Goal: Task Accomplishment & Management: Use online tool/utility

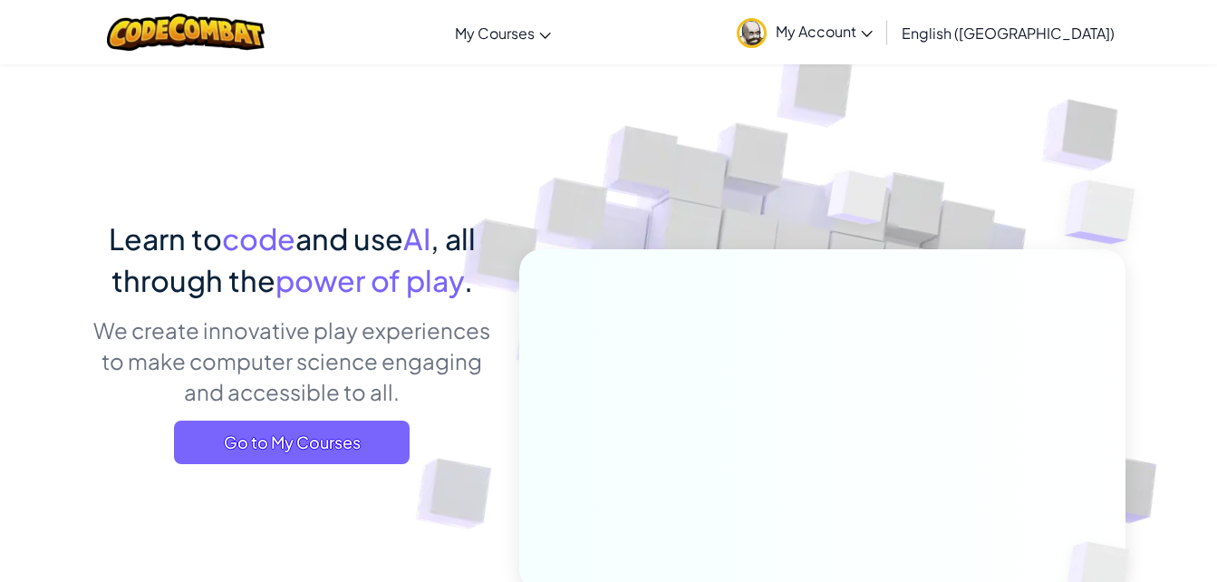
click at [343, 446] on span "Go to My Courses" at bounding box center [292, 441] width 236 height 43
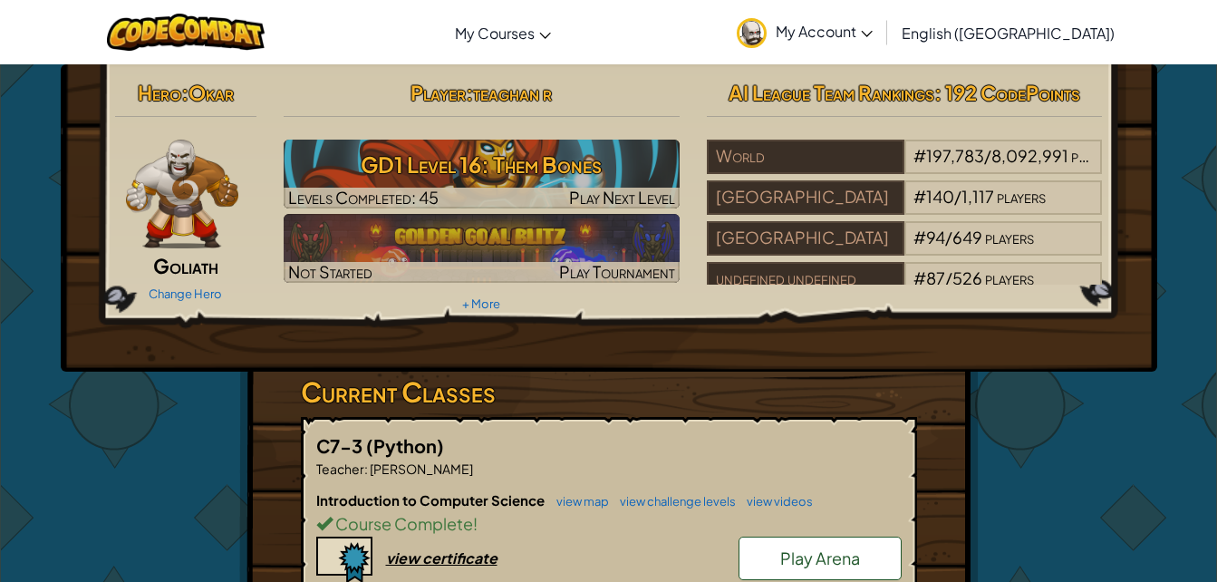
click at [462, 171] on h3 "GD1 Level 16: Them Bones" at bounding box center [482, 164] width 396 height 41
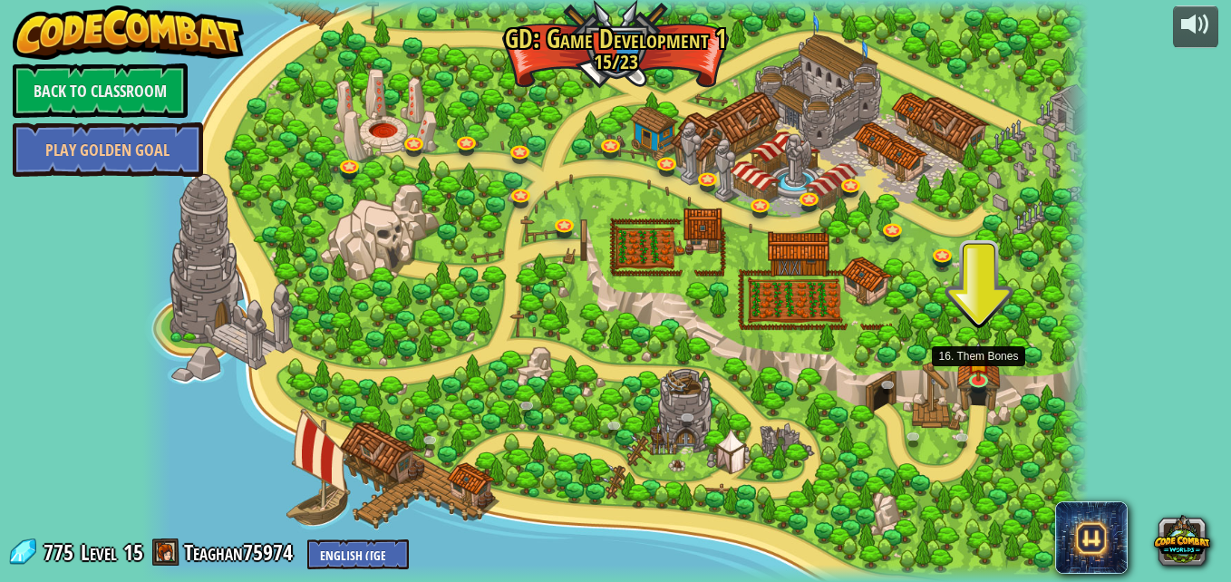
click at [972, 376] on img at bounding box center [978, 363] width 23 height 40
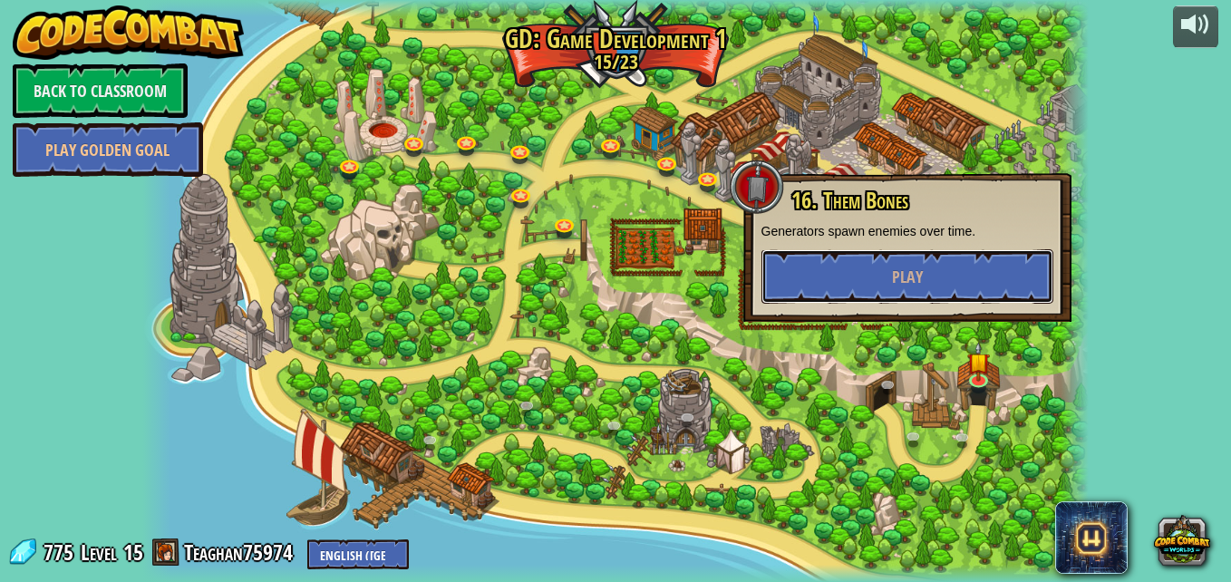
click at [931, 286] on button "Play" at bounding box center [907, 276] width 292 height 54
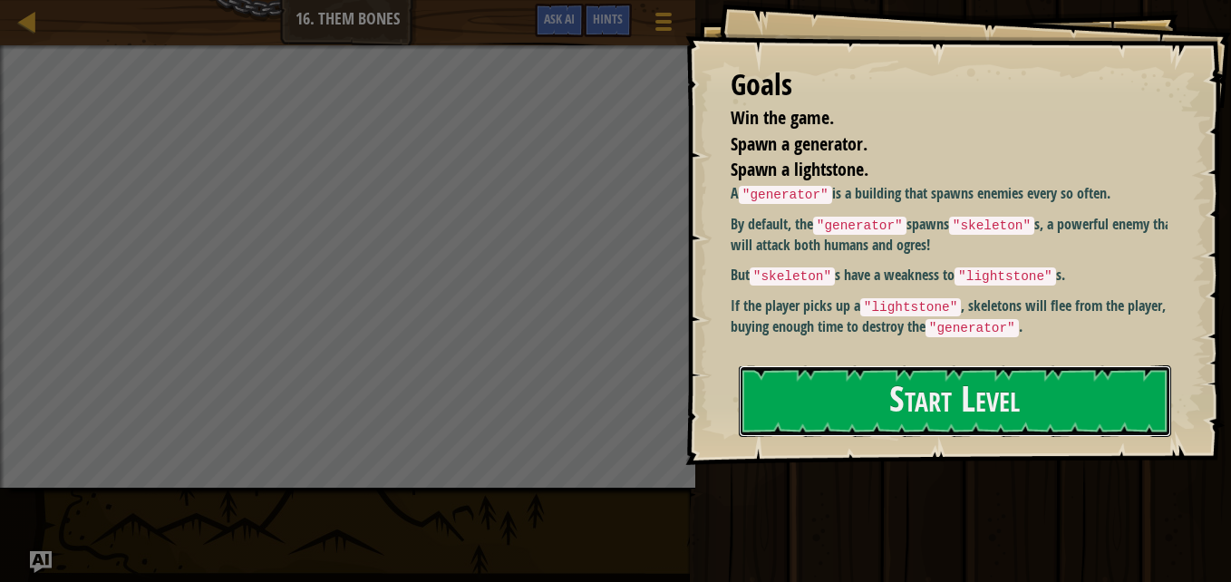
click at [953, 396] on button "Start Level" at bounding box center [955, 401] width 432 height 72
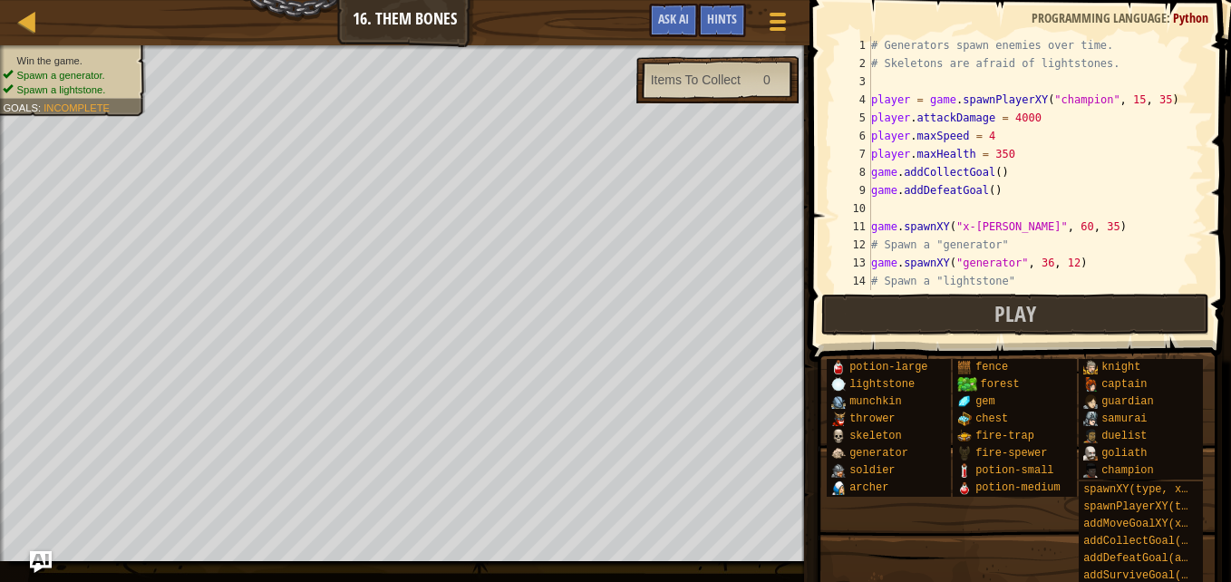
click at [1057, 139] on div "# Generators spawn enemies over time. # Skeletons are afraid of lightstones. pl…" at bounding box center [1028, 181] width 323 height 290
click at [667, 20] on span "Ask AI" at bounding box center [673, 18] width 31 height 17
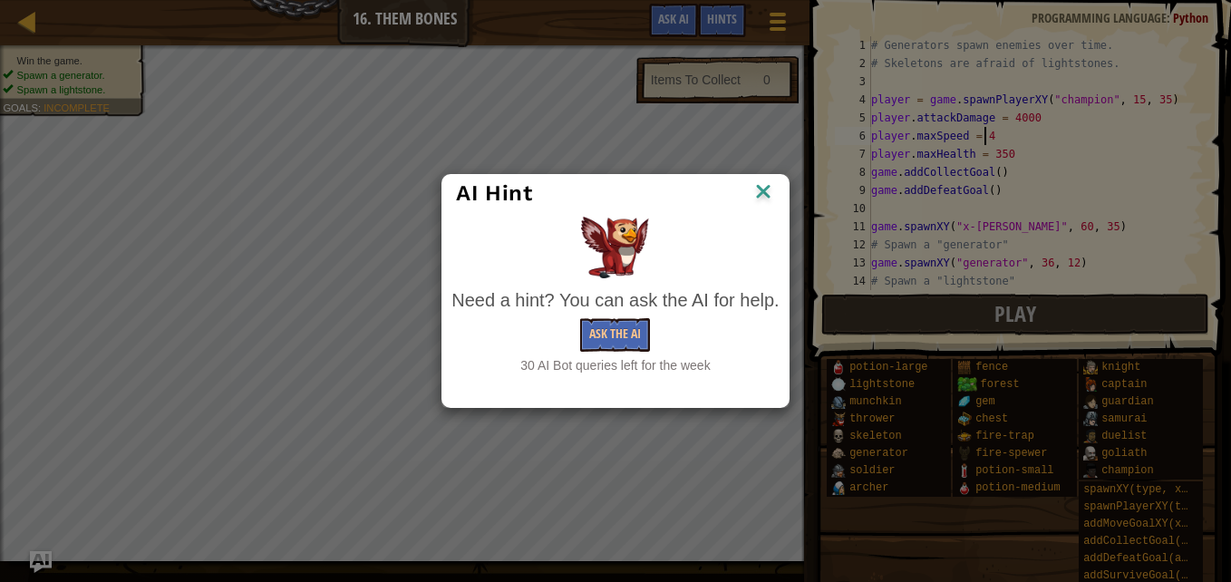
click at [760, 197] on img at bounding box center [763, 192] width 24 height 27
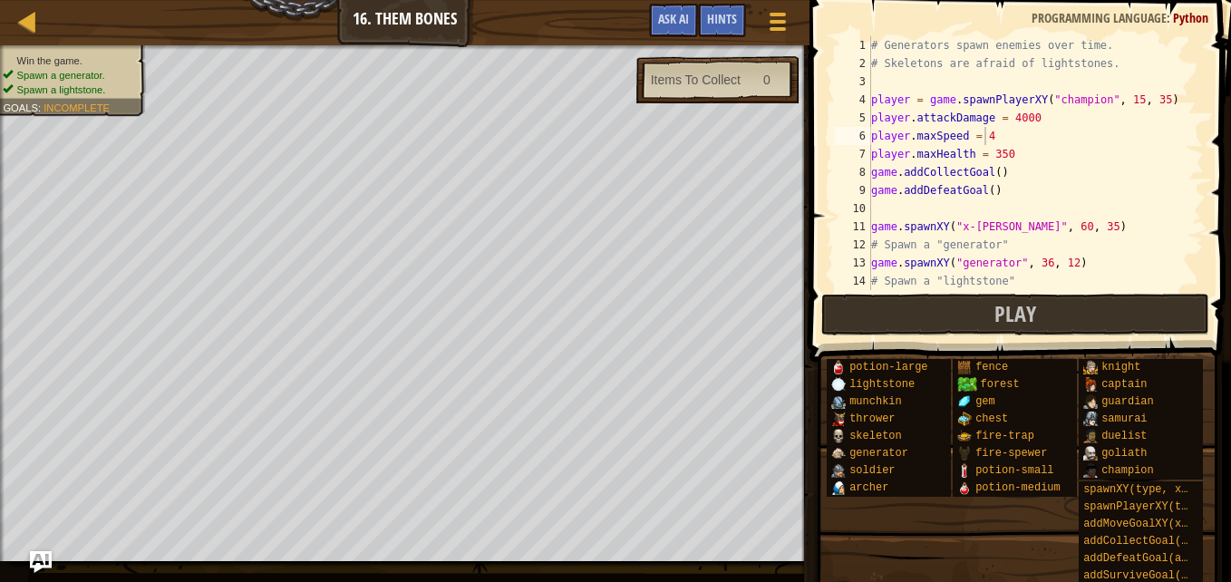
click at [732, 24] on span "Hints" at bounding box center [722, 18] width 30 height 17
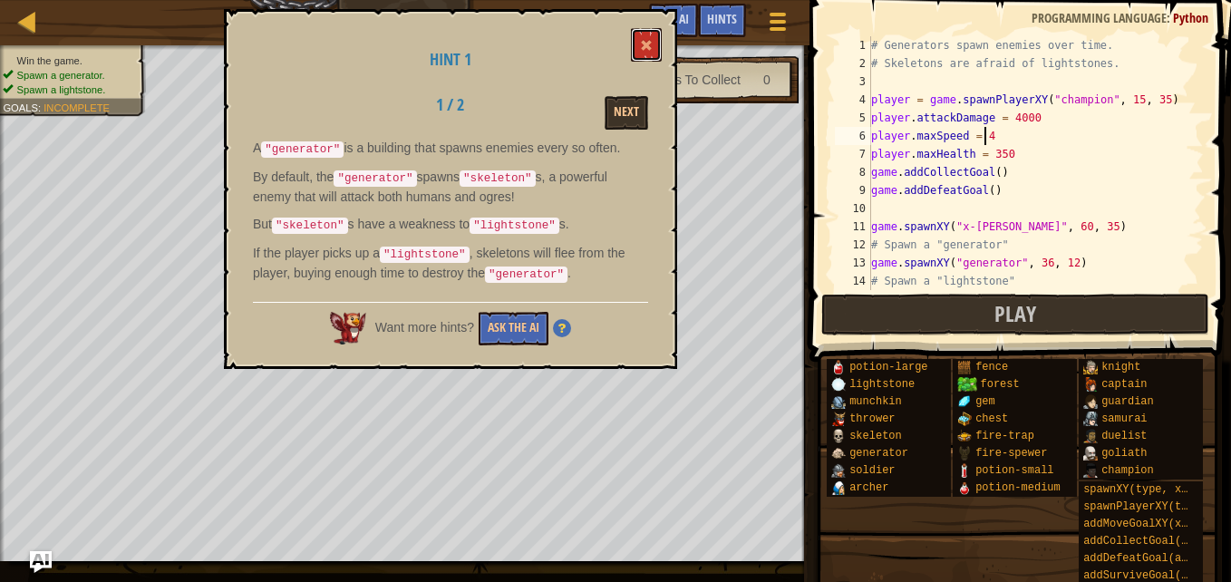
click at [648, 32] on button at bounding box center [646, 45] width 31 height 34
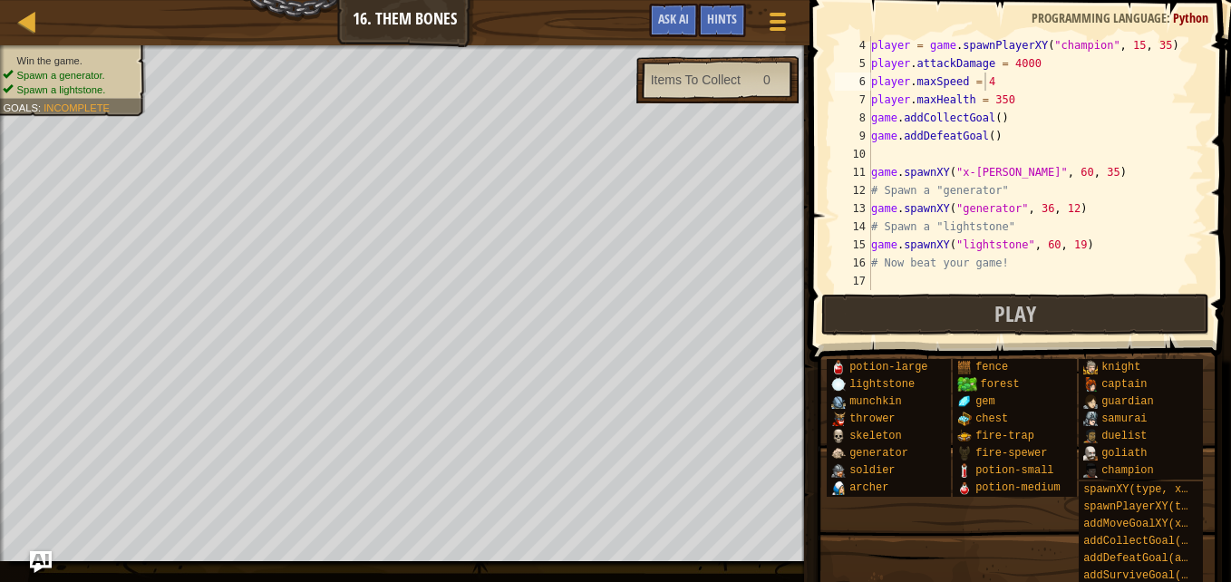
scroll to position [54, 0]
click at [1090, 212] on div "player = game . spawnPlayerXY ( "champion" , 15 , 35 ) player . attackDamage = …" at bounding box center [1028, 181] width 323 height 290
click at [912, 324] on button "Play" at bounding box center [1015, 315] width 388 height 42
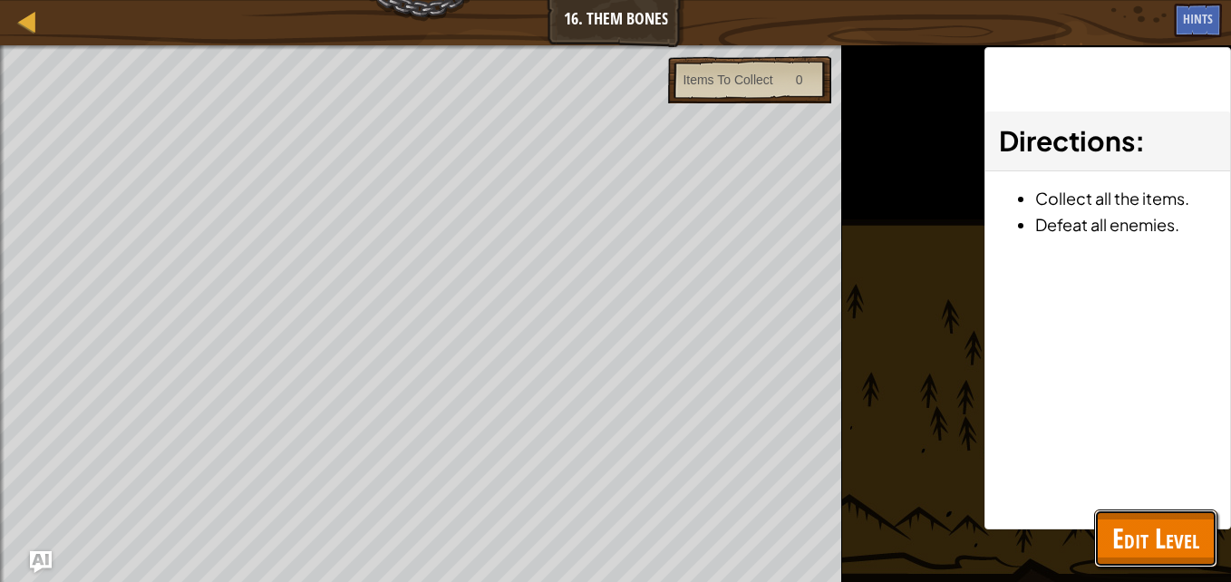
click at [1124, 538] on span "Edit Level" at bounding box center [1155, 537] width 87 height 37
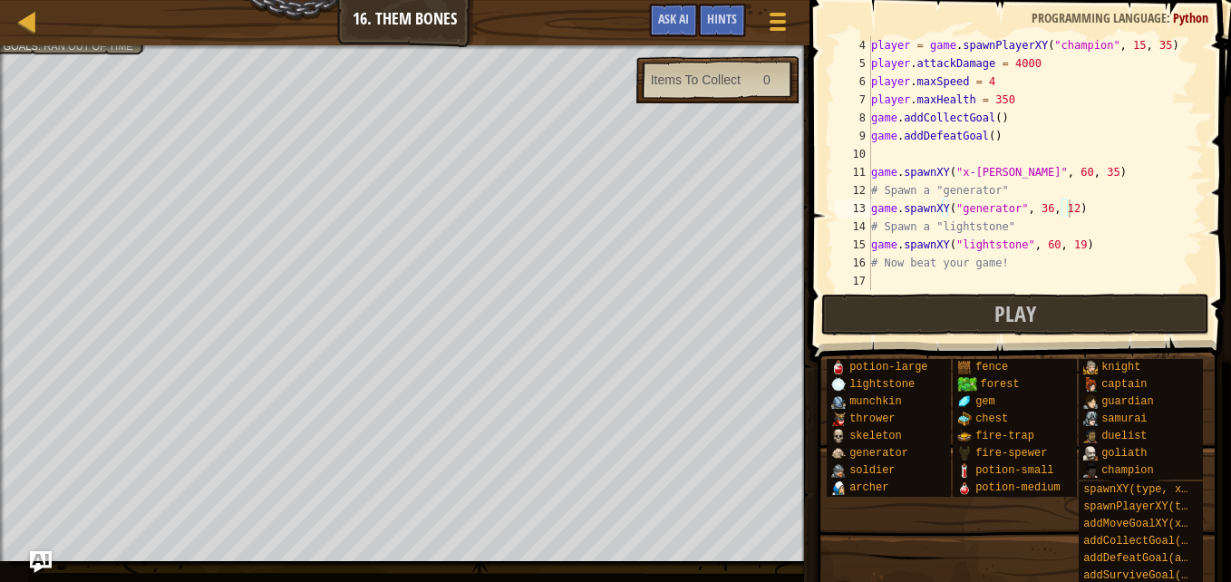
type textarea "player.maxHealth = 350"
click at [1009, 96] on div "player = game . spawnPlayerXY ( "champion" , 15 , 35 ) player . attackDamage = …" at bounding box center [1028, 181] width 323 height 290
click at [773, 35] on button "Game Menu" at bounding box center [777, 25] width 45 height 43
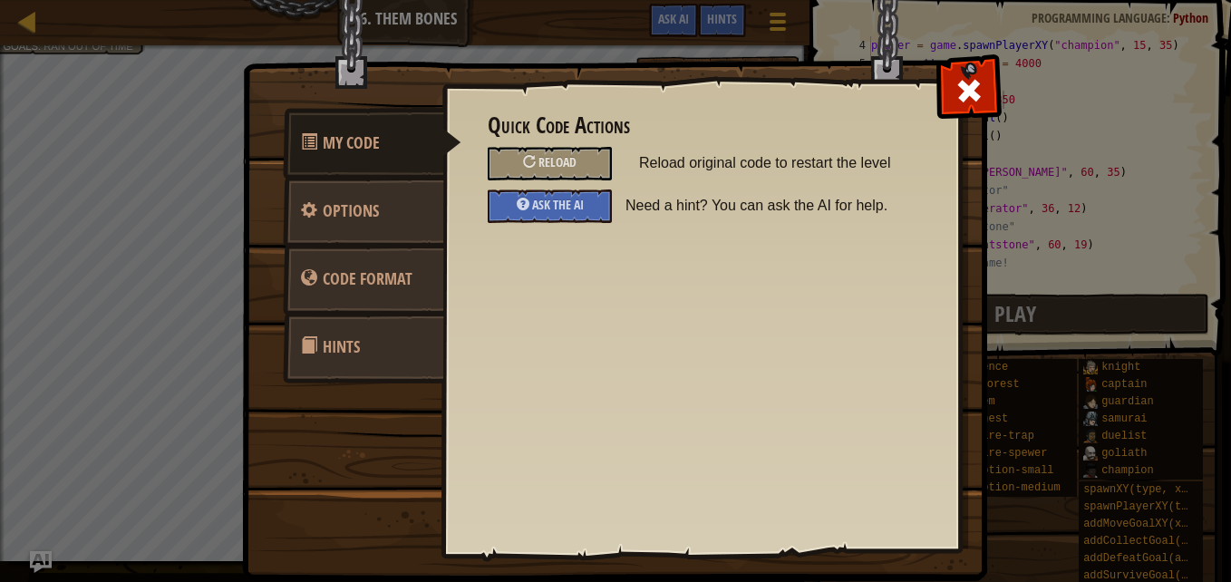
click at [526, 153] on div "Reload" at bounding box center [550, 164] width 124 height 34
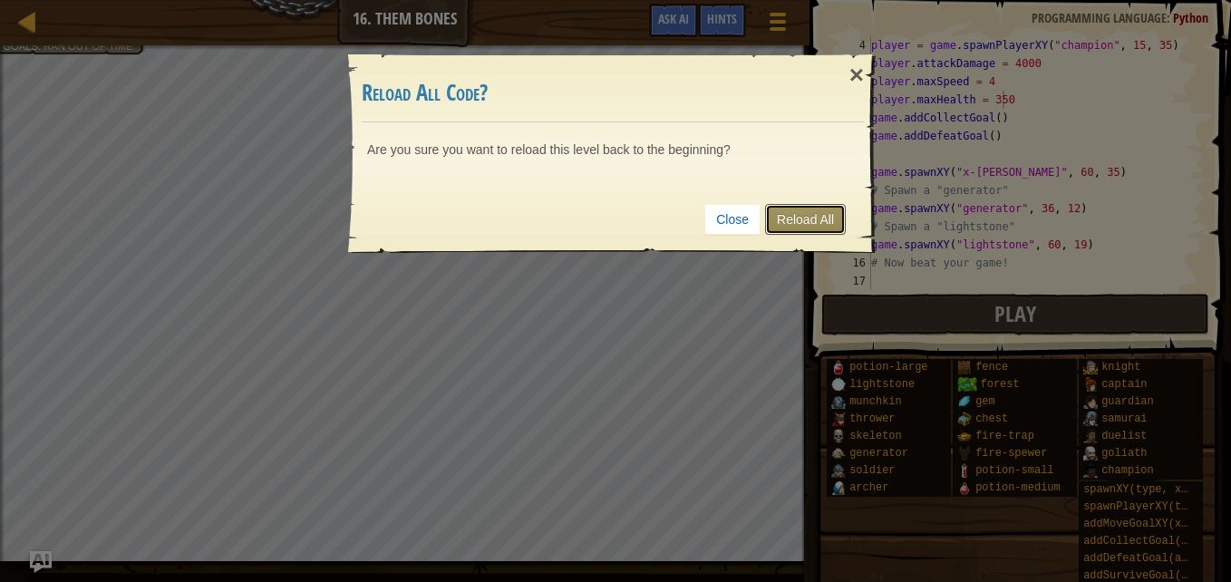
click at [802, 221] on link "Reload All" at bounding box center [805, 219] width 81 height 31
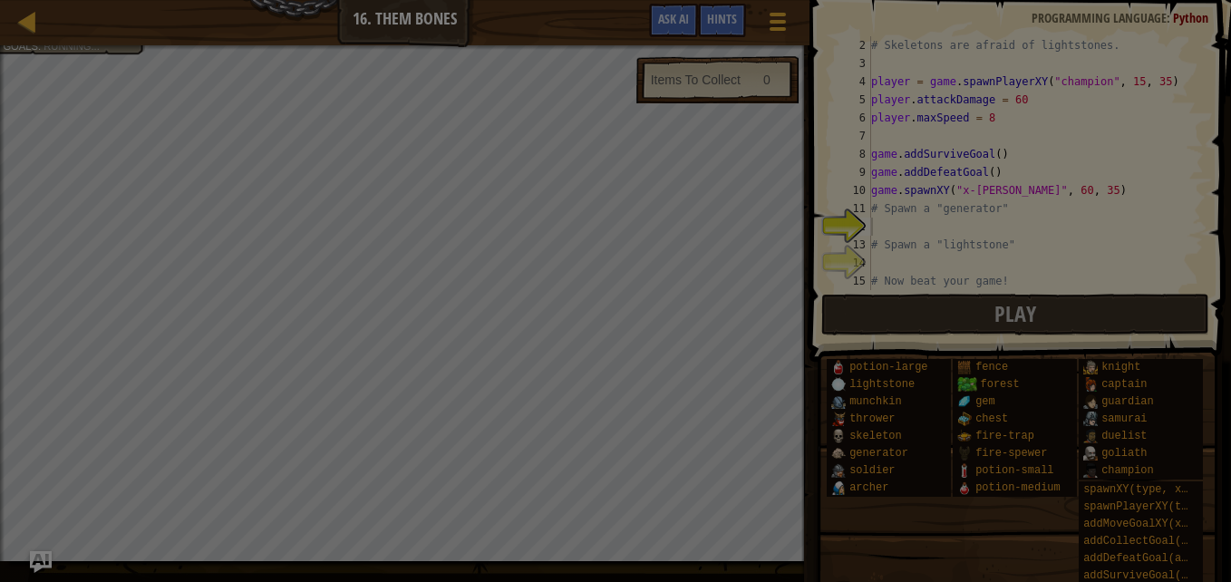
scroll to position [36, 0]
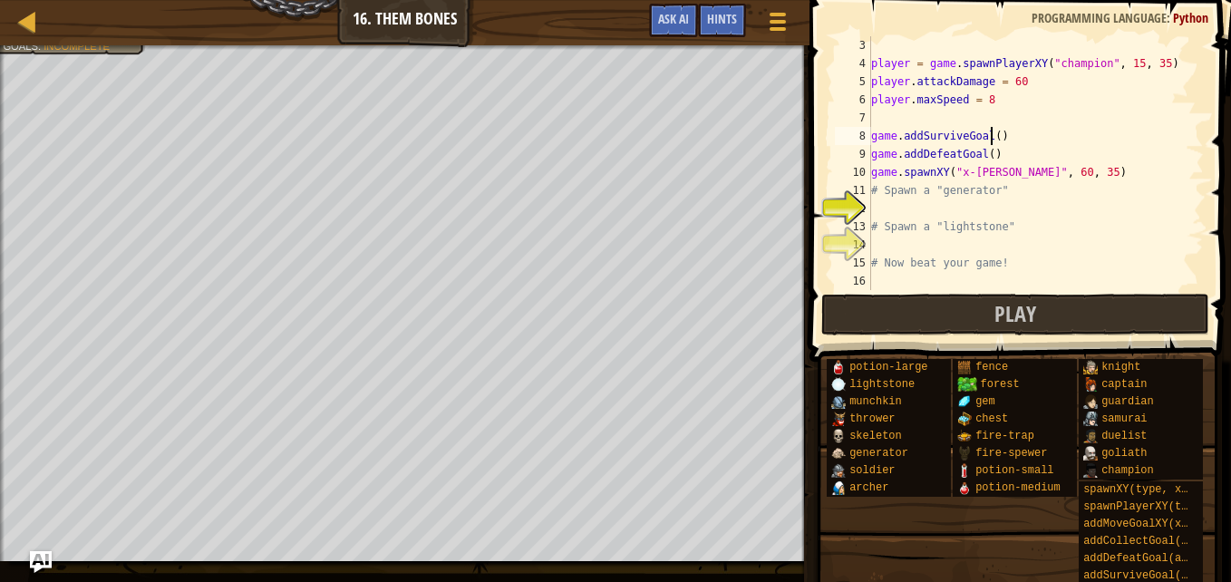
click at [988, 129] on div "player = game . spawnPlayerXY ( "champion" , 15 , 35 ) player . attackDamage = …" at bounding box center [1028, 181] width 323 height 290
type textarea "game.addSurviveGoal()"
click at [910, 111] on div "player = game . spawnPlayerXY ( "champion" , 15 , 35 ) player . attackDamage = …" at bounding box center [1028, 181] width 323 height 290
drag, startPoint x: 1102, startPoint y: 166, endPoint x: 944, endPoint y: 174, distance: 157.9
click at [944, 174] on div "player = game . spawnPlayerXY ( "champion" , 15 , 35 ) player . attackDamage = …" at bounding box center [1028, 181] width 323 height 290
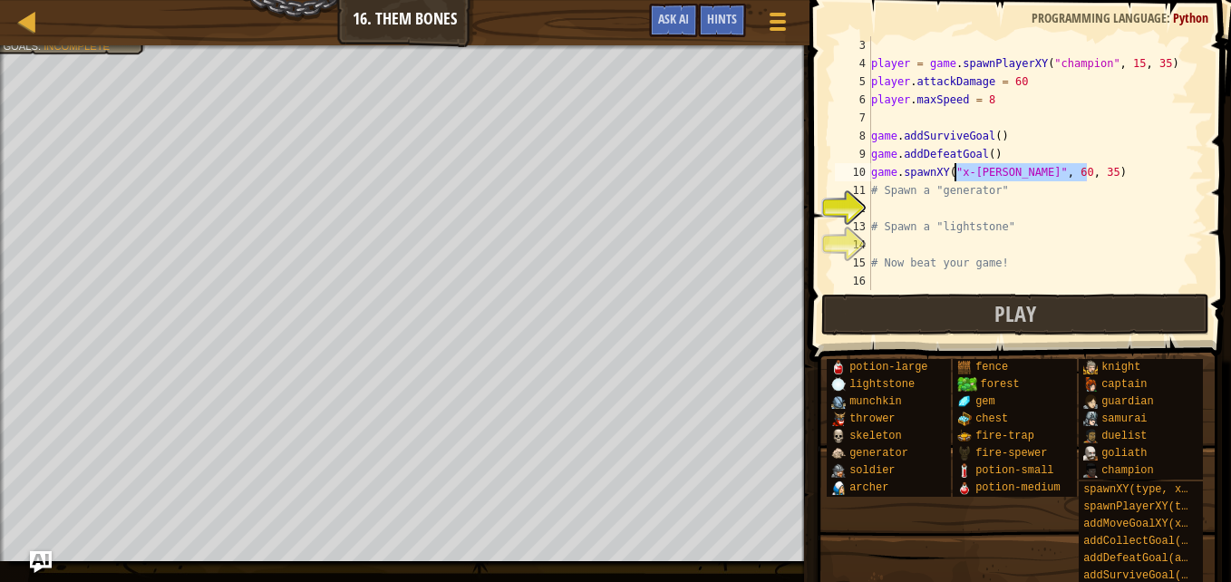
type textarea "game.spawnXY("x-[PERSON_NAME]", 60, 35)"
click at [923, 216] on div "player = game . spawnPlayerXY ( "champion" , 15 , 35 ) player . attackDamage = …" at bounding box center [1028, 181] width 323 height 290
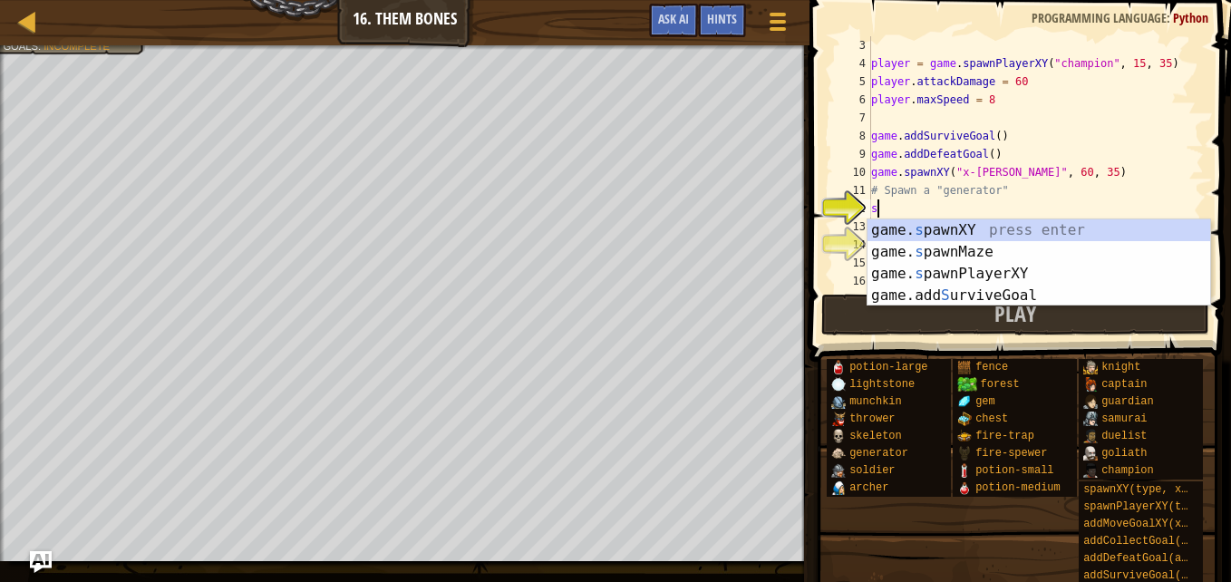
scroll to position [8, 0]
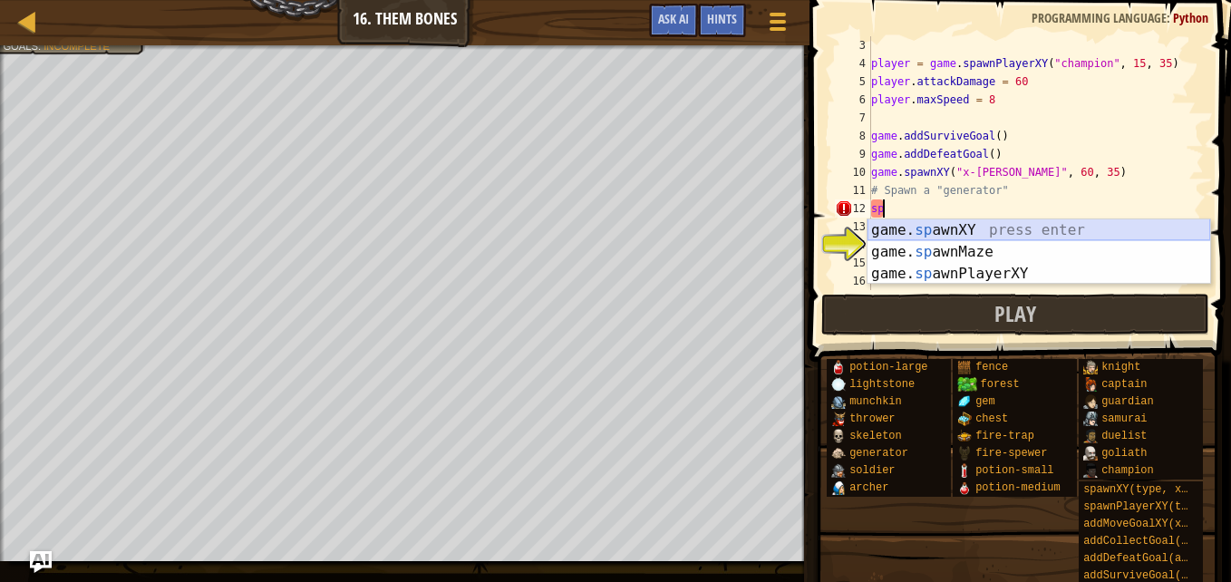
click at [926, 232] on div "game. sp awnXY press enter game. sp awnMaze press enter game. sp awnPlayerXY pr…" at bounding box center [1038, 273] width 343 height 109
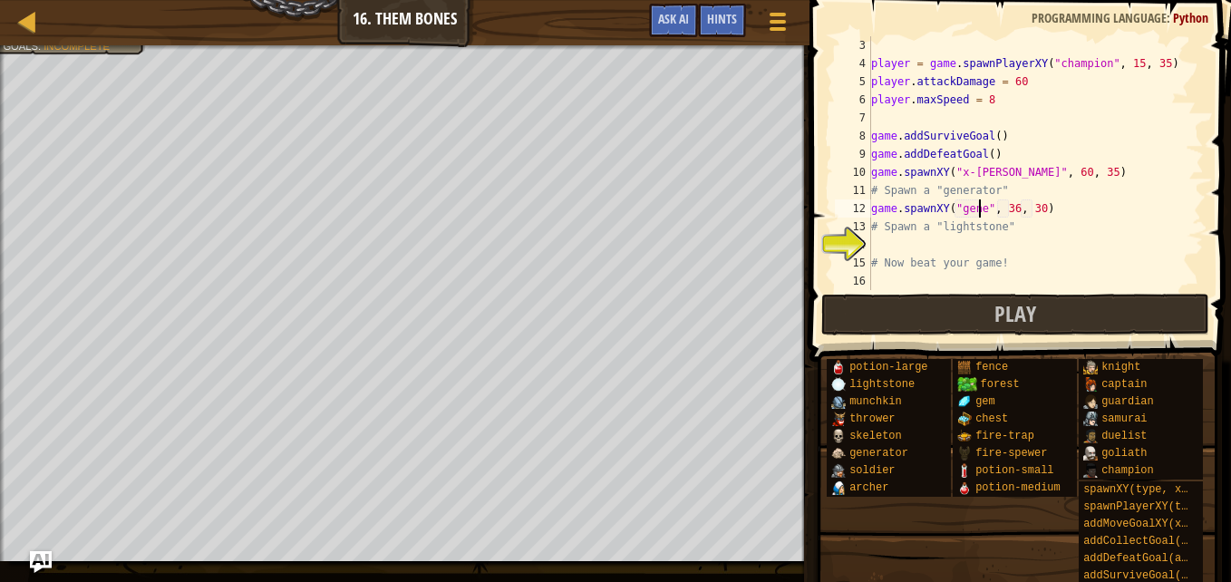
scroll to position [8, 10]
type textarea "game.spawnXY("generator", 36, 30)"
click at [946, 248] on div "player = game . spawnPlayerXY ( "champion" , 15 , 35 ) player . attackDamage = …" at bounding box center [1028, 181] width 323 height 290
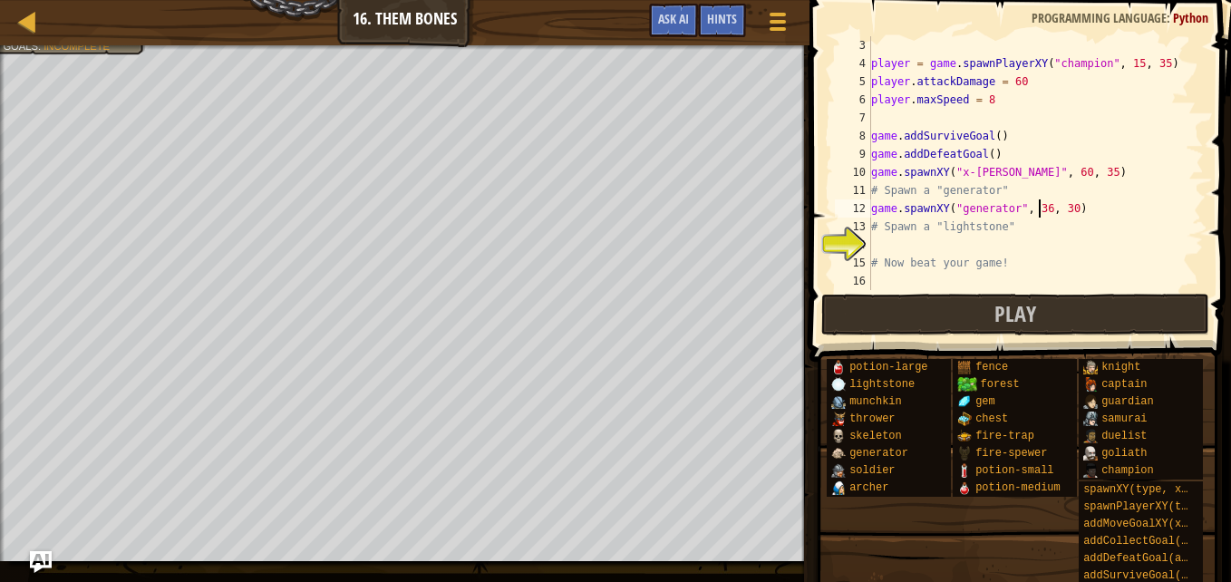
click at [1038, 213] on div "player = game . spawnPlayerXY ( "champion" , 15 , 35 ) player . attackDamage = …" at bounding box center [1028, 181] width 323 height 290
click at [1059, 211] on div "player = game . spawnPlayerXY ( "champion" , 15 , 35 ) player . attackDamage = …" at bounding box center [1028, 181] width 323 height 290
type textarea "game.spawnXY("generator", 40, 14)"
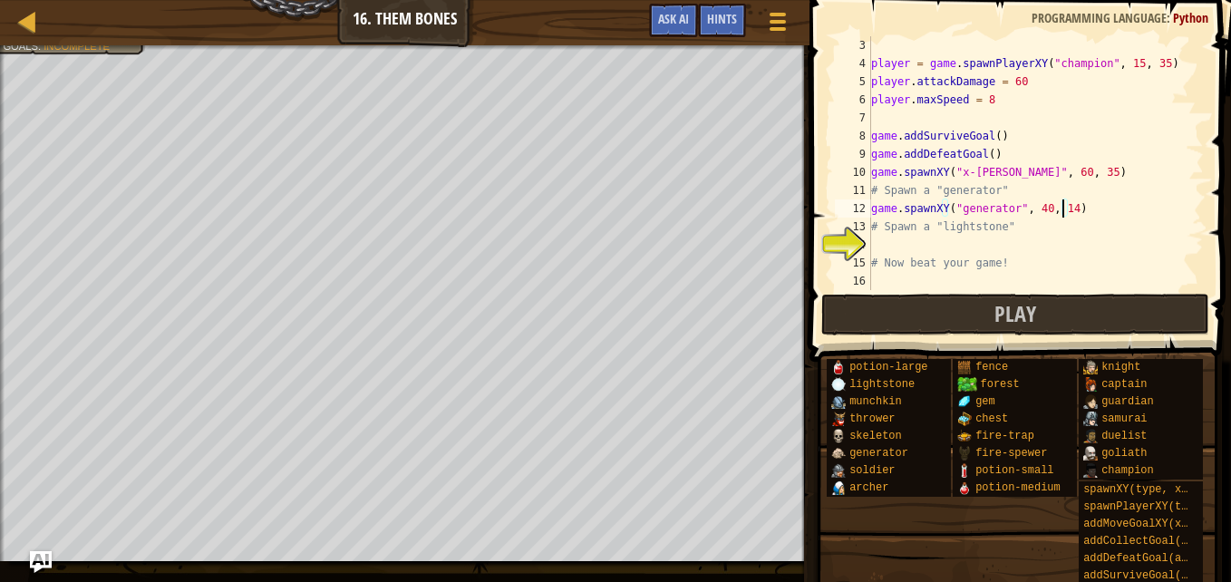
click at [1002, 237] on div "player = game . spawnPlayerXY ( "champion" , 15 , 35 ) player . attackDamage = …" at bounding box center [1028, 181] width 323 height 290
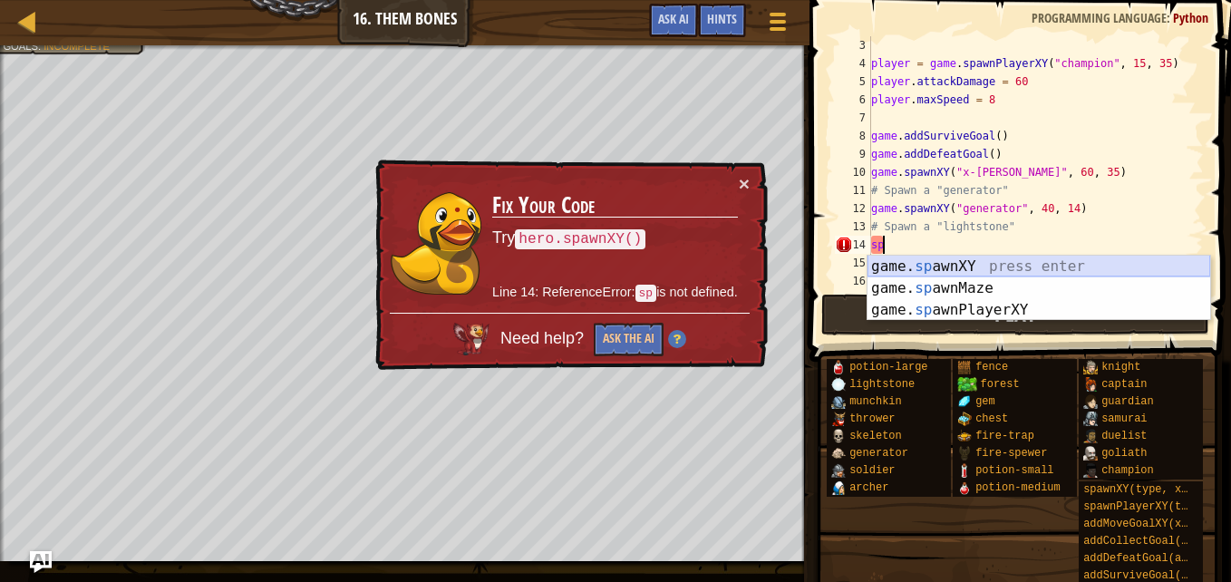
click at [992, 269] on div "game. sp awnXY press enter game. sp awnMaze press enter game. sp awnPlayerXY pr…" at bounding box center [1038, 310] width 343 height 109
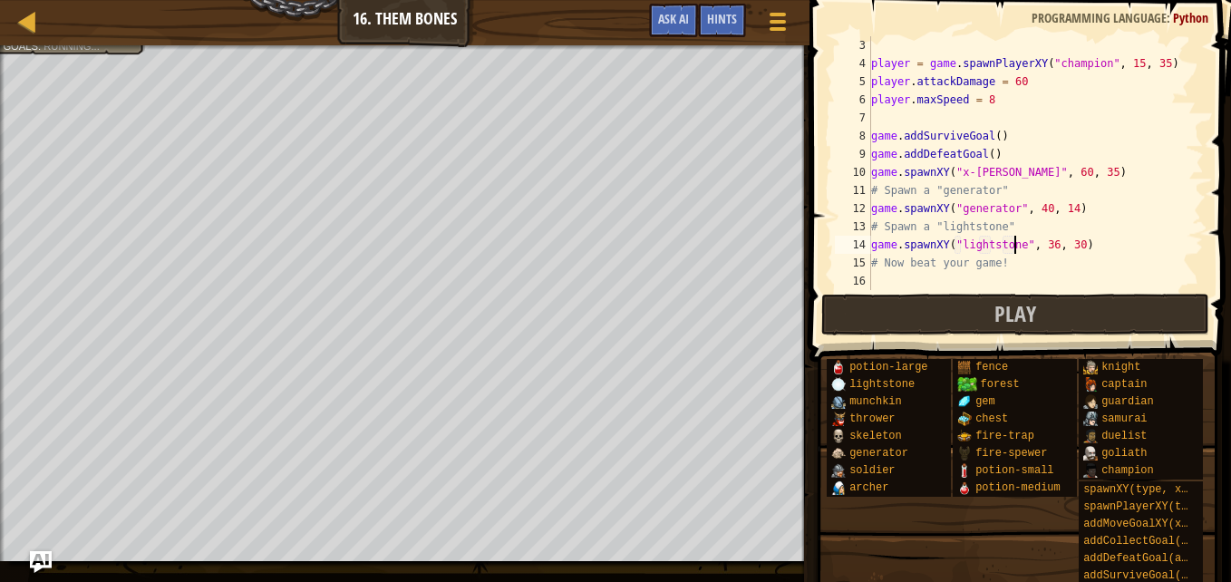
scroll to position [8, 12]
type textarea "game.spawnXY("lightstone", 36, 30)"
click at [884, 308] on button "Play" at bounding box center [1015, 315] width 388 height 42
click at [983, 282] on div "player = game . spawnPlayerXY ( "champion" , 15 , 35 ) player . attackDamage = …" at bounding box center [1028, 181] width 323 height 290
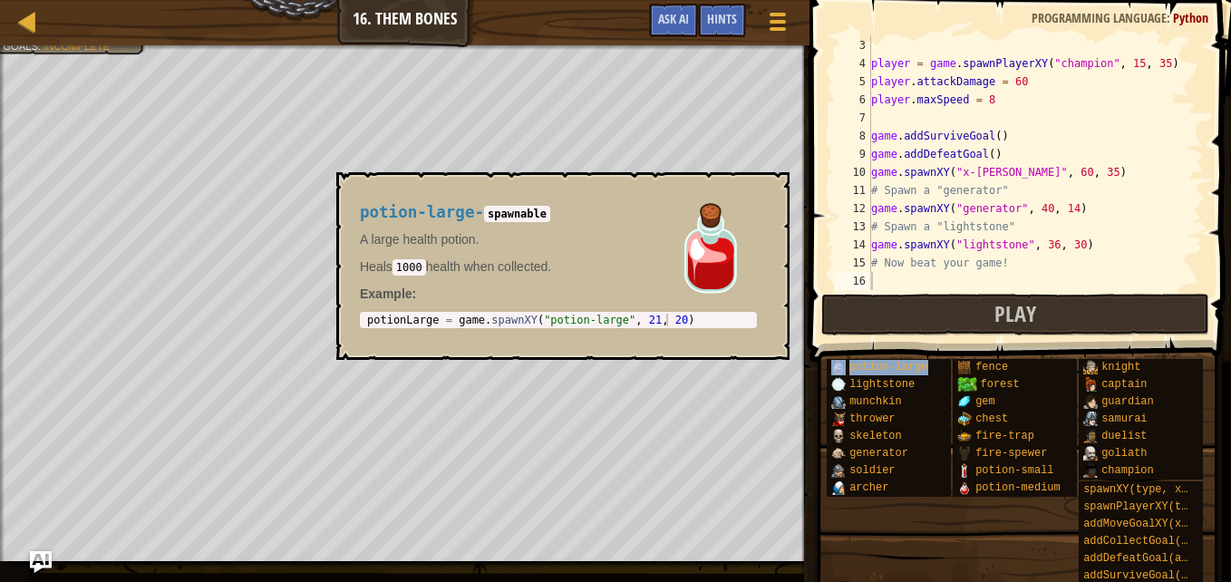
click at [919, 367] on span "potion-large" at bounding box center [888, 367] width 78 height 13
type textarea "potionLarge = game.spawnXY("potion-large", 21, 20)"
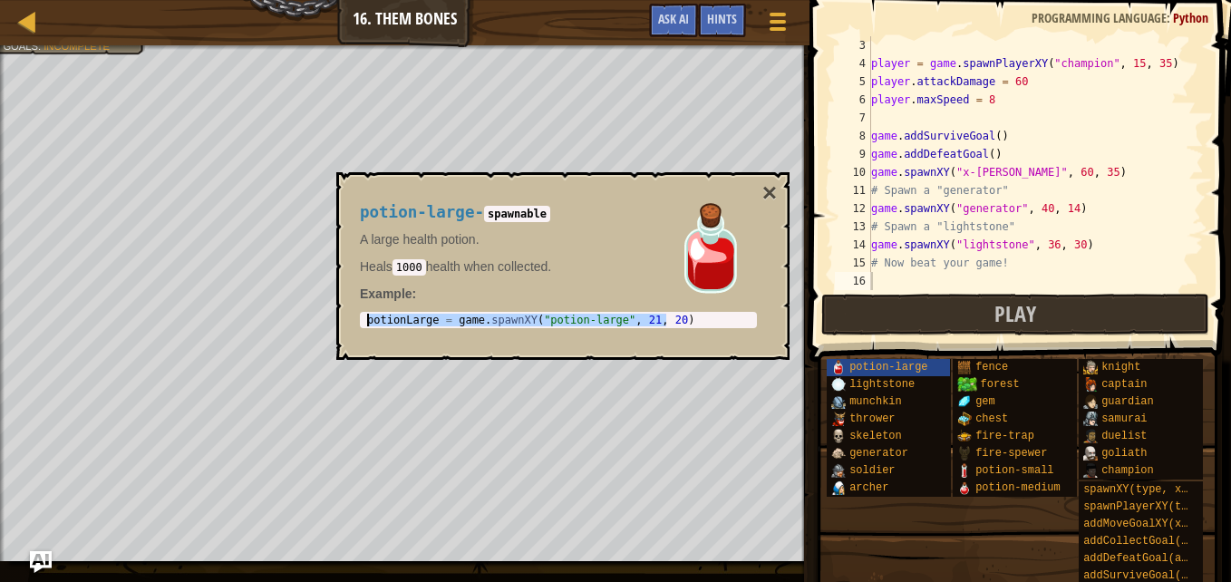
drag, startPoint x: 690, startPoint y: 320, endPoint x: 360, endPoint y: 321, distance: 330.8
click at [360, 321] on div "potionLarge = game.spawnXY("potion-large", 21, 20) 1 potionLarge = game . spawn…" at bounding box center [558, 320] width 397 height 16
click at [956, 278] on div "player = game . spawnPlayerXY ( "champion" , 15 , 35 ) player . attackDamage = …" at bounding box center [1028, 181] width 323 height 290
paste textarea "potionLarge = game.spawnXY("potion-large", 21, 20)"
type textarea "potionLarge = game.spawnXY("potion-large", 21, 20)"
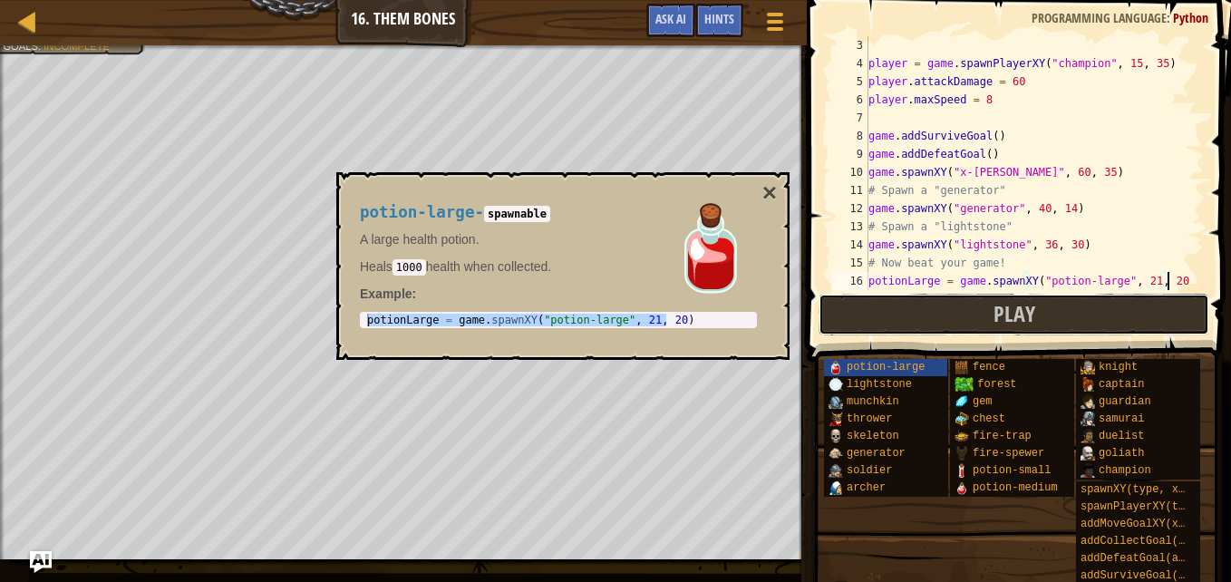
click at [950, 313] on button "Play" at bounding box center [1013, 315] width 391 height 42
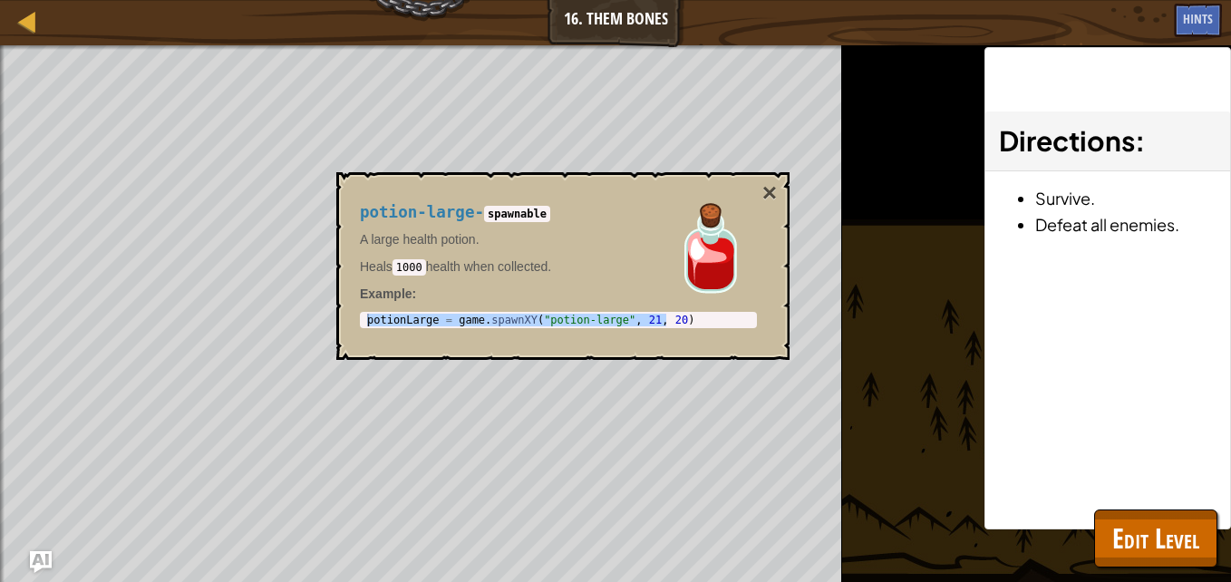
click at [766, 188] on button "×" at bounding box center [769, 192] width 14 height 25
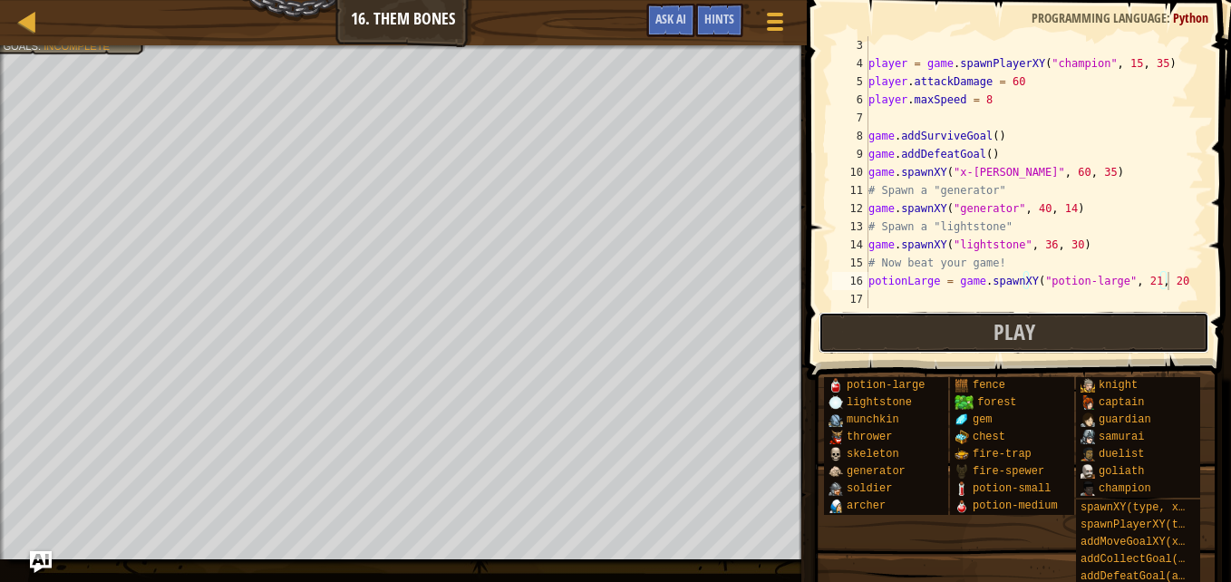
click at [912, 324] on button "Play" at bounding box center [1013, 333] width 391 height 42
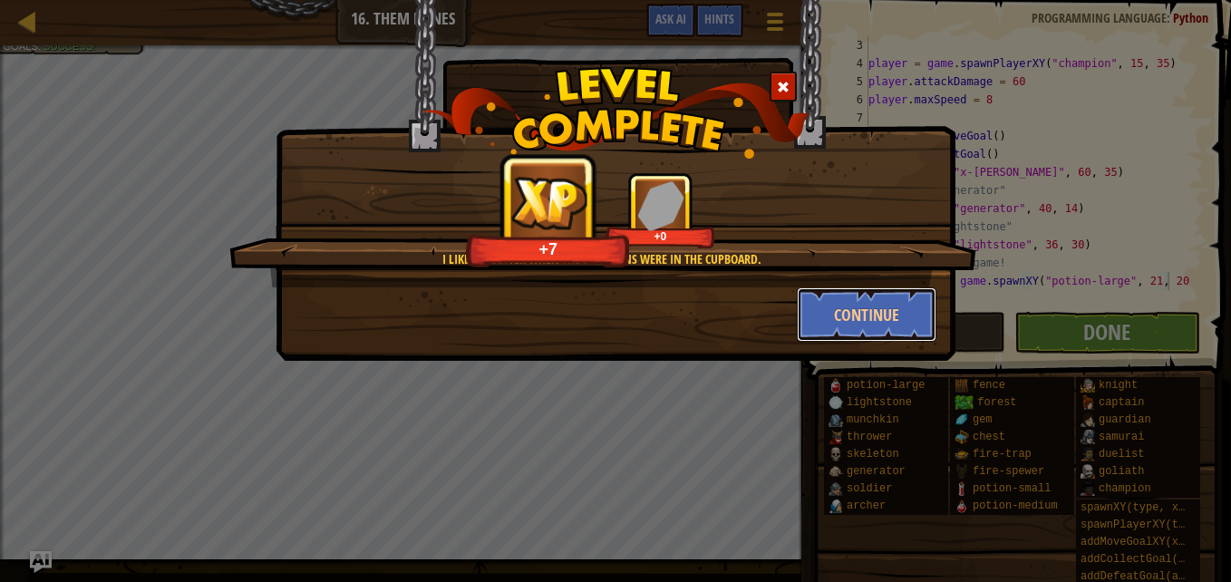
click at [865, 307] on button "Continue" at bounding box center [867, 314] width 140 height 54
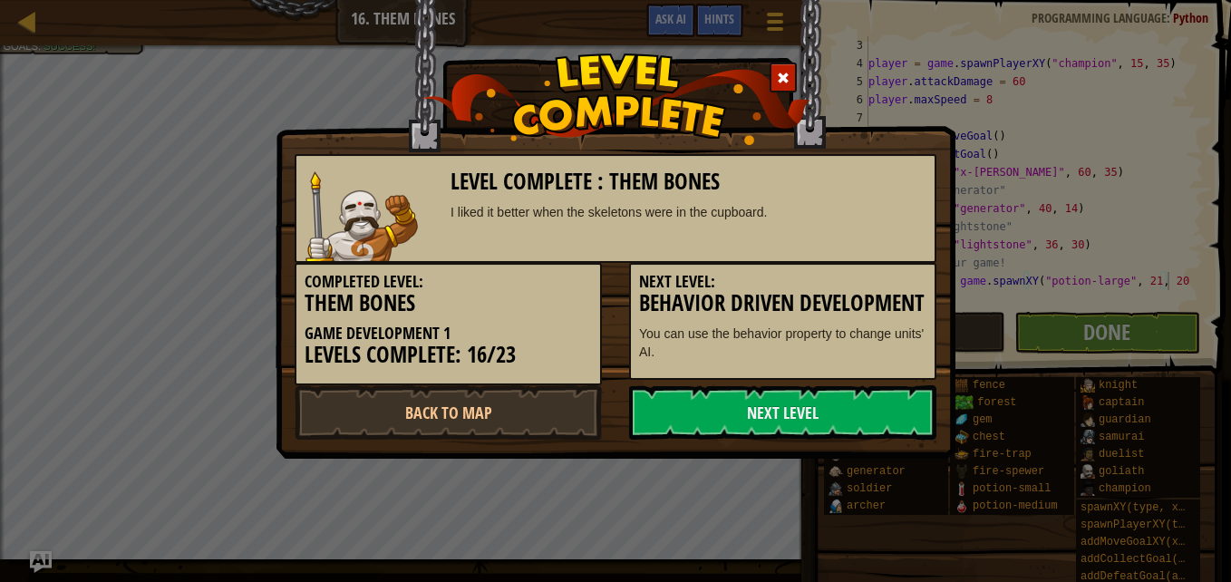
click at [787, 439] on link "Next Level" at bounding box center [782, 412] width 307 height 54
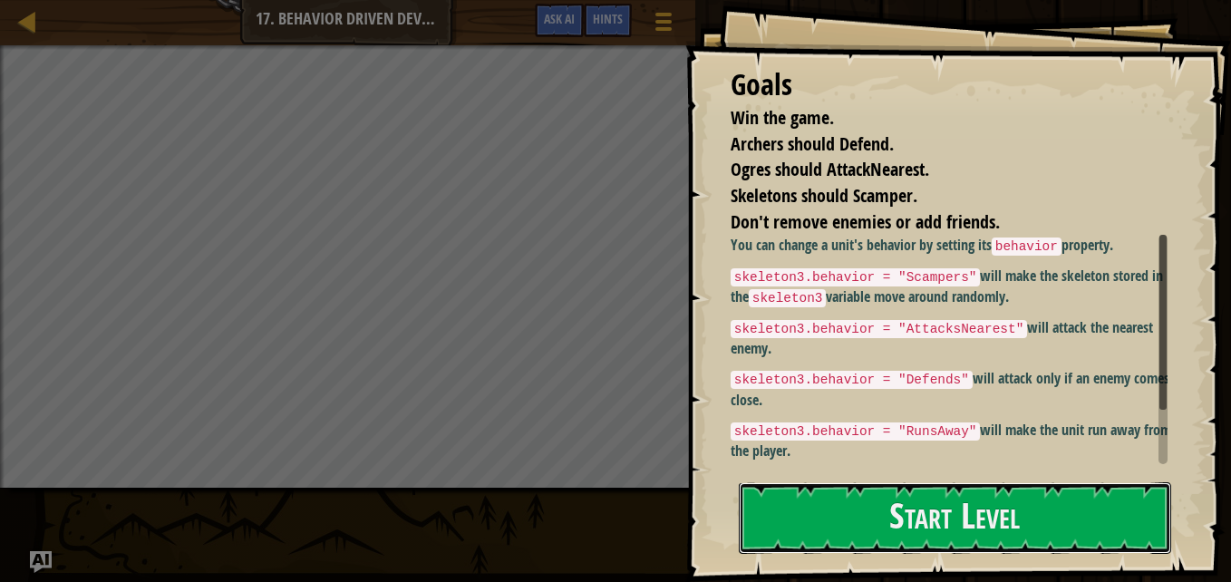
click at [858, 541] on button "Start Level" at bounding box center [955, 518] width 432 height 72
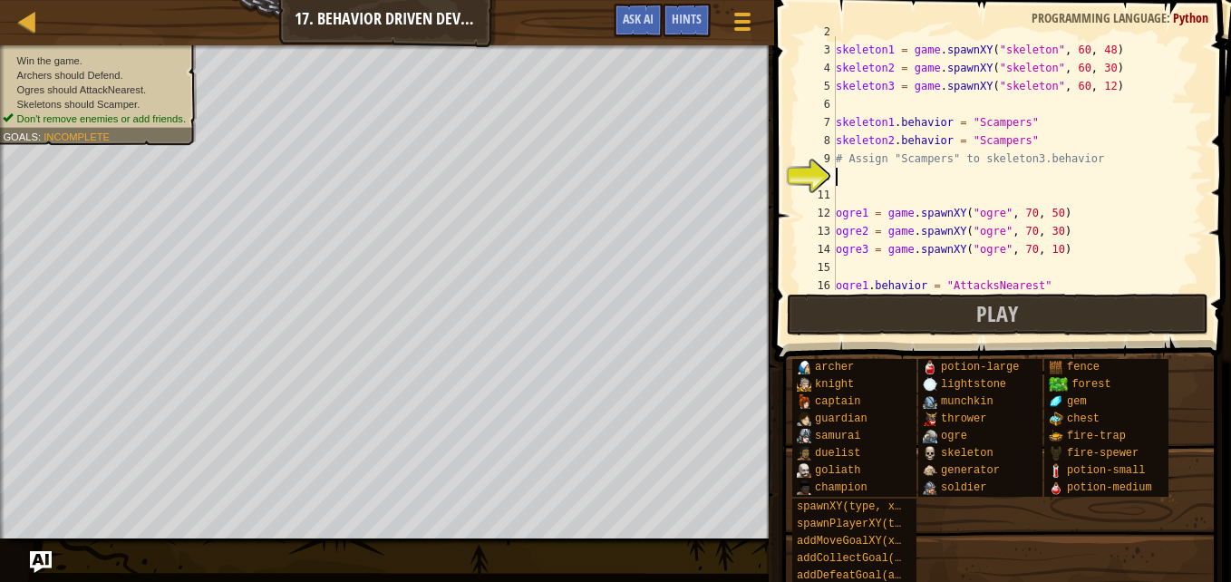
scroll to position [36, 0]
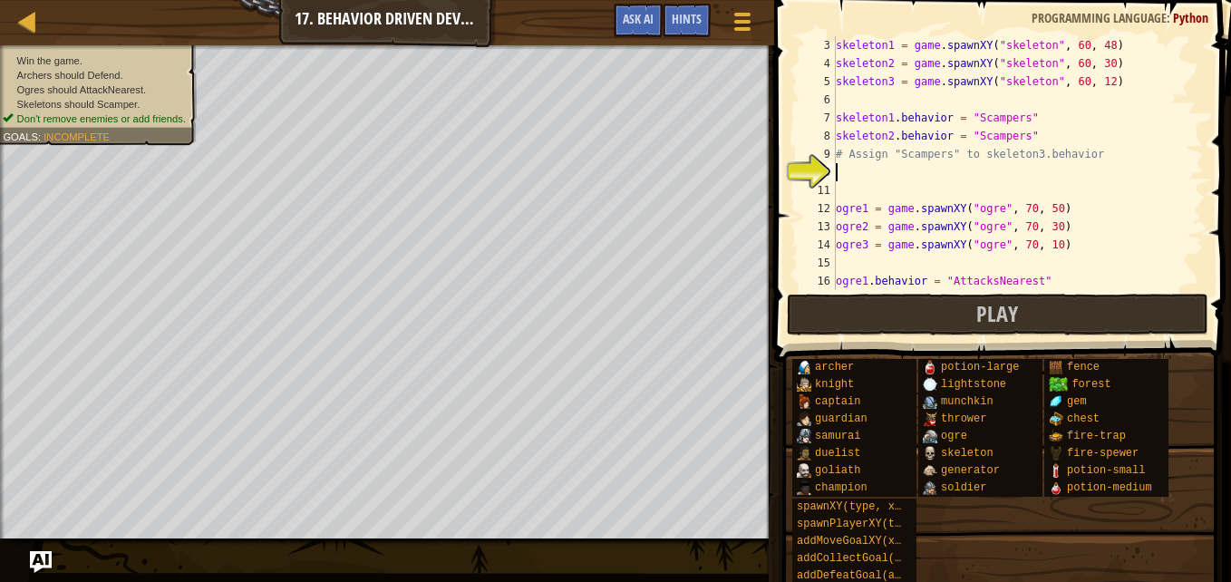
type textarea "a"
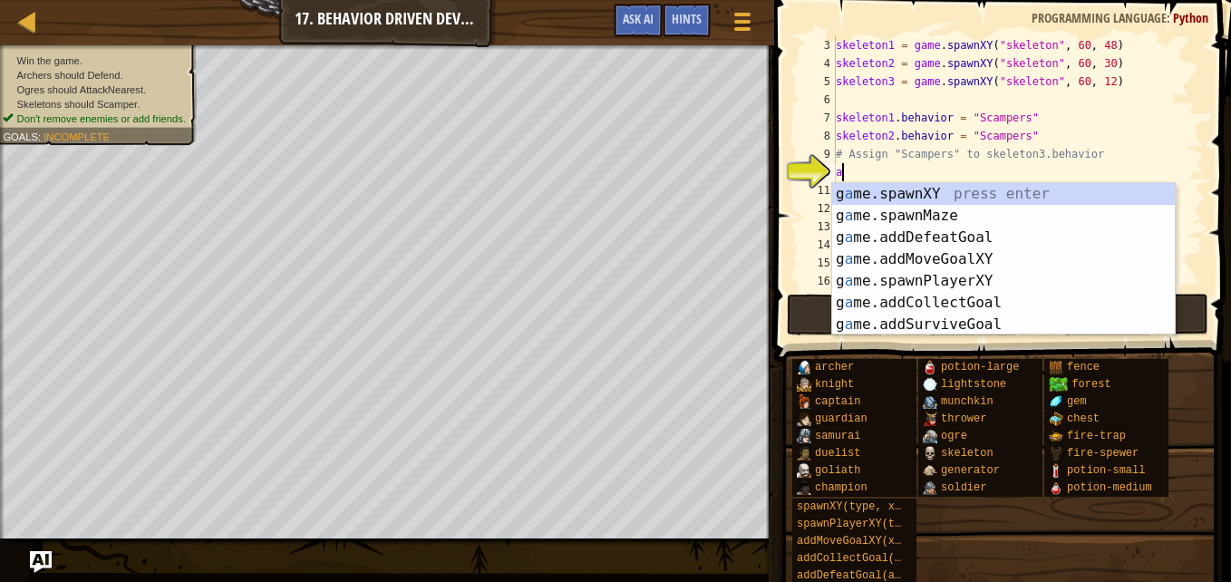
scroll to position [8, 0]
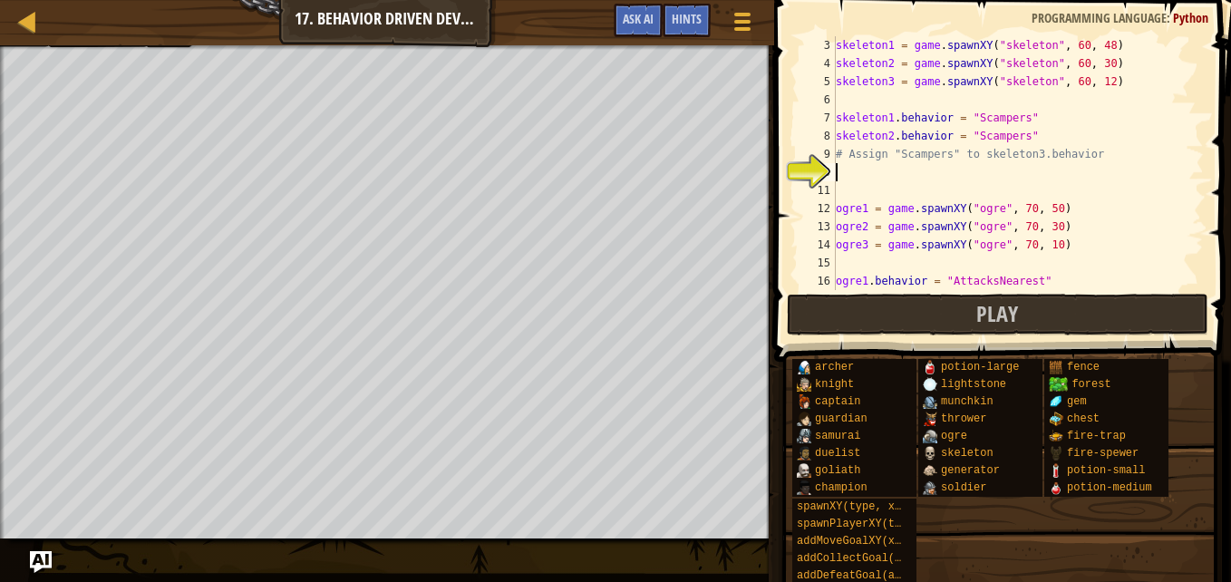
type textarea "s"
click at [853, 184] on div "skeleton1 = game . spawnXY ( "skeleton" , 60 , 48 ) skeleton2 = game . spawnXY …" at bounding box center [1011, 181] width 358 height 290
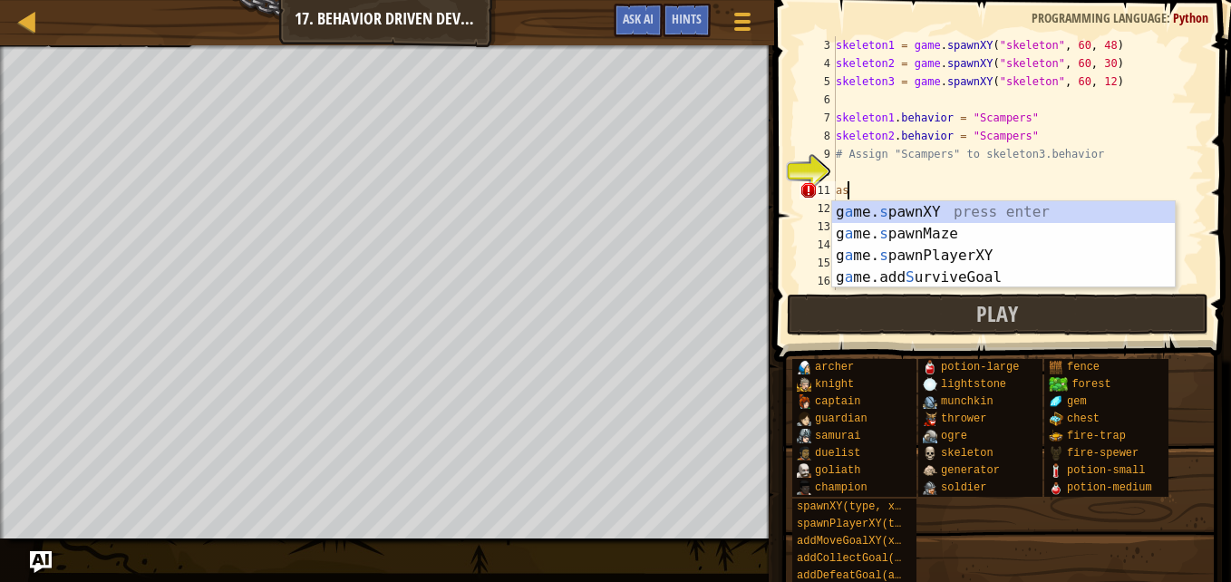
type textarea "a"
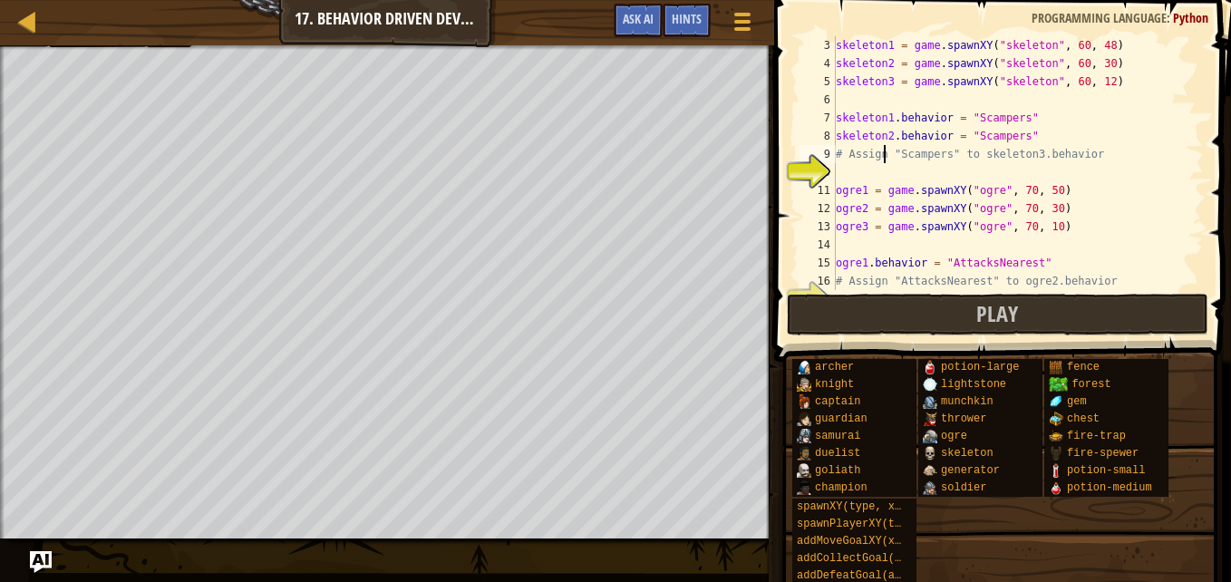
click at [882, 159] on div "skeleton1 = game . spawnXY ( "skeleton" , 60 , 48 ) skeleton2 = game . spawnXY …" at bounding box center [1011, 181] width 358 height 290
type textarea "# Assign "Scampers" to skeleton3.behavior"
click at [840, 170] on div "skeleton1 = game . spawnXY ( "skeleton" , 60 , 48 ) skeleton2 = game . spawnXY …" at bounding box center [1011, 181] width 358 height 290
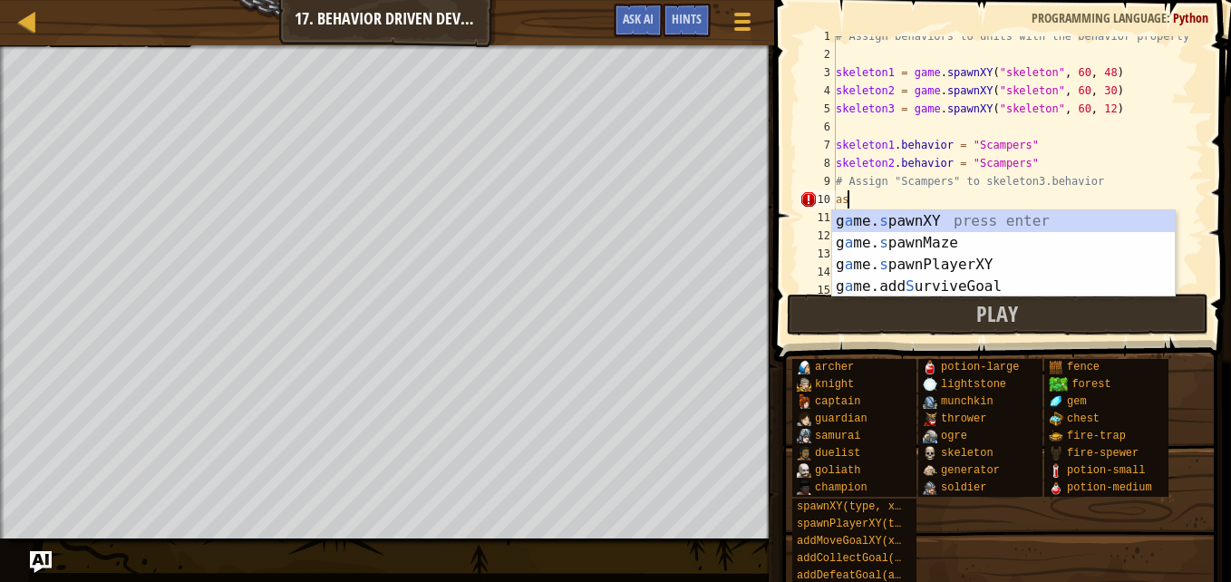
type textarea "a"
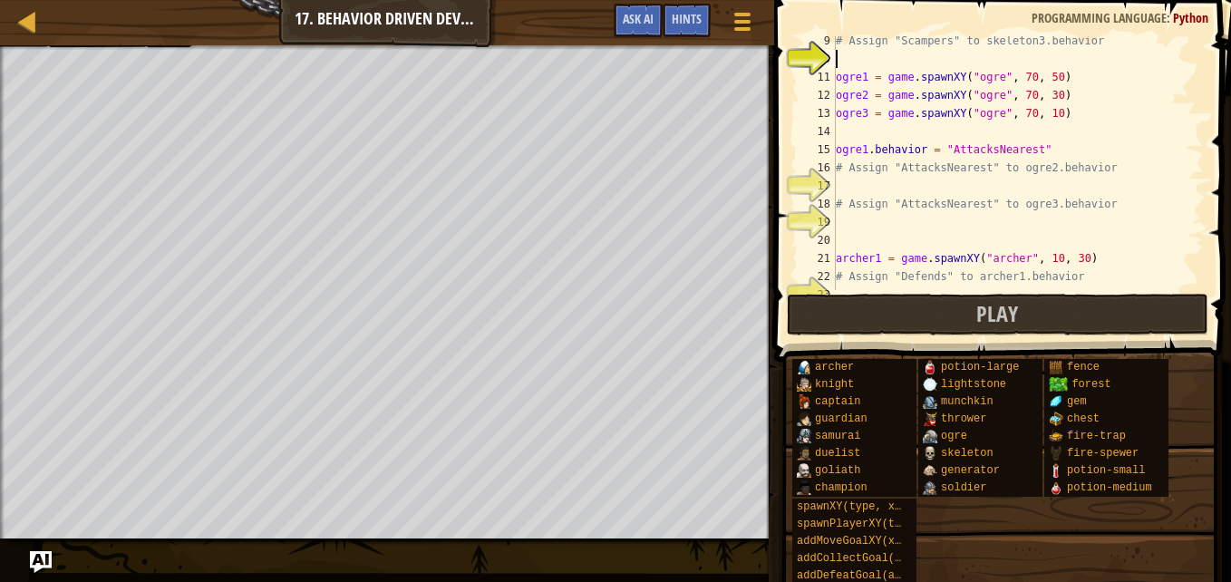
scroll to position [150, 0]
type textarea "a"
click at [30, 22] on div at bounding box center [27, 21] width 23 height 23
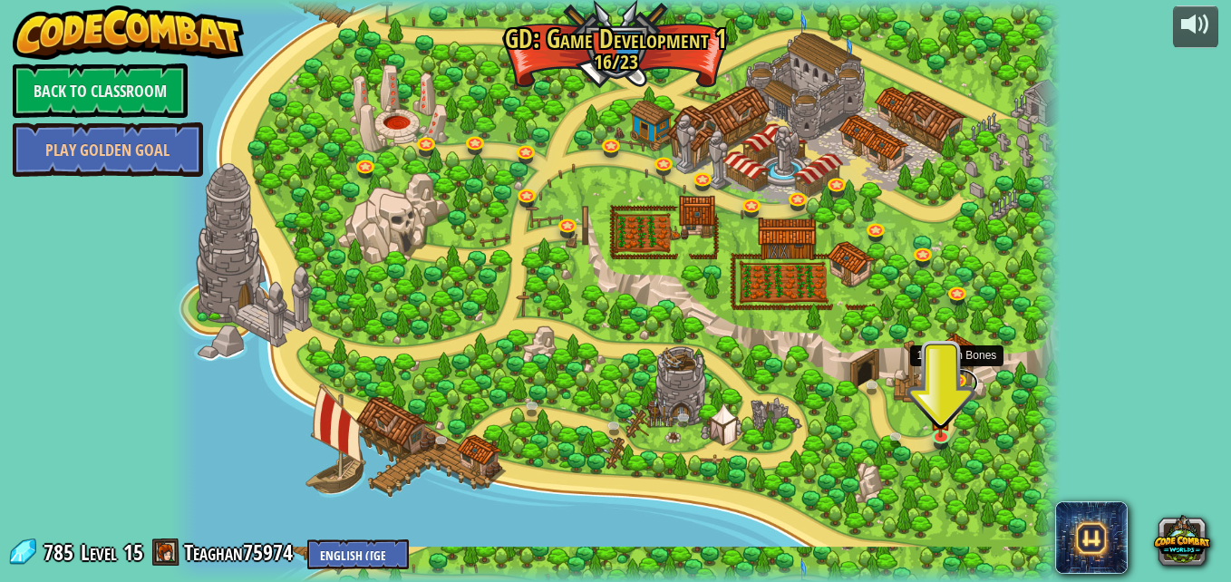
click at [954, 380] on link at bounding box center [960, 382] width 36 height 27
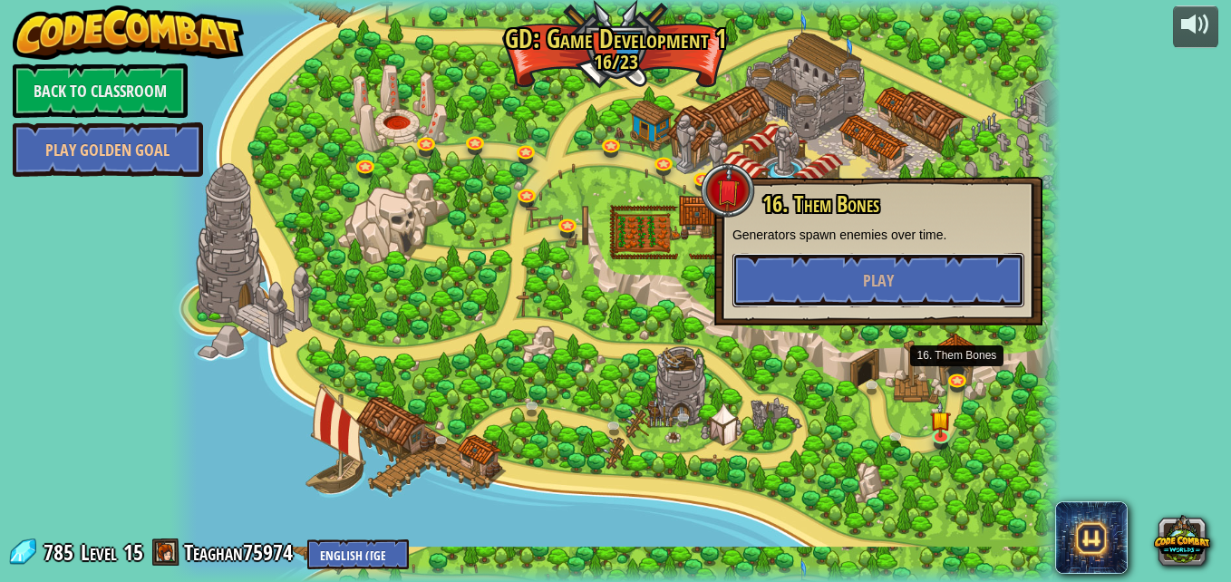
click at [930, 275] on button "Play" at bounding box center [878, 280] width 292 height 54
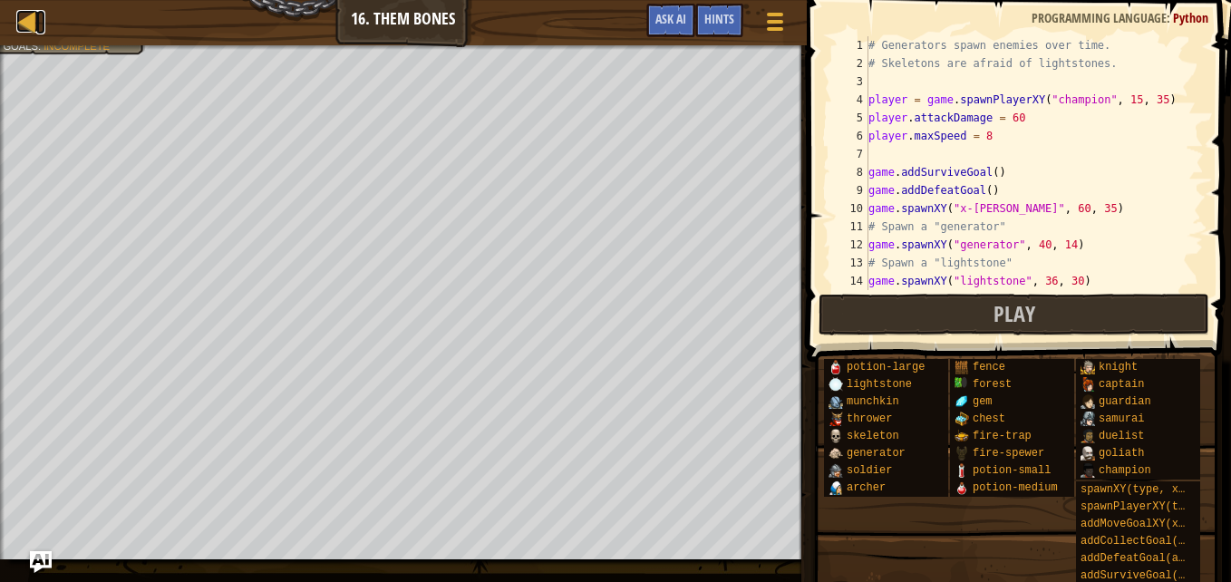
click at [32, 27] on div at bounding box center [27, 21] width 23 height 23
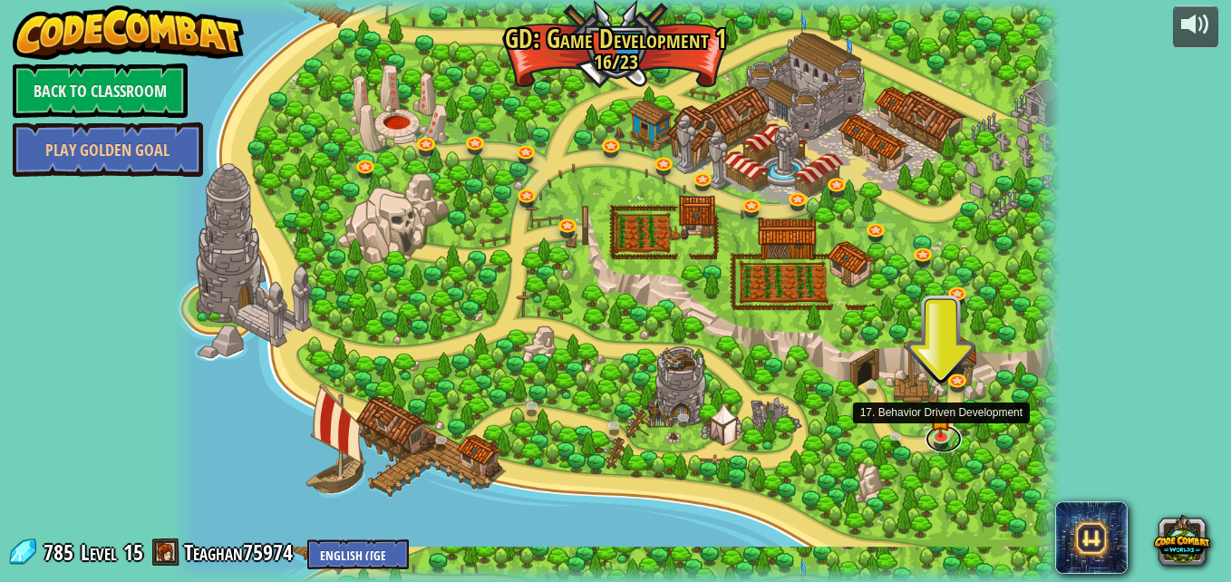
click at [946, 439] on link at bounding box center [943, 439] width 36 height 27
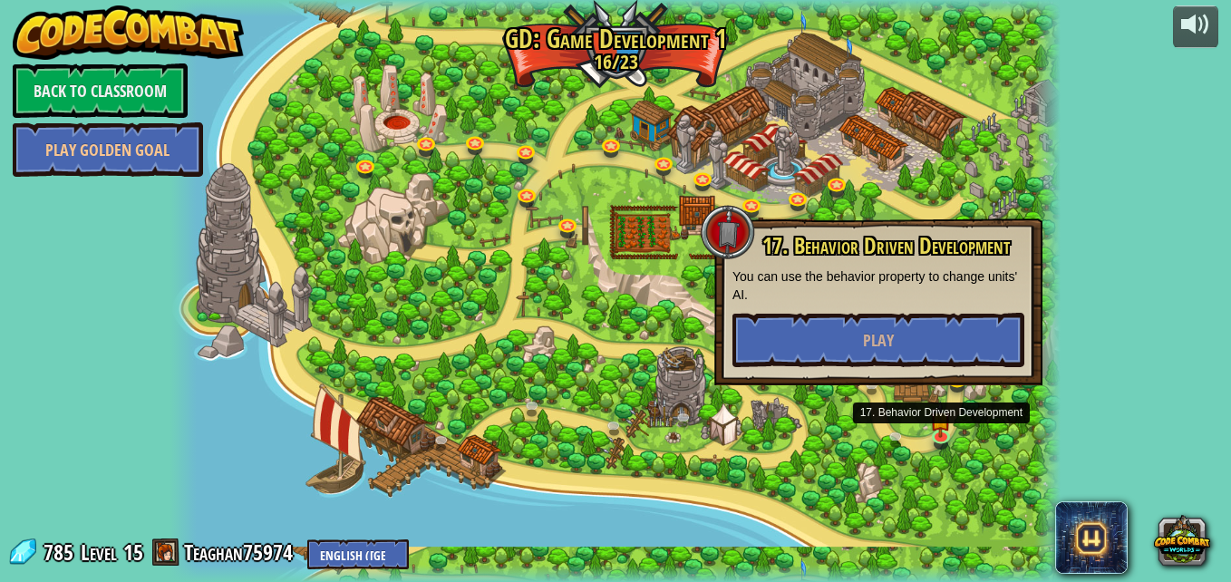
click at [785, 309] on div "17. Behavior Driven Development You can use the behavior property to change uni…" at bounding box center [878, 300] width 292 height 133
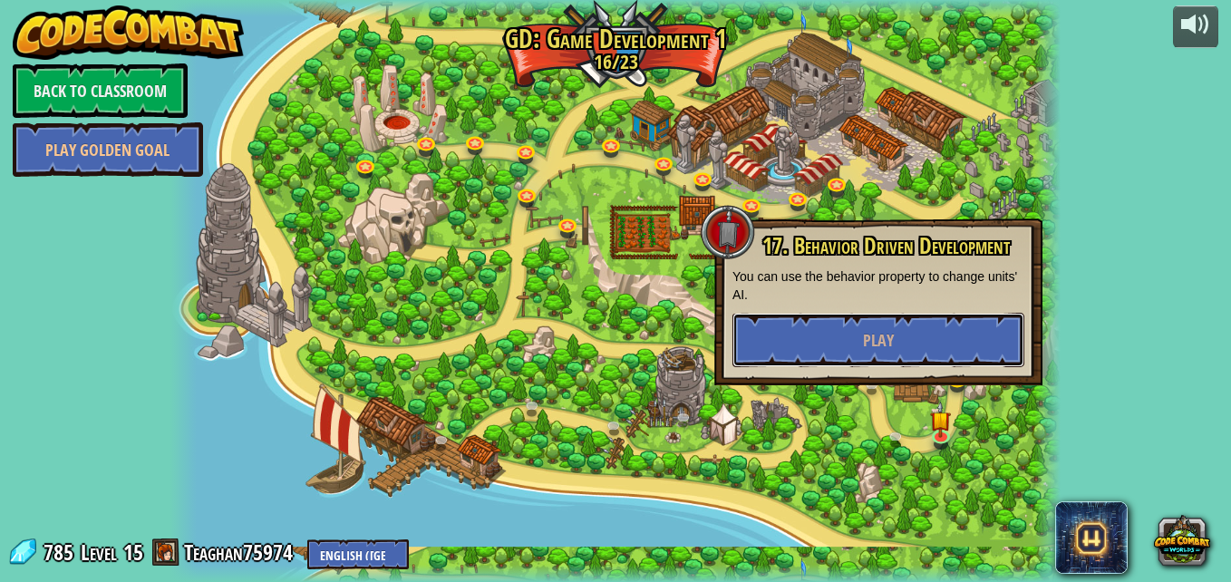
click at [911, 334] on button "Play" at bounding box center [878, 340] width 292 height 54
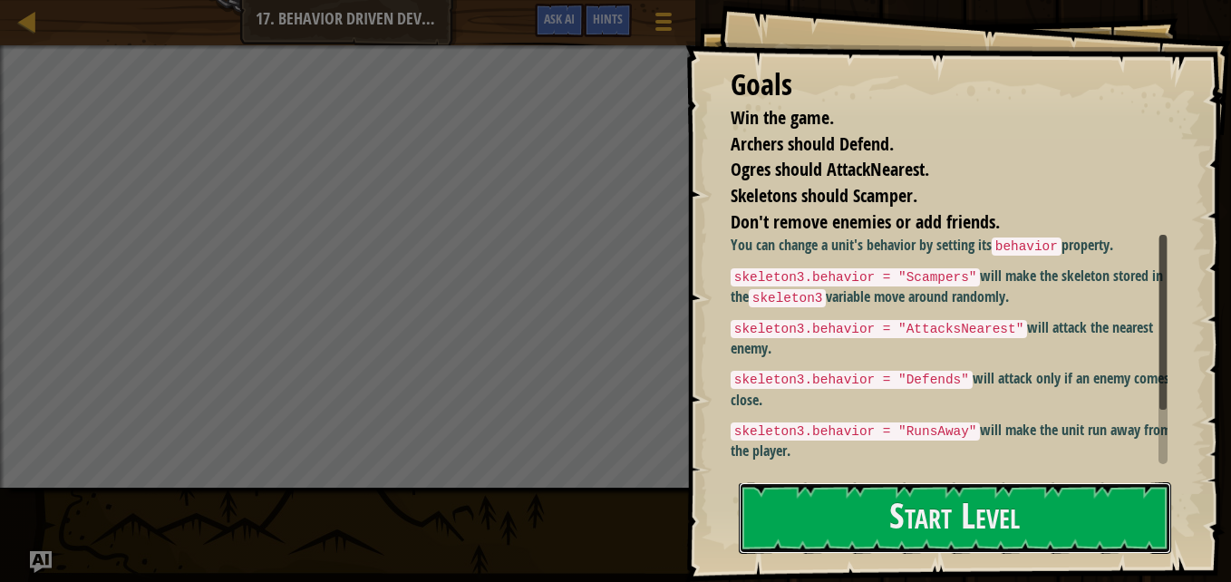
click at [914, 517] on button "Start Level" at bounding box center [955, 518] width 432 height 72
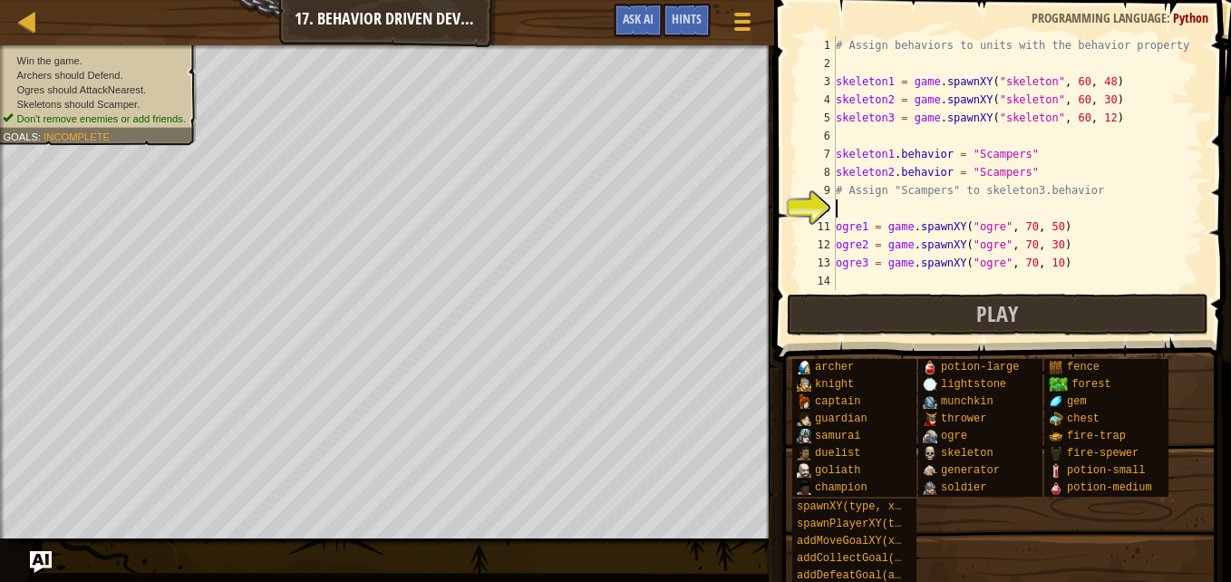
scroll to position [36, 0]
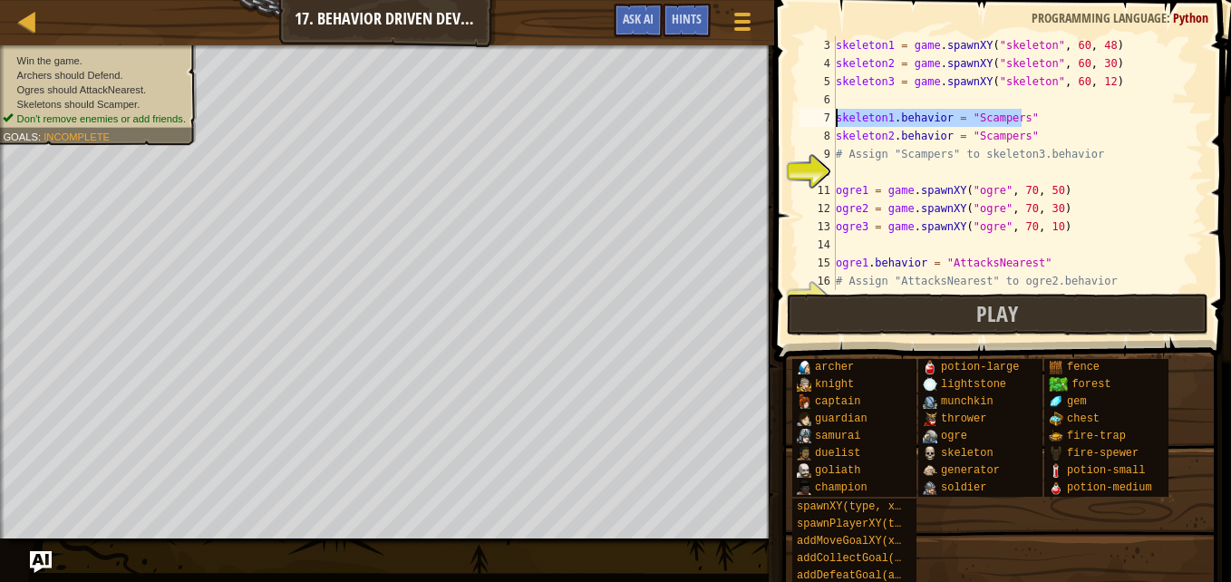
drag, startPoint x: 1029, startPoint y: 118, endPoint x: 825, endPoint y: 122, distance: 204.8
click at [825, 122] on div "3 4 5 6 7 8 9 10 11 12 13 14 15 16 17 skeleton1 = game . spawnXY ( "skeleton" ,…" at bounding box center [1000, 163] width 408 height 254
click at [874, 185] on div "skeleton1 = game . spawnXY ( "skeleton" , 60 , 48 ) skeleton2 = game . spawnXY …" at bounding box center [1011, 181] width 358 height 290
type textarea "ogre1 = game.spawnXY("ogre", 70, 50)"
click at [860, 169] on div "skeleton1 = game . spawnXY ( "skeleton" , 60 , 48 ) skeleton2 = game . spawnXY …" at bounding box center [1011, 181] width 358 height 290
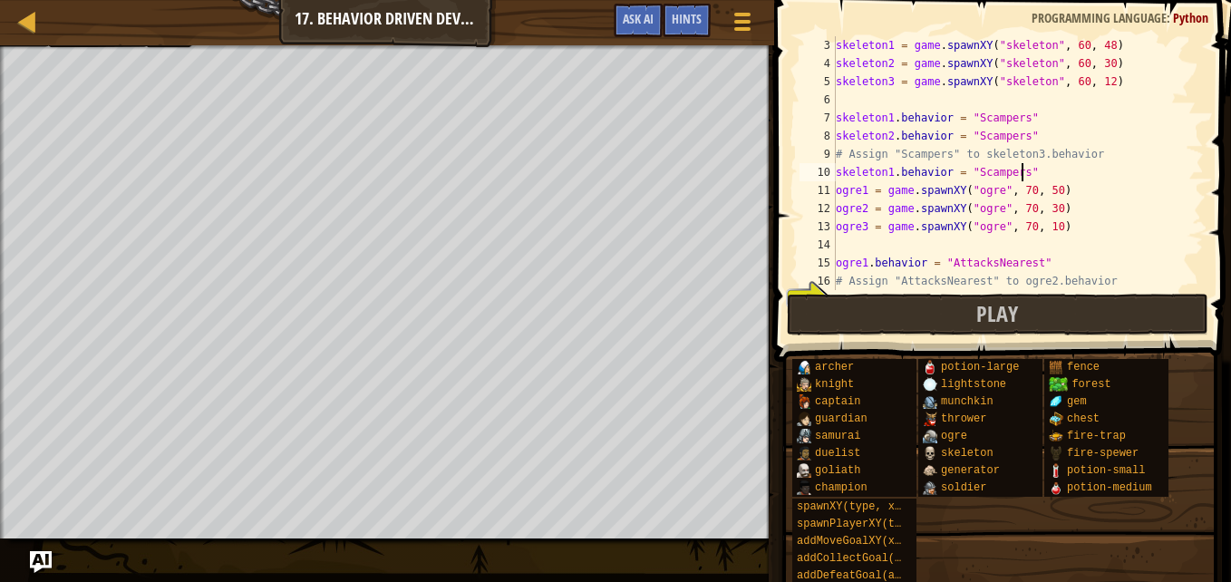
click at [887, 168] on div "skeleton1 = game . spawnXY ( "skeleton" , 60 , 48 ) skeleton2 = game . spawnXY …" at bounding box center [1011, 181] width 358 height 290
drag, startPoint x: 1029, startPoint y: 168, endPoint x: 778, endPoint y: 170, distance: 251.0
click at [778, 170] on div "skeleton3.behavior = "Scampers" 3 4 5 6 7 8 9 10 11 12 13 14 15 16 17 skeleton1…" at bounding box center [999, 216] width 462 height 415
type textarea "skeleton1.behavior = "Scampers""
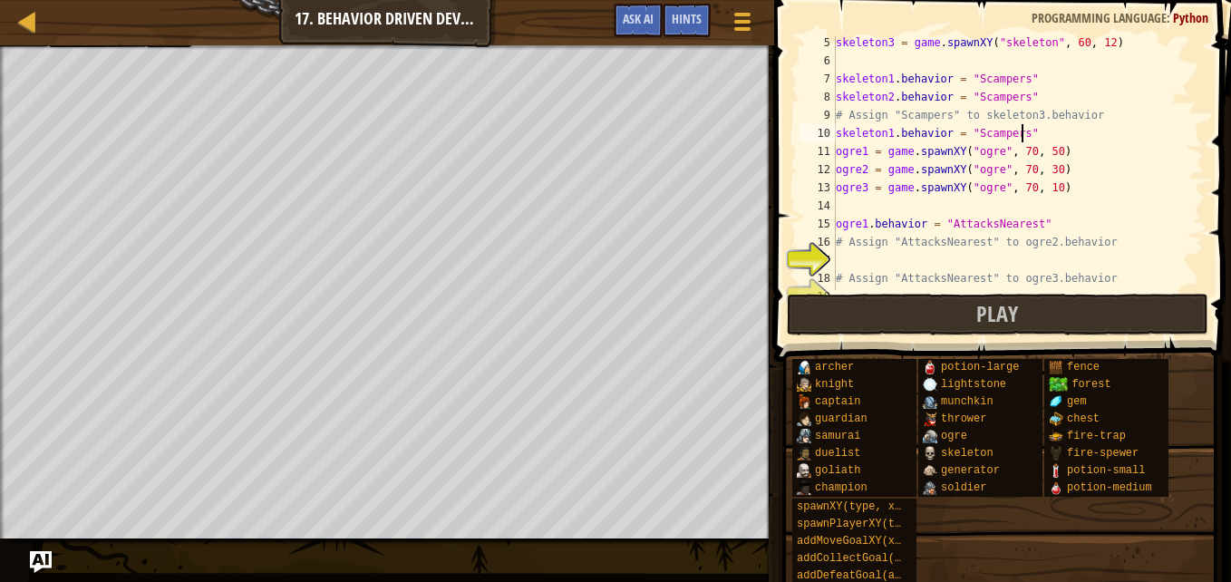
scroll to position [75, 0]
click at [1017, 256] on div "skeleton3 = game . spawnXY ( "skeleton" , 60 , 12 ) skeleton1 . behavior = "Sca…" at bounding box center [1011, 179] width 358 height 290
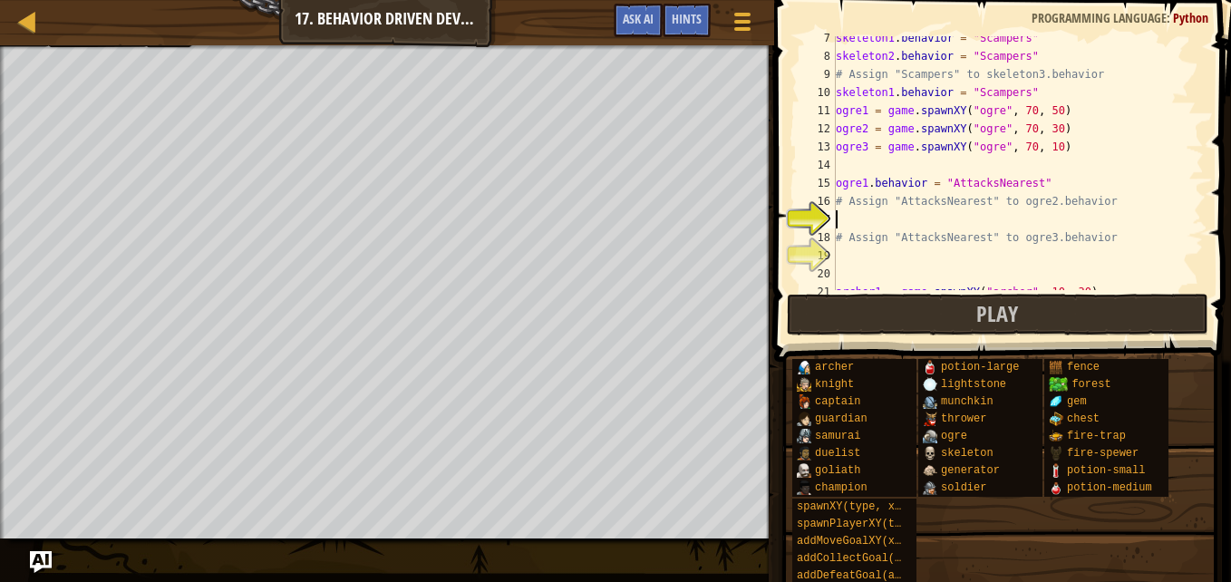
scroll to position [117, 0]
drag, startPoint x: 1037, startPoint y: 183, endPoint x: 835, endPoint y: 185, distance: 202.1
click at [835, 185] on div "7 8 9 10 11 12 13 14 15 16 17 18 19 20 21 22 skeleton1 . behavior = "Scampers" …" at bounding box center [1000, 163] width 408 height 254
type textarea "skeleton1.behavior = "Scampers""
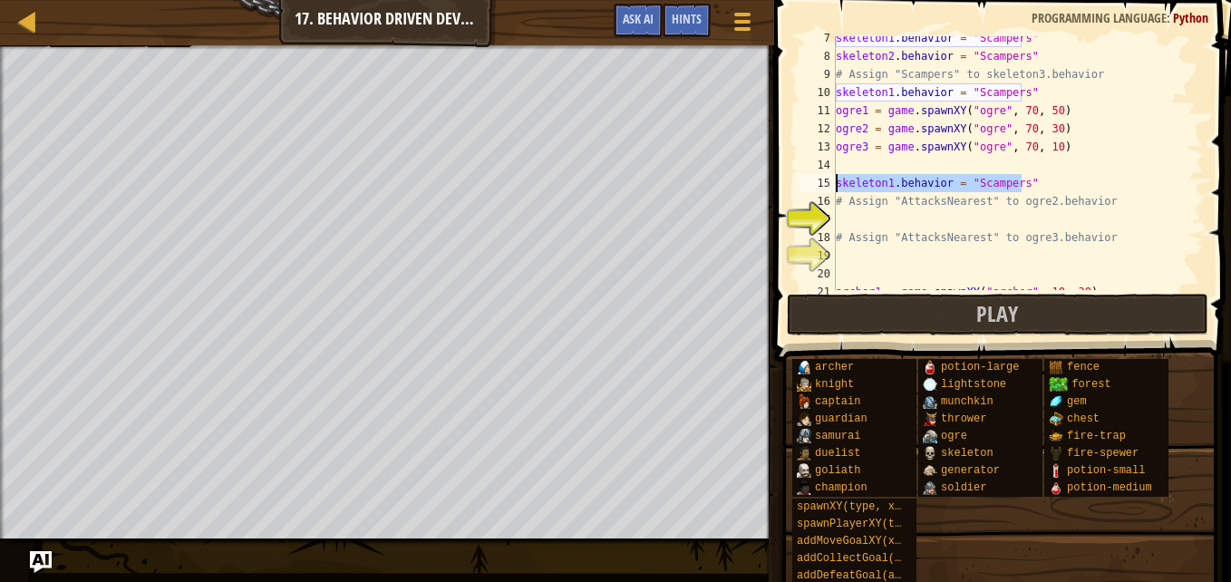
drag, startPoint x: 1078, startPoint y: 188, endPoint x: 835, endPoint y: 180, distance: 243.0
click at [835, 180] on div "skeleton1 . behavior = "Scampers" skeleton2 . behavior = "Scampers" # Assign "S…" at bounding box center [1011, 174] width 358 height 290
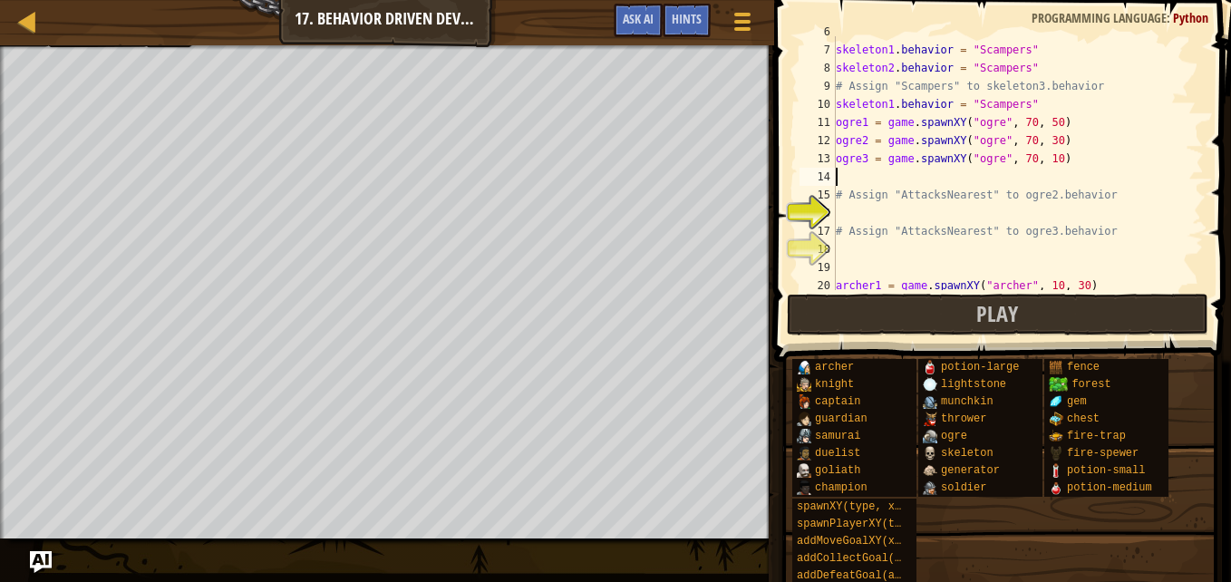
scroll to position [104, 0]
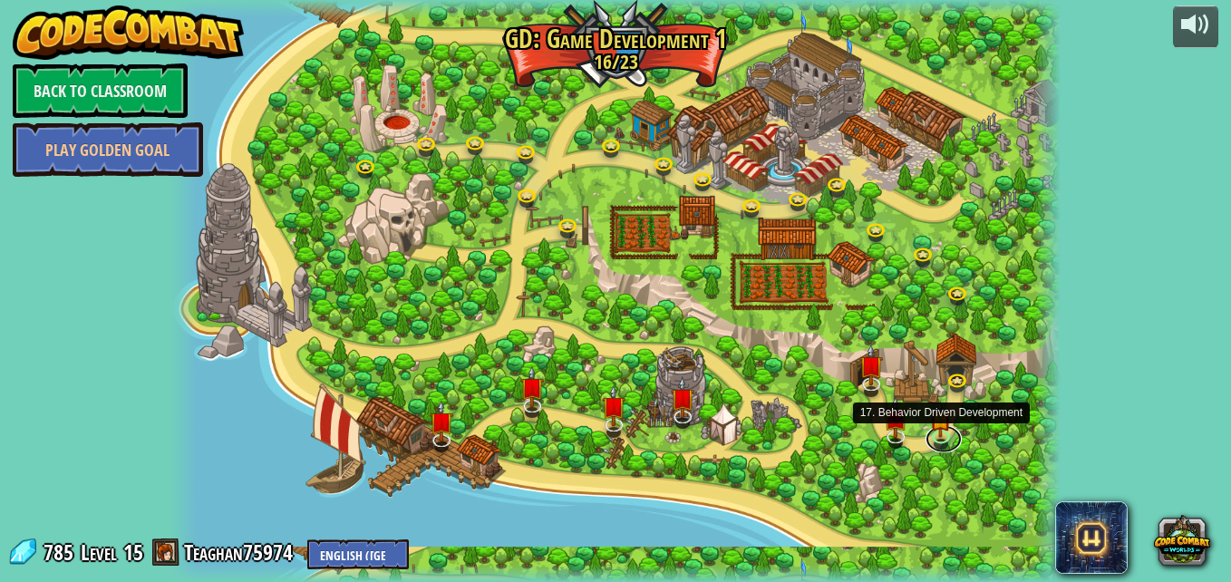
click at [936, 439] on link at bounding box center [943, 439] width 36 height 27
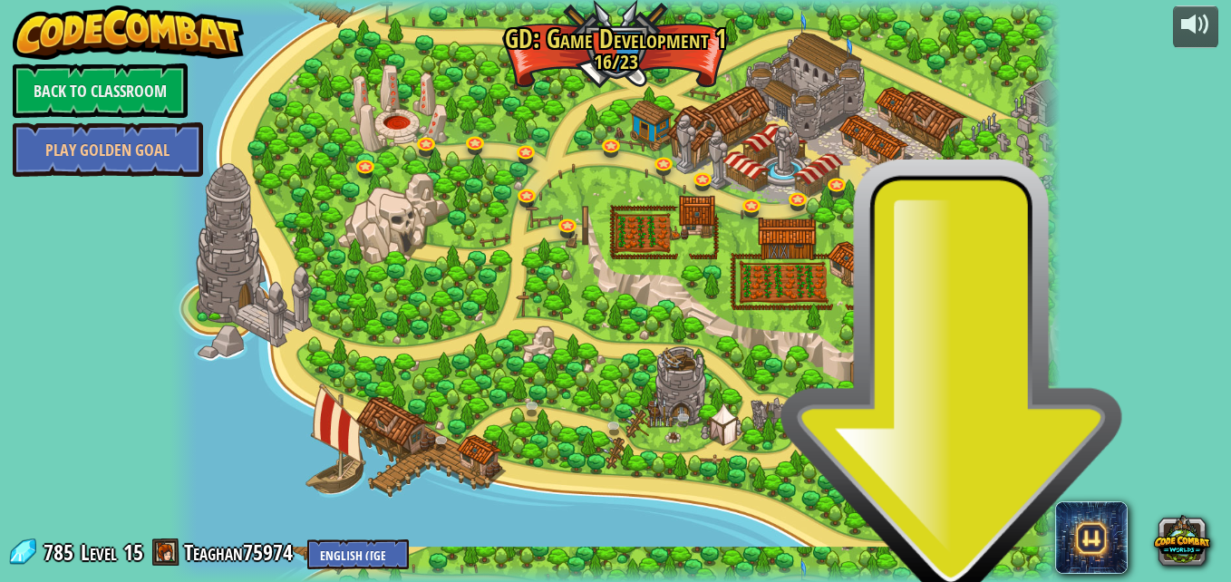
click at [952, 446] on link at bounding box center [943, 439] width 36 height 27
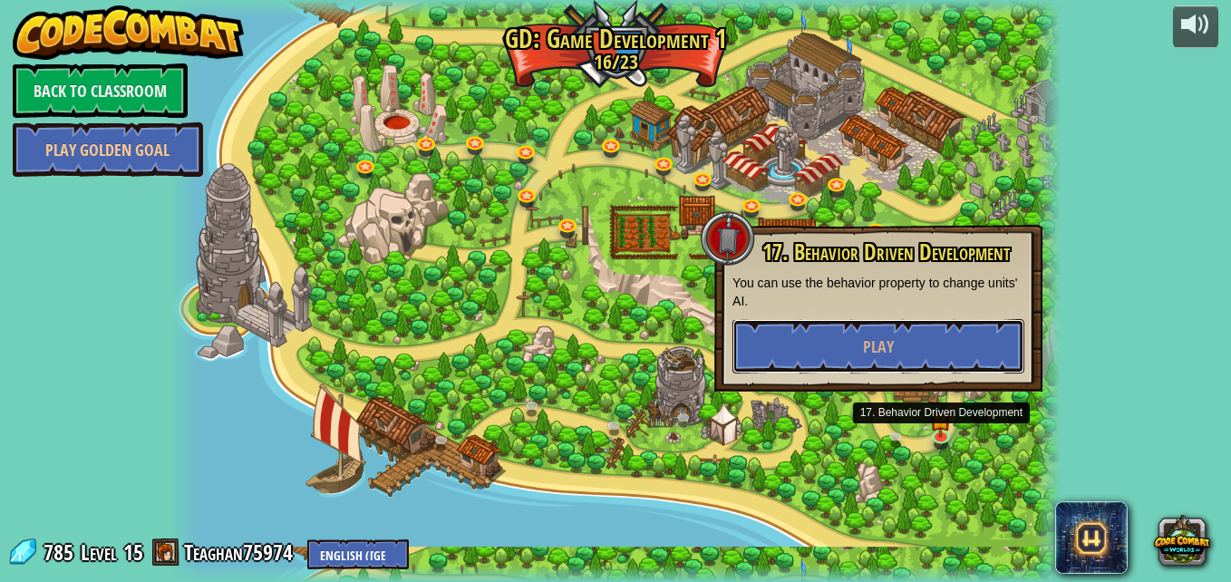
click at [870, 343] on span "Play" at bounding box center [878, 346] width 31 height 23
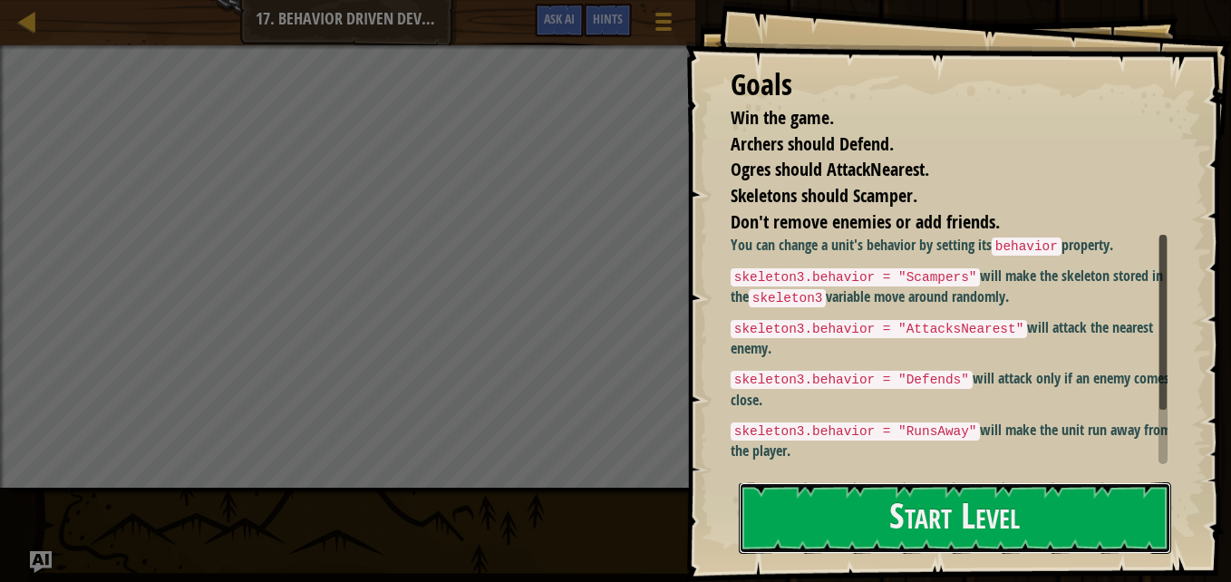
click at [894, 482] on button "Start Level" at bounding box center [955, 518] width 432 height 72
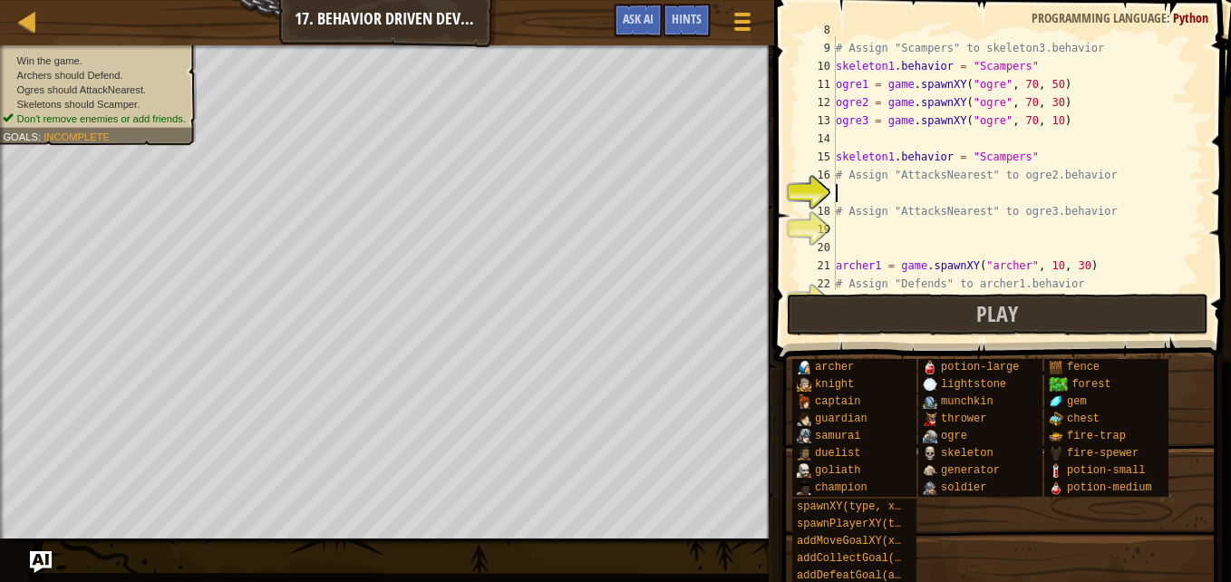
scroll to position [163, 0]
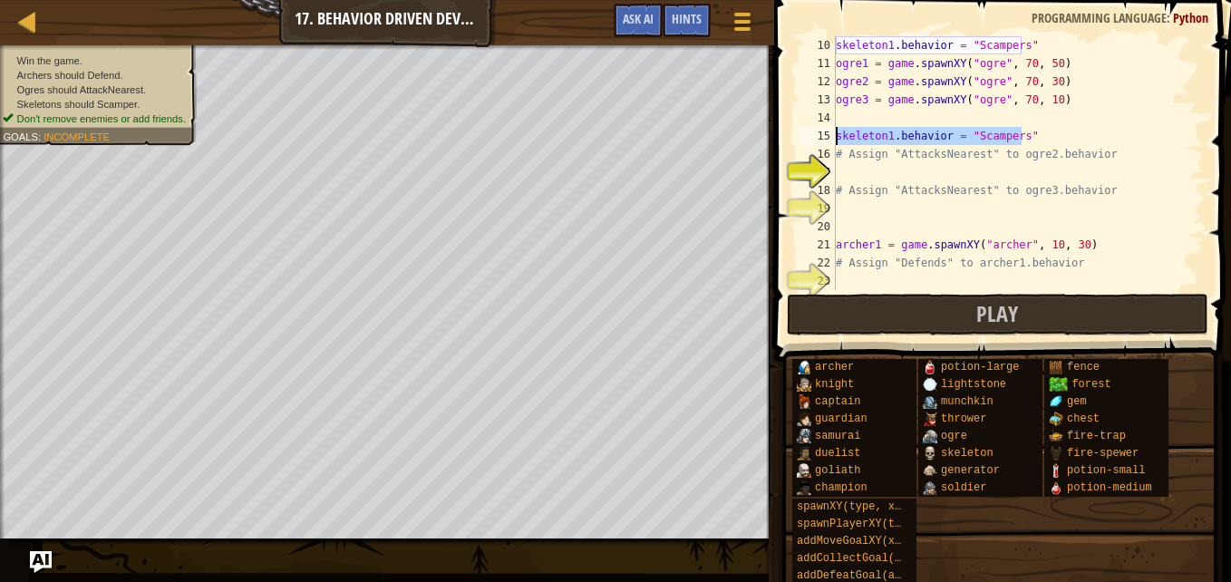
drag, startPoint x: 1040, startPoint y: 142, endPoint x: 825, endPoint y: 141, distance: 215.7
click at [825, 141] on div "10 11 12 13 14 15 16 17 18 19 20 21 22 23 24 skeleton1 . behavior = "Scampers" …" at bounding box center [1000, 163] width 408 height 254
type textarea "skeleton1.behavior = "Scampers""
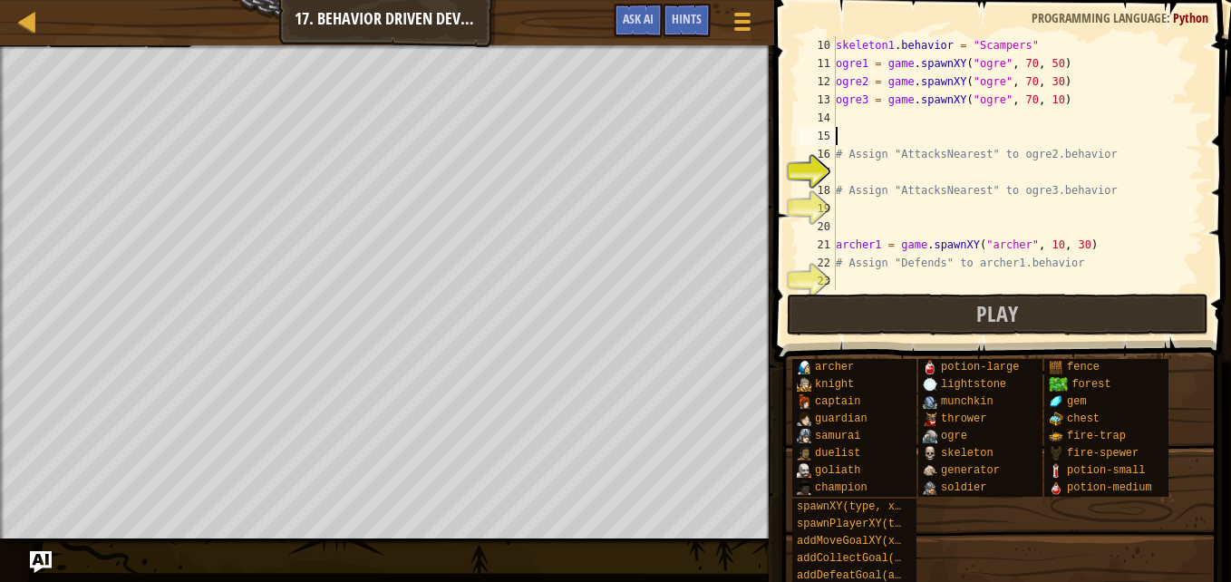
click at [741, 17] on div at bounding box center [742, 21] width 24 height 25
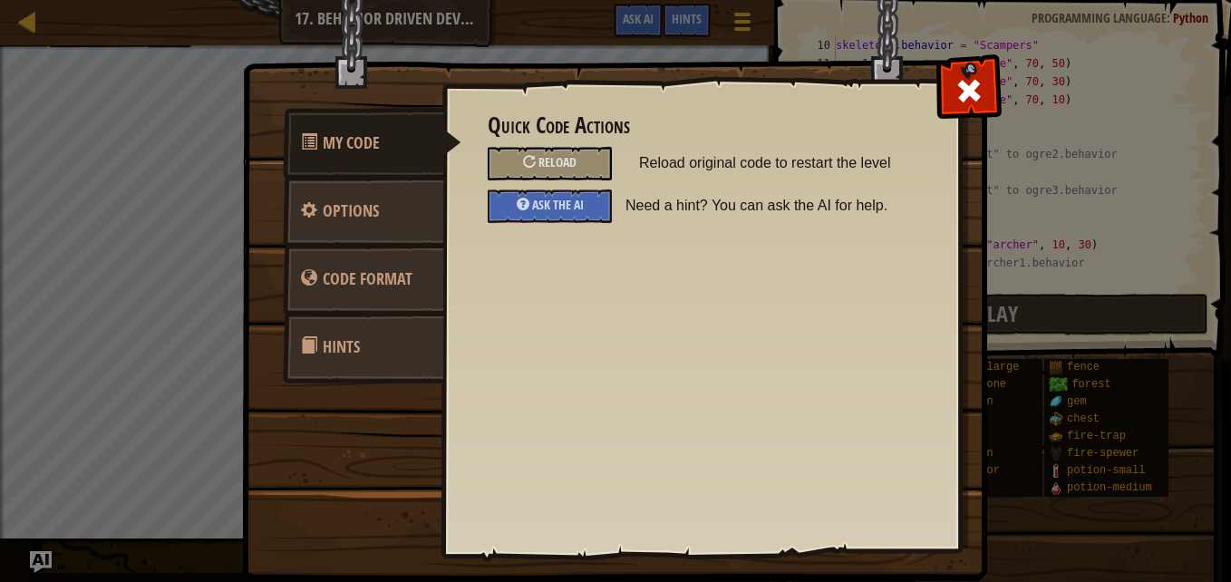
click at [532, 157] on div at bounding box center [529, 161] width 13 height 13
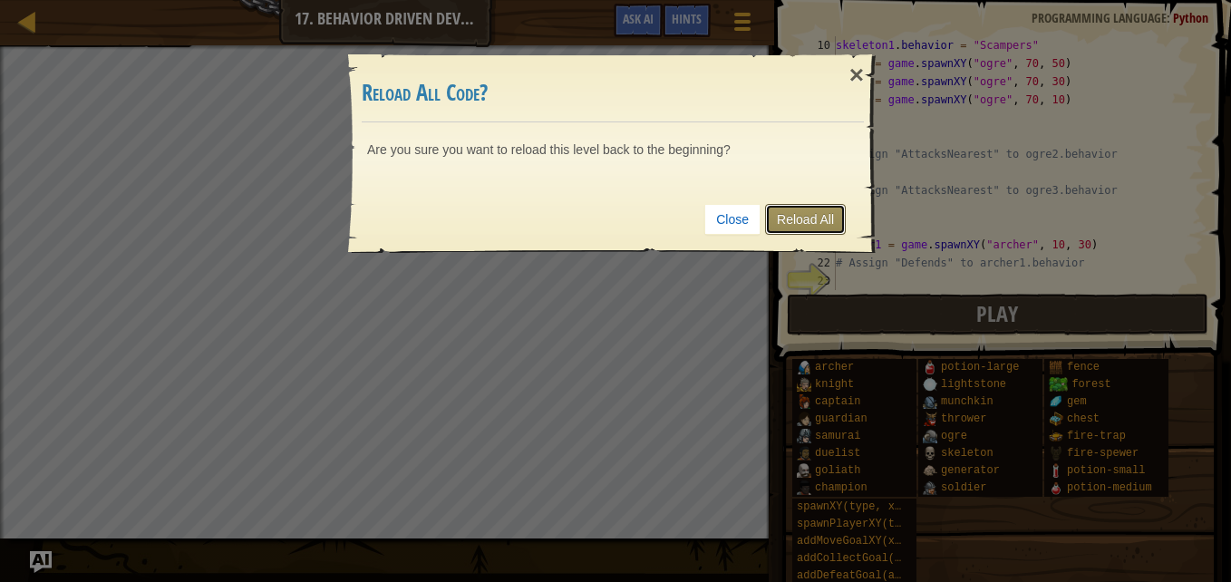
click at [814, 218] on link "Reload All" at bounding box center [805, 219] width 81 height 31
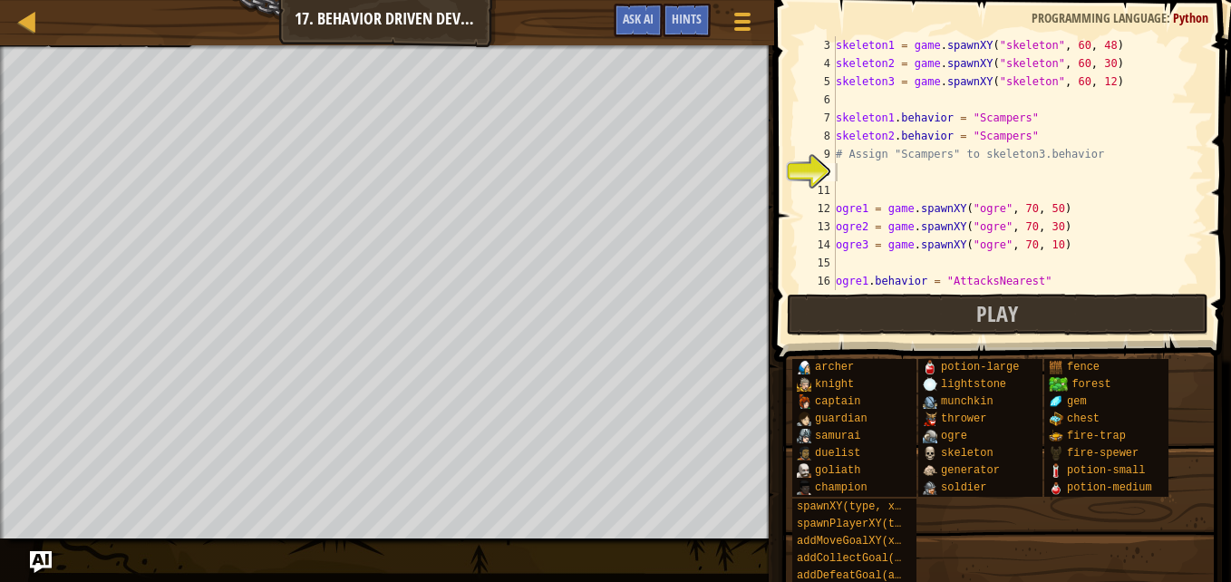
scroll to position [36, 0]
drag, startPoint x: 1017, startPoint y: 128, endPoint x: 828, endPoint y: 140, distance: 188.9
click at [828, 140] on div "3 4 5 6 7 8 9 10 11 12 13 14 15 16 17 skeleton1 = game . spawnXY ( "skeleton" ,…" at bounding box center [1000, 163] width 408 height 254
type textarea "skeleton2.behavior = "Scampers""
click at [851, 181] on div "skeleton1 = game . spawnXY ( "skeleton" , 60 , 48 ) skeleton2 = game . spawnXY …" at bounding box center [1011, 181] width 358 height 290
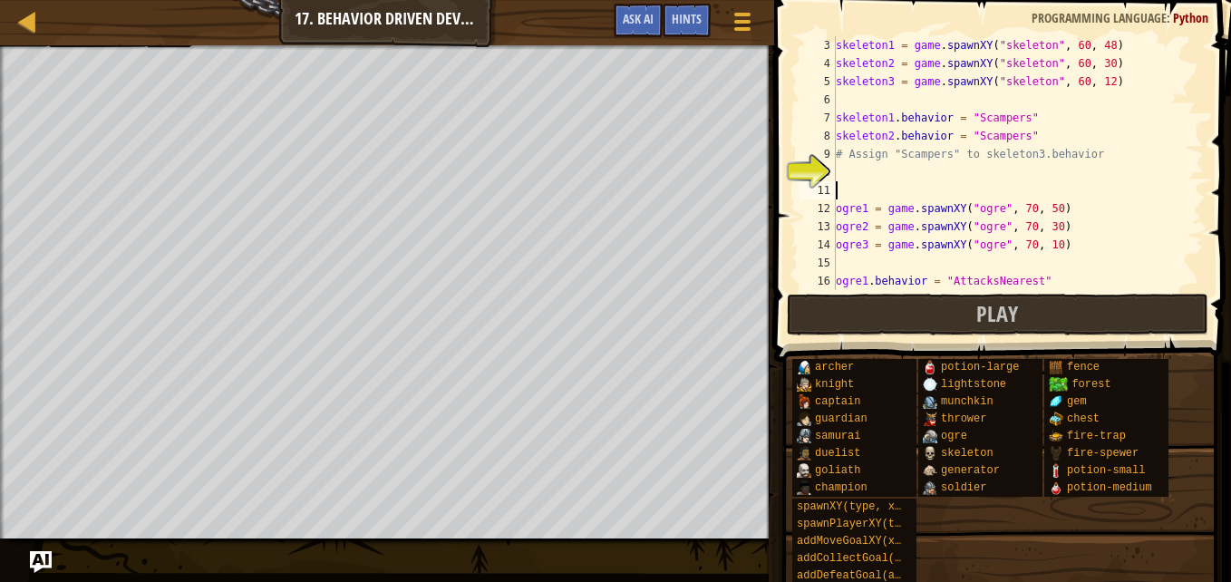
paste textarea "skeleton2.behavior = "Scampers"
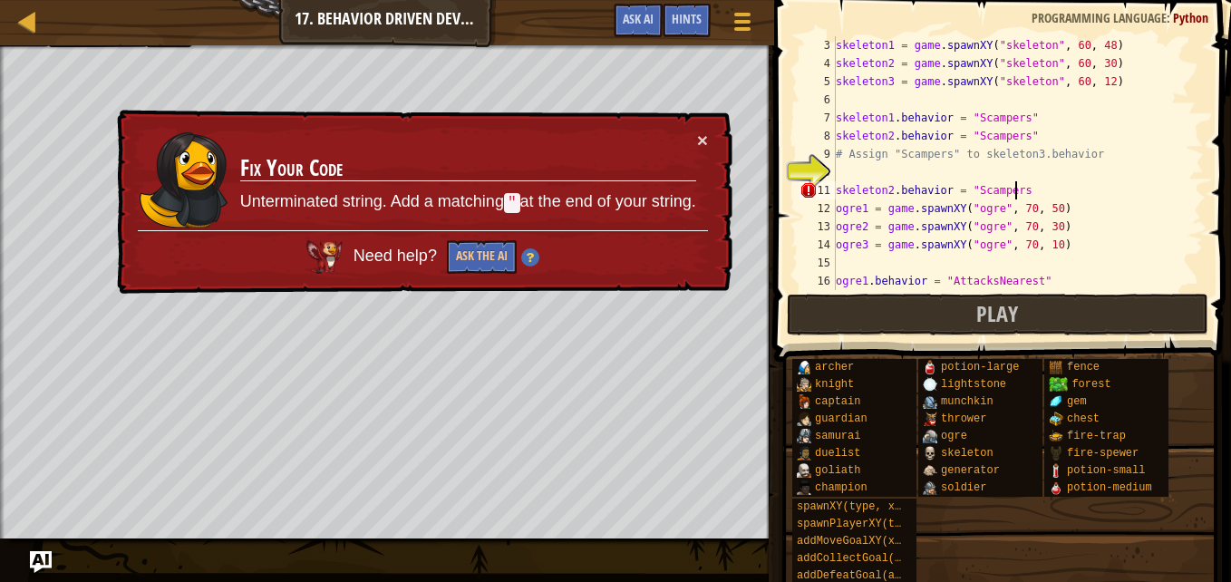
click at [891, 189] on div "skeleton1 = game . spawnXY ( "skeleton" , 60 , 48 ) skeleton2 = game . spawnXY …" at bounding box center [1011, 181] width 358 height 290
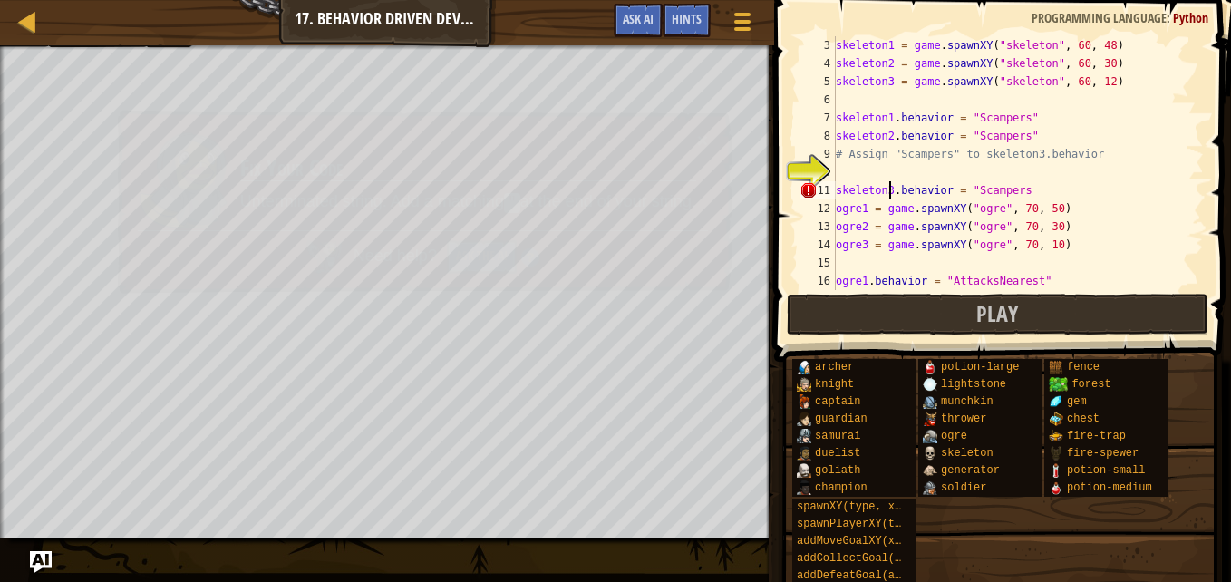
scroll to position [8, 4]
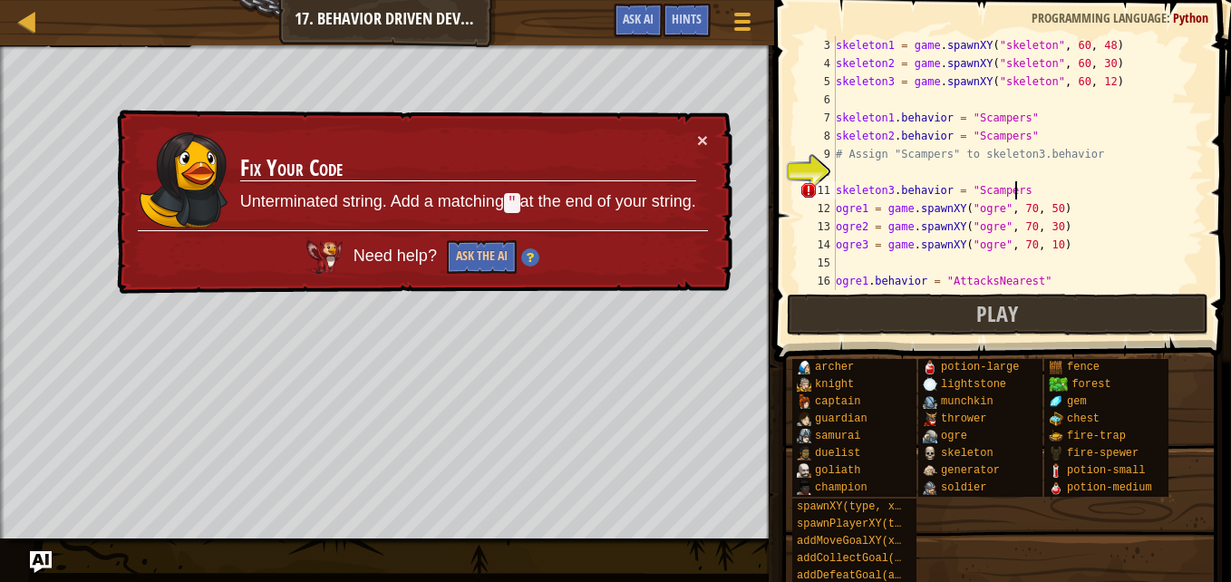
click at [1023, 194] on div "skeleton1 = game . spawnXY ( "skeleton" , 60 , 48 ) skeleton2 = game . spawnXY …" at bounding box center [1011, 181] width 358 height 290
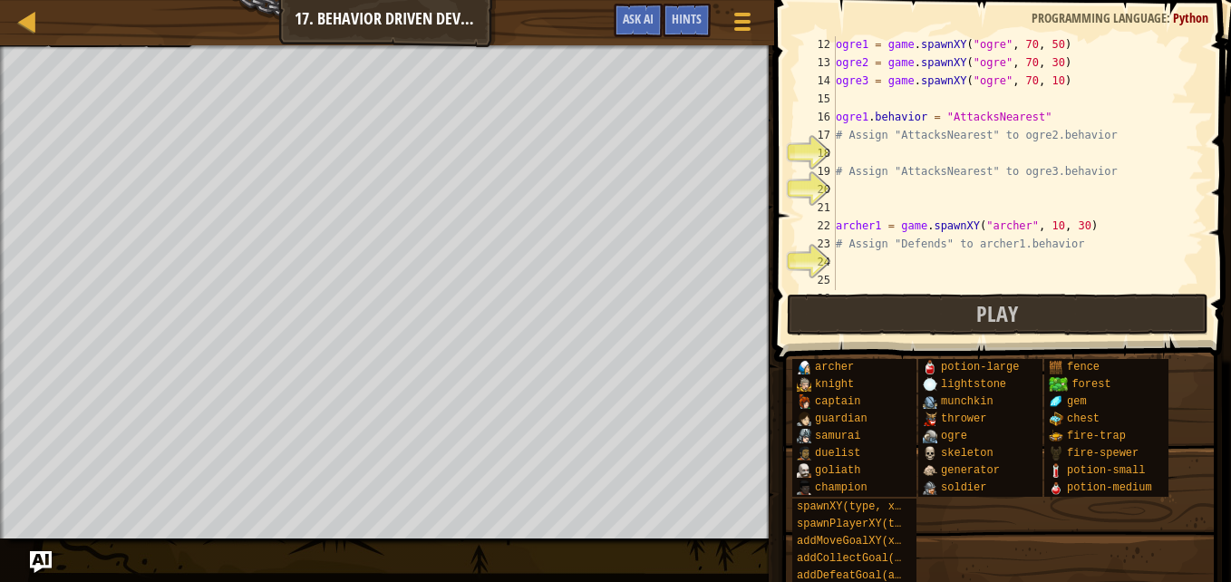
scroll to position [201, 0]
drag, startPoint x: 1041, startPoint y: 117, endPoint x: 828, endPoint y: 122, distance: 213.0
click at [828, 122] on div "skeleton3.behavior = "Scampers" 12 13 14 15 16 17 18 19 20 21 22 23 24 25 26 27…" at bounding box center [1000, 163] width 408 height 254
type textarea "ogre1.behavior = "AttacksNearest""
click at [867, 190] on div "ogre1 = game . spawnXY ( "ogre" , 70 , 50 ) ogre2 = game . spawnXY ( "ogre" , 7…" at bounding box center [1011, 180] width 358 height 290
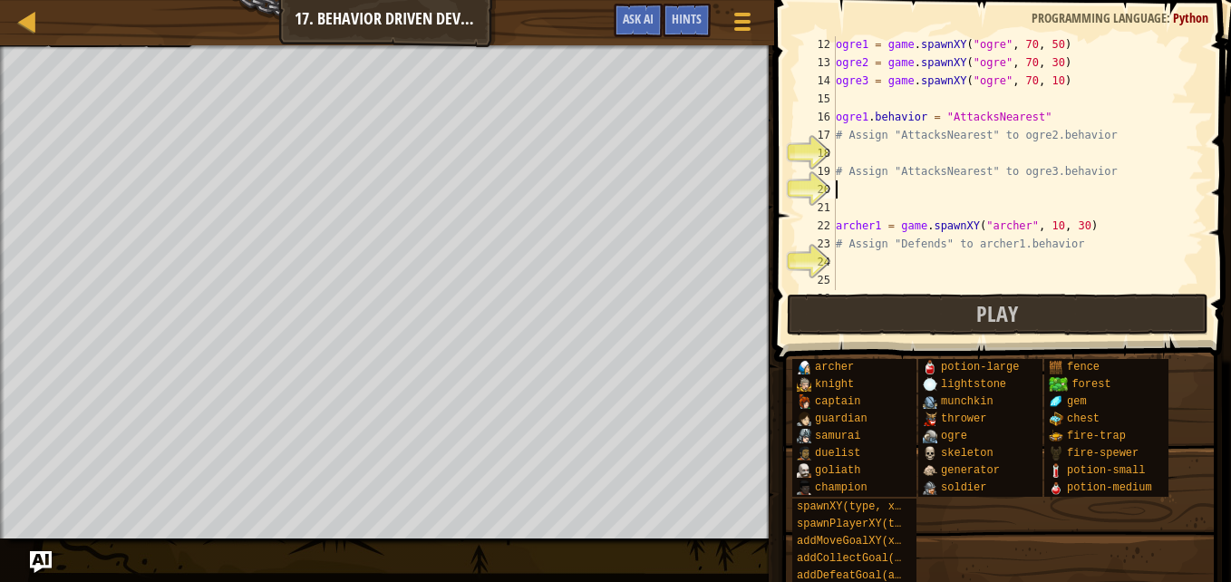
scroll to position [8, 0]
paste textarea "ogre1.behavior = "AttacksNearest""
click at [864, 189] on div "ogre1 = game . spawnXY ( "ogre" , 70 , 50 ) ogre2 = game . spawnXY ( "ogre" , 7…" at bounding box center [1011, 180] width 358 height 290
type textarea "ogre3.behavior = "AttacksNearest""
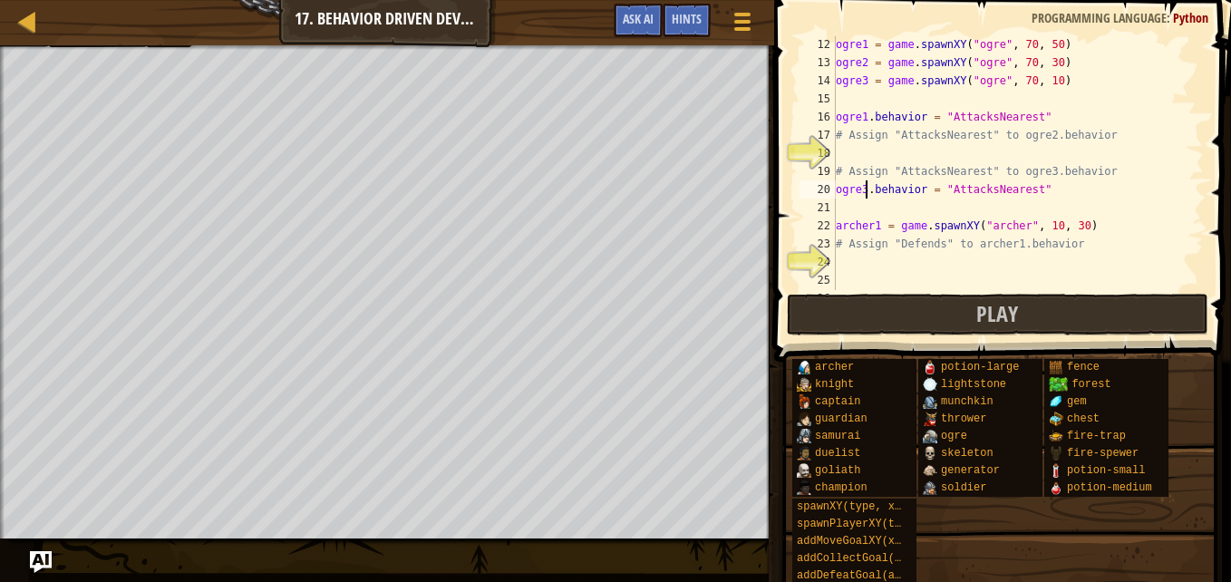
click at [855, 151] on div "ogre1 = game . spawnXY ( "ogre" , 70 , 50 ) ogre2 = game . spawnXY ( "ogre" , 7…" at bounding box center [1011, 180] width 358 height 290
paste textarea "ogre1.behavior = "AttacksNearest""
click at [861, 152] on div "ogre1 = game . spawnXY ( "ogre" , 70 , 50 ) ogre2 = game . spawnXY ( "ogre" , 7…" at bounding box center [1011, 180] width 358 height 290
click at [864, 153] on div "ogre1 = game . spawnXY ( "ogre" , 70 , 50 ) ogre2 = game . spawnXY ( "ogre" , 7…" at bounding box center [1011, 180] width 358 height 290
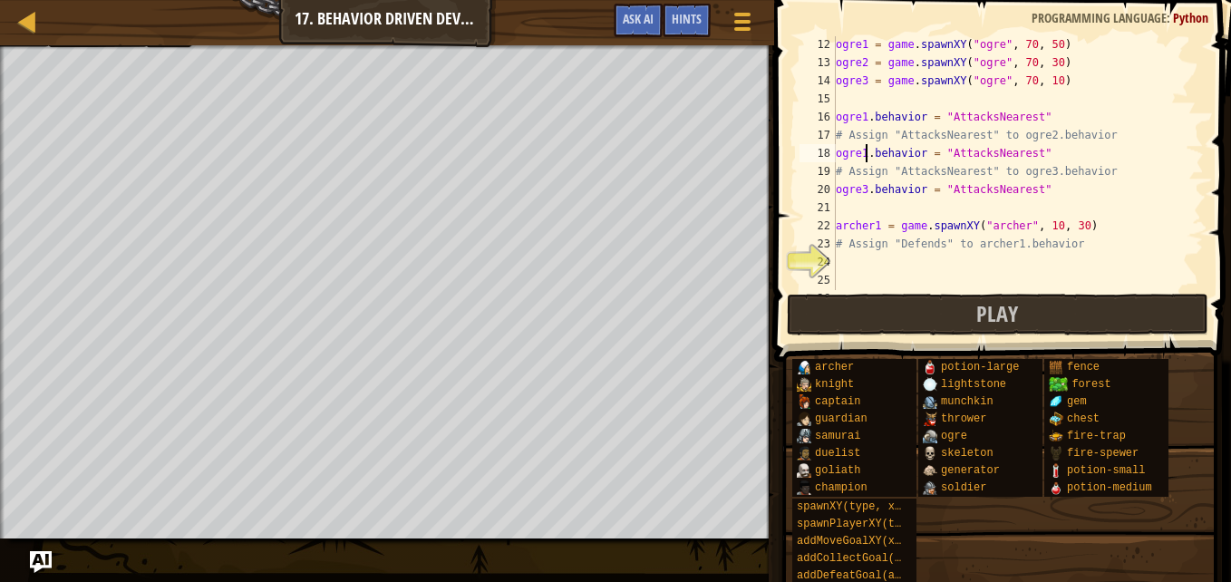
type textarea "ogre2.behavior = "AttacksNearest""
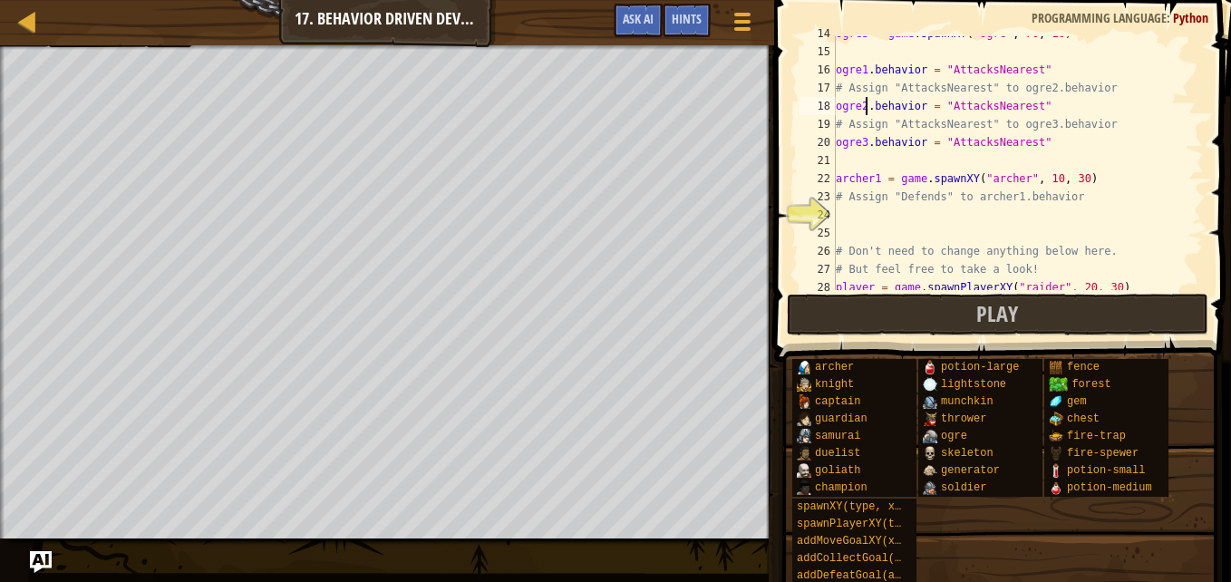
scroll to position [251, 0]
click at [882, 237] on div "ogre3 = game . spawnXY ( "ogre" , 70 , 10 ) ogre1 . behavior = "AttacksNearest"…" at bounding box center [1011, 166] width 358 height 290
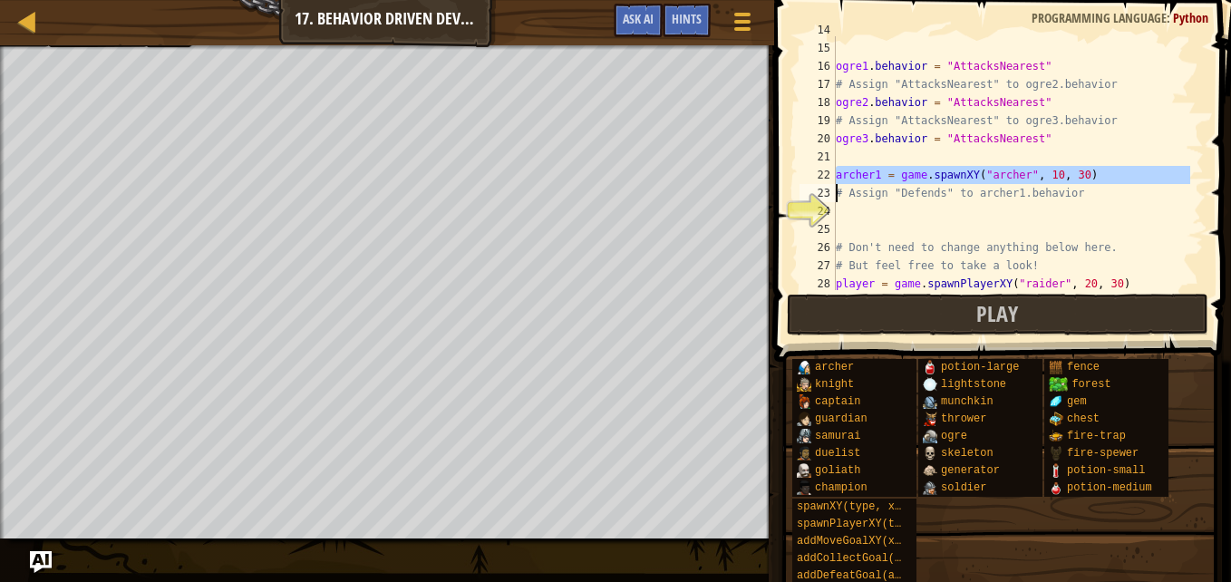
drag, startPoint x: 834, startPoint y: 177, endPoint x: 1004, endPoint y: 185, distance: 170.6
click at [1004, 185] on div "14 15 16 17 18 19 20 21 22 23 24 25 26 27 28 29 ogre3 = game . spawnXY ( "ogre"…" at bounding box center [1000, 163] width 408 height 254
click at [1001, 260] on div "ogre3 = game . spawnXY ( "ogre" , 70 , 10 ) ogre1 . behavior = "AttacksNearest"…" at bounding box center [1011, 166] width 358 height 290
drag, startPoint x: 1099, startPoint y: 169, endPoint x: 832, endPoint y: 175, distance: 267.4
click at [832, 175] on div "# But feel free to take a look! 14 15 16 17 18 19 20 21 22 23 24 25 26 27 28 29…" at bounding box center [1000, 163] width 408 height 254
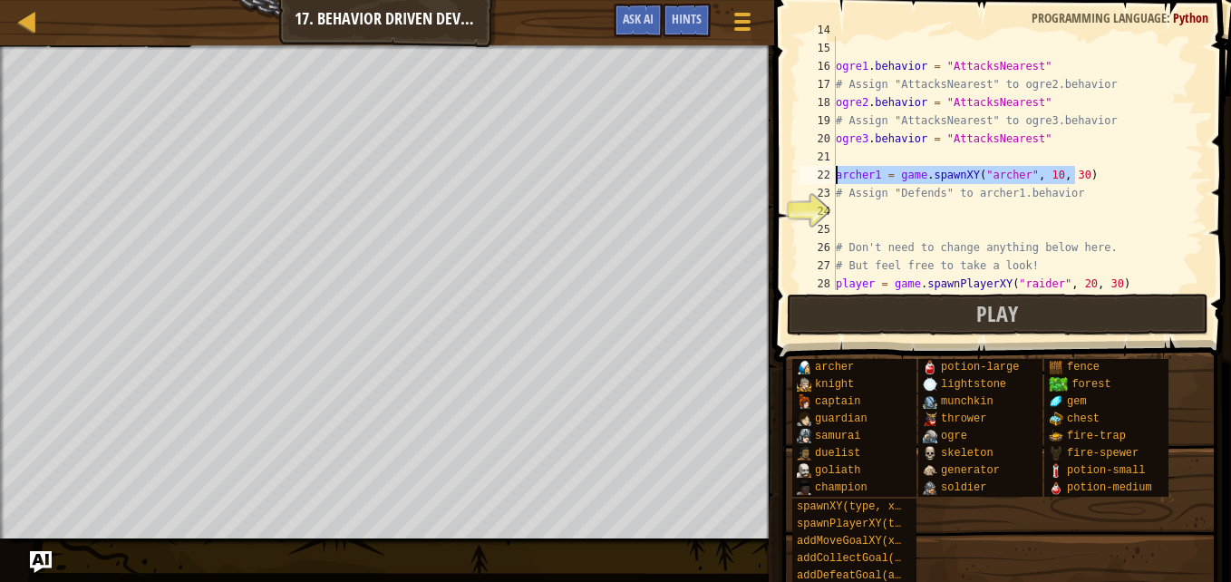
type textarea "archer1 = game.spawnXY("[PERSON_NAME]", 10, 30)"
click at [867, 237] on div "ogre3 = game . spawnXY ( "ogre" , 70 , 10 ) ogre1 . behavior = "AttacksNearest"…" at bounding box center [1011, 166] width 358 height 290
drag, startPoint x: 837, startPoint y: 174, endPoint x: 1117, endPoint y: 180, distance: 280.1
click at [1117, 180] on div "ogre3 = game . spawnXY ( "ogre" , 70 , 10 ) ogre1 . behavior = "AttacksNearest"…" at bounding box center [1011, 166] width 358 height 290
type textarea "archer1 = game.spawnXY("[PERSON_NAME]", 10, 30)"
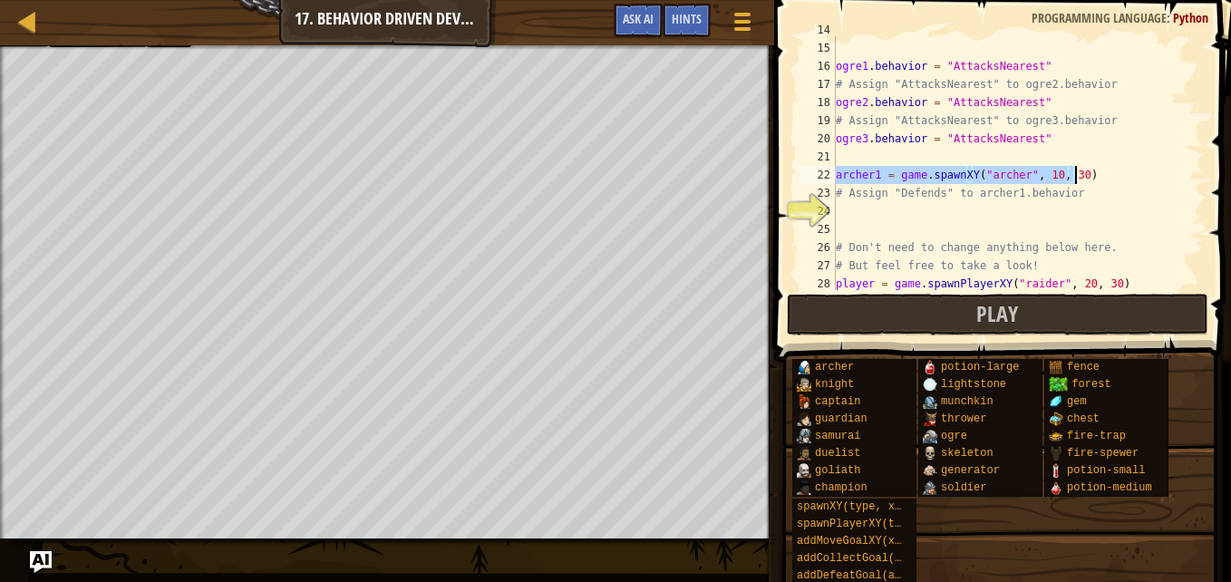
click at [969, 220] on div "ogre3 = game . spawnXY ( "ogre" , 70 , 10 ) ogre1 . behavior = "AttacksNearest"…" at bounding box center [1011, 166] width 358 height 290
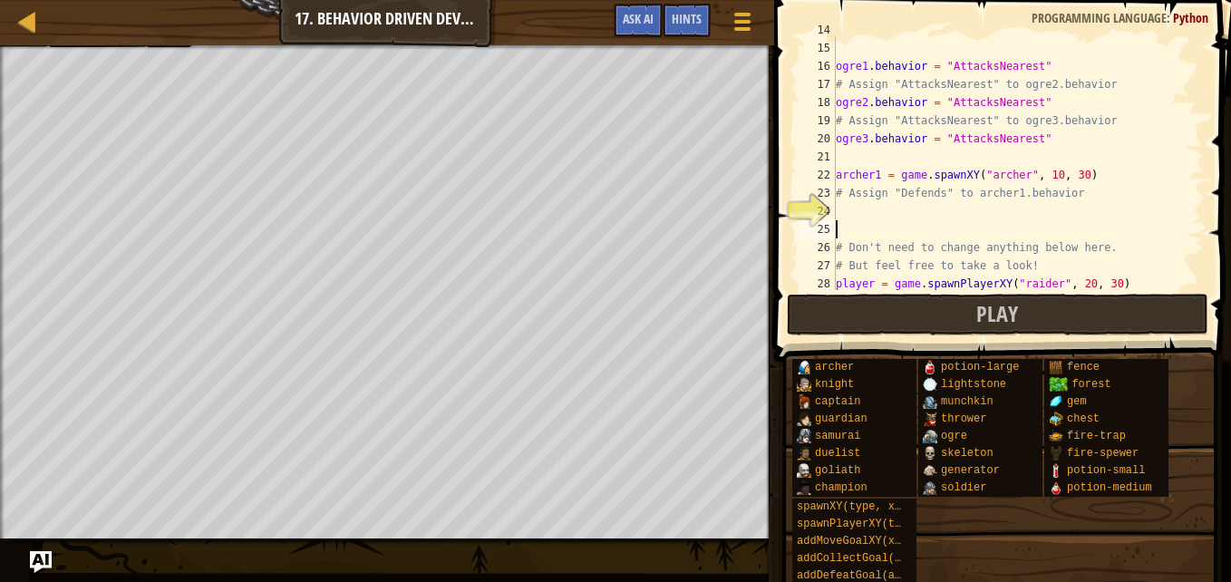
click at [955, 211] on div "ogre3 = game . spawnXY ( "ogre" , 70 , 10 ) ogre1 . behavior = "AttacksNearest"…" at bounding box center [1011, 166] width 358 height 290
paste textarea "archer1 = game.spawnXY("[PERSON_NAME]", 10, 30)"
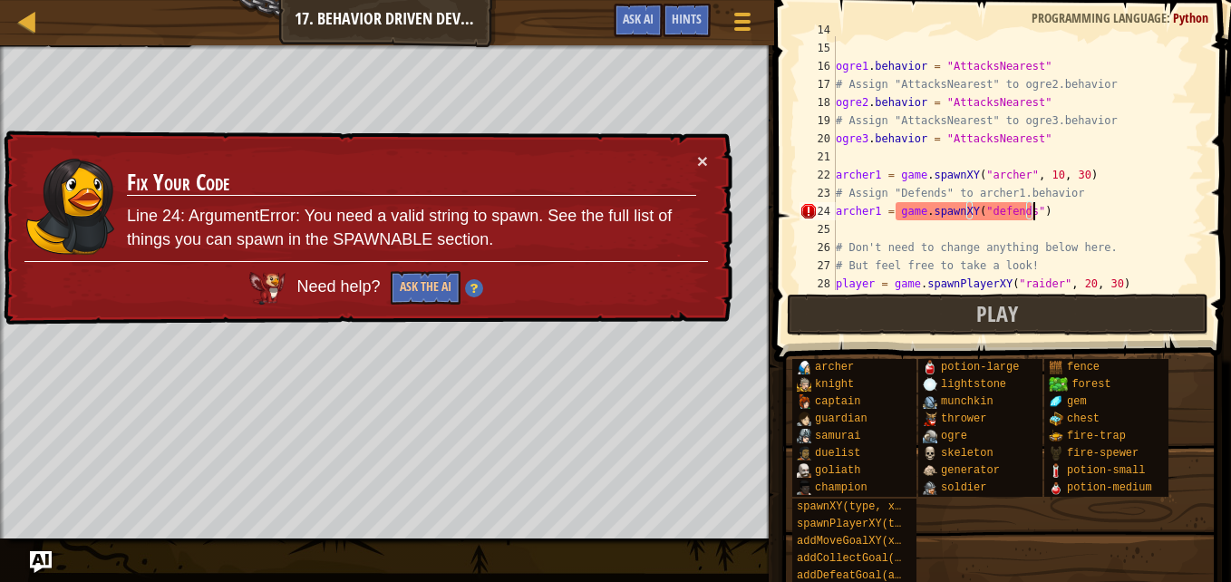
type textarea "archer1 = game.spawnXY("defends""
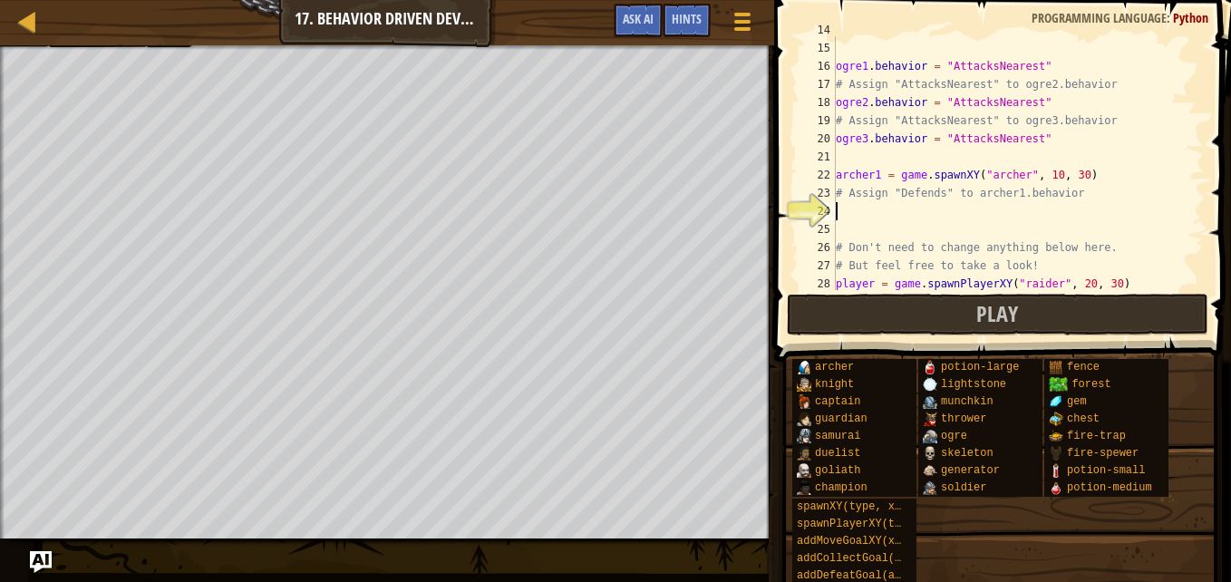
drag, startPoint x: 1057, startPoint y: 213, endPoint x: 835, endPoint y: 210, distance: 221.1
click at [835, 210] on div "ogre3 = game . spawnXY ( "ogre" , 70 , 10 ) ogre1 . behavior = "AttacksNearest"…" at bounding box center [1011, 166] width 358 height 290
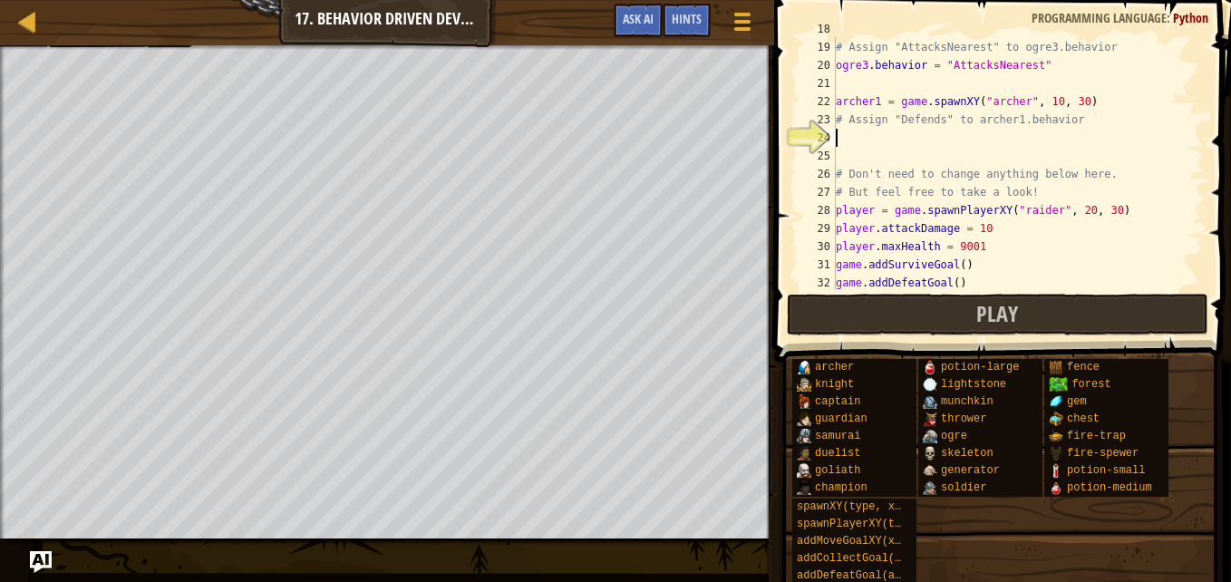
scroll to position [325, 0]
drag, startPoint x: 1087, startPoint y: 96, endPoint x: 828, endPoint y: 110, distance: 259.5
click at [828, 110] on div "18 19 20 21 22 23 24 25 26 27 28 29 30 31 32 33 ogre2 . behavior = "AttacksNear…" at bounding box center [1000, 163] width 408 height 254
type textarea "archer1 = game.spawnXY("[PERSON_NAME]", 10, 30)"
paste textarea
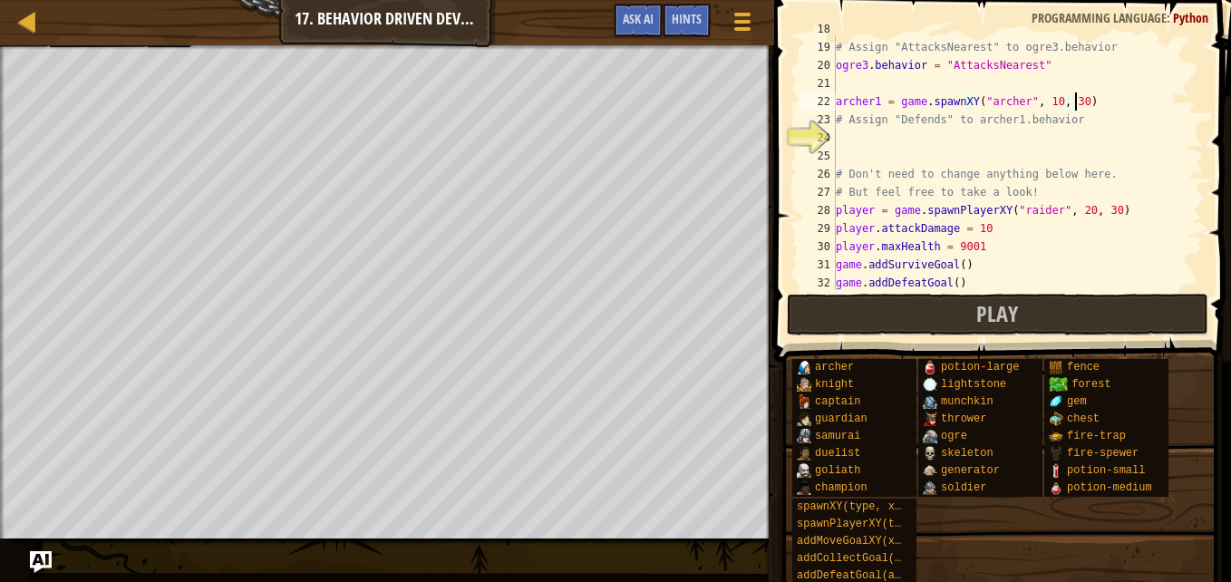
click at [853, 141] on div "ogre2 . behavior = "AttacksNearest" # Assign "AttacksNearest" to ogre3.behavior…" at bounding box center [1011, 165] width 358 height 290
paste textarea "archer1 = game.spawnXY("[PERSON_NAME]", 10, 30)"
click at [1013, 140] on div "ogre2 . behavior = "AttacksNearest" # Assign "AttacksNearest" to ogre3.behavior…" at bounding box center [1011, 165] width 358 height 290
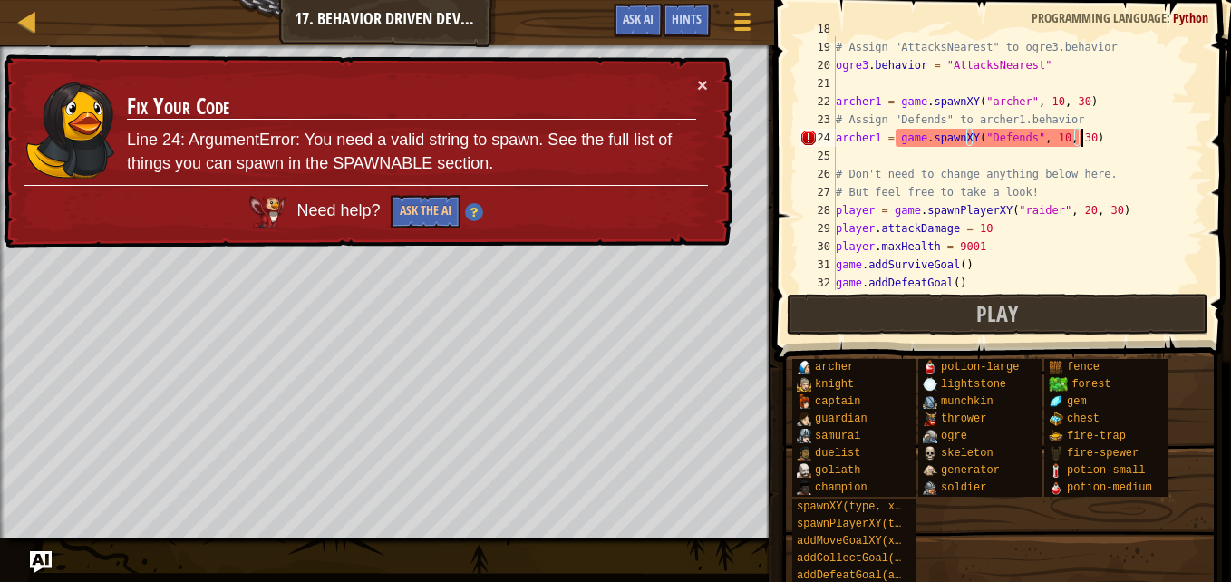
click at [1085, 138] on div "ogre2 . behavior = "AttacksNearest" # Assign "AttacksNearest" to ogre3.behavior…" at bounding box center [1011, 165] width 358 height 290
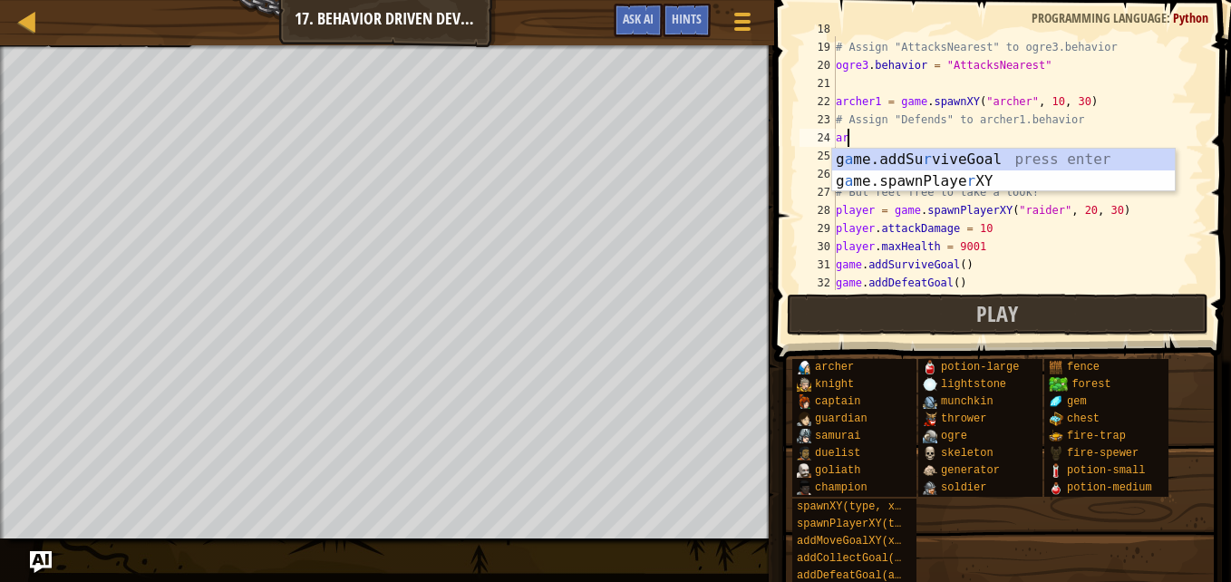
scroll to position [8, 0]
type textarea "a"
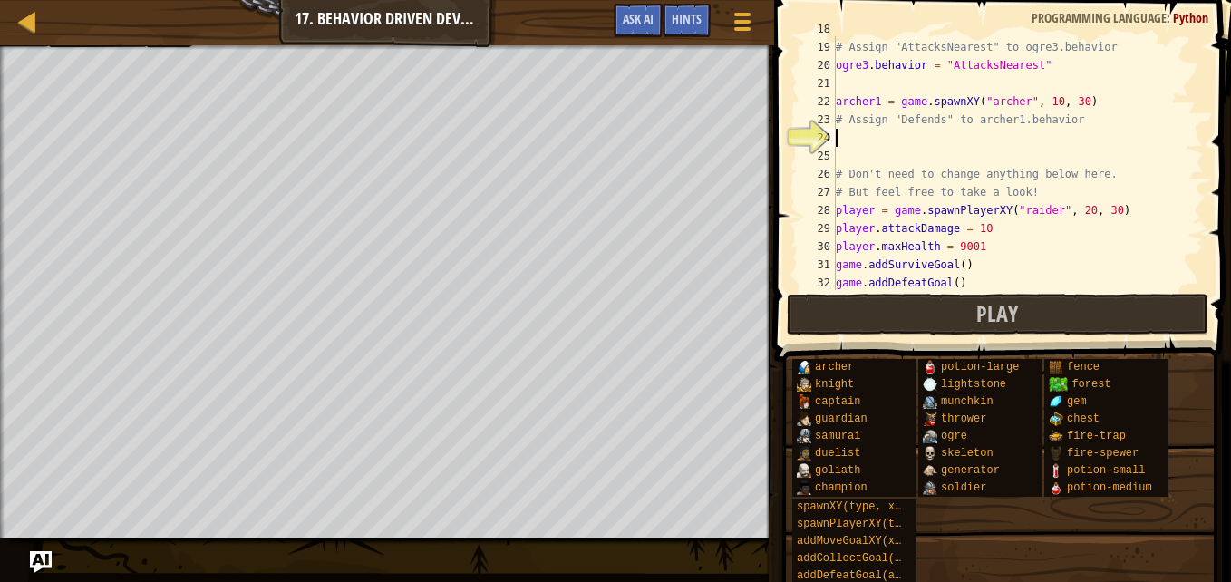
type textarea "# Assign "Defends" to archer1.behavior"
click at [893, 133] on div "ogre2 . behavior = "AttacksNearest" # Assign "AttacksNearest" to ogre3.behavior…" at bounding box center [1011, 165] width 358 height 290
click at [928, 130] on div "ogre2 . behavior = "AttacksNearest" # Assign "AttacksNearest" to ogre3.behavior…" at bounding box center [1011, 165] width 358 height 290
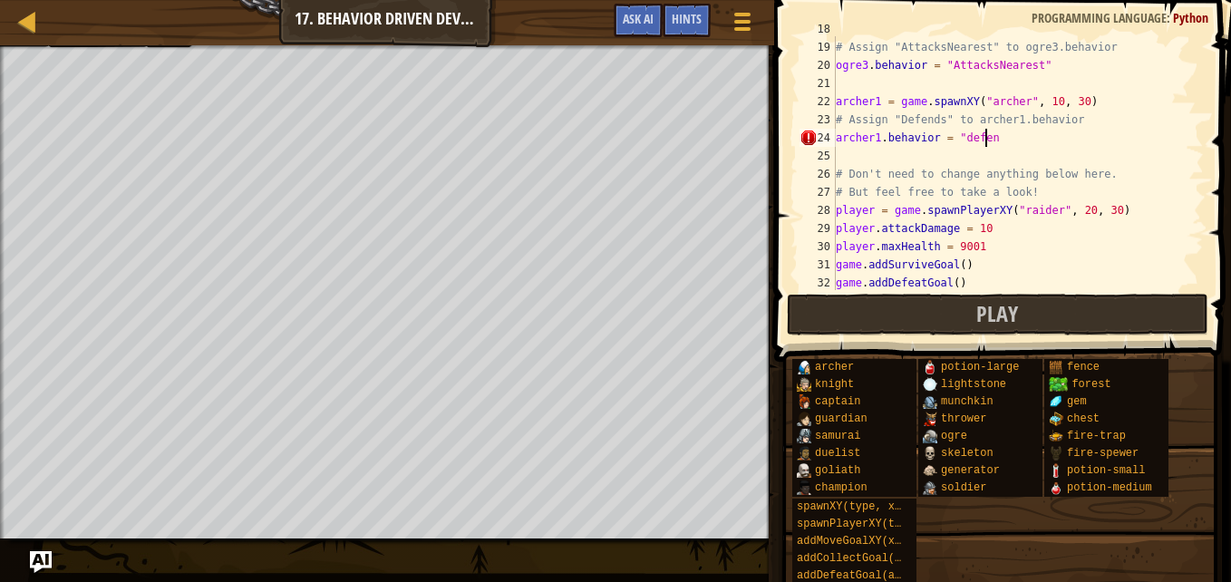
scroll to position [8, 12]
click at [957, 137] on div "ogre2 . behavior = "AttacksNearest" # Assign "AttacksNearest" to ogre3.behavior…" at bounding box center [1011, 165] width 358 height 290
click at [960, 137] on div "ogre2 . behavior = "AttacksNearest" # Assign "AttacksNearest" to ogre3.behavior…" at bounding box center [1011, 165] width 358 height 290
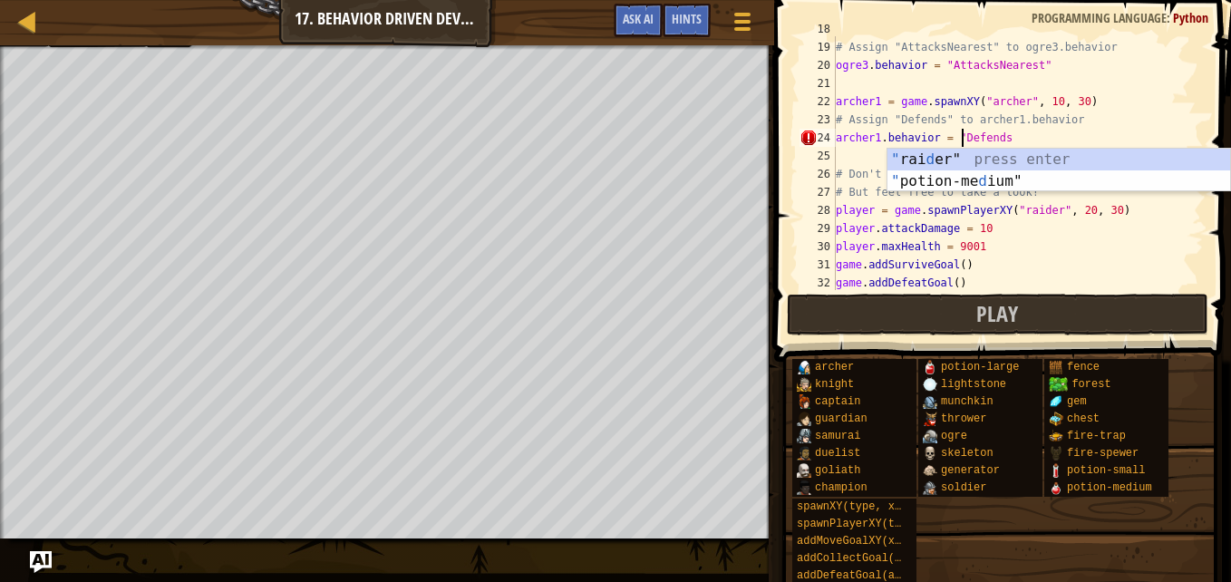
scroll to position [8, 10]
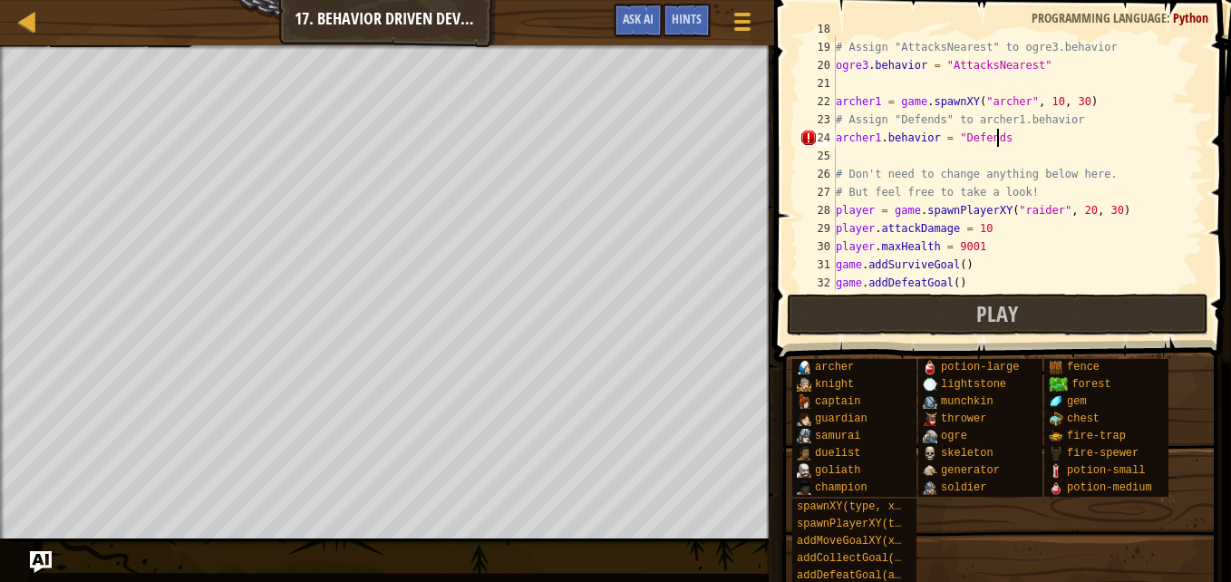
click at [1009, 143] on div "ogre2 . behavior = "AttacksNearest" # Assign "AttacksNearest" to ogre3.behavior…" at bounding box center [1011, 165] width 358 height 290
type textarea "archer1.behavior = "Defends""
click at [964, 321] on button "Play" at bounding box center [998, 315] width 422 height 42
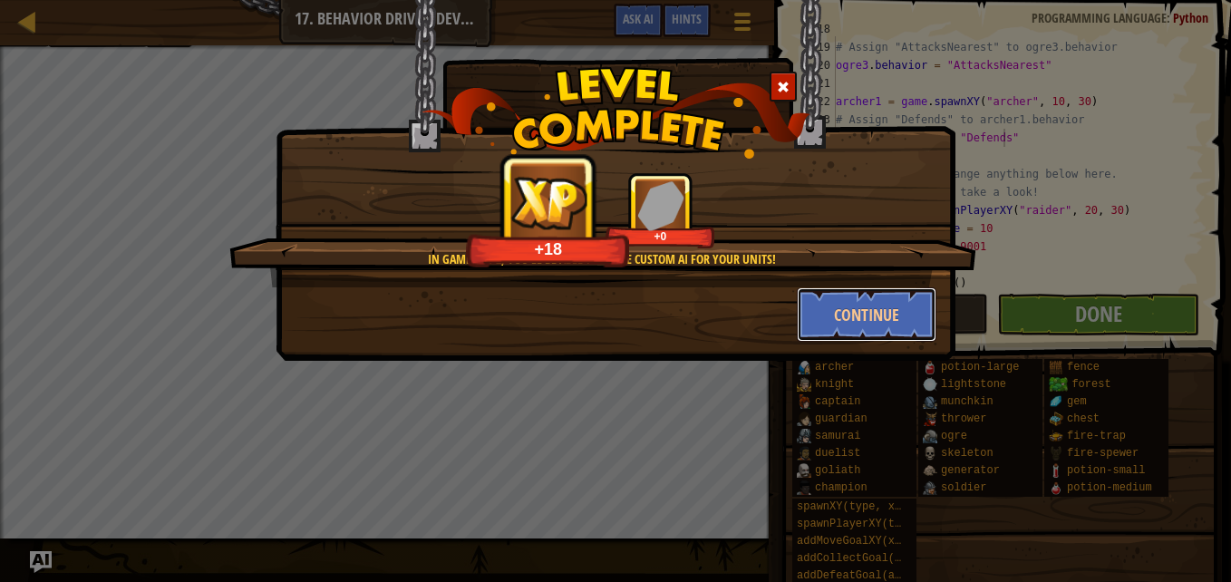
click at [832, 314] on button "Continue" at bounding box center [867, 314] width 140 height 54
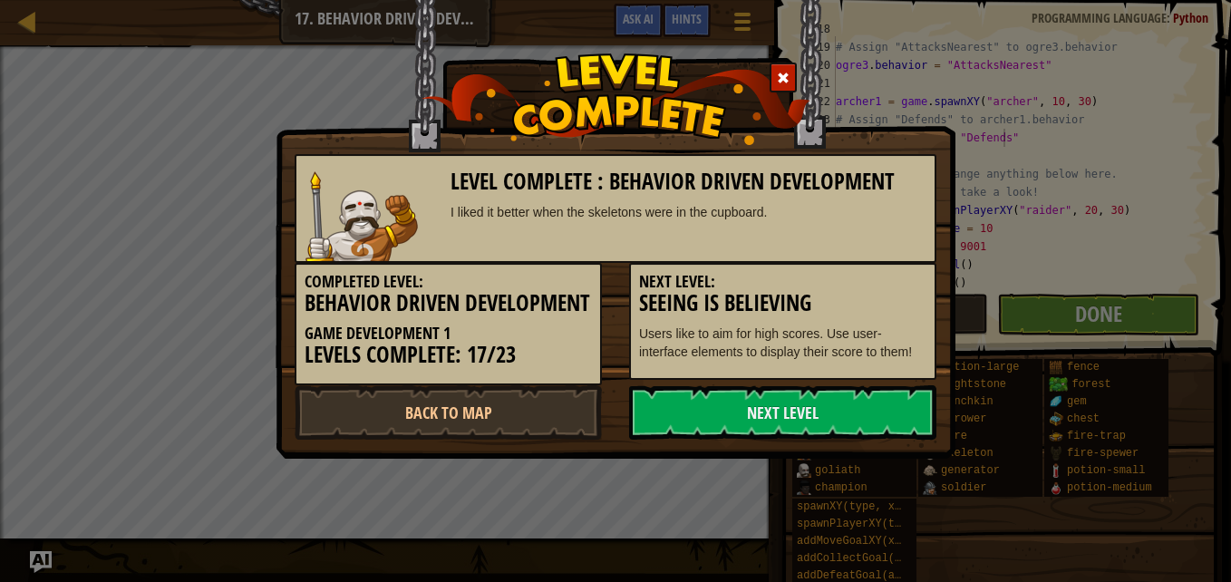
click at [782, 429] on link "Next Level" at bounding box center [782, 412] width 307 height 54
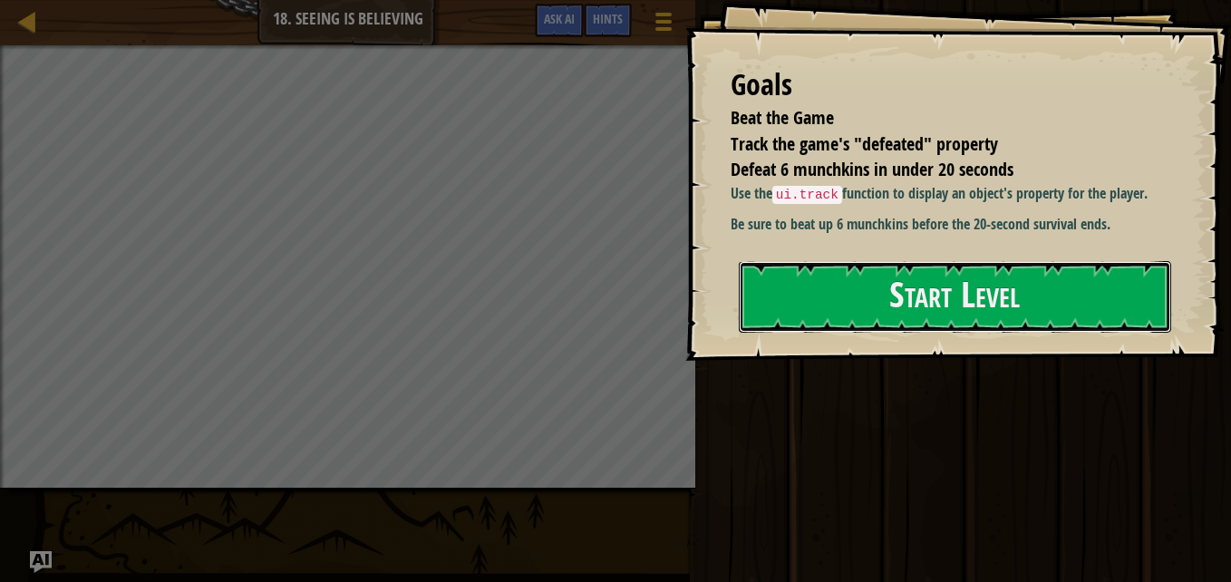
click at [836, 289] on button "Start Level" at bounding box center [955, 297] width 432 height 72
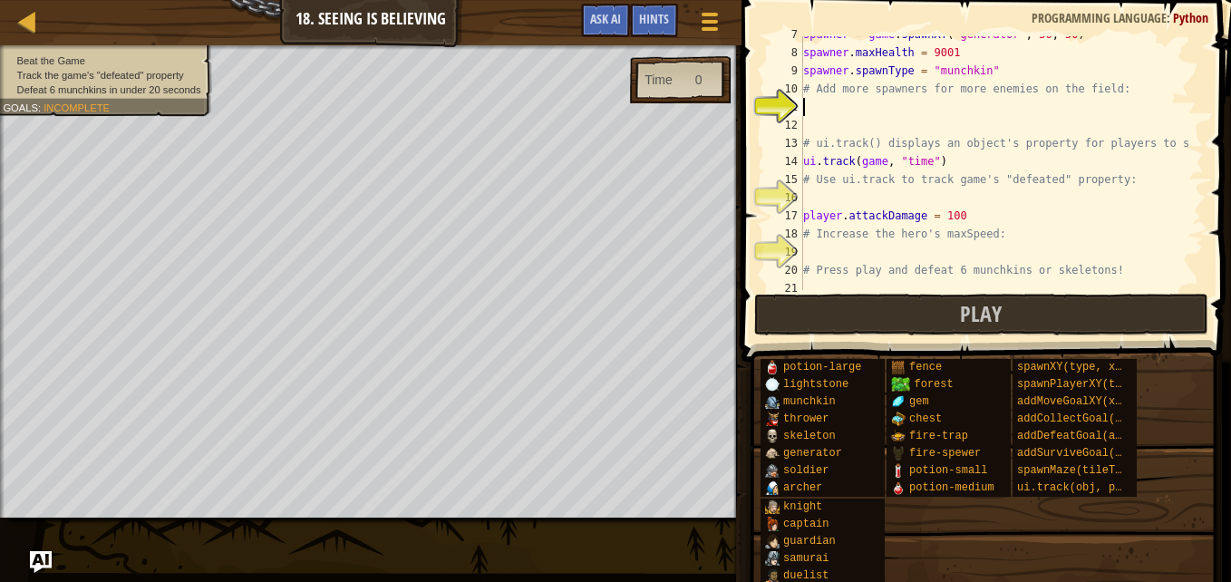
scroll to position [127, 0]
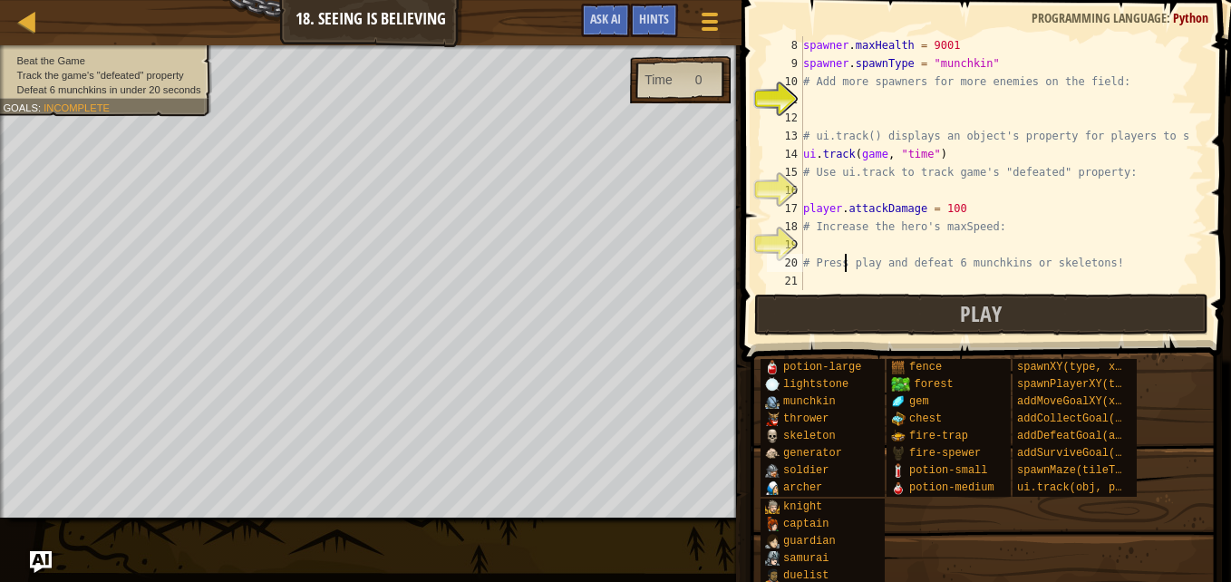
click at [846, 255] on div "spawner . maxHealth = 9001 spawner . spawnType = "munchkin" # Add more spawners…" at bounding box center [994, 181] width 391 height 290
type textarea "# Press play and defeat 6 munchkins or skeletons!"
click at [832, 251] on div "spawner . maxHealth = 9001 spawner . spawnType = "munchkin" # Add more spawners…" at bounding box center [994, 181] width 391 height 290
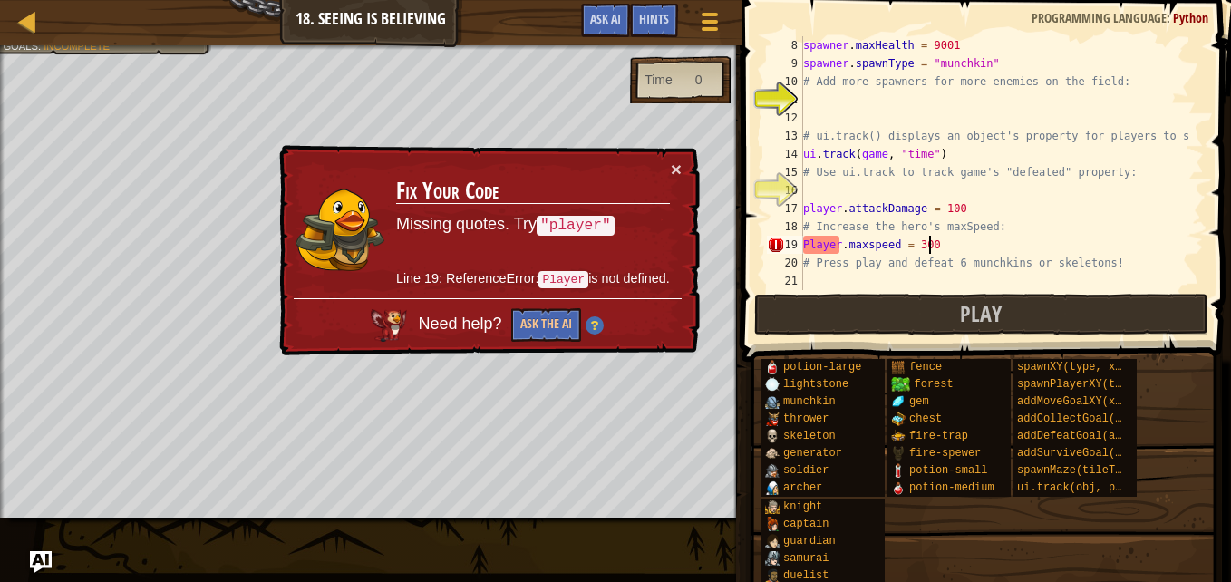
scroll to position [8, 10]
click at [844, 248] on div "spawner . maxHealth = 9001 spawner . spawnType = "munchkin" # Add more spawners…" at bounding box center [994, 181] width 391 height 290
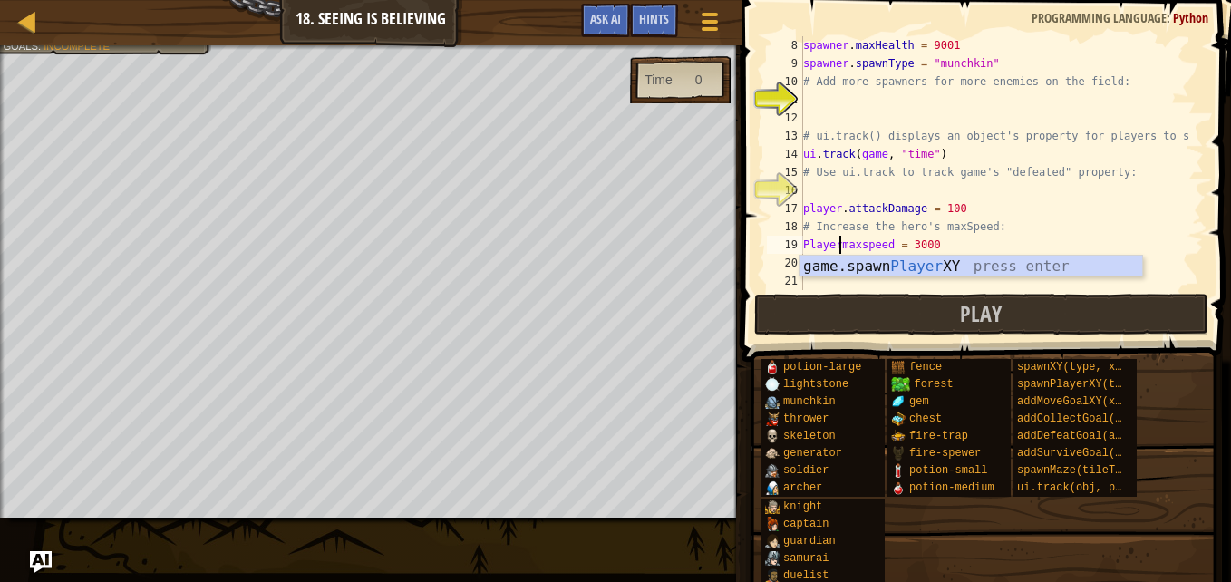
scroll to position [8, 3]
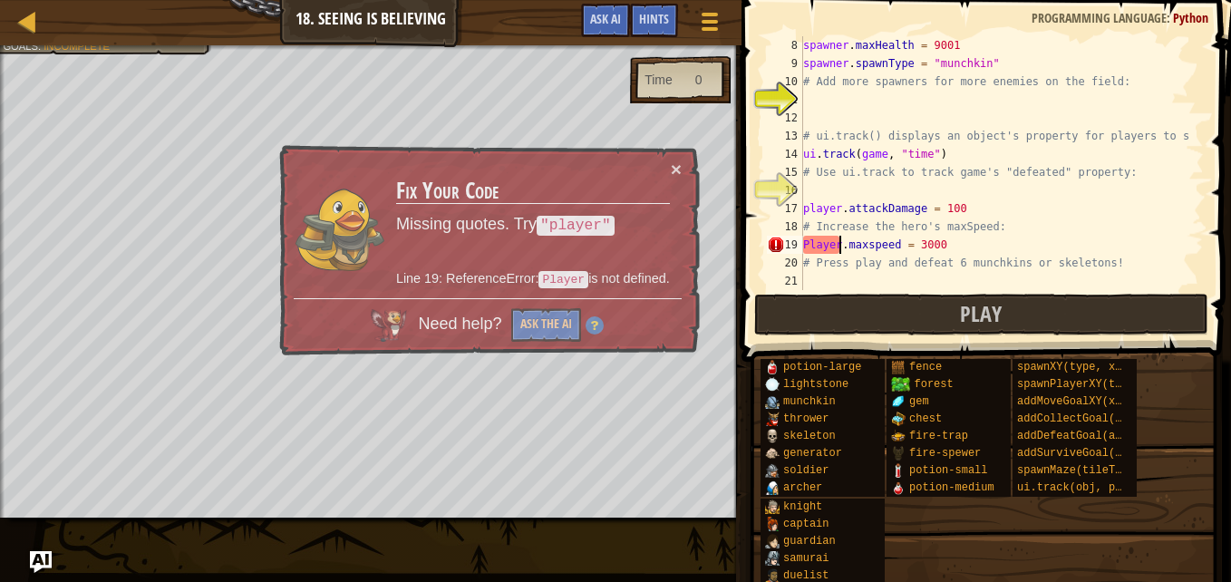
click at [838, 246] on div "spawner . maxHealth = 9001 spawner . spawnType = "munchkin" # Add more spawners…" at bounding box center [994, 181] width 391 height 290
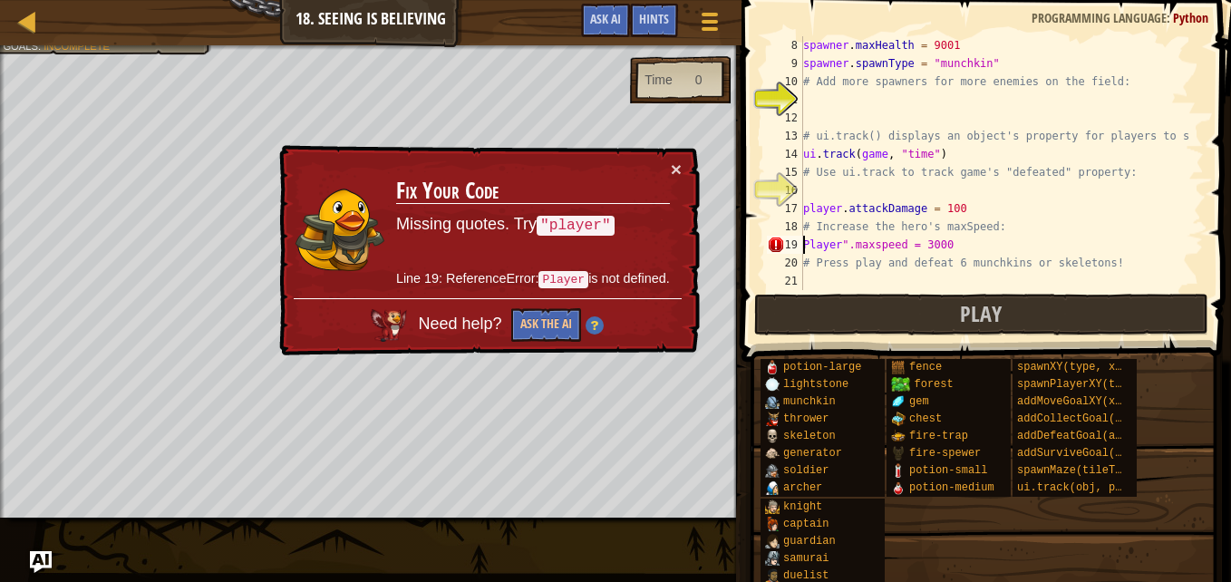
click at [806, 246] on div "spawner . maxHealth = 9001 spawner . spawnType = "munchkin" # Add more spawners…" at bounding box center [994, 181] width 391 height 290
type textarea ""Player".maxspeed = 3000"
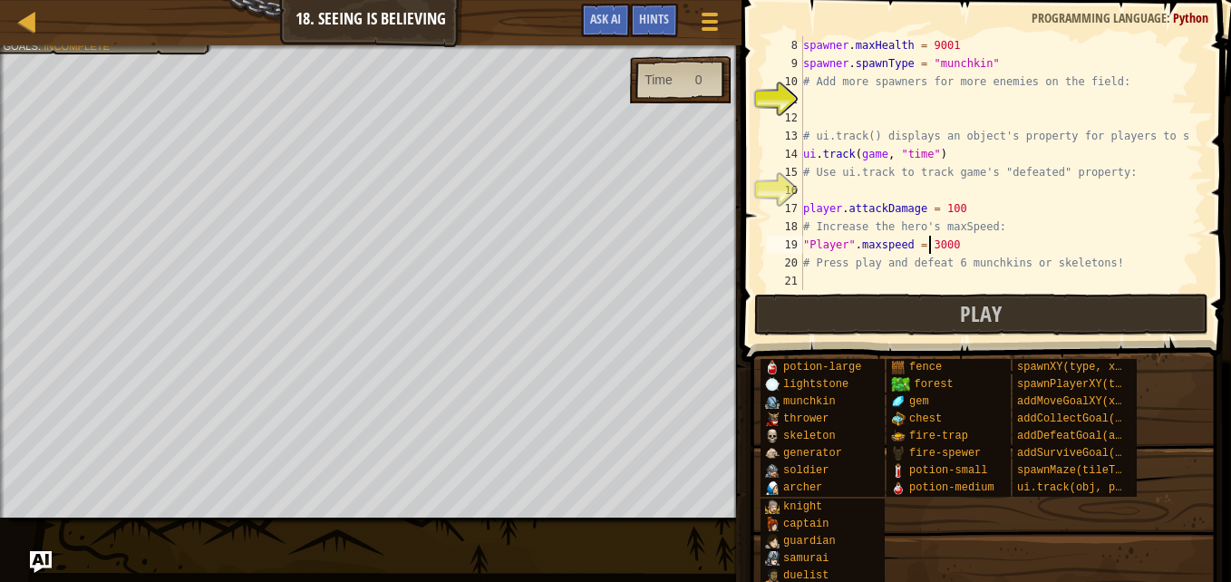
click at [925, 250] on div "spawner . maxHealth = 9001 spawner . spawnType = "munchkin" # Add more spawners…" at bounding box center [994, 181] width 391 height 290
click at [952, 245] on div "spawner . maxHealth = 9001 spawner . spawnType = "munchkin" # Add more spawners…" at bounding box center [994, 181] width 391 height 290
click at [835, 198] on div "spawner . maxHealth = 9001 spawner . spawnType = "munchkin" # Add more spawners…" at bounding box center [994, 181] width 391 height 290
click at [913, 317] on button "Play" at bounding box center [981, 315] width 454 height 42
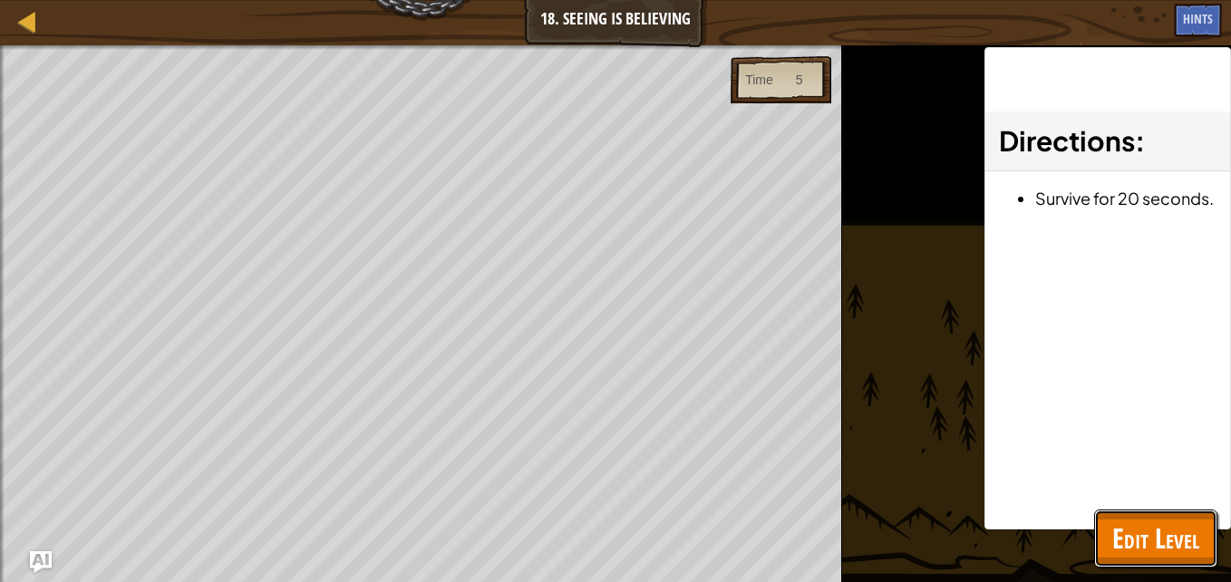
click at [1109, 548] on button "Edit Level" at bounding box center [1155, 538] width 123 height 58
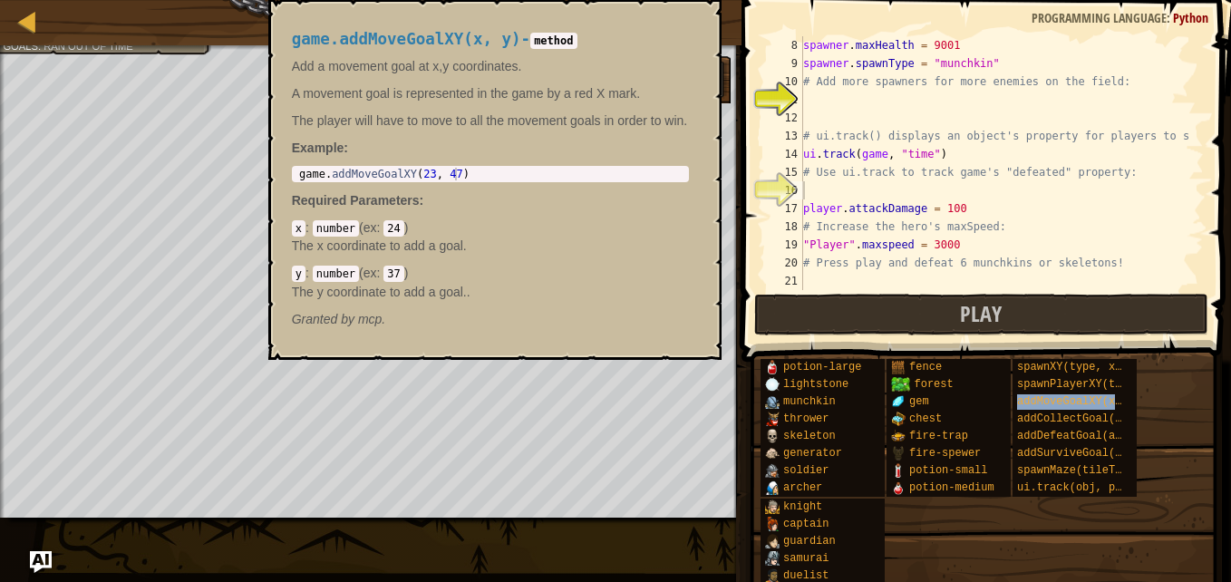
click at [1054, 404] on span "addMoveGoalXY(x, y)" at bounding box center [1079, 401] width 124 height 13
click at [937, 243] on div "spawner . maxHealth = 9001 spawner . spawnType = "munchkin" # Add more spawners…" at bounding box center [994, 181] width 391 height 290
click at [951, 244] on div "spawner . maxHealth = 9001 spawner . spawnType = "munchkin" # Add more spawners…" at bounding box center [994, 181] width 391 height 290
type textarea ""Player".maxspeed = 30000"
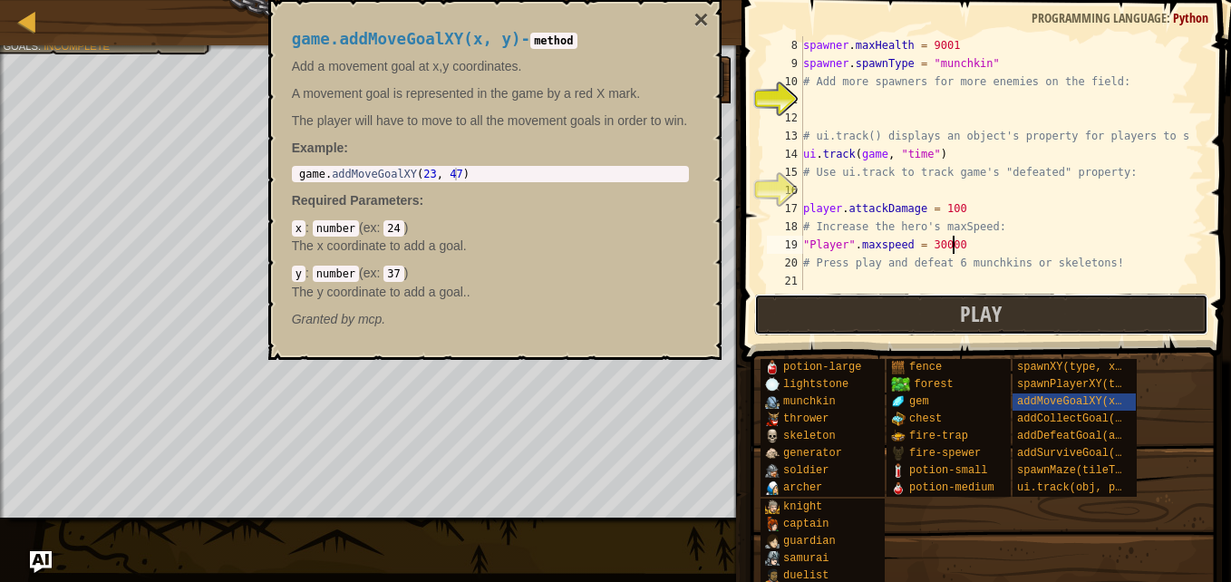
click at [921, 313] on button "Play" at bounding box center [981, 315] width 454 height 42
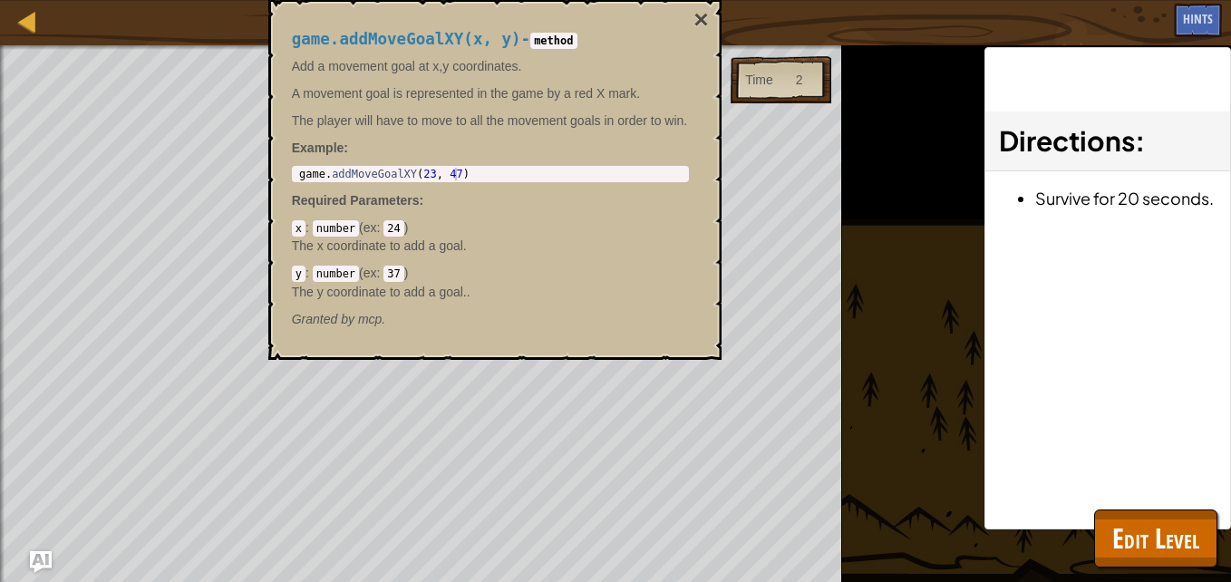
click at [696, 21] on button "×" at bounding box center [700, 19] width 14 height 25
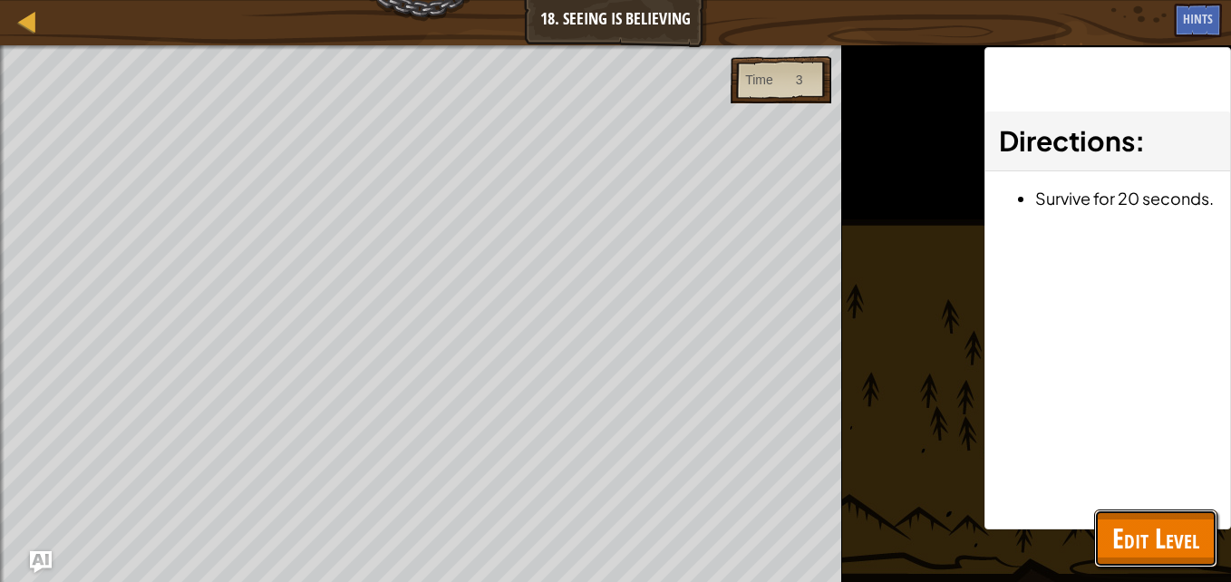
click at [1173, 531] on span "Edit Level" at bounding box center [1155, 537] width 87 height 37
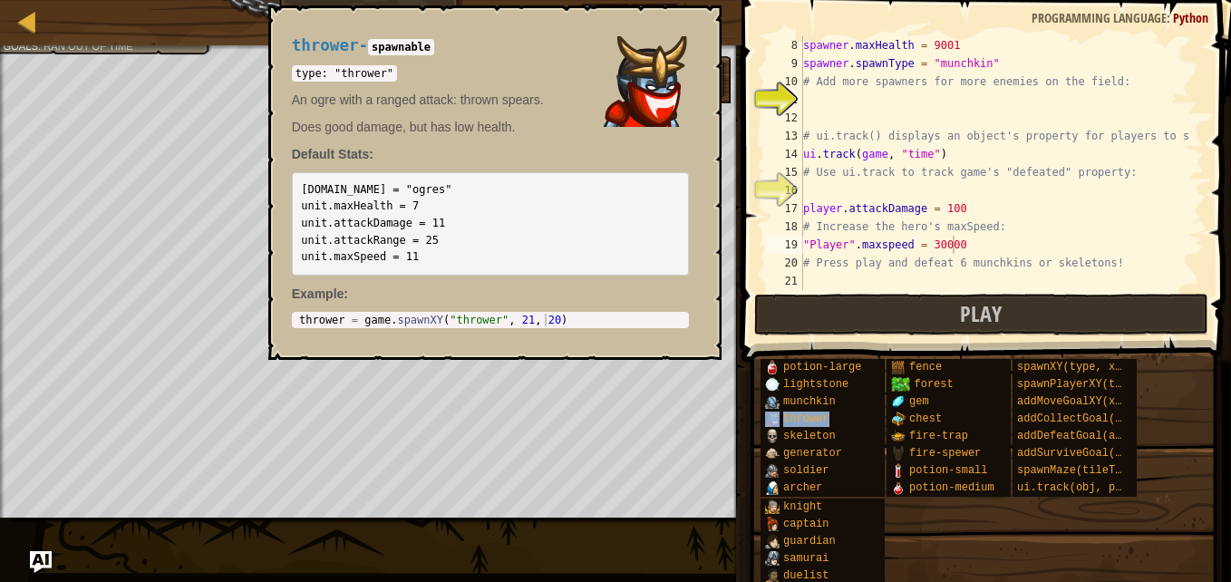
click at [805, 417] on span "thrower" at bounding box center [805, 418] width 45 height 13
type textarea "thrower = game.spawnXY("thrower", 21, 20)"
drag, startPoint x: 340, startPoint y: 316, endPoint x: 286, endPoint y: 317, distance: 53.5
click at [286, 317] on div "thrower - spawnable type: "thrower" An ogre with a ranged attack: thrown spears…" at bounding box center [490, 182] width 422 height 325
click at [845, 243] on div "spawner . maxHealth = 9001 spawner . spawnType = "munchkin" # Add more spawners…" at bounding box center [994, 181] width 391 height 290
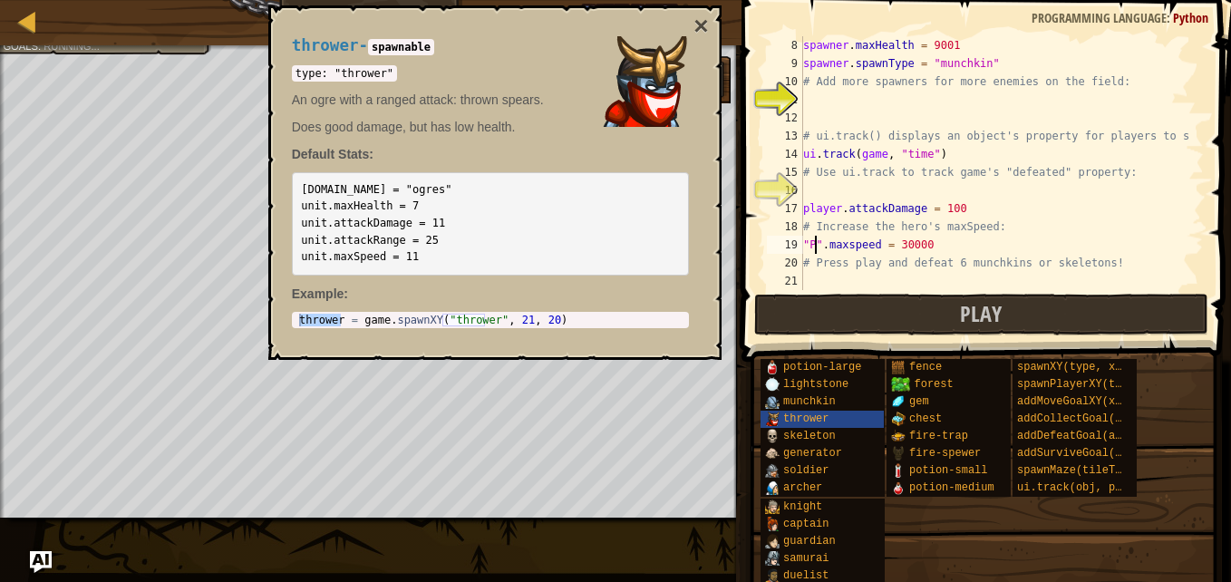
scroll to position [8, 8]
paste textarea "thrower"
click at [814, 247] on div "spawner . maxHealth = 9001 spawner . spawnType = "munchkin" # Add more spawners…" at bounding box center [994, 181] width 391 height 290
type textarea ""Thrower".maxspeed = 30000"
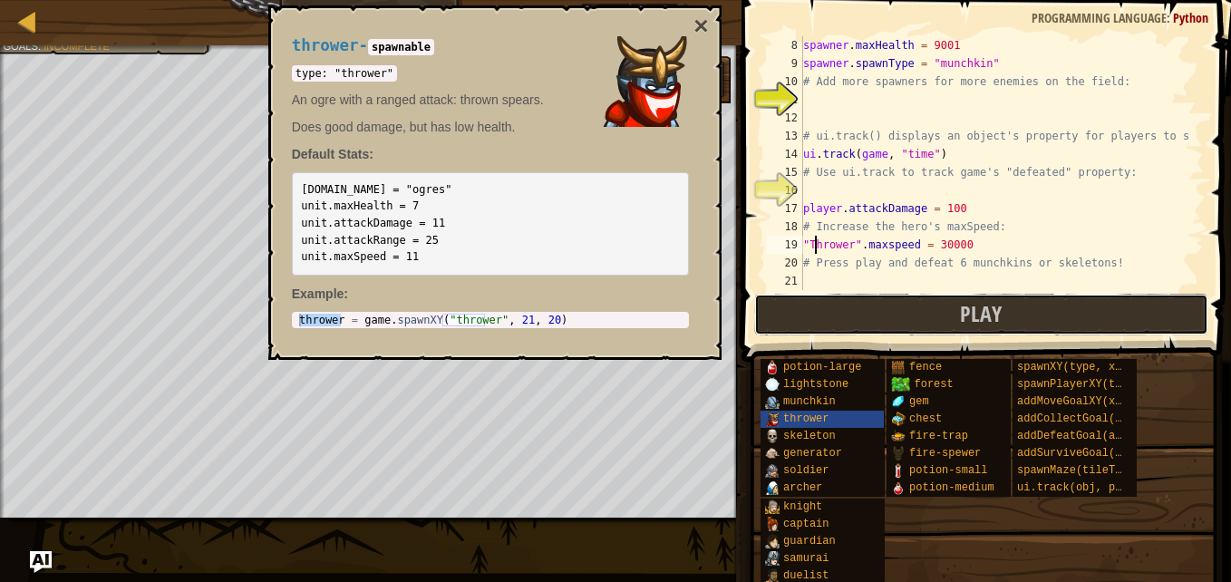
click at [846, 308] on button "Play" at bounding box center [981, 315] width 454 height 42
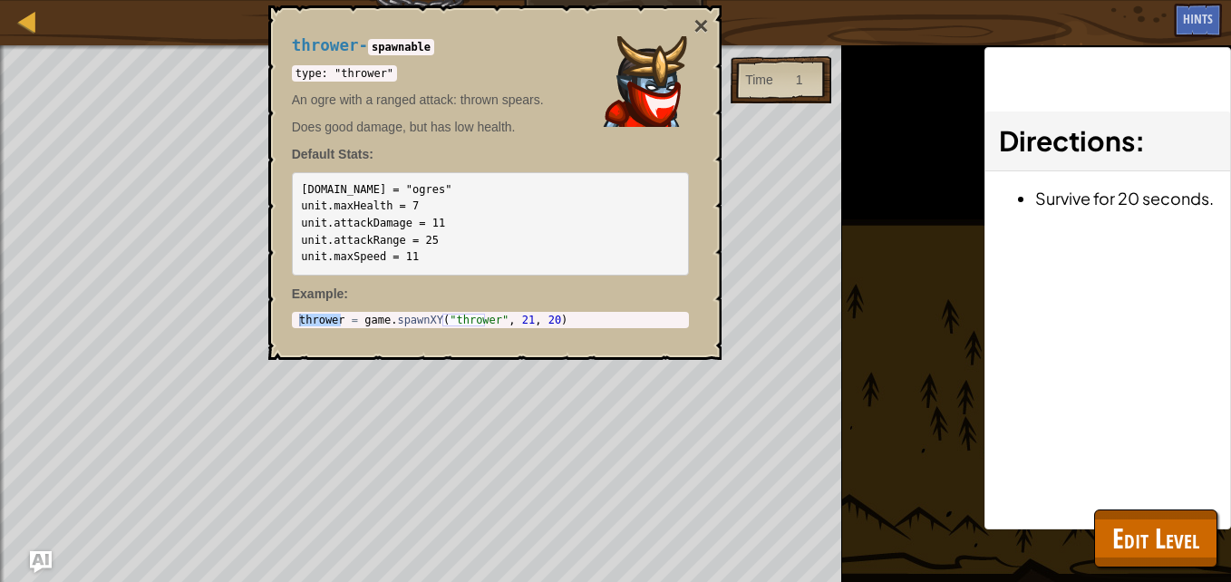
click at [693, 38] on button "×" at bounding box center [700, 26] width 14 height 25
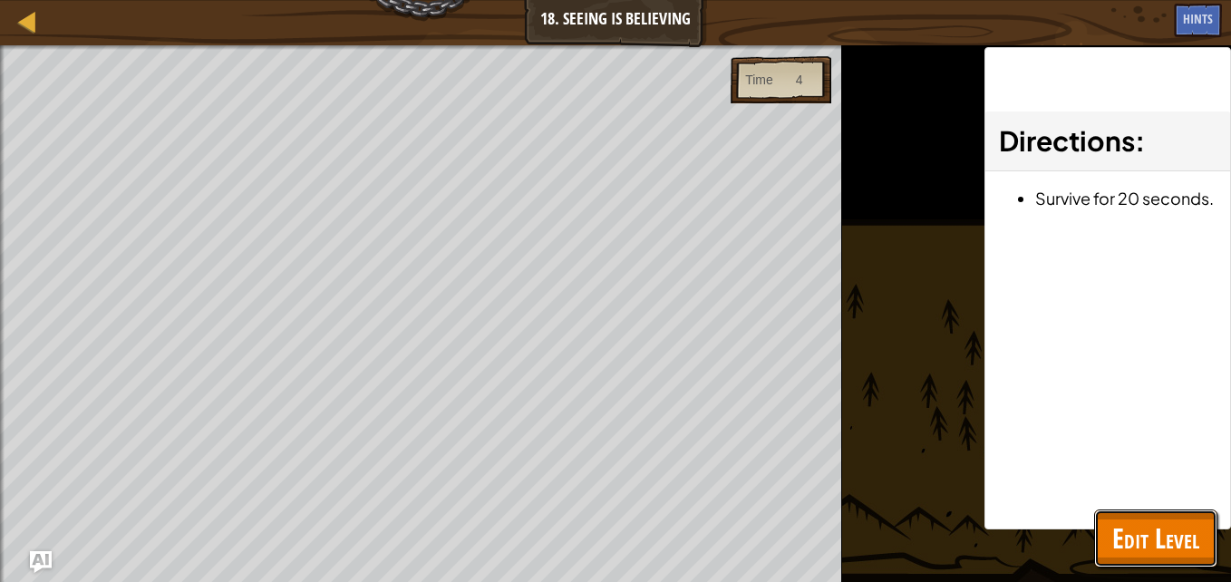
click at [1151, 541] on span "Edit Level" at bounding box center [1155, 537] width 87 height 37
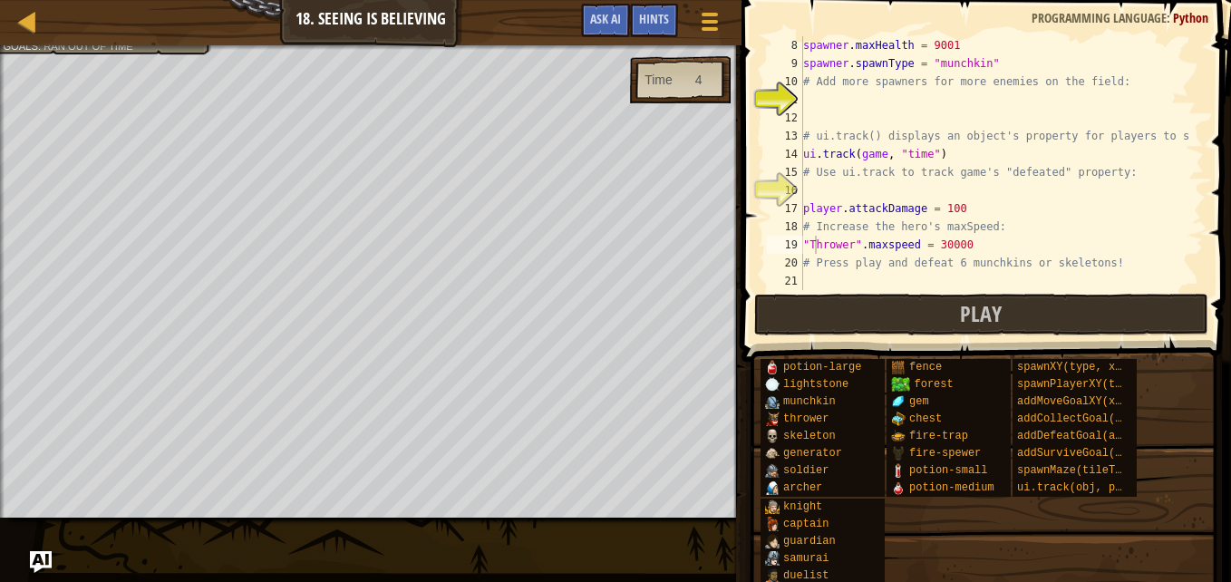
scroll to position [8, 0]
click at [837, 95] on div "spawner . maxHealth = 9001 spawner . spawnType = "munchkin" # Add more spawners…" at bounding box center [994, 181] width 391 height 290
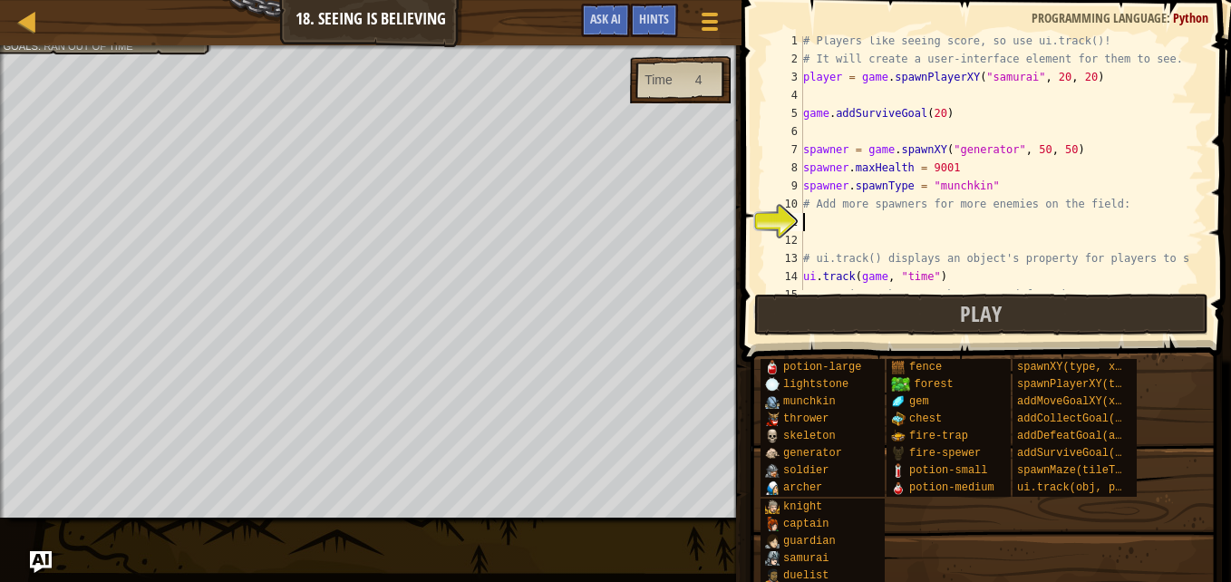
scroll to position [0, 0]
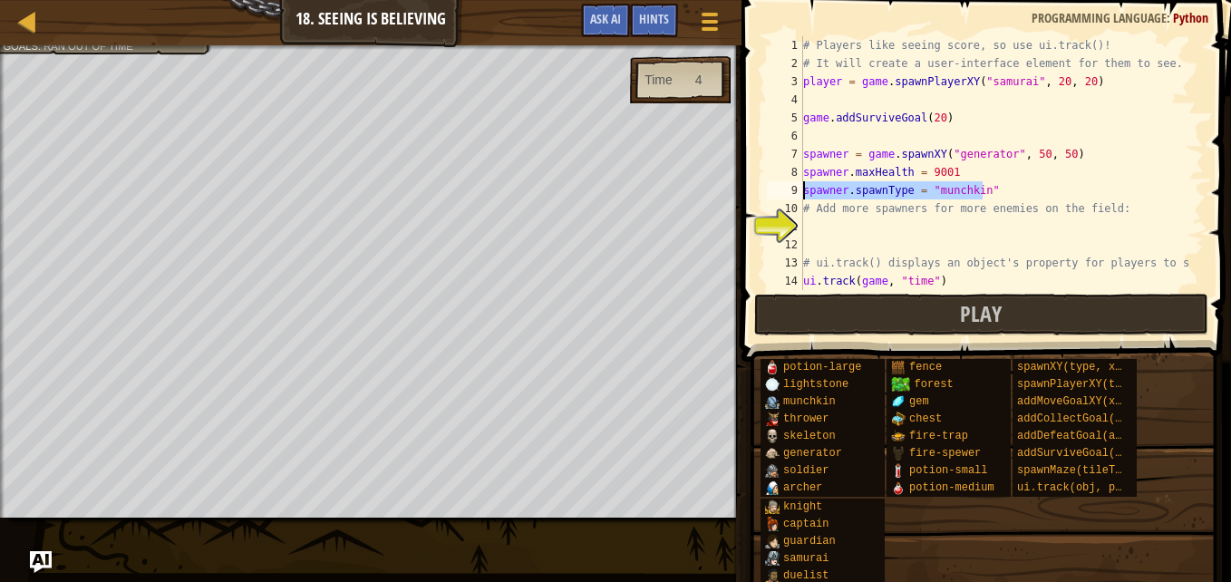
drag, startPoint x: 985, startPoint y: 188, endPoint x: 800, endPoint y: 193, distance: 184.9
click at [800, 193] on div "1 2 3 4 5 6 7 8 9 10 11 12 13 14 15 # Players like seeing score, so use ui.trac…" at bounding box center [983, 163] width 440 height 254
type textarea "spawner.spawnType = "munchkin""
click at [901, 137] on div "# Players like seeing score, so use ui.track()! # It will create a user-interfa…" at bounding box center [994, 181] width 391 height 290
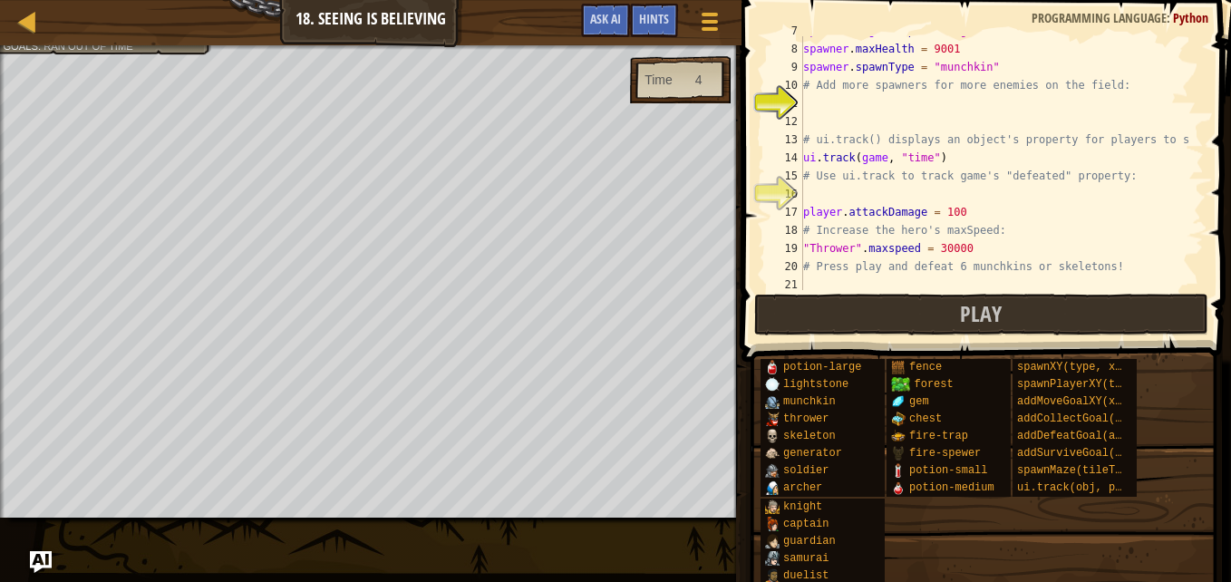
scroll to position [127, 0]
click at [858, 249] on div "spawner . maxHealth = 9001 spawner . spawnType = "munchkin" # Add more spawners…" at bounding box center [994, 181] width 391 height 290
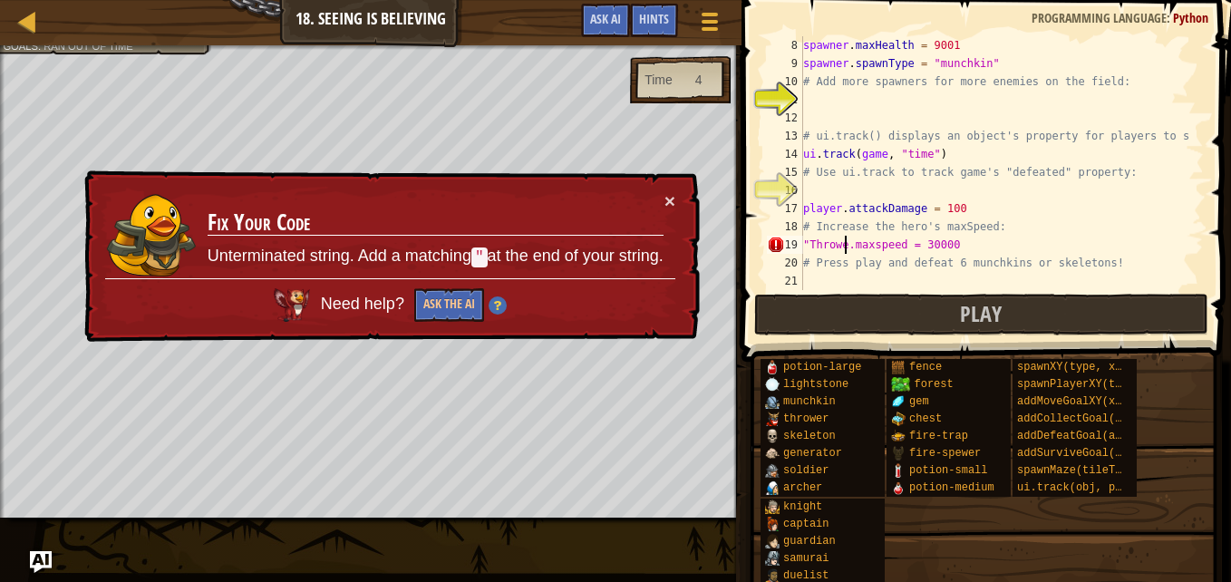
scroll to position [8, 4]
click at [966, 242] on div "spawner . maxHealth = 9001 spawner . spawnType = "munchkin" # Add more spawners…" at bounding box center [994, 181] width 391 height 290
type textarea """
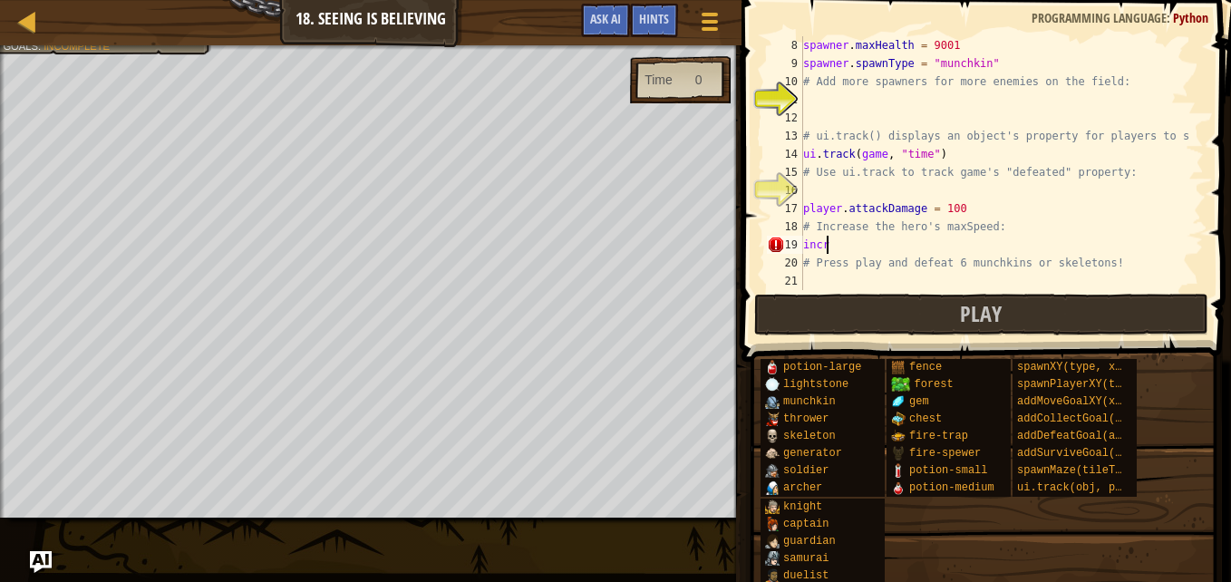
scroll to position [8, 1]
type textarea "i"
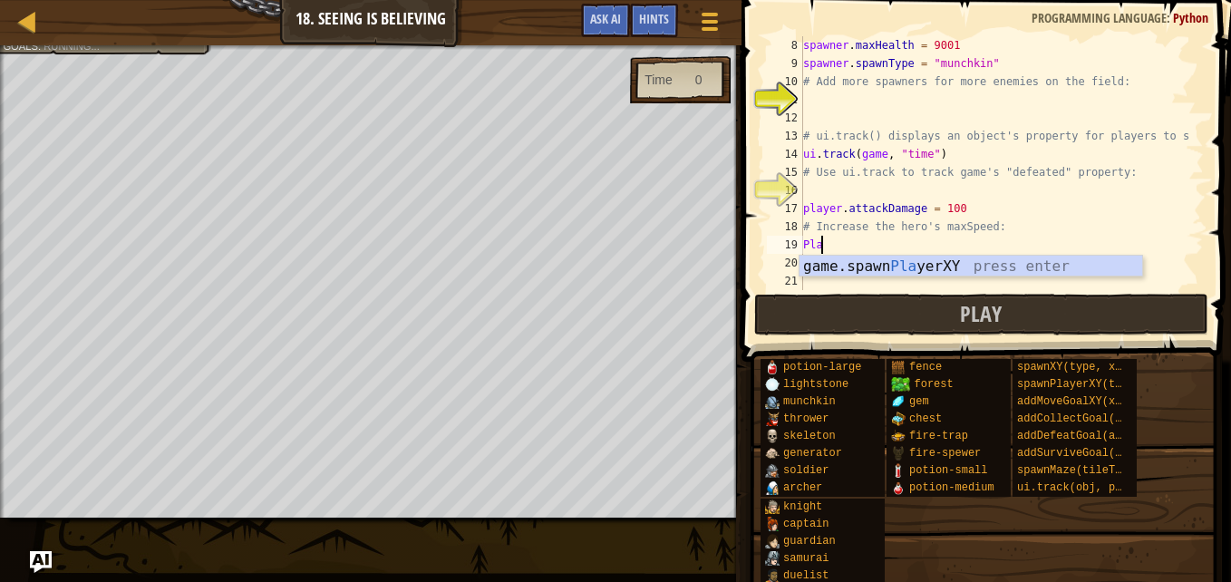
scroll to position [8, 0]
type textarea "P"
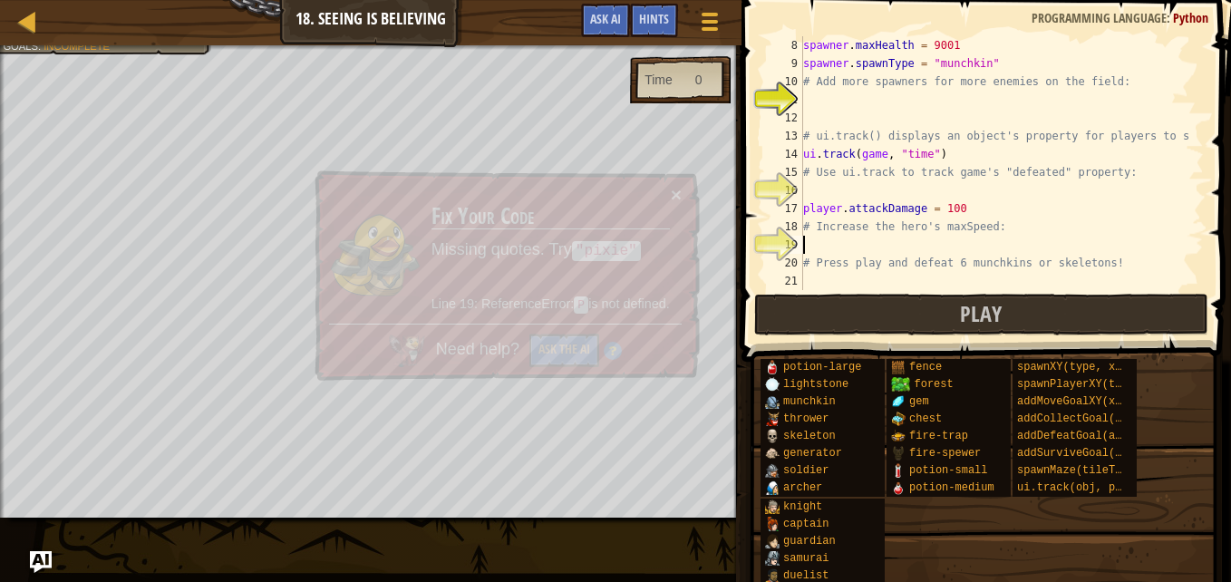
type textarea "H"
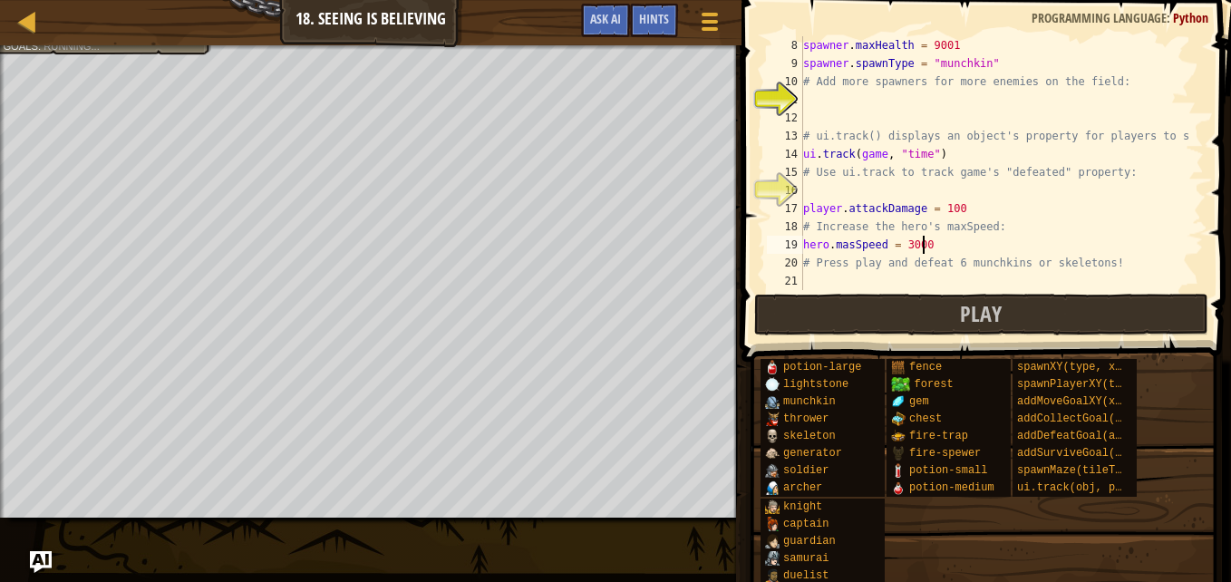
scroll to position [8, 9]
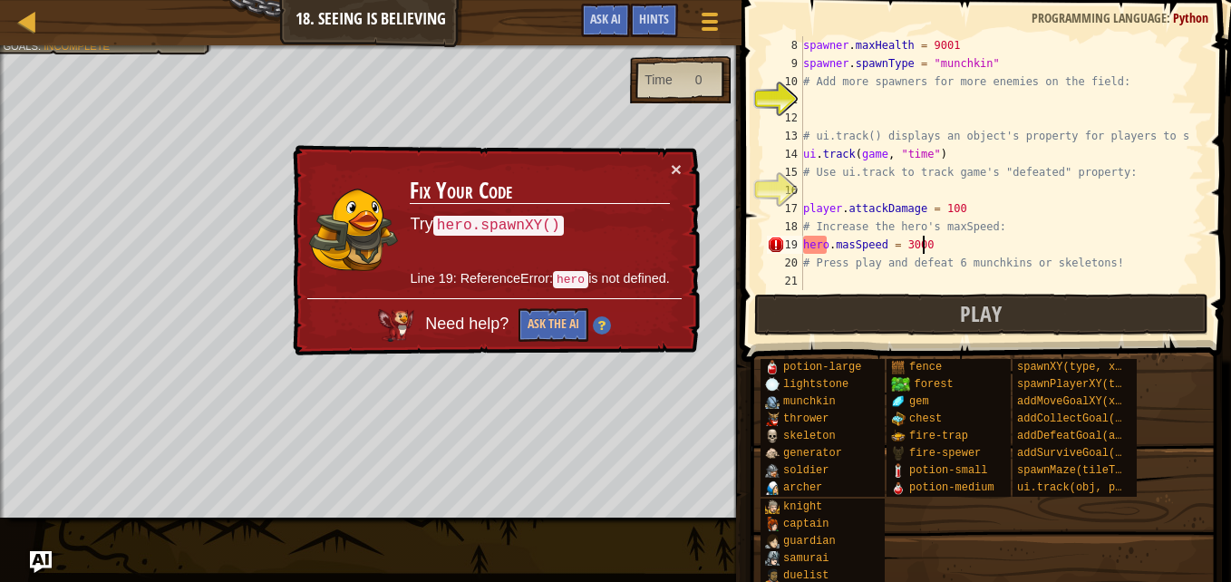
click at [884, 237] on div "spawner . maxHealth = 9001 spawner . spawnType = "munchkin" # Add more spawners…" at bounding box center [994, 181] width 391 height 290
click at [825, 242] on div "spawner . maxHealth = 9001 spawner . spawnType = "munchkin" # Add more spawners…" at bounding box center [994, 181] width 391 height 290
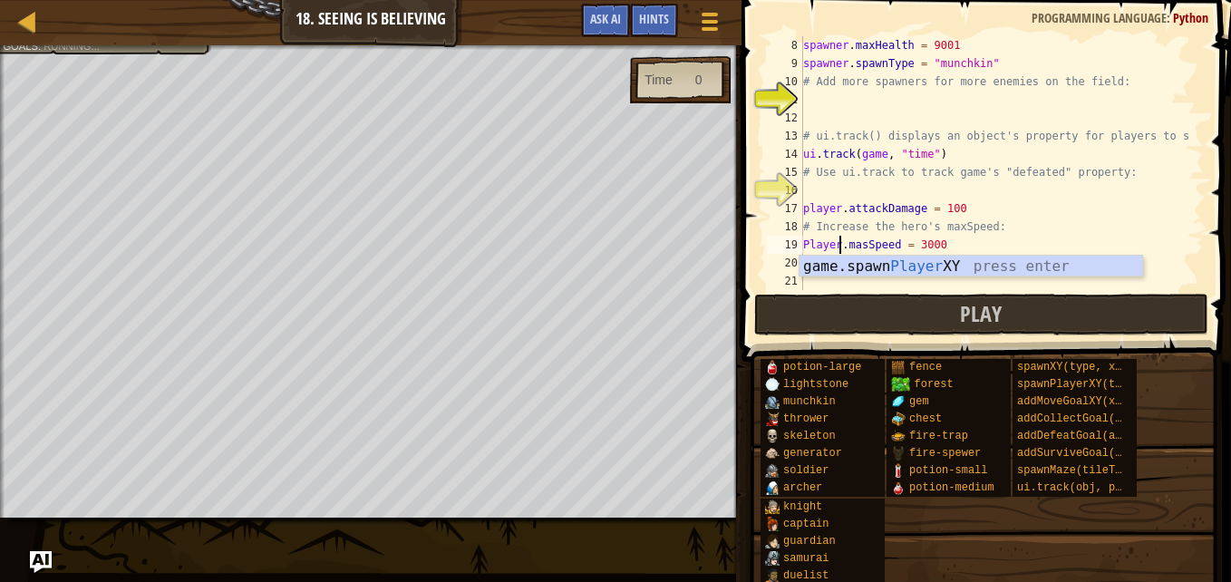
scroll to position [8, 3]
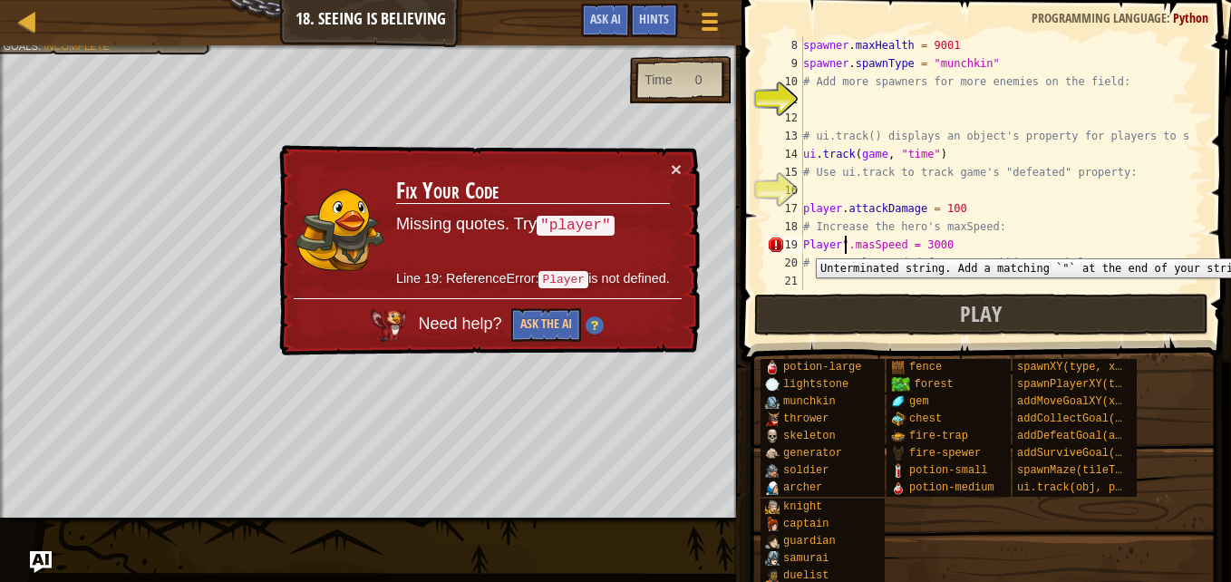
click at [802, 245] on div "19" at bounding box center [785, 245] width 36 height 18
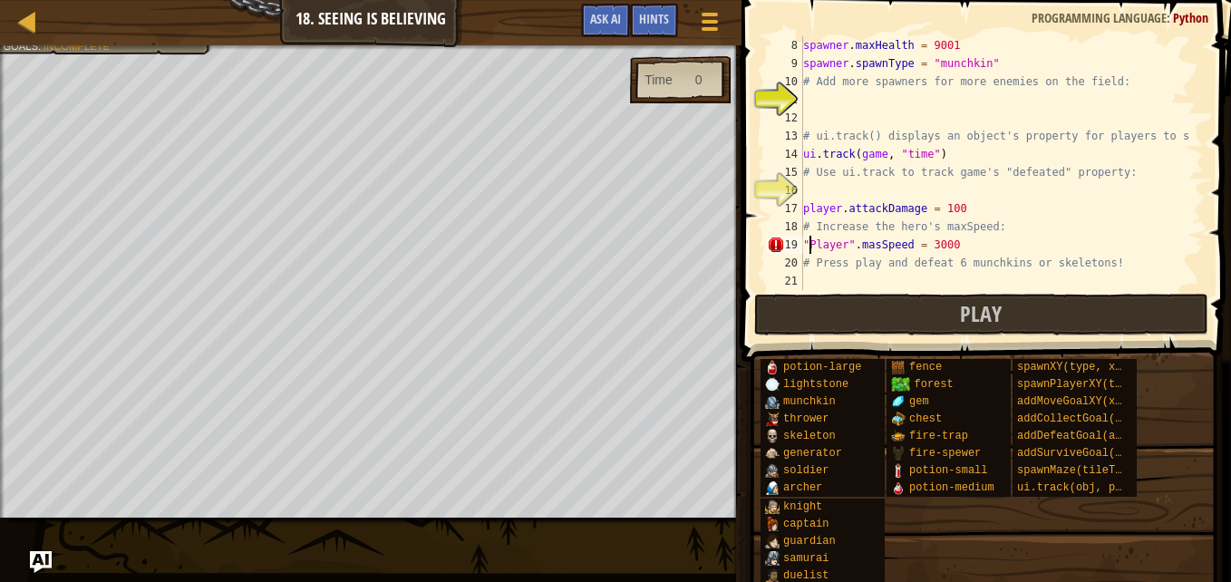
scroll to position [8, 0]
type textarea ""Player".masSpeed = 3000"
click at [820, 299] on button "Play" at bounding box center [981, 315] width 454 height 42
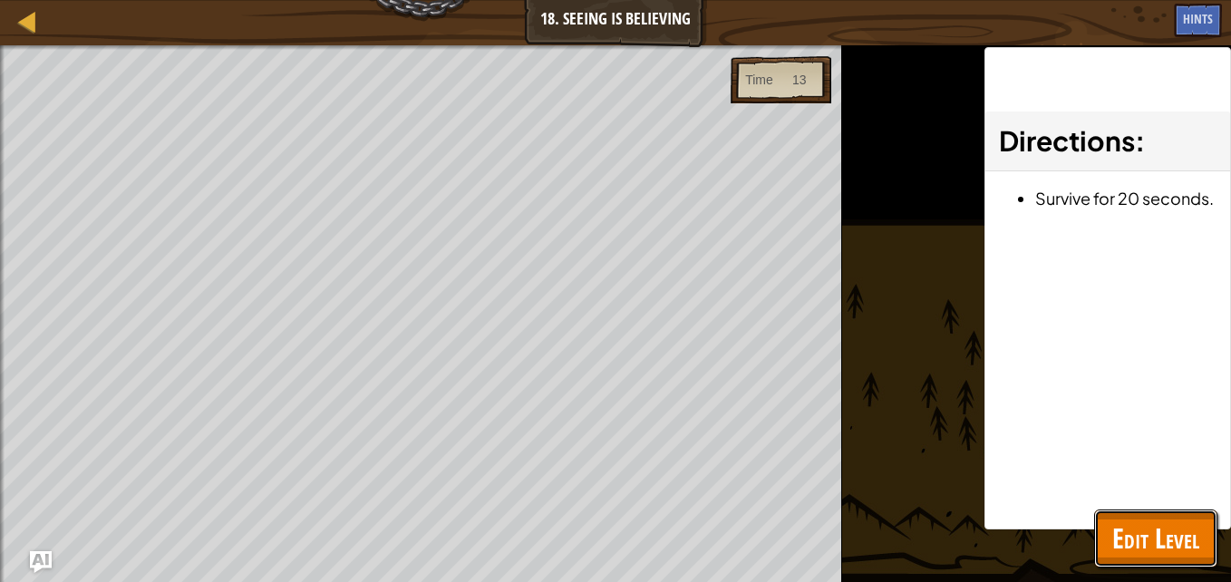
click at [1135, 551] on span "Edit Level" at bounding box center [1155, 537] width 87 height 37
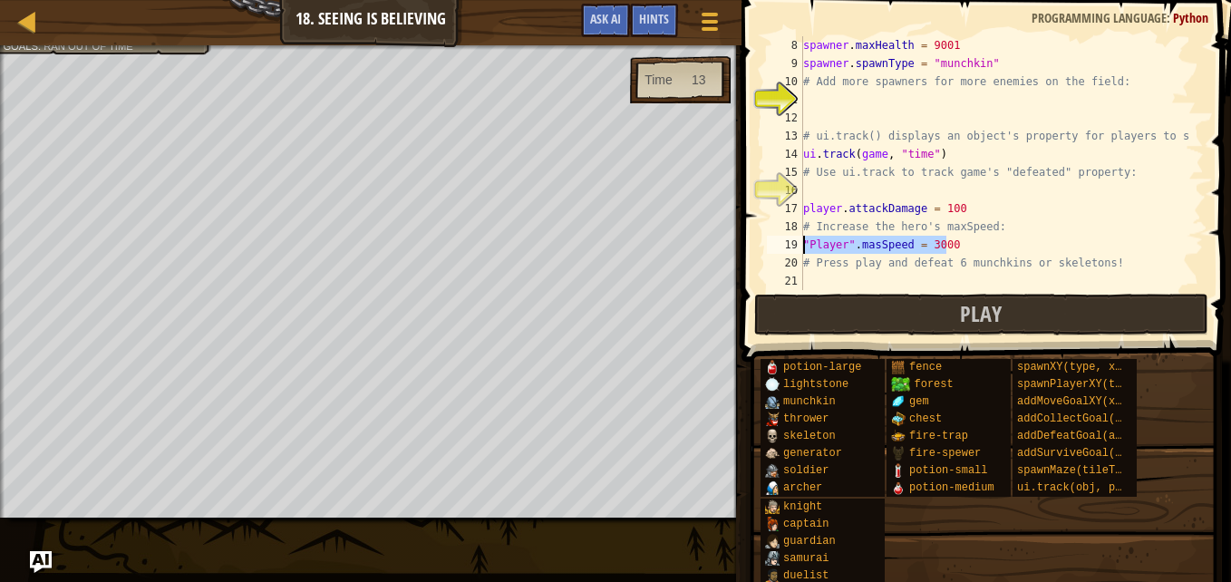
drag, startPoint x: 985, startPoint y: 250, endPoint x: 790, endPoint y: 250, distance: 194.8
click at [790, 250] on div ""Player".masSpeed = 3000 8 9 10 11 12 13 14 15 16 17 18 19 20 21 spawner . maxH…" at bounding box center [983, 163] width 440 height 254
type textarea "player.maxSpeed = 39000"
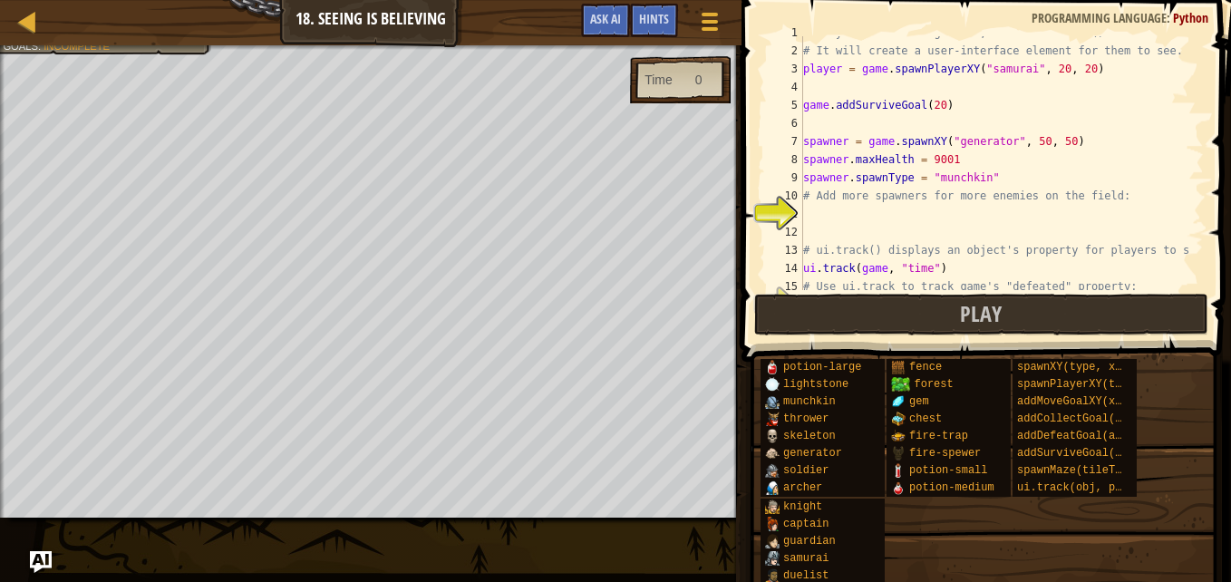
scroll to position [13, 0]
click at [866, 224] on div "# Players like seeing score, so use ui.track()! # It will create a user-interfa…" at bounding box center [994, 169] width 391 height 290
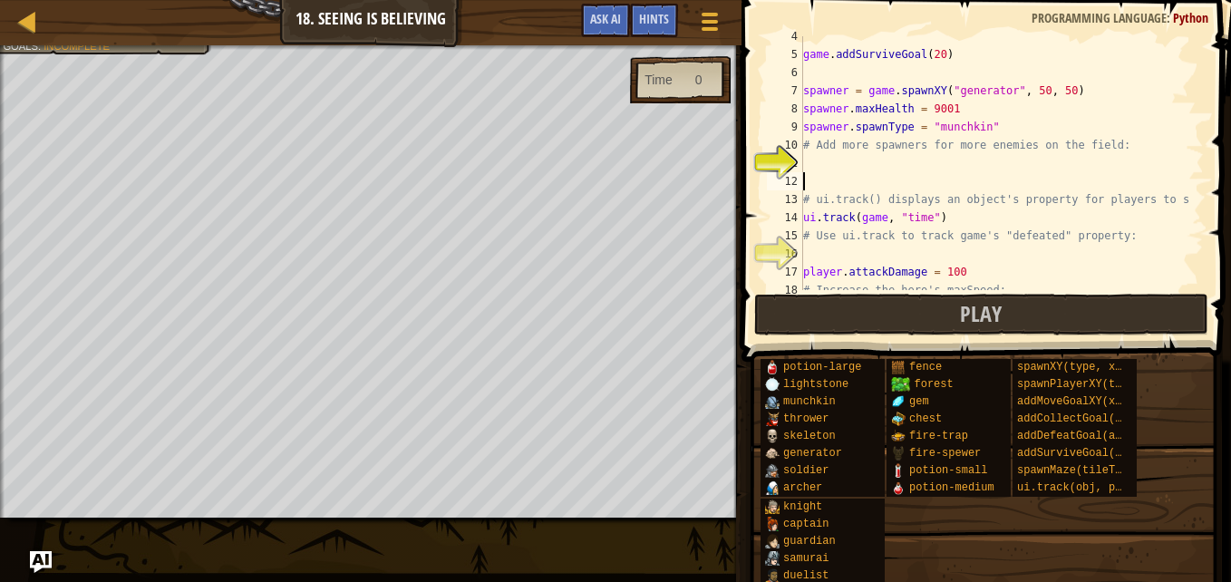
scroll to position [78, 0]
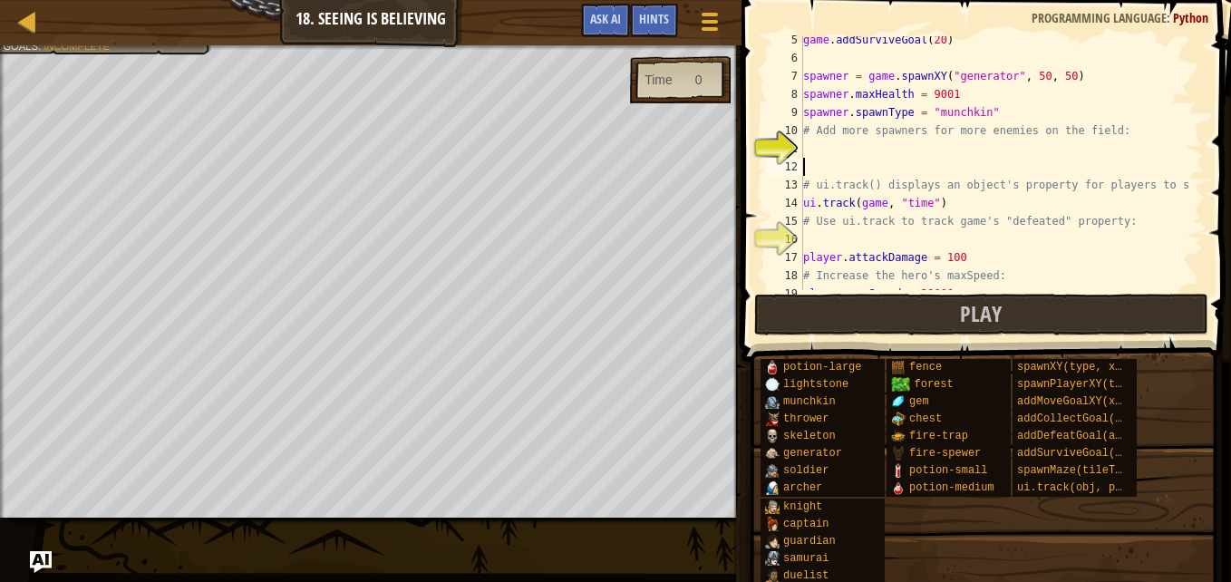
click at [878, 247] on div "game . addSurviveGoal ( 20 ) spawner = game . spawnXY ( "generator" , 50 , 50 )…" at bounding box center [994, 176] width 391 height 290
click at [924, 240] on div "game . addSurviveGoal ( 20 ) spawner = game . spawnXY ( "generator" , 50 , 50 )…" at bounding box center [994, 176] width 391 height 290
type textarea "ui.track(game, "defeated""
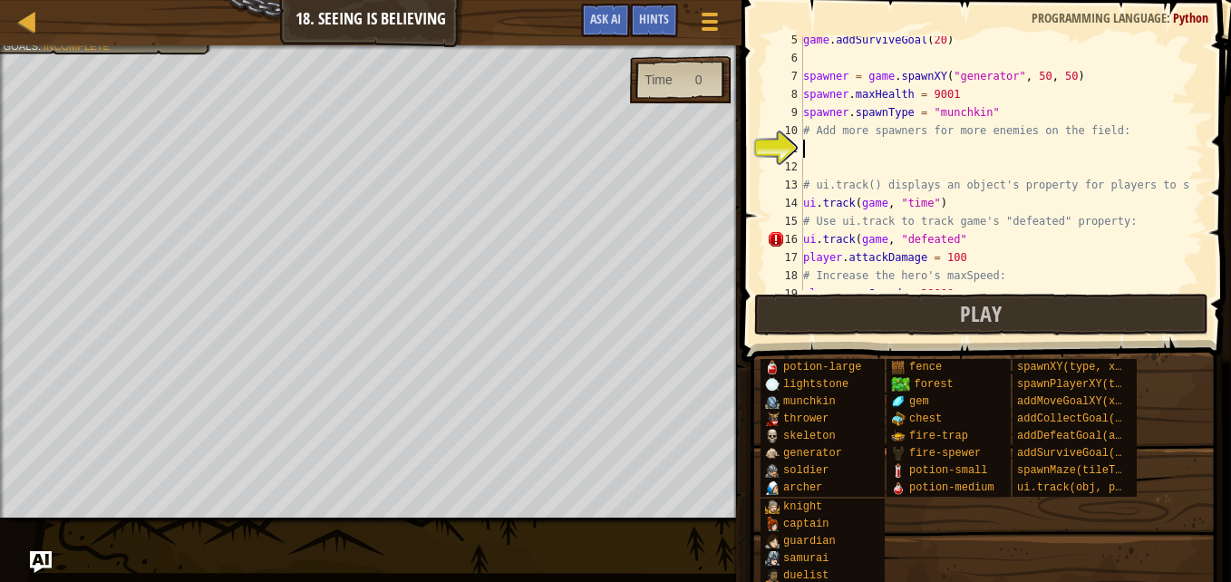
click at [922, 147] on div "game . addSurviveGoal ( 20 ) spawner = game . spawnXY ( "generator" , 50 , 50 )…" at bounding box center [994, 176] width 391 height 290
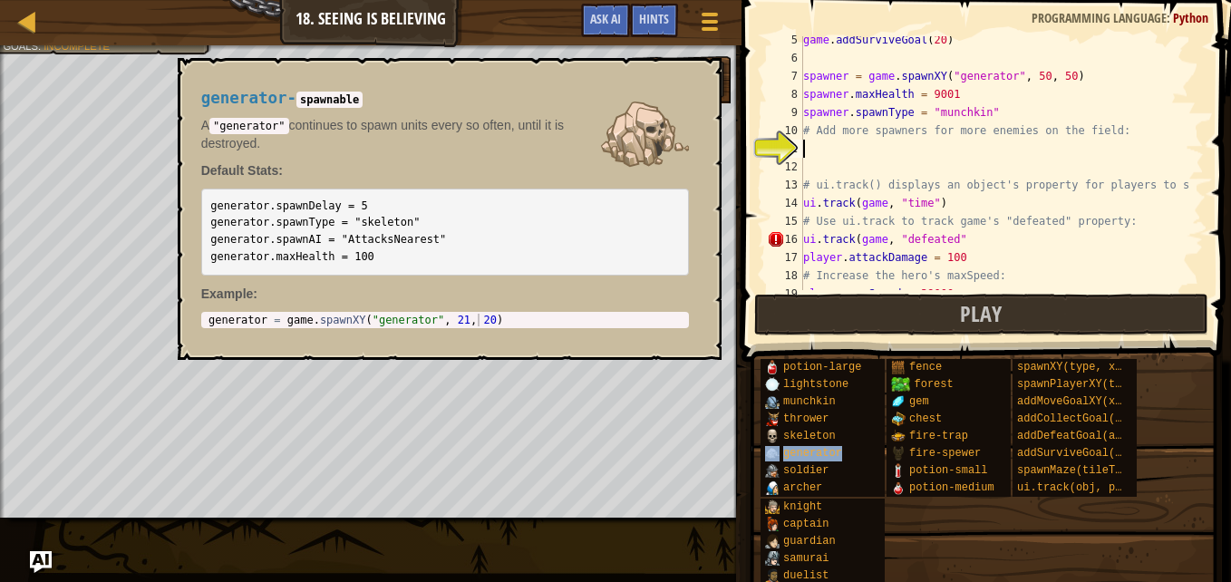
click at [817, 455] on span "generator" at bounding box center [812, 453] width 59 height 13
type textarea "generator = game.spawnXY("generator", 21, 20)"
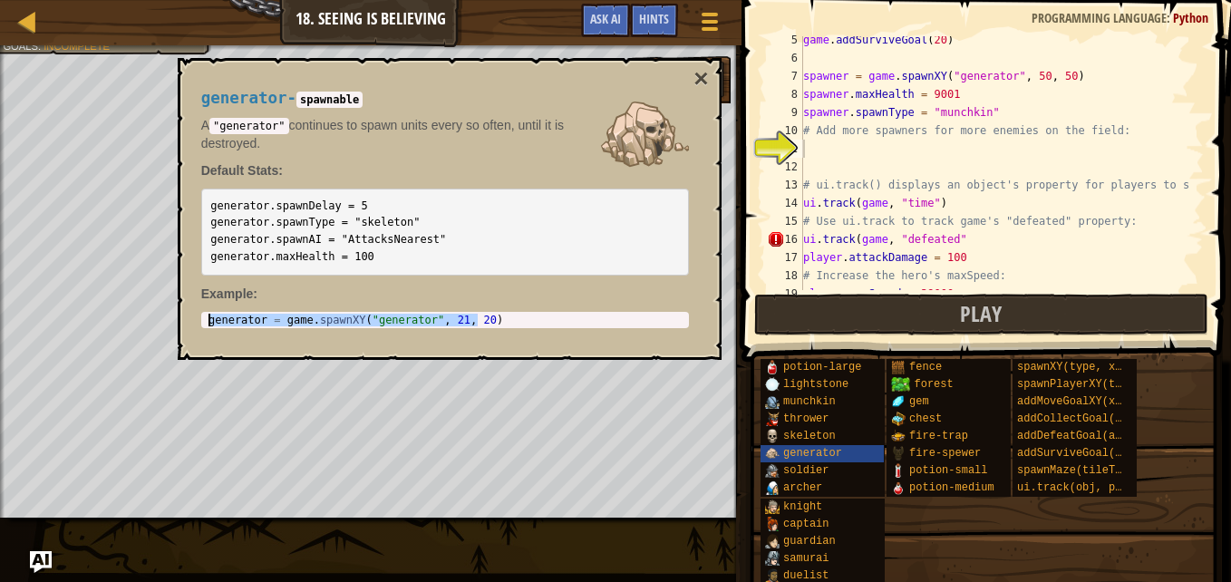
drag, startPoint x: 579, startPoint y: 322, endPoint x: 188, endPoint y: 314, distance: 390.6
click at [188, 314] on div "generator - spawnable A "generator" continues to spawn units every so often, un…" at bounding box center [444, 208] width 513 height 273
click at [826, 150] on div "game . addSurviveGoal ( 20 ) spawner = game . spawnXY ( "generator" , 50 , 50 )…" at bounding box center [994, 176] width 391 height 290
paste textarea "generator = game.spawnXY("generator", 21, 20)"
click at [703, 72] on button "×" at bounding box center [700, 78] width 14 height 25
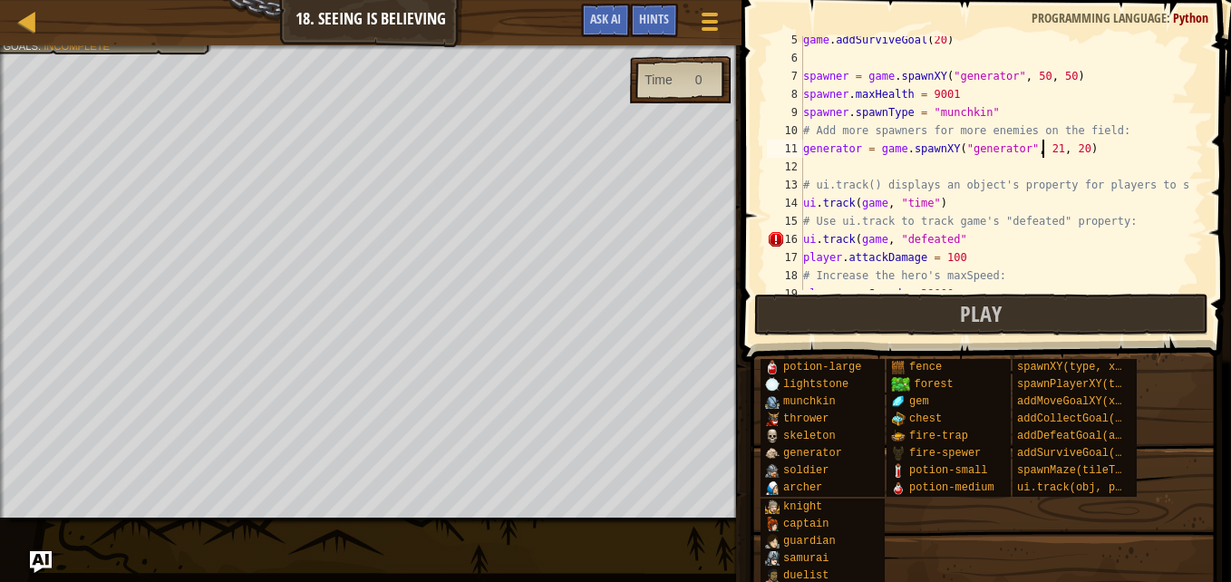
click at [1042, 147] on div "game . addSurviveGoal ( 20 ) spawner = game . spawnXY ( "generator" , 50 , 50 )…" at bounding box center [994, 176] width 391 height 290
click at [1061, 152] on div "game . addSurviveGoal ( 20 ) spawner = game . spawnXY ( "generator" , 50 , 50 )…" at bounding box center [994, 176] width 391 height 290
click at [1071, 151] on div "game . addSurviveGoal ( 20 ) spawner = game . spawnXY ( "generator" , 50 , 50 )…" at bounding box center [994, 176] width 391 height 290
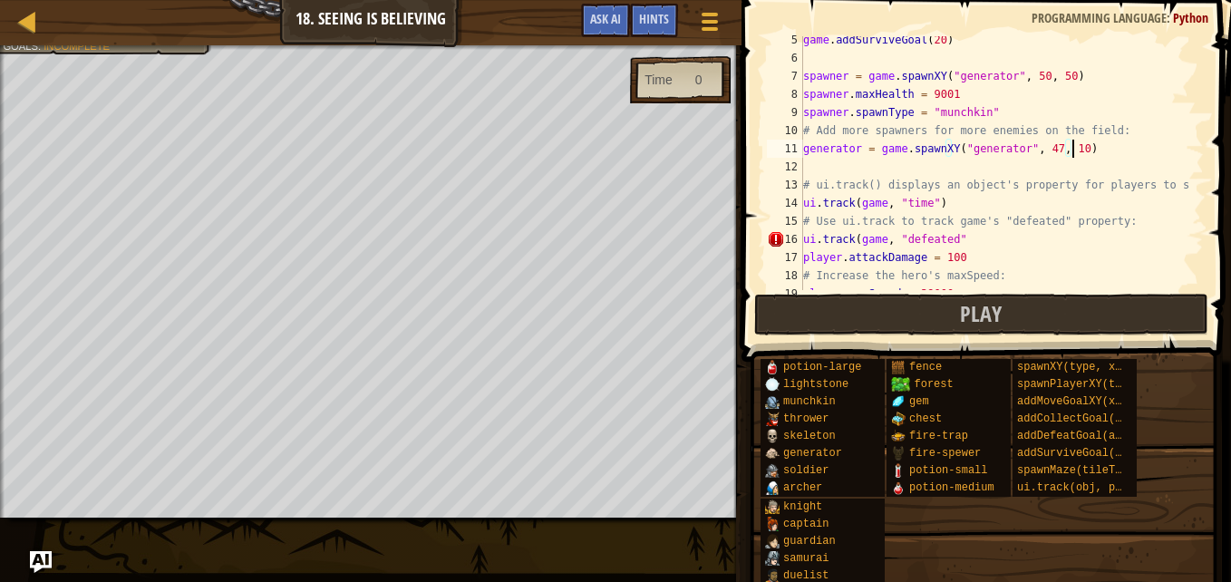
click at [1063, 152] on div "game . addSurviveGoal ( 20 ) spawner = game . spawnXY ( "generator" , 50 , 50 )…" at bounding box center [994, 176] width 391 height 290
click at [1039, 141] on div "game . addSurviveGoal ( 20 ) spawner = game . spawnXY ( "generator" , 50 , 50 )…" at bounding box center [994, 176] width 391 height 290
click at [1065, 142] on div "game . addSurviveGoal ( 20 ) spawner = game . spawnXY ( "generator" , 50 , 50 )…" at bounding box center [994, 176] width 391 height 290
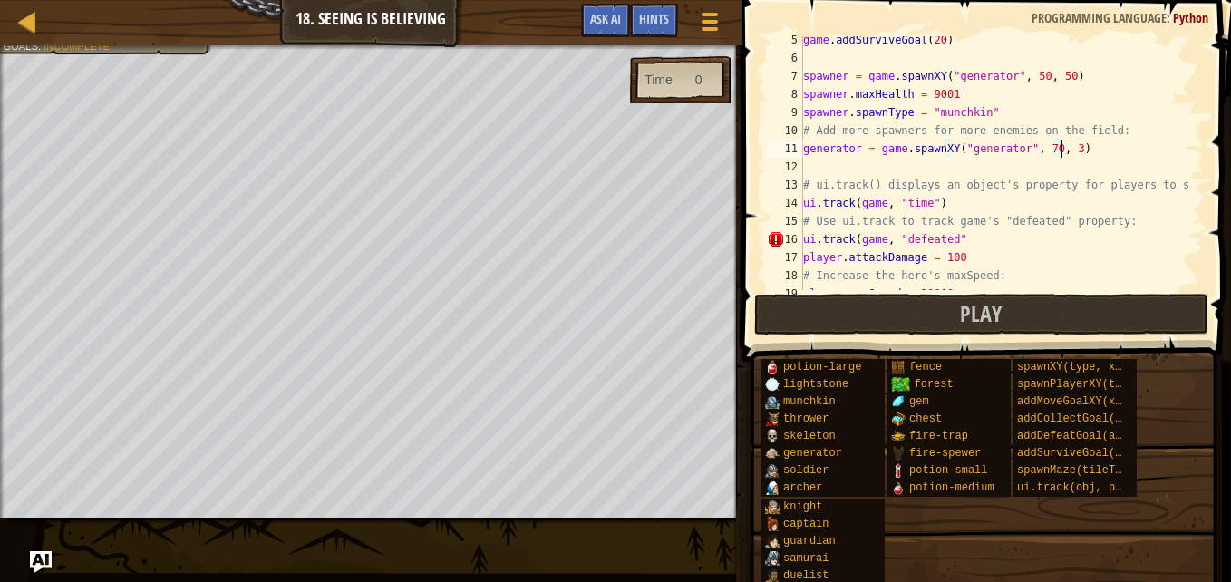
type textarea "generator = game.spawnXY("generator", 70, 33)"
click at [1125, 158] on div "game . addSurviveGoal ( 20 ) spawner = game . spawnXY ( "generator" , 50 , 50 )…" at bounding box center [994, 176] width 391 height 290
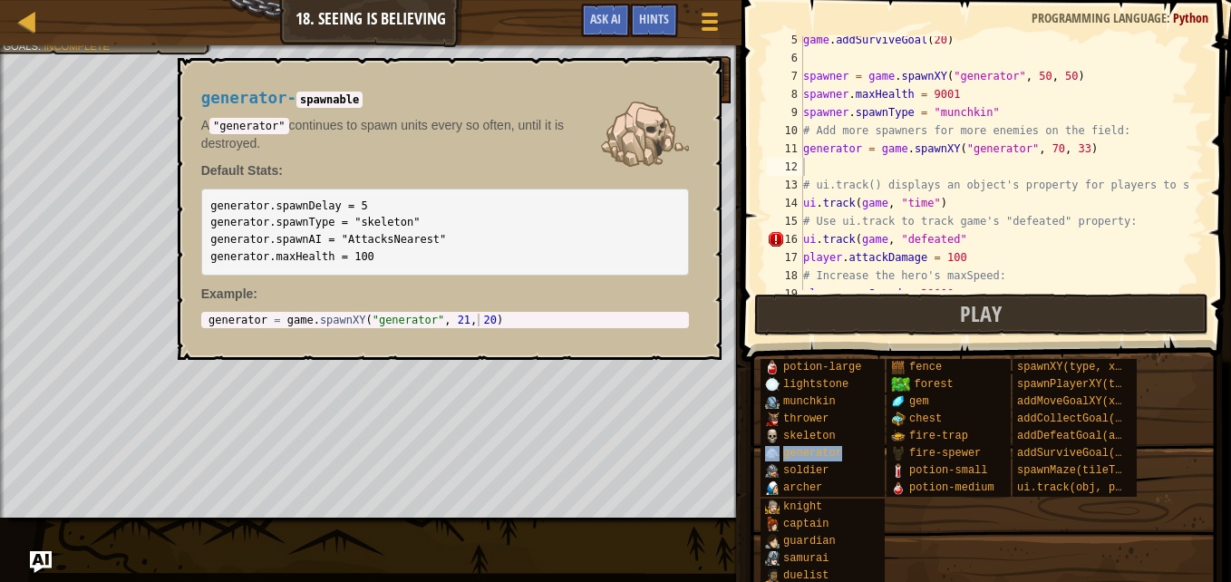
click at [788, 455] on span "generator" at bounding box center [812, 453] width 59 height 13
type textarea "generator = game.spawnXY("generator", 21, 20)"
drag, startPoint x: 280, startPoint y: 319, endPoint x: 478, endPoint y: 319, distance: 197.5
click at [478, 319] on div "generator = game . spawnXY ( "generator" , 21 , 20 )" at bounding box center [445, 333] width 480 height 38
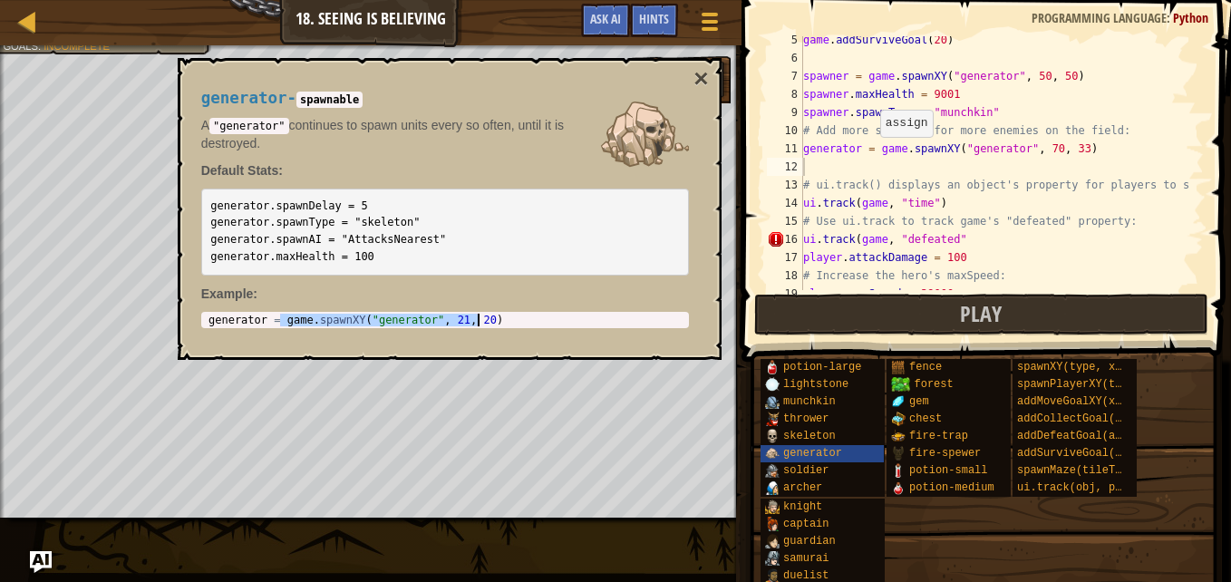
click at [872, 150] on div "game . addSurviveGoal ( 20 ) spawner = game . spawnXY ( "generator" , 50 , 50 )…" at bounding box center [994, 176] width 391 height 290
click at [708, 81] on button "×" at bounding box center [700, 78] width 14 height 25
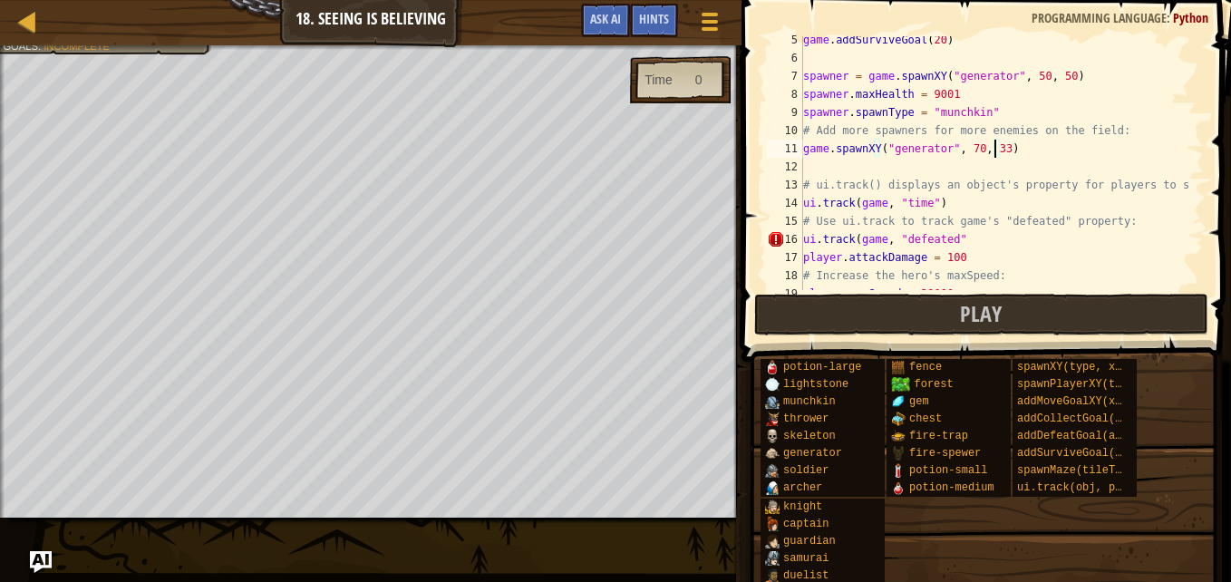
click at [995, 150] on div "game . addSurviveGoal ( 20 ) spawner = game . spawnXY ( "generator" , 50 , 50 )…" at bounding box center [994, 176] width 391 height 290
click at [1011, 149] on div "game . addSurviveGoal ( 20 ) spawner = game . spawnXY ( "generator" , 50 , 50 )…" at bounding box center [994, 176] width 391 height 290
paste textarea "game.spawnXY("generator", 21, 20)"
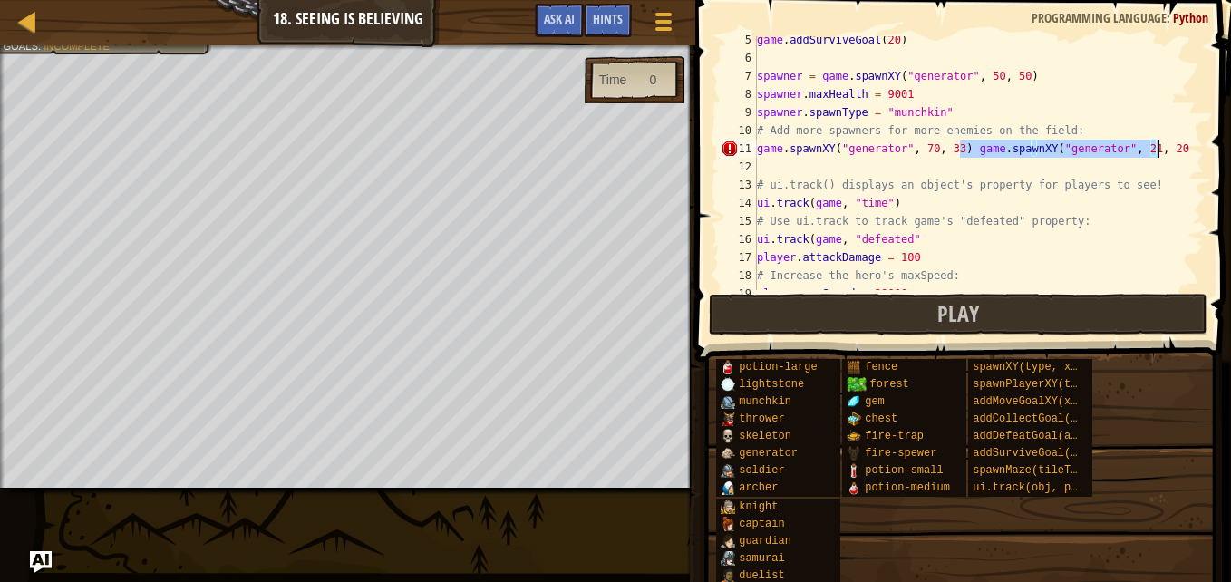
drag, startPoint x: 958, startPoint y: 153, endPoint x: 1172, endPoint y: 142, distance: 214.1
click at [1172, 142] on div "game . addSurviveGoal ( 20 ) spawner = game . spawnXY ( "generator" , 50 , 50 )…" at bounding box center [971, 176] width 437 height 290
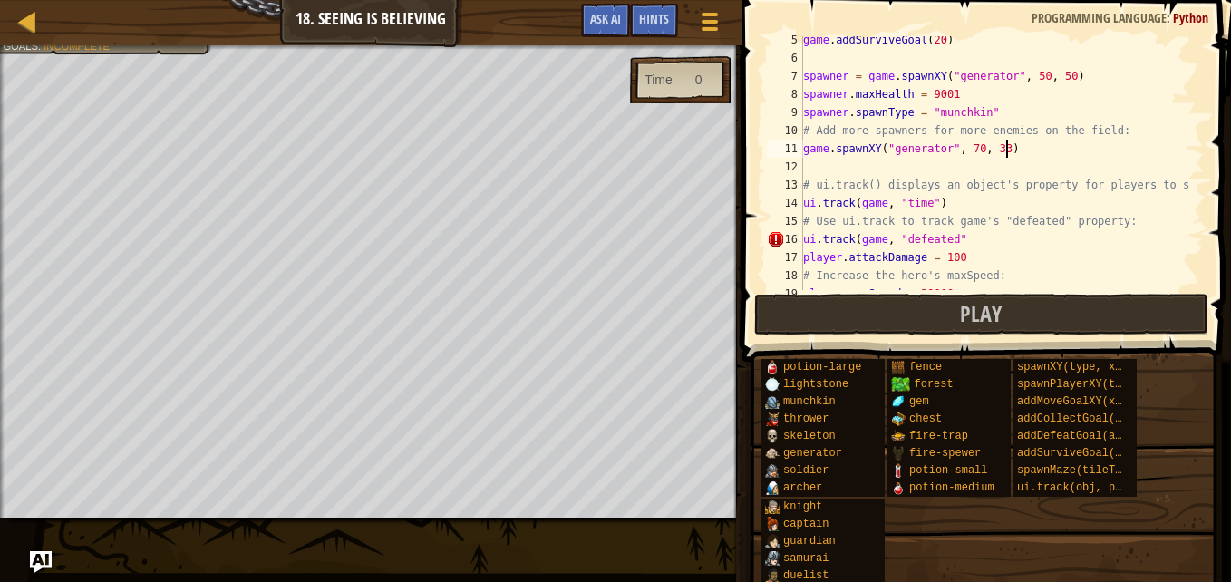
click at [845, 266] on div "game . addSurviveGoal ( 20 ) spawner = game . spawnXY ( "generator" , 50 , 50 )…" at bounding box center [994, 176] width 391 height 290
click at [845, 246] on div "game . addSurviveGoal ( 20 ) spawner = game . spawnXY ( "generator" , 50 , 50 )…" at bounding box center [994, 176] width 391 height 290
type textarea "ui.track(game, "defeated""
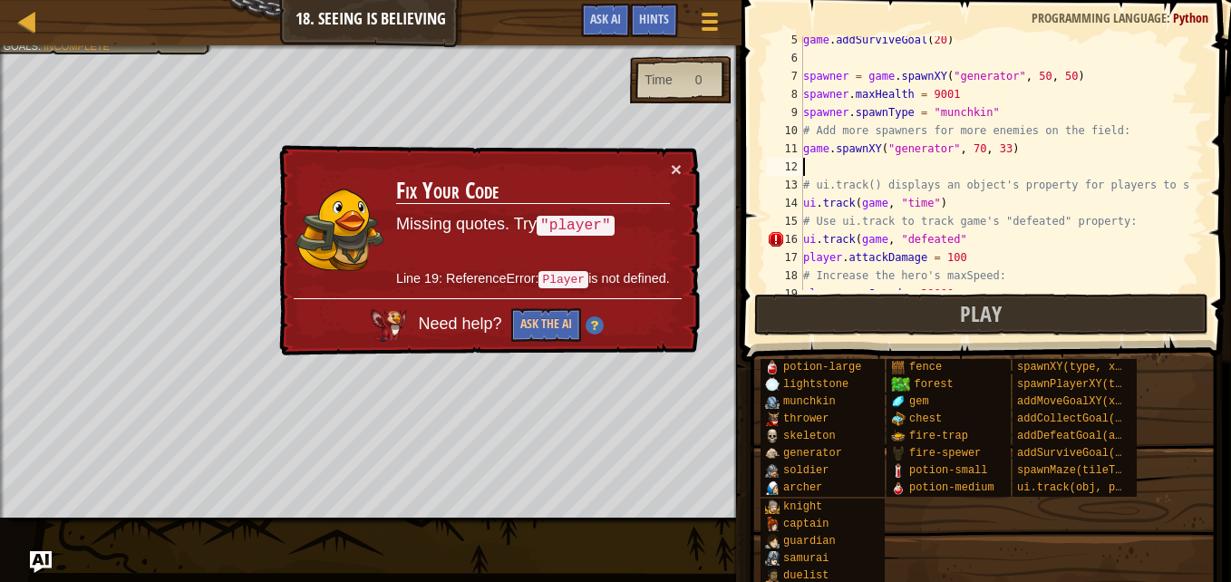
click at [929, 159] on div "game . addSurviveGoal ( 20 ) spawner = game . spawnXY ( "generator" , 50 , 50 )…" at bounding box center [994, 176] width 391 height 290
click at [842, 260] on div "game . addSurviveGoal ( 20 ) spawner = game . spawnXY ( "generator" , 50 , 50 )…" at bounding box center [994, 176] width 391 height 290
click at [834, 257] on div "game . addSurviveGoal ( 20 ) spawner = game . spawnXY ( "generator" , 50 , 50 )…" at bounding box center [994, 176] width 391 height 290
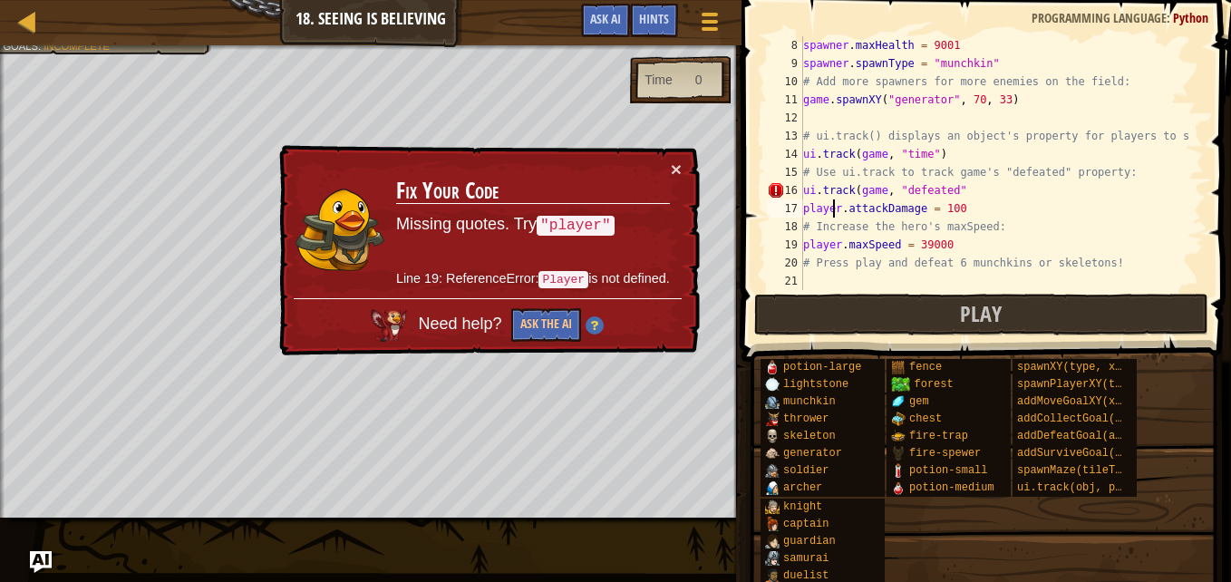
scroll to position [127, 0]
click at [842, 211] on div "spawner . maxHealth = 9001 spawner . spawnType = "munchkin" # Add more spawners…" at bounding box center [994, 181] width 391 height 290
click at [32, 565] on img "Ask AI" at bounding box center [41, 562] width 22 height 22
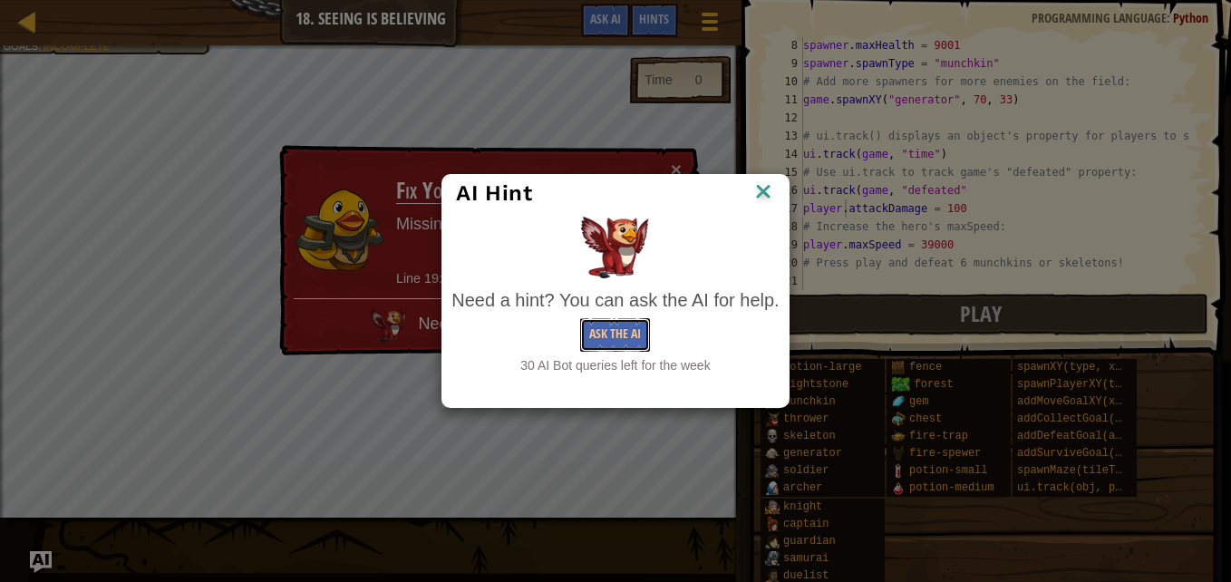
click at [613, 346] on button "Ask the AI" at bounding box center [615, 335] width 70 height 34
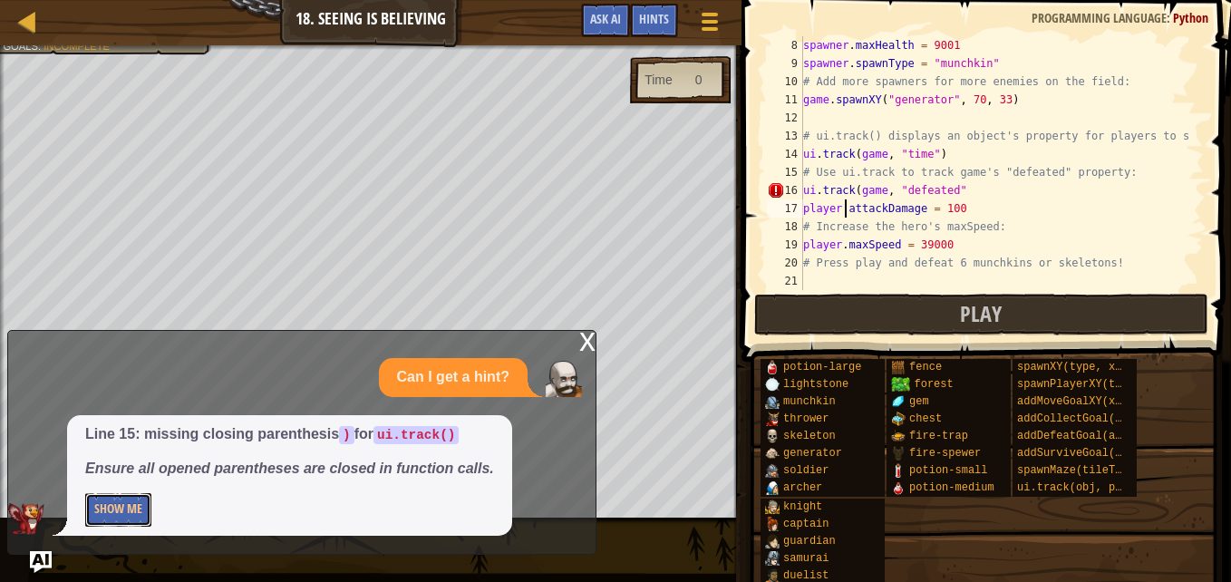
click at [151, 502] on button "Show Me" at bounding box center [118, 510] width 66 height 34
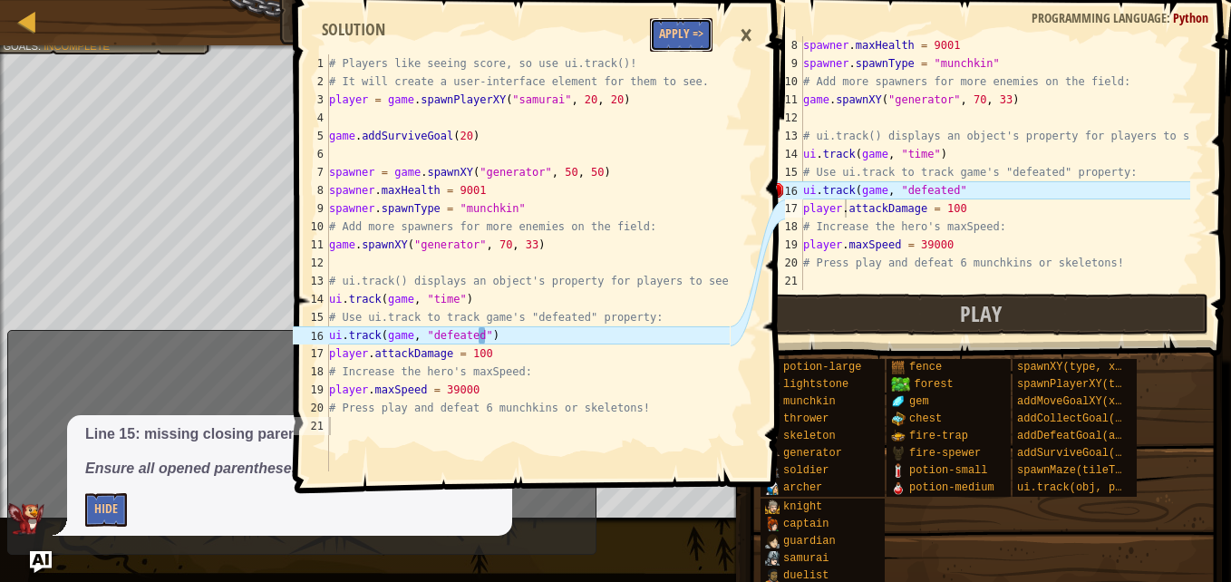
click at [667, 39] on button "Apply =>" at bounding box center [681, 35] width 63 height 34
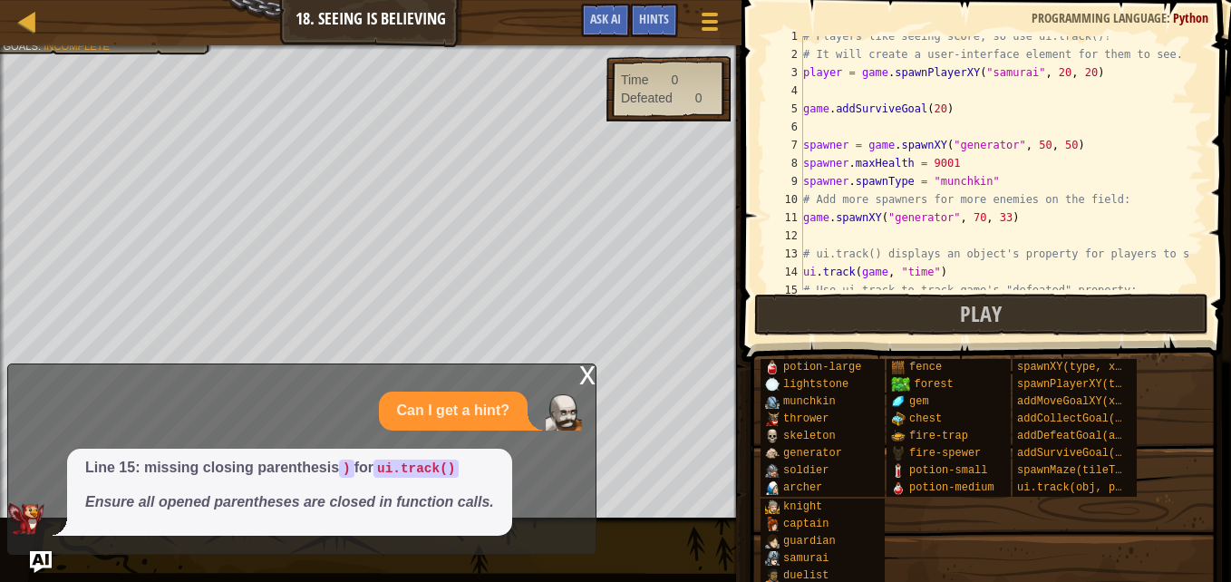
scroll to position [0, 0]
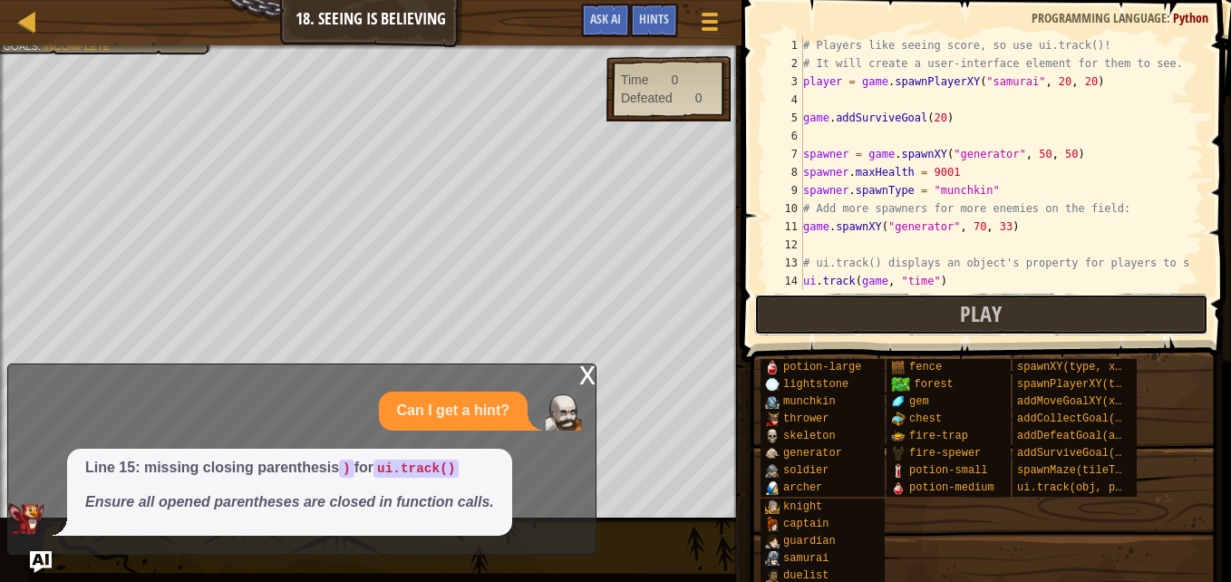
click at [921, 309] on button "Play" at bounding box center [981, 315] width 454 height 42
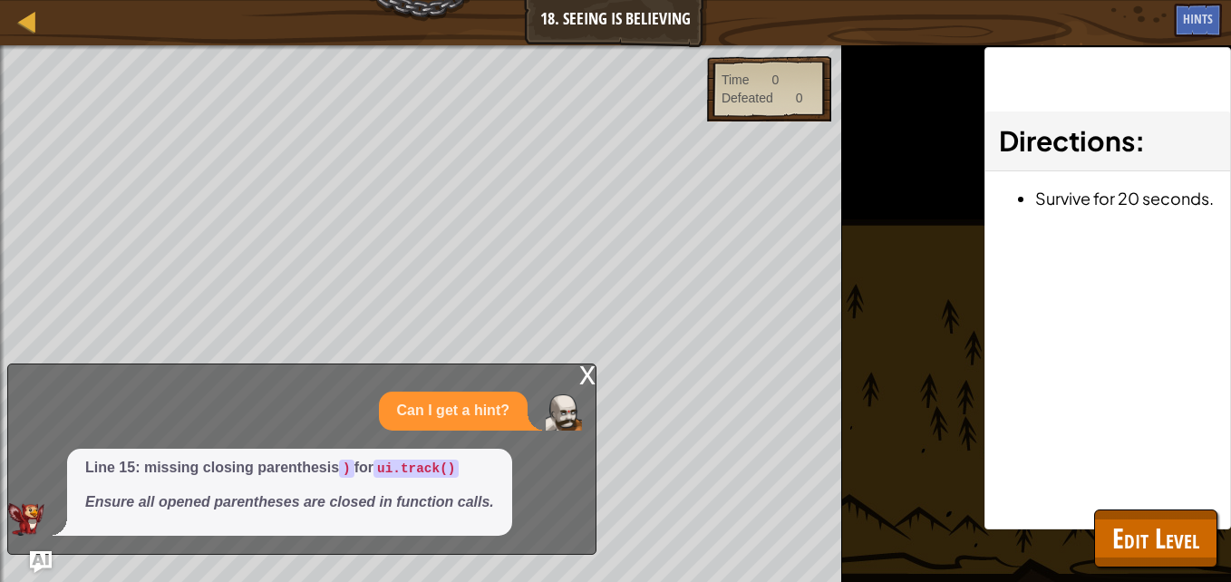
click at [587, 376] on div "x" at bounding box center [587, 373] width 16 height 18
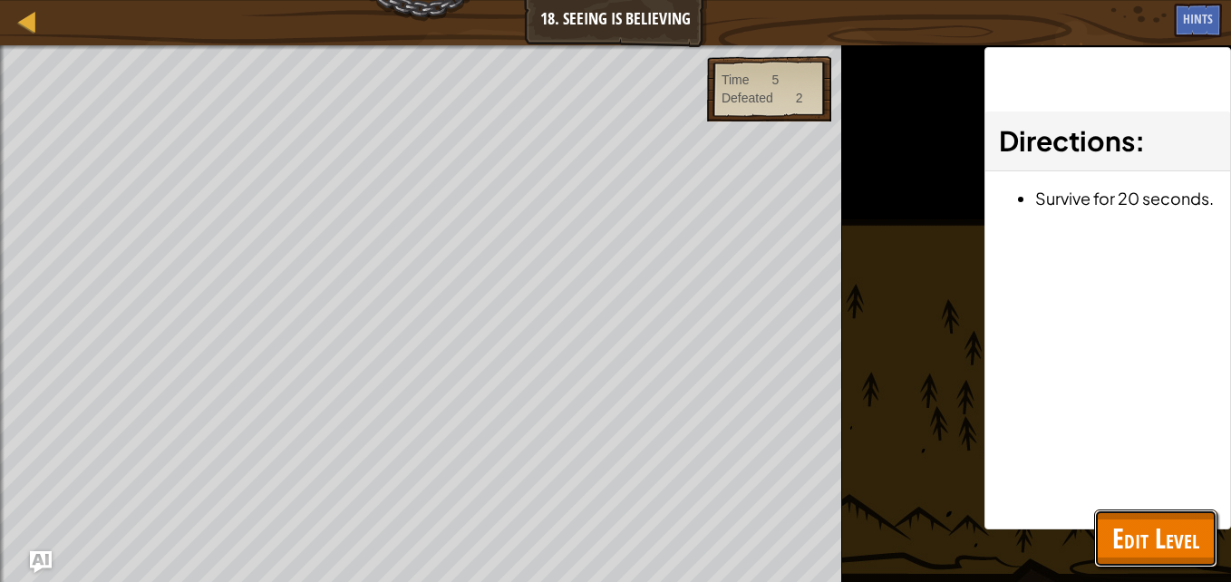
click at [1140, 535] on span "Edit Level" at bounding box center [1155, 537] width 87 height 37
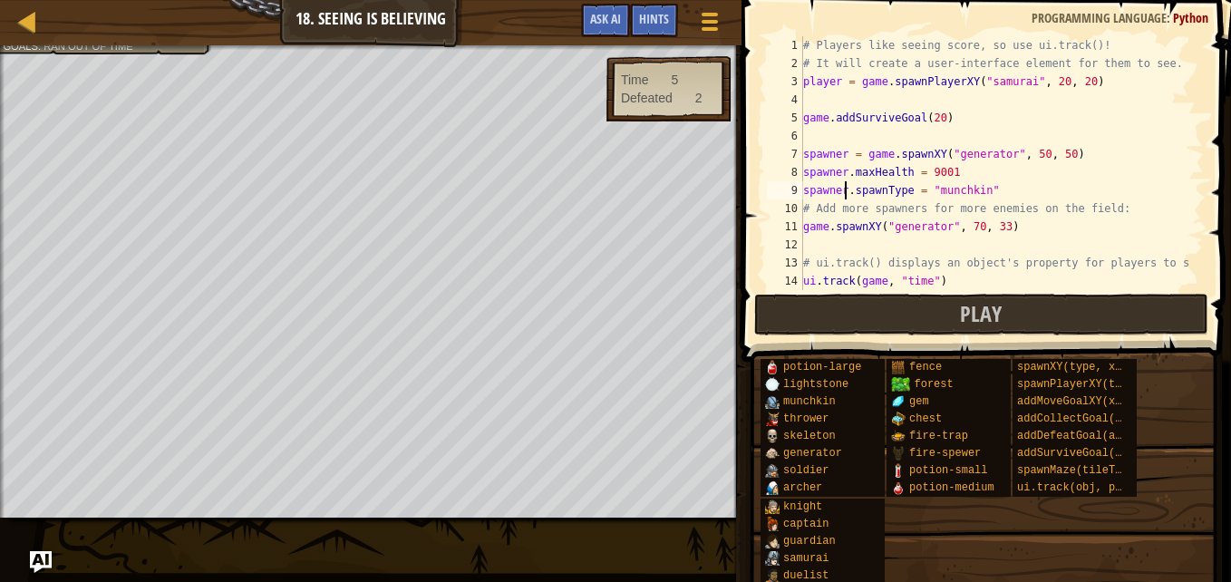
click at [844, 189] on div "# Players like seeing score, so use ui.track()! # It will create a user-interfa…" at bounding box center [994, 181] width 391 height 290
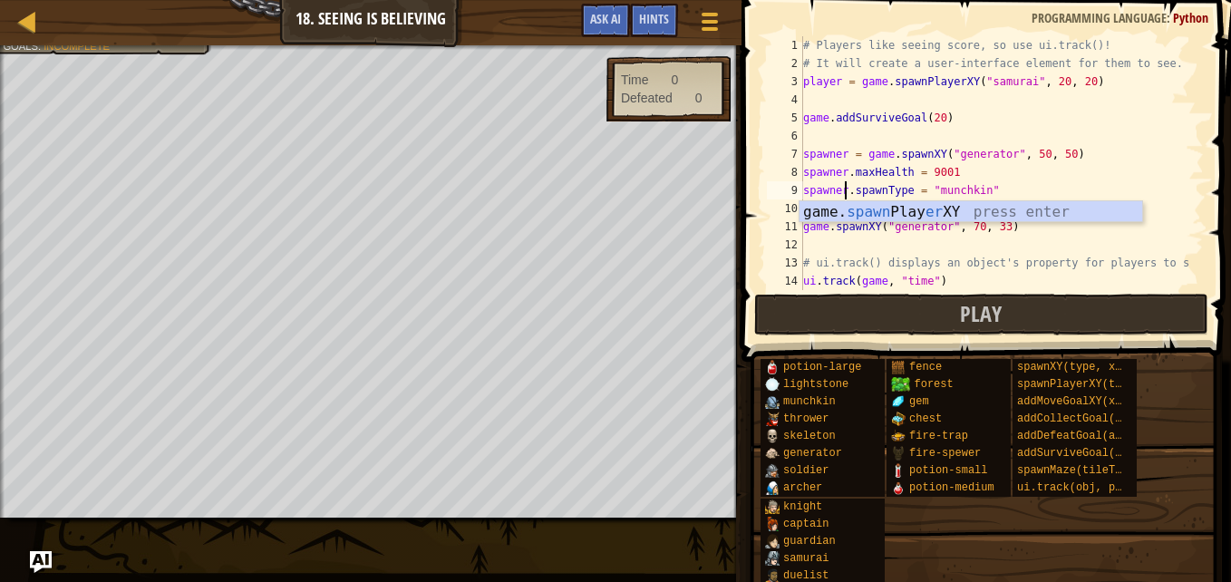
click at [842, 173] on div "# Players like seeing score, so use ui.track()! # It will create a user-interfa…" at bounding box center [994, 181] width 391 height 290
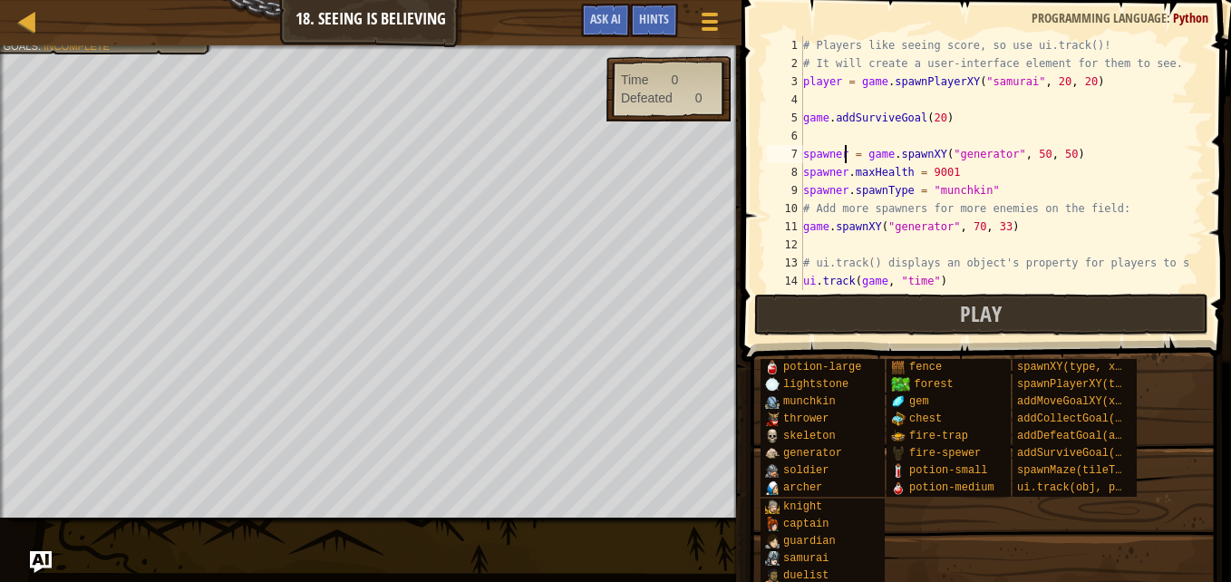
click at [844, 155] on div "# Players like seeing score, so use ui.track()! # It will create a user-interfa…" at bounding box center [994, 181] width 391 height 290
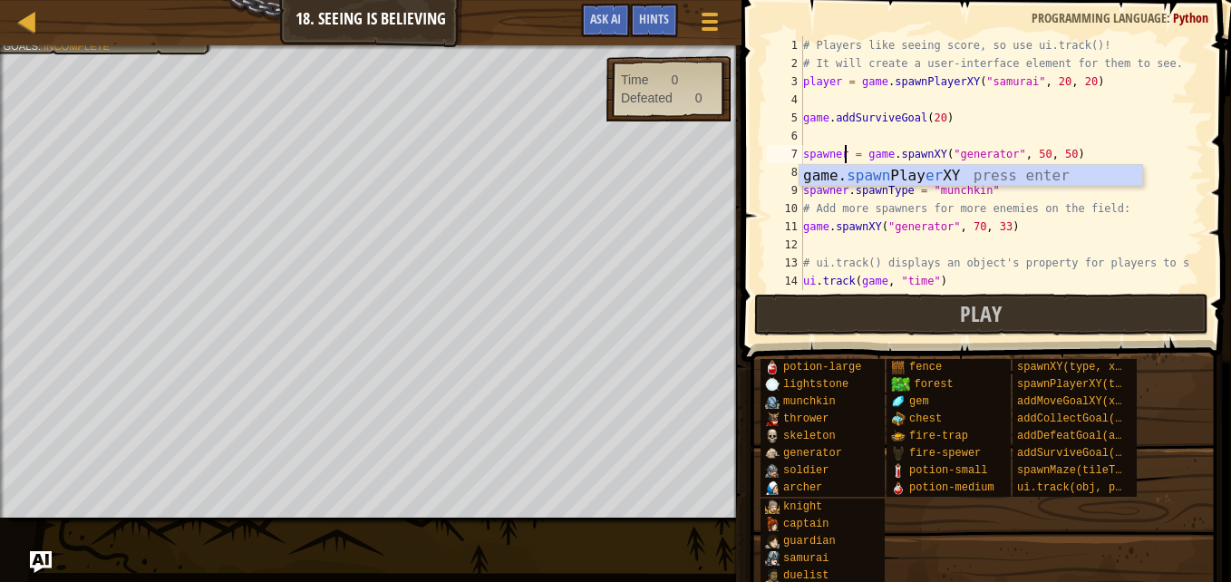
type textarea "spawner = game.spawnXY("generator", 50, 50)"
click at [615, 22] on span "Ask AI" at bounding box center [605, 18] width 31 height 17
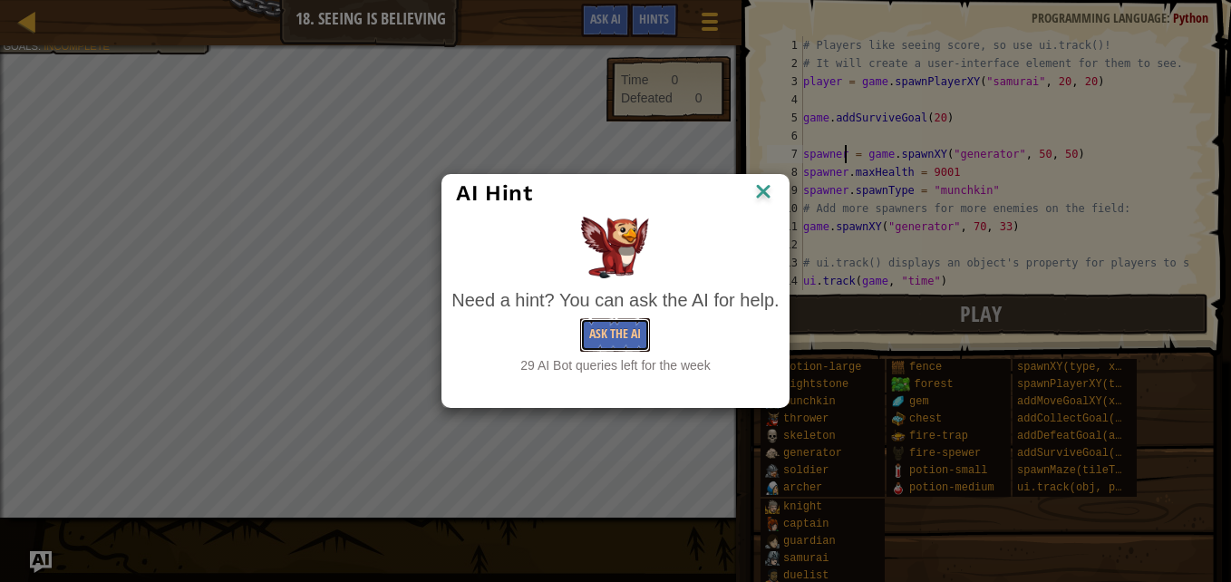
click at [610, 333] on button "Ask the AI" at bounding box center [615, 335] width 70 height 34
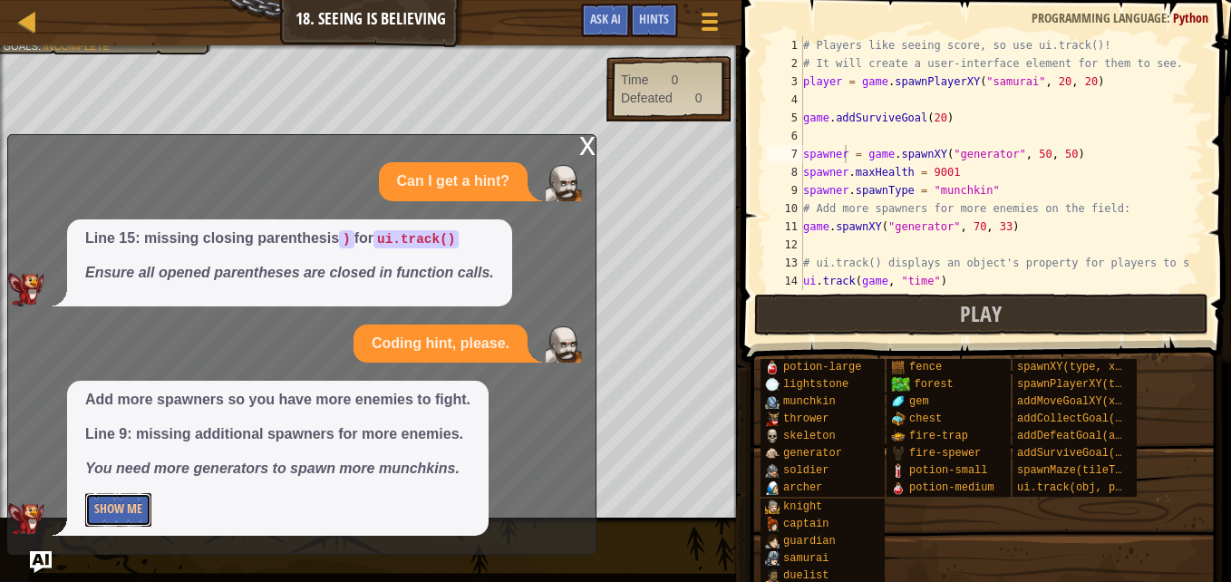
click at [106, 514] on button "Show Me" at bounding box center [118, 510] width 66 height 34
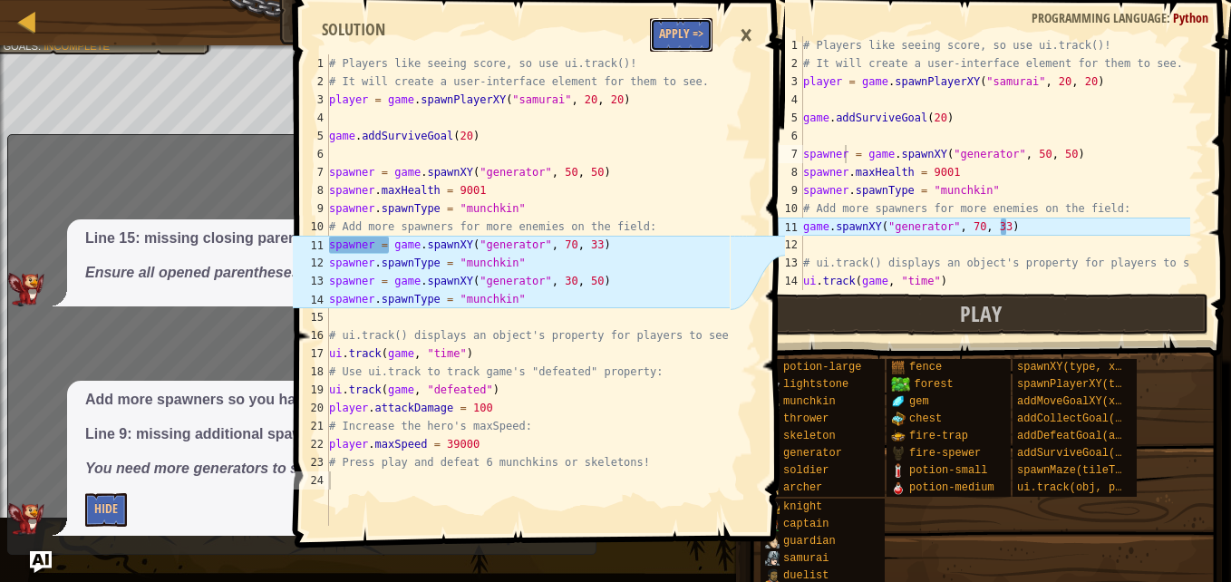
click at [682, 26] on button "Apply =>" at bounding box center [681, 35] width 63 height 34
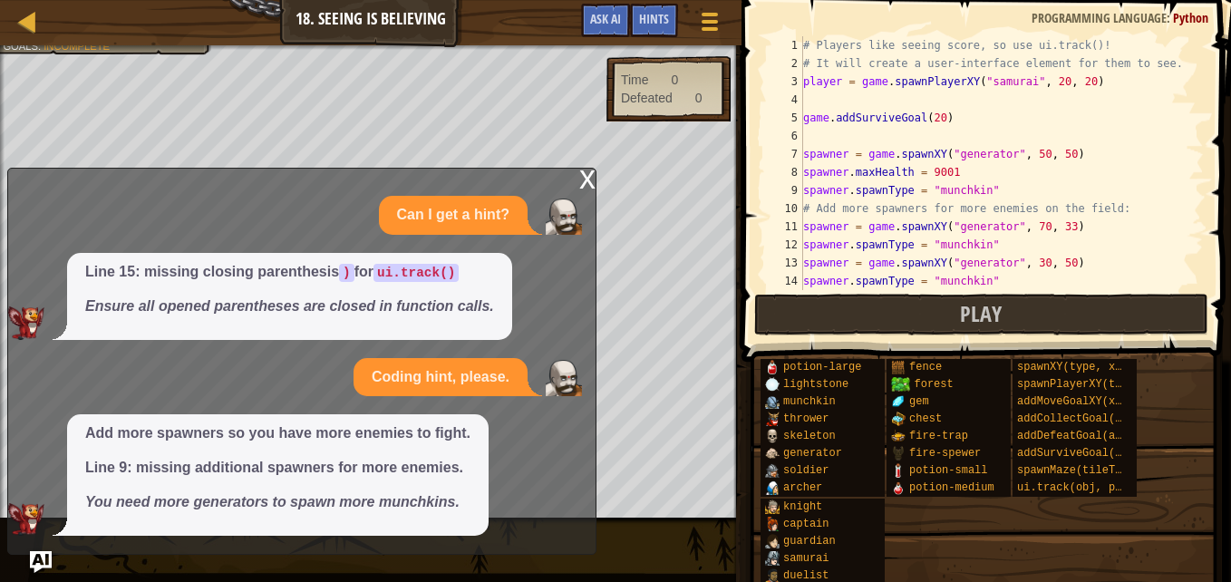
drag, startPoint x: 682, startPoint y: 26, endPoint x: 284, endPoint y: 4, distance: 399.4
click at [284, 4] on div "Map Game Development 1 18. Seeing is Believing Game Menu Done Hints Ask AI" at bounding box center [370, 22] width 741 height 45
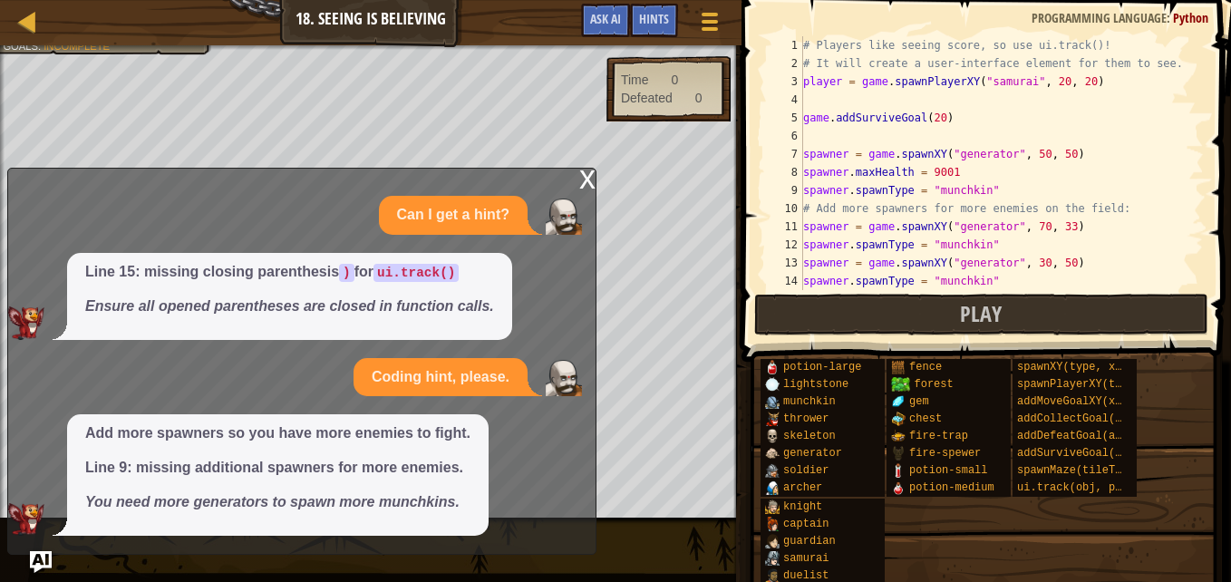
click at [589, 186] on div "x" at bounding box center [587, 178] width 16 height 18
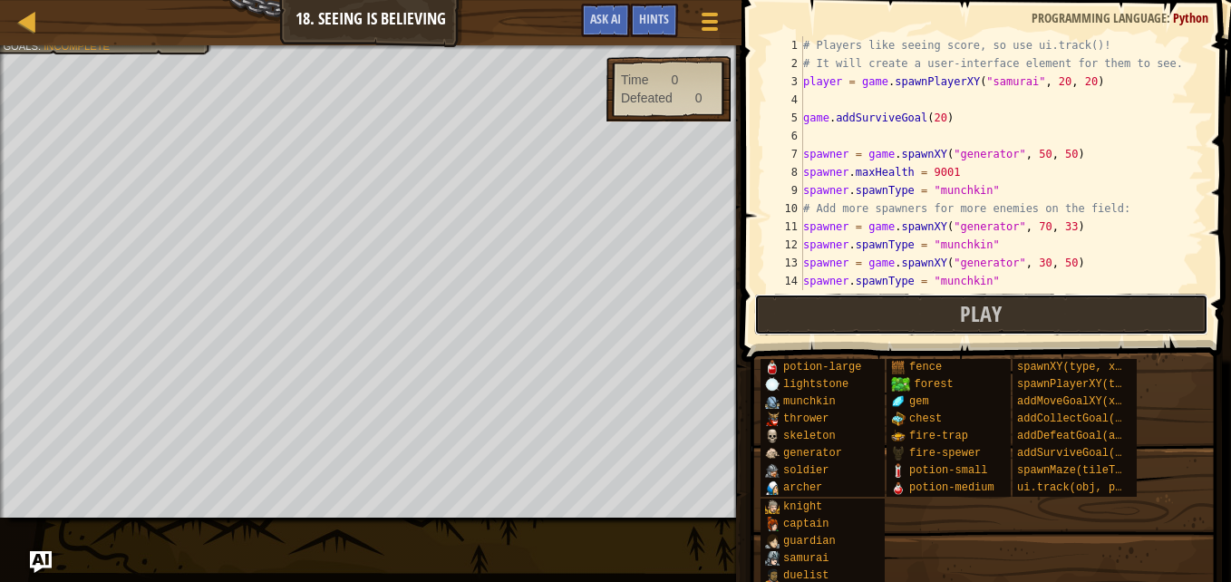
click at [852, 314] on button "Play" at bounding box center [981, 315] width 454 height 42
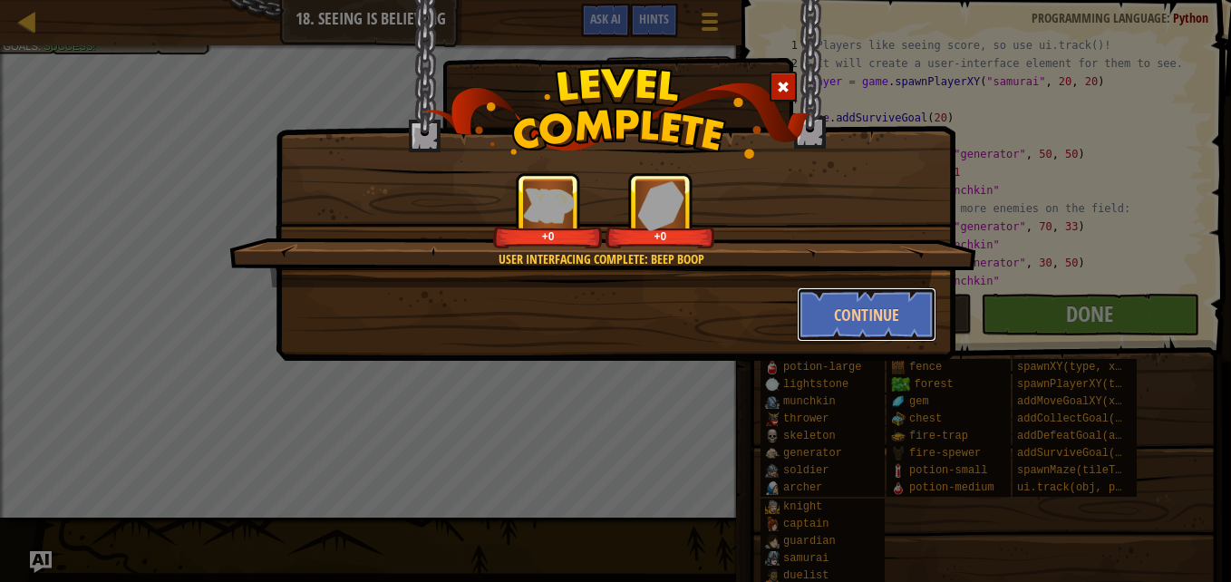
click at [870, 318] on button "Continue" at bounding box center [867, 314] width 140 height 54
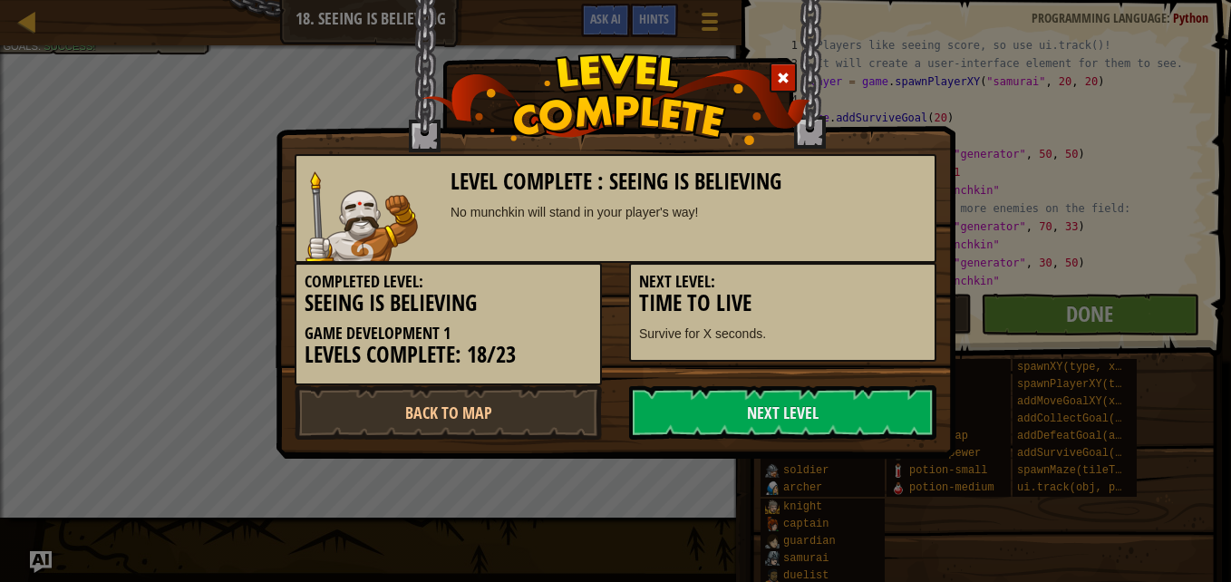
click at [809, 426] on link "Next Level" at bounding box center [782, 412] width 307 height 54
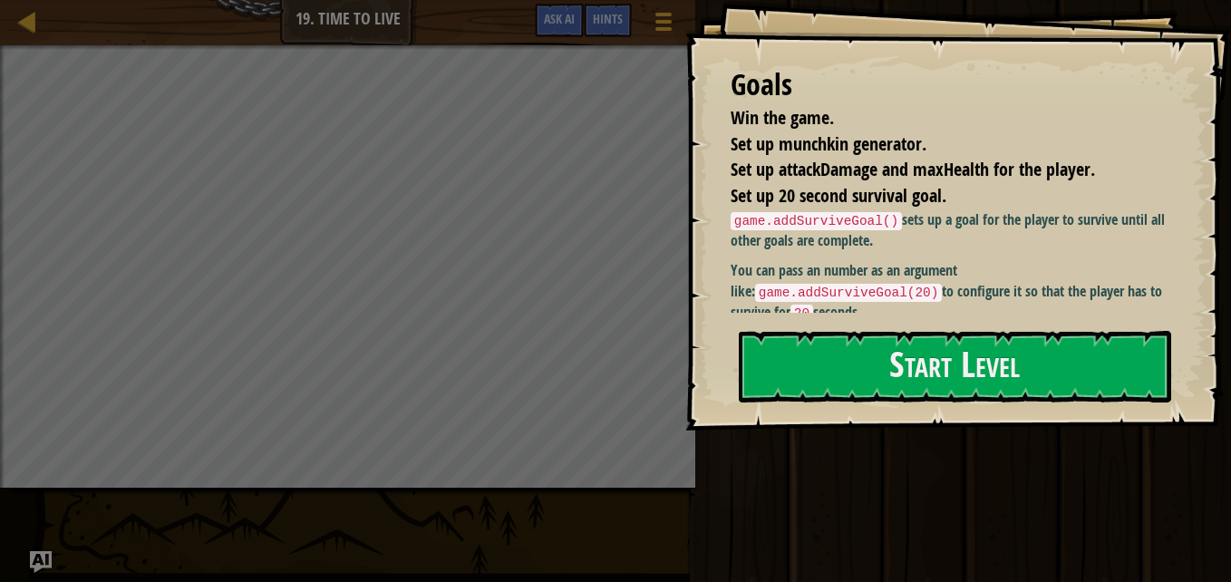
click at [801, 324] on div "Goals Win the game. Set up munchkin generator. Set up attackDamage and maxHealt…" at bounding box center [958, 215] width 546 height 430
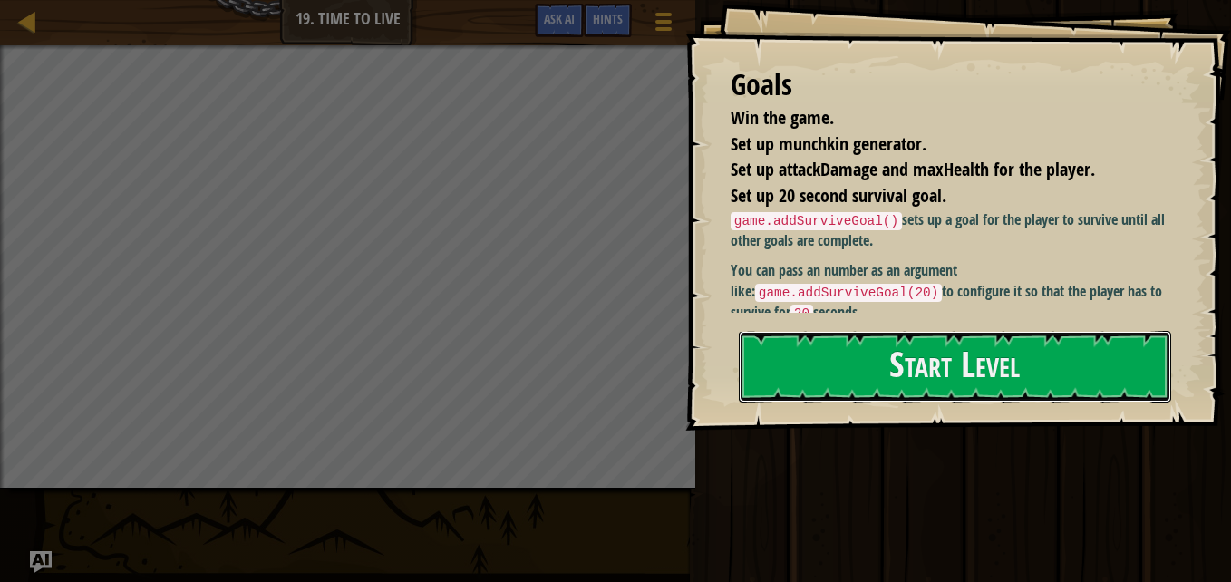
click at [801, 371] on button "Start Level" at bounding box center [955, 367] width 432 height 72
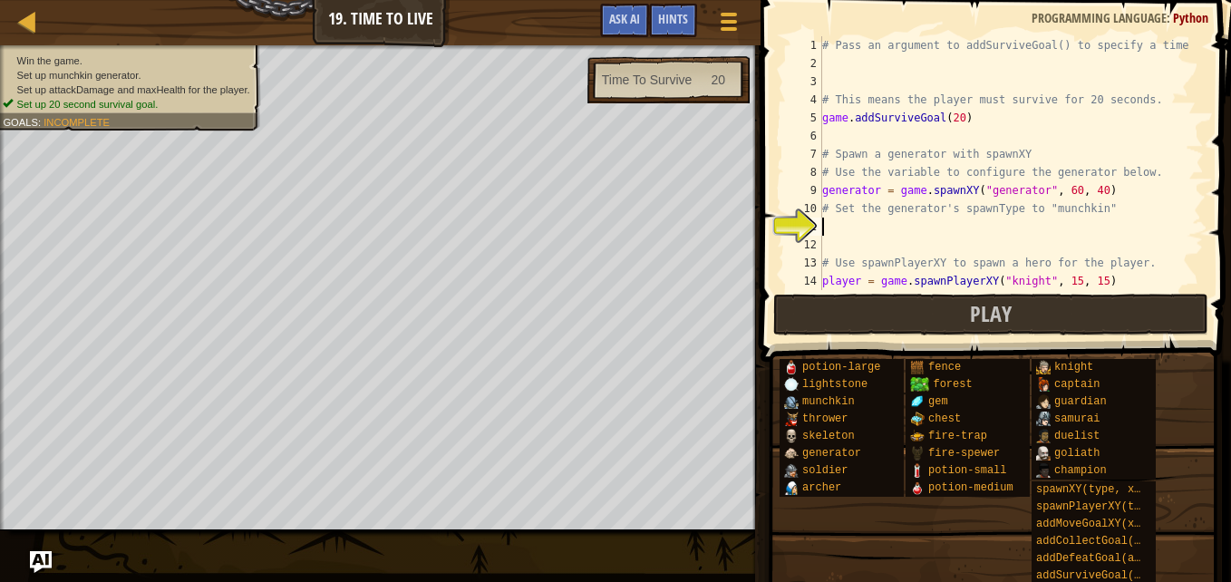
scroll to position [54, 0]
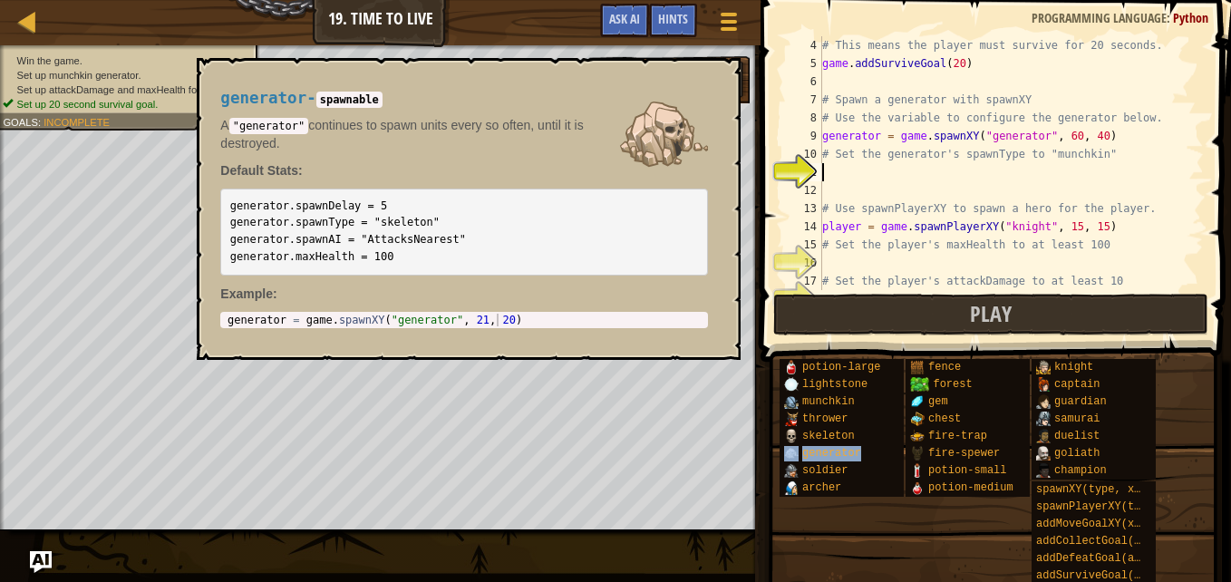
click at [822, 456] on span "generator" at bounding box center [831, 453] width 59 height 13
type textarea "generator = game.spawnXY("generator", 21, 20)"
drag, startPoint x: 296, startPoint y: 320, endPoint x: 551, endPoint y: 333, distance: 255.0
click at [551, 333] on div "generator - spawnable A "generator" continues to spawn units every so often, un…" at bounding box center [464, 208] width 513 height 273
click at [919, 179] on div "# This means the player must survive for 20 seconds. game . addSurviveGoal ( 20…" at bounding box center [1004, 181] width 372 height 290
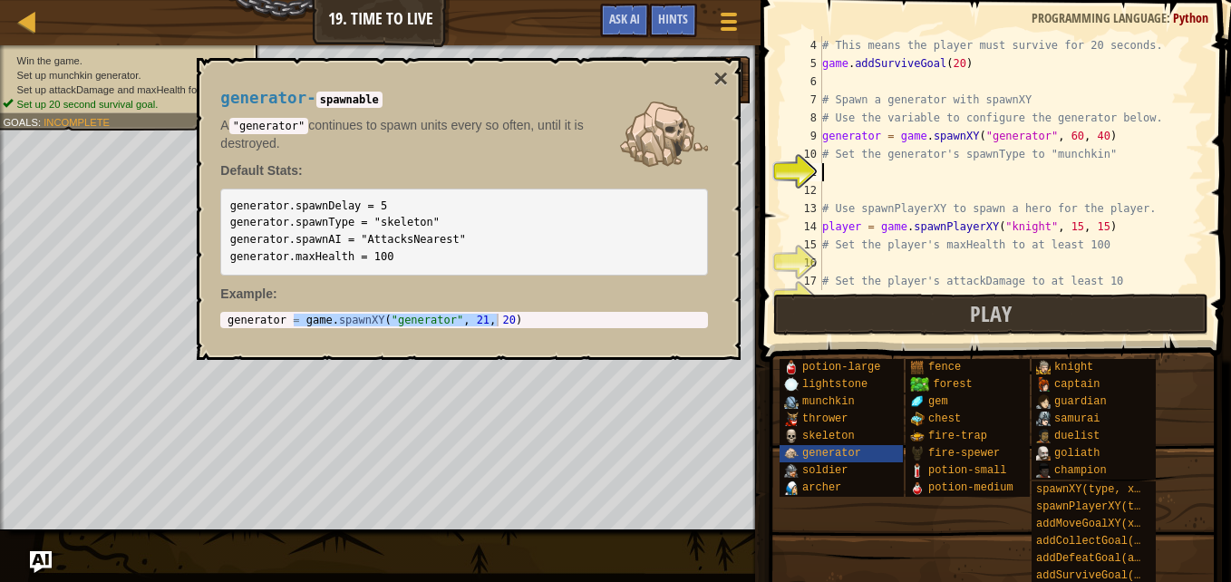
click at [834, 536] on div "potion-large lightstone munchkin thrower skeleton generator soldier archer fenc…" at bounding box center [997, 480] width 439 height 245
paste textarea "game.spawnXY("generator", 21, 20)"
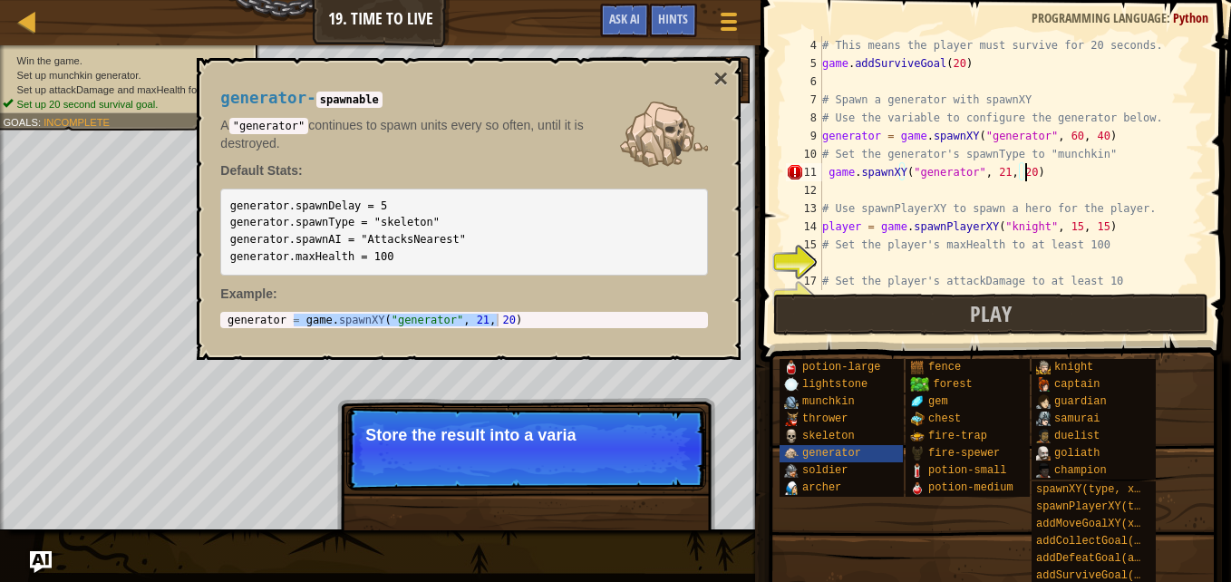
click at [828, 169] on div "# This means the player must survive for 20 seconds. game . addSurviveGoal ( 20…" at bounding box center [1004, 181] width 372 height 290
type textarea "game.spawnXY("generator", 21, 20)"
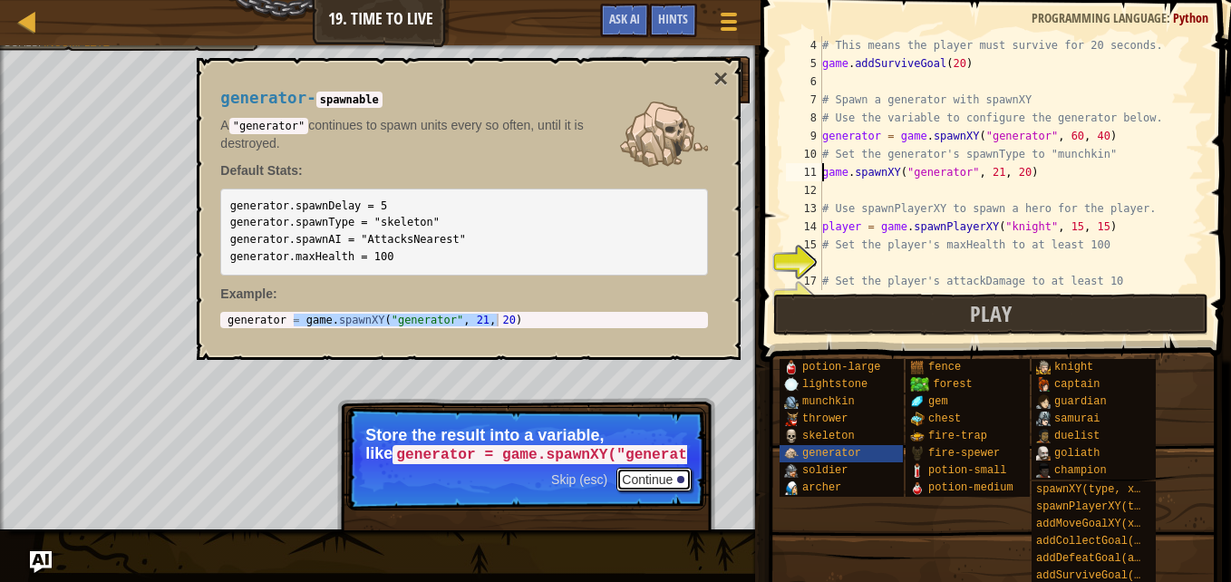
click at [660, 478] on button "Continue" at bounding box center [653, 480] width 75 height 24
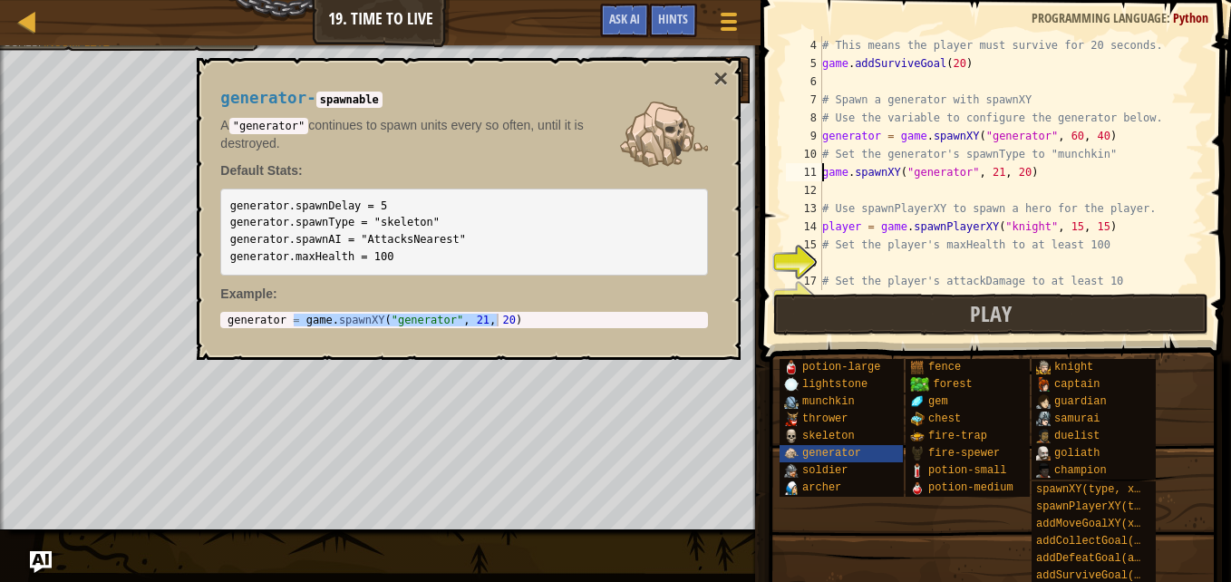
click at [723, 79] on button "×" at bounding box center [720, 78] width 14 height 25
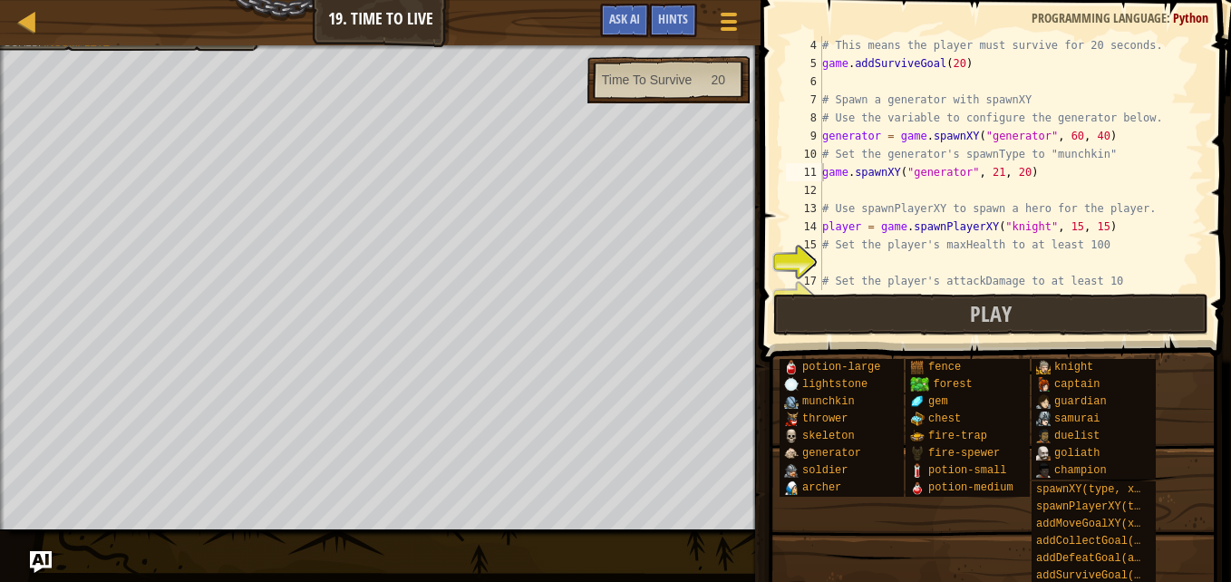
click at [44, 569] on img "Ask AI" at bounding box center [41, 562] width 22 height 22
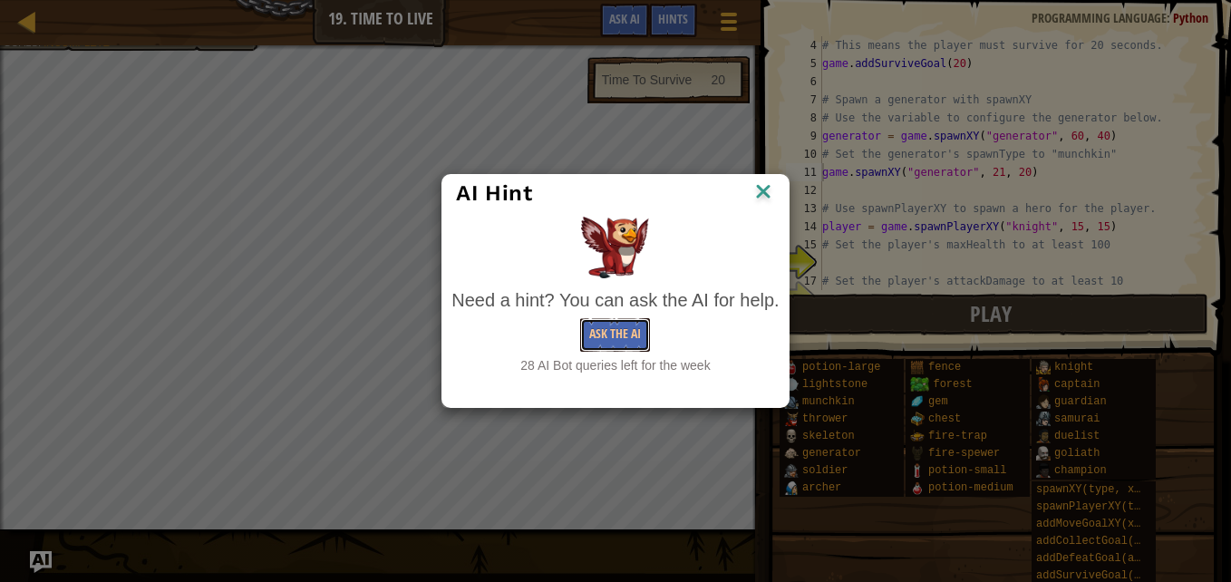
click at [615, 333] on button "Ask the AI" at bounding box center [615, 335] width 70 height 34
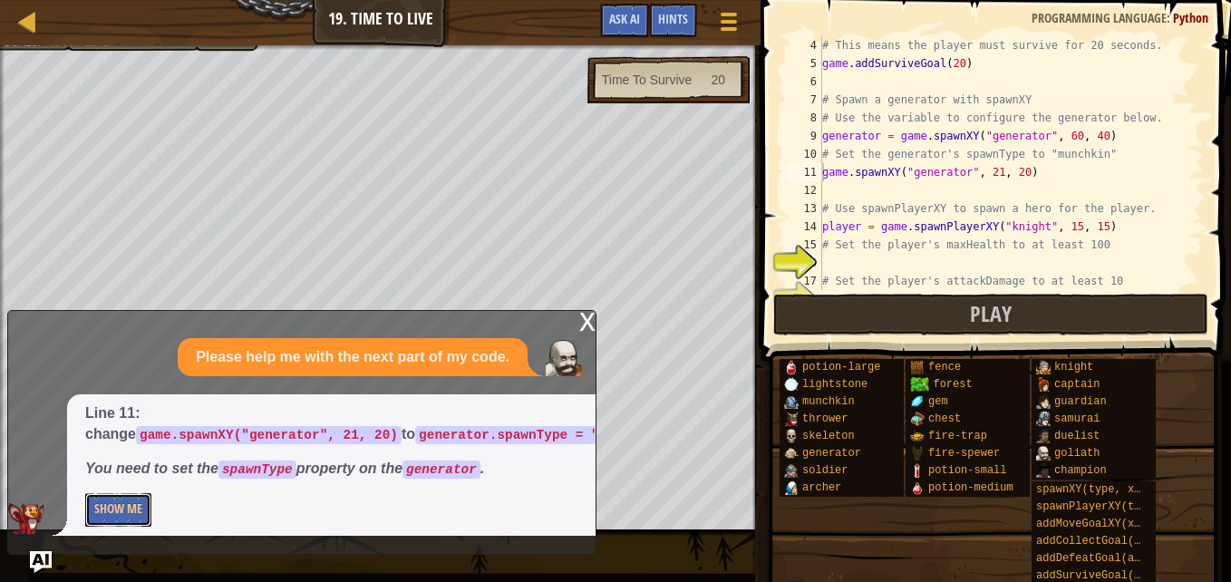
click at [111, 509] on button "Show Me" at bounding box center [118, 510] width 66 height 34
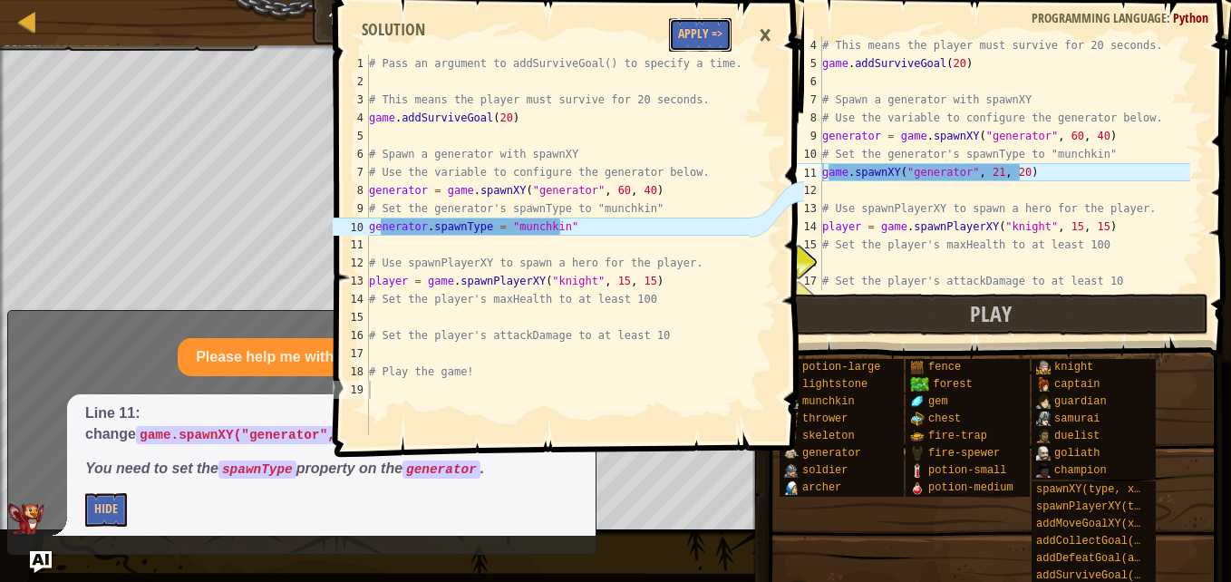
click at [681, 38] on button "Apply =>" at bounding box center [700, 35] width 63 height 34
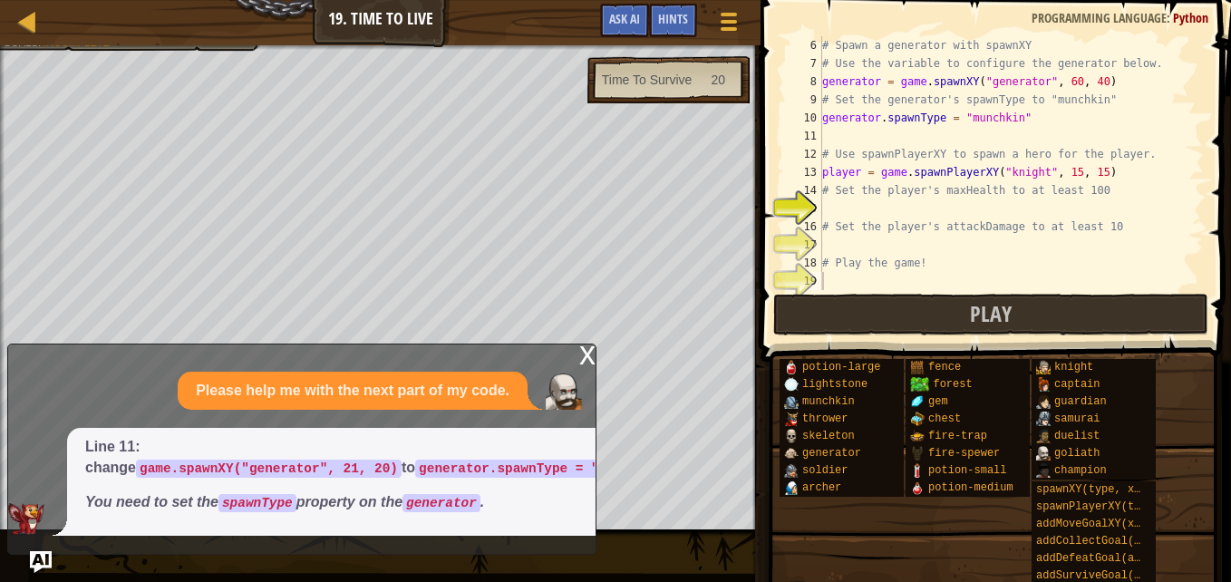
scroll to position [91, 0]
click at [581, 360] on div "x" at bounding box center [587, 353] width 16 height 18
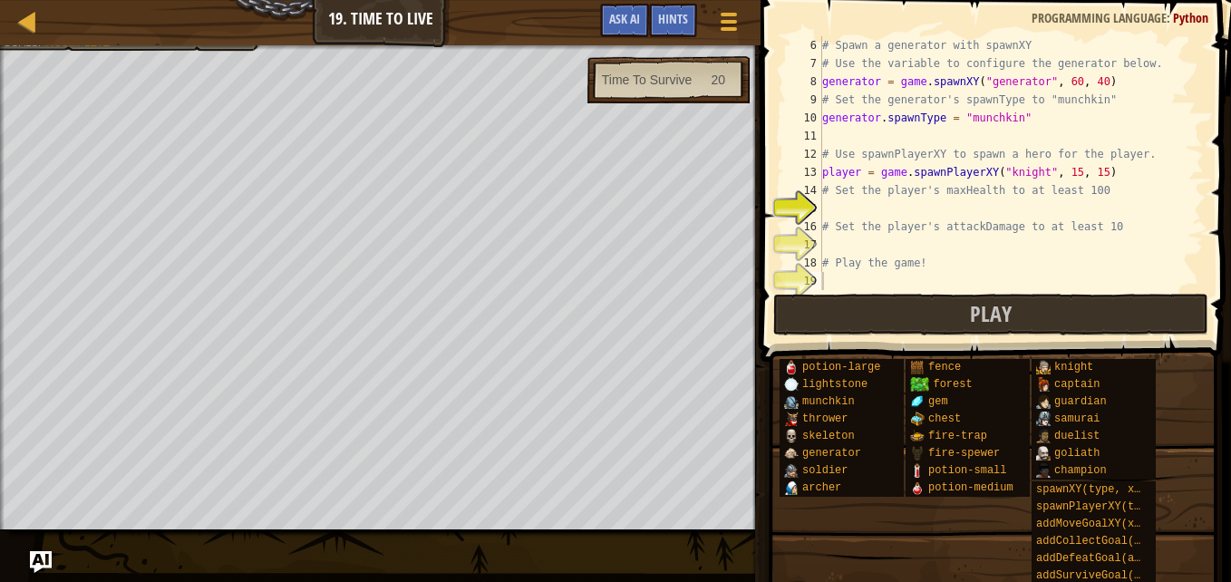
click at [847, 285] on div "# Spawn a generator with spawnXY # Use the variable to configure the generator …" at bounding box center [1004, 181] width 372 height 290
click at [844, 255] on div "# Spawn a generator with spawnXY # Use the variable to configure the generator …" at bounding box center [1004, 181] width 372 height 290
type textarea "# Play the game!"
click at [838, 245] on div "# Spawn a generator with spawnXY # Use the variable to configure the generator …" at bounding box center [1004, 181] width 372 height 290
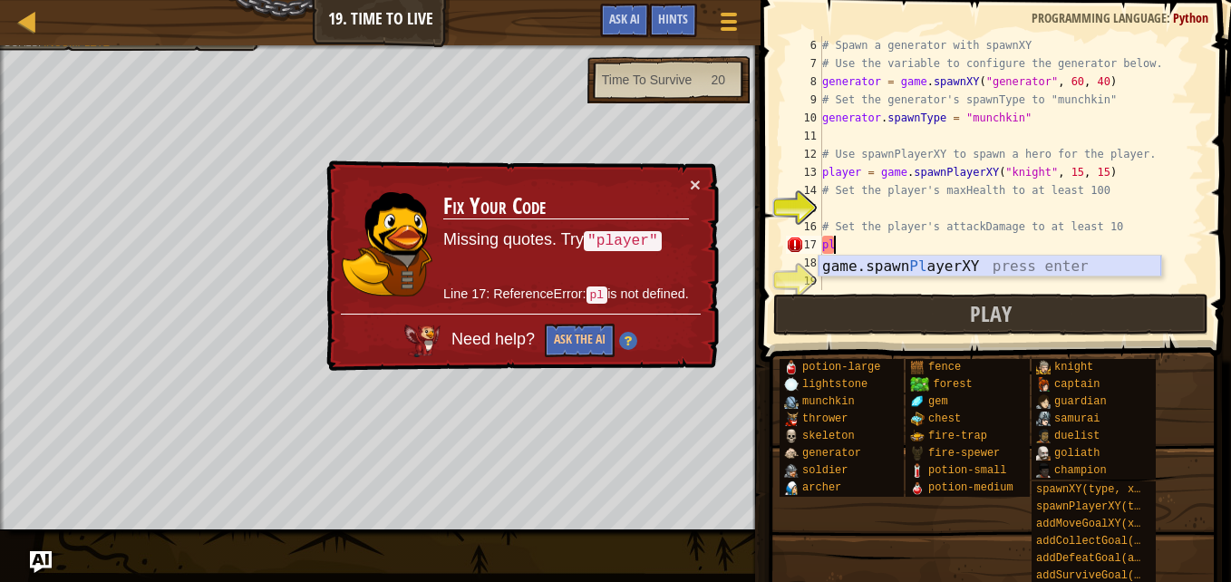
click at [839, 266] on div "game.spawn Pl ayerXY press enter" at bounding box center [989, 288] width 343 height 65
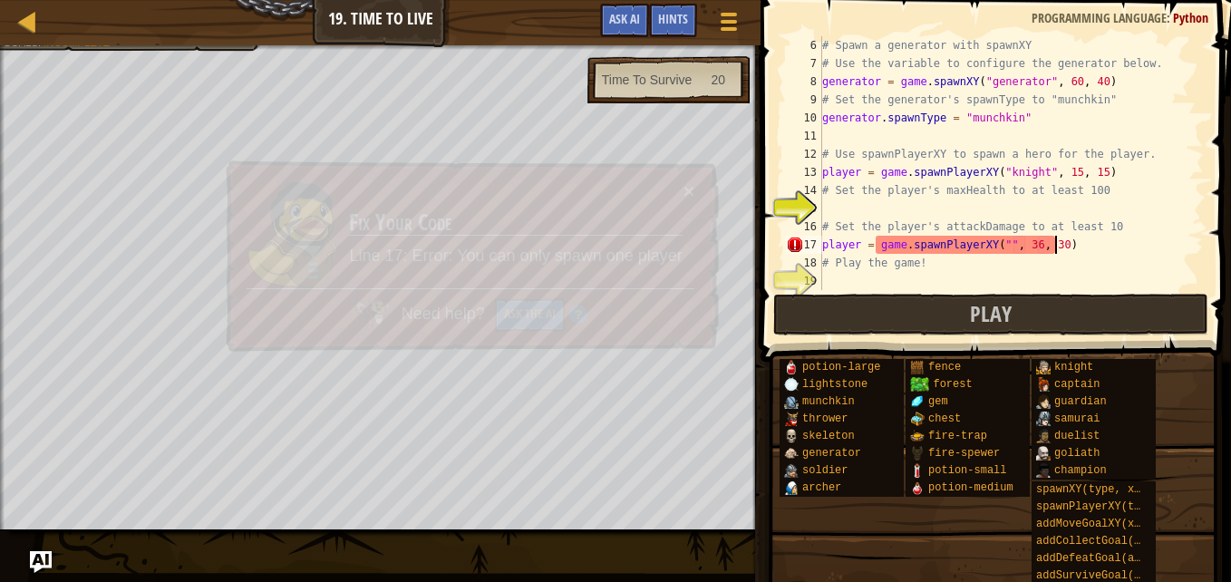
click at [1097, 246] on div "# Spawn a generator with spawnXY # Use the variable to configure the generator …" at bounding box center [1004, 181] width 372 height 290
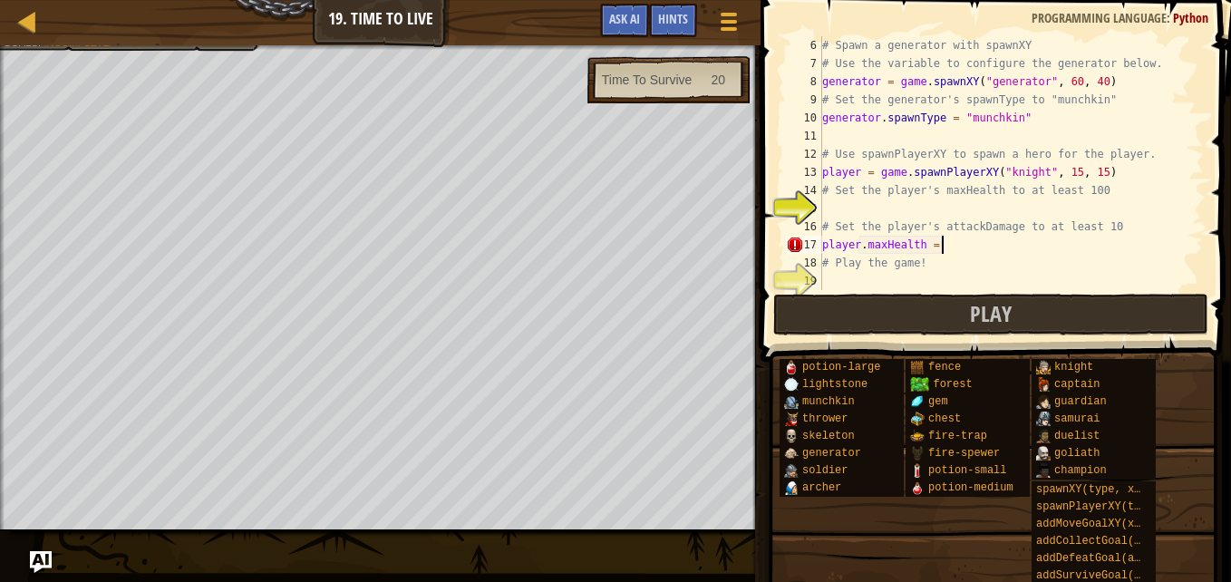
scroll to position [8, 11]
type textarea "player. maxHealth = 5678"
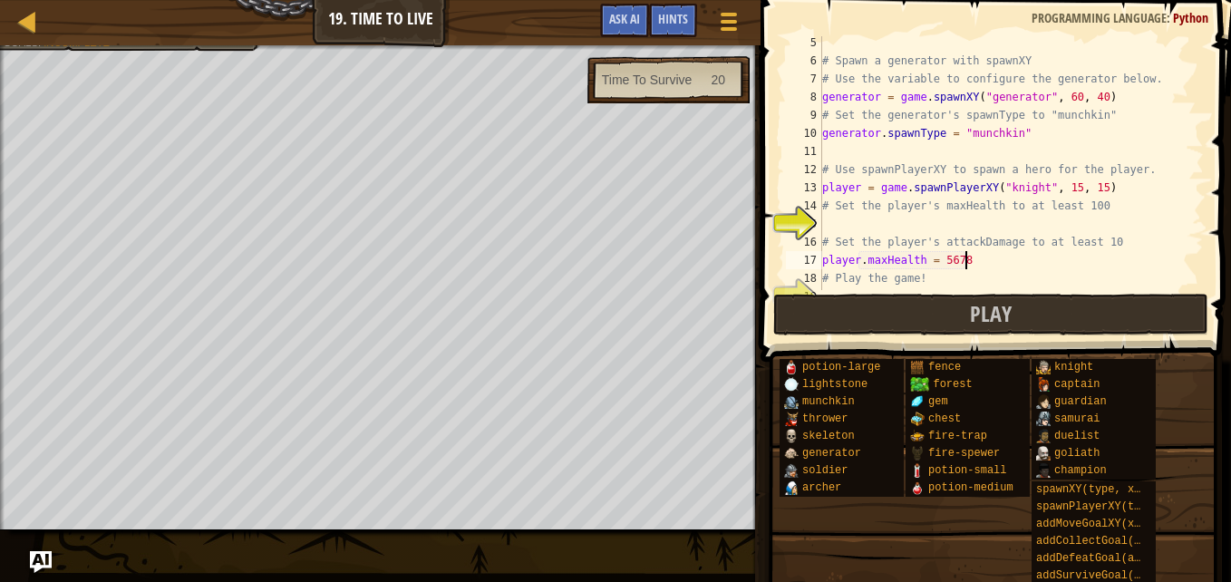
scroll to position [75, 0]
click at [883, 227] on div "# Spawn a generator with spawnXY # Use the variable to configure the generator …" at bounding box center [1004, 179] width 372 height 290
drag, startPoint x: 986, startPoint y: 266, endPoint x: 821, endPoint y: 264, distance: 164.9
click at [821, 264] on div "5 6 7 8 9 10 11 12 13 14 15 16 17 18 19 # Spawn a generator with spawnXY # Use …" at bounding box center [992, 163] width 421 height 254
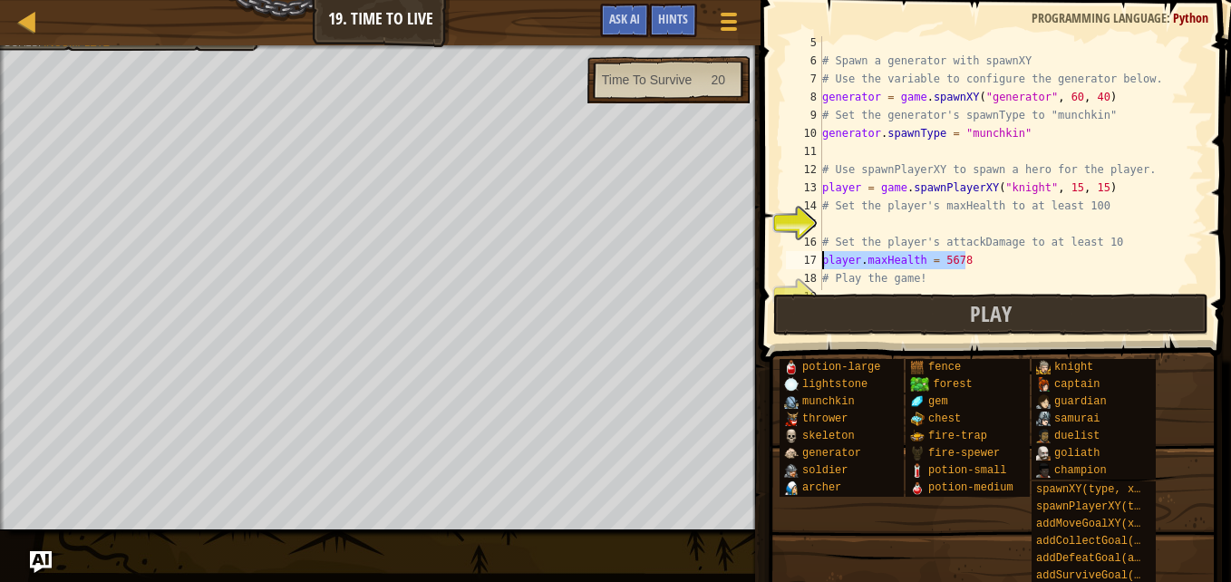
type textarea "player. maxHealth = 5678"
click at [850, 223] on div "# Spawn a generator with spawnXY # Use the variable to configure the generator …" at bounding box center [1004, 179] width 372 height 290
paste textarea "player. maxHealth = 5678"
type textarea "player. maxHealth = 5678"
drag, startPoint x: 989, startPoint y: 265, endPoint x: 815, endPoint y: 260, distance: 174.0
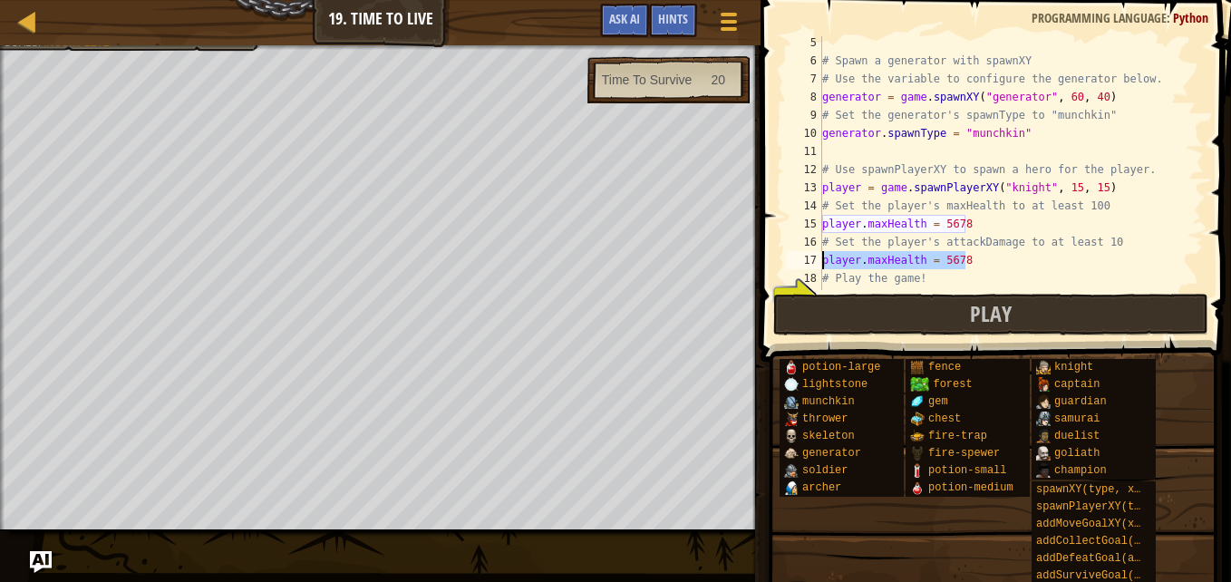
click at [815, 260] on div "player. maxHealth = 5678 5 6 7 8 9 10 11 12 13 14 15 16 17 18 19 # Spawn a gene…" at bounding box center [992, 163] width 421 height 254
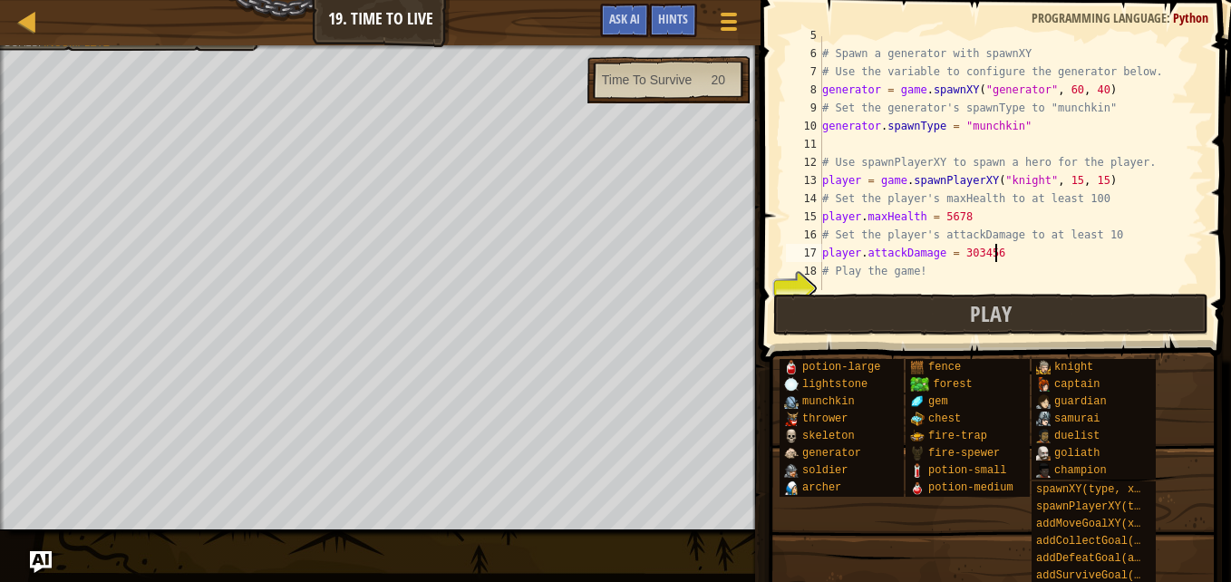
scroll to position [83, 0]
drag, startPoint x: 1030, startPoint y: 132, endPoint x: 820, endPoint y: 131, distance: 210.2
click at [820, 131] on div "player. attackDamage = 303456 5 6 7 8 9 10 11 12 13 14 15 16 17 18 19 # Spawn a…" at bounding box center [992, 163] width 421 height 254
paste textarea "player. maxHealth = 5678"
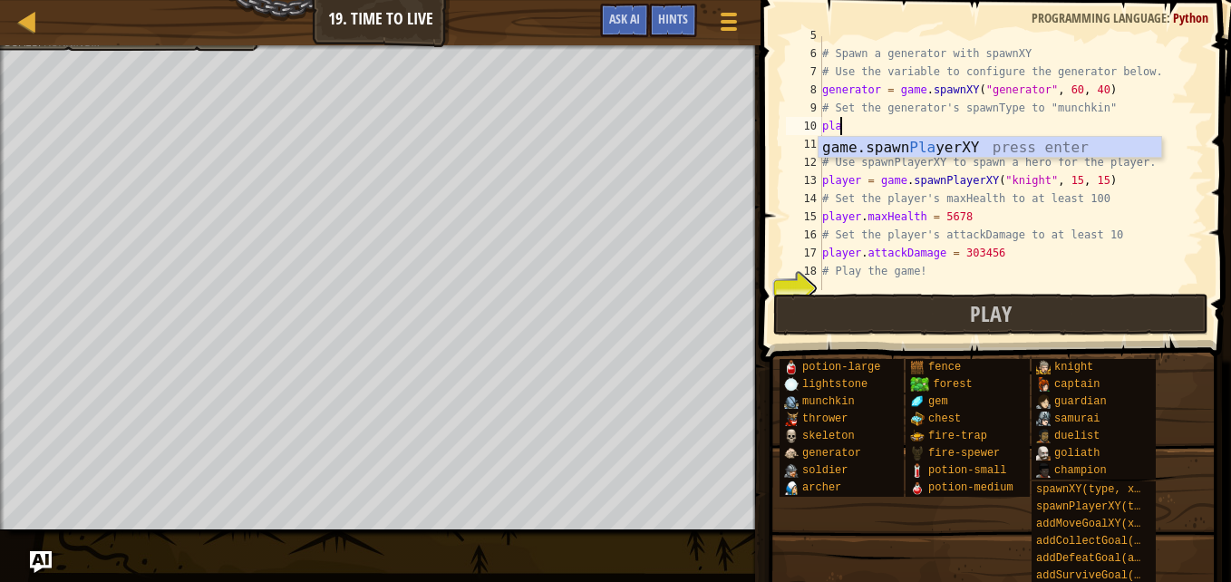
scroll to position [8, 0]
type textarea "p"
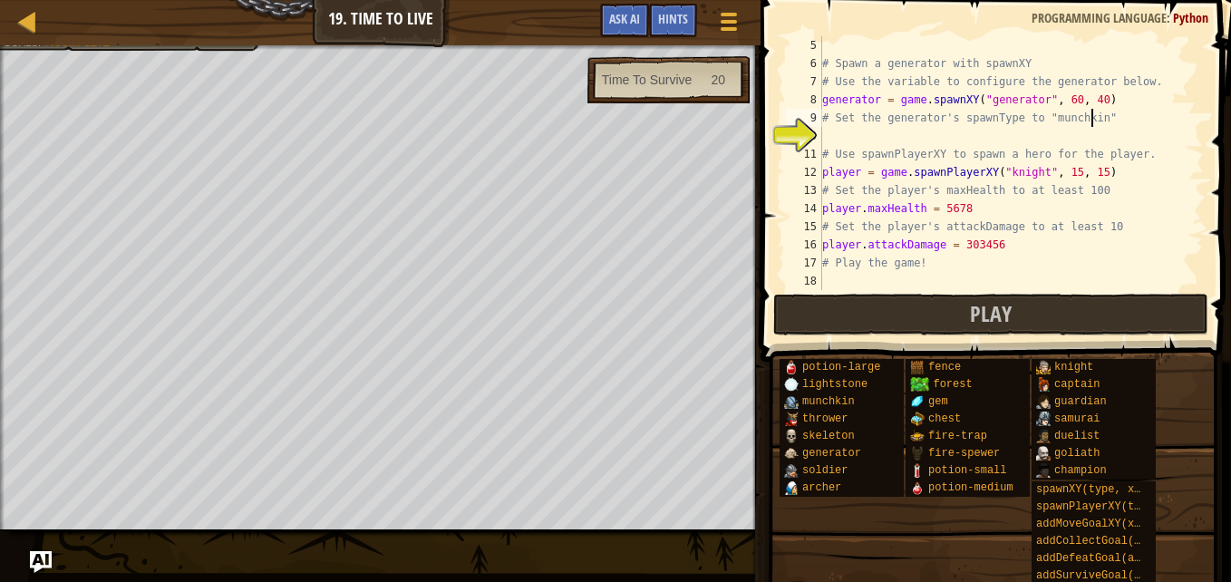
scroll to position [72, 0]
type textarea "# Set the generator's spawnType to "munchkin""
click at [722, 24] on div at bounding box center [729, 21] width 24 height 25
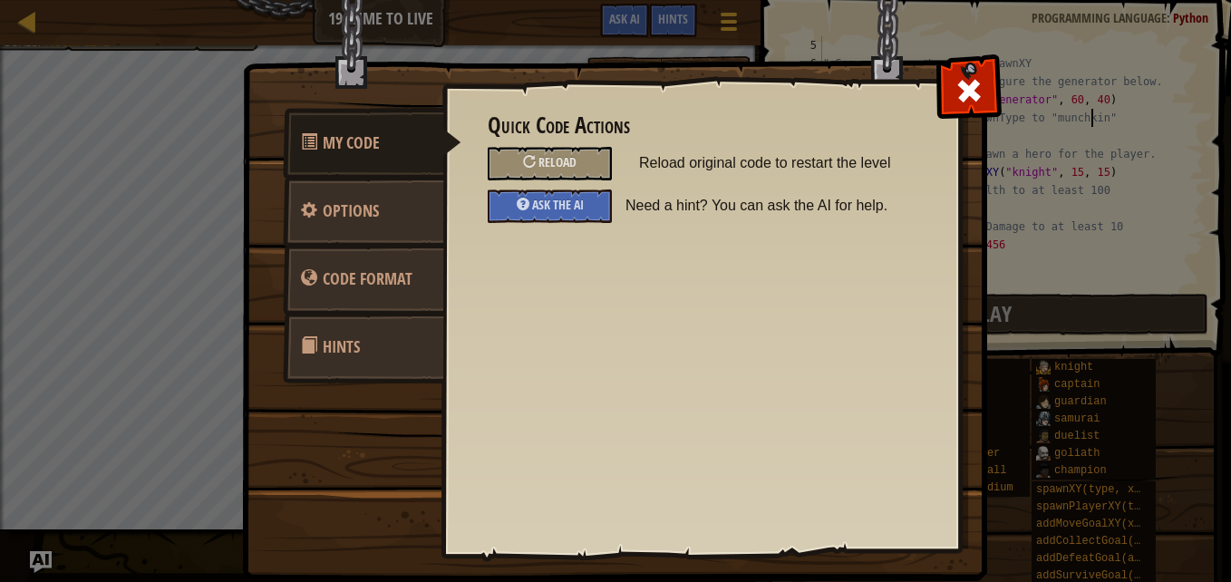
click at [960, 84] on span at bounding box center [968, 90] width 29 height 29
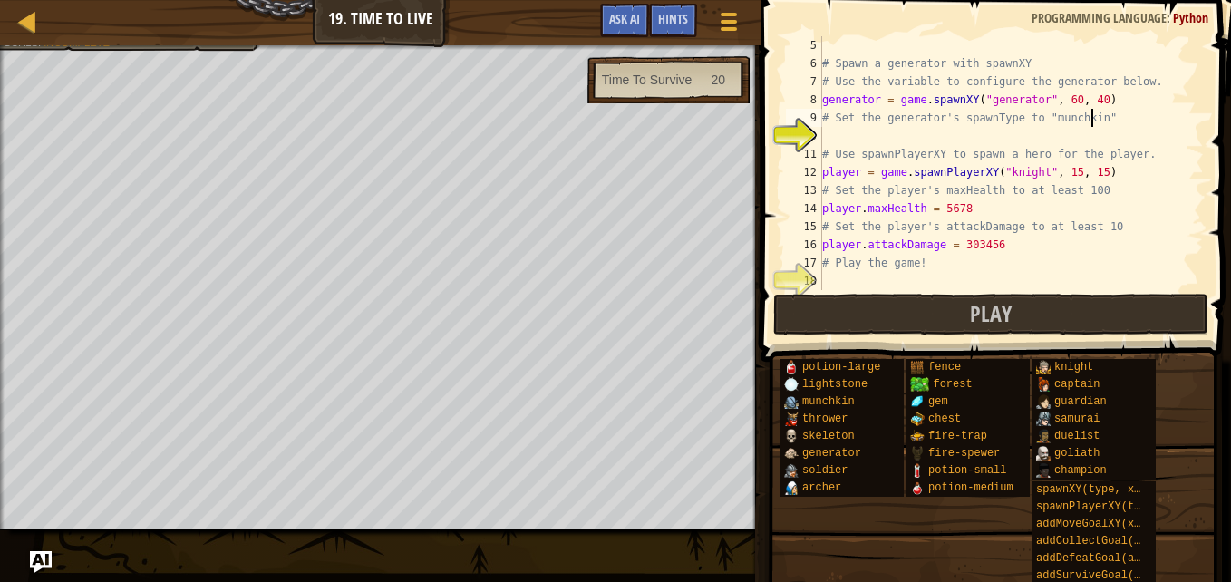
click at [37, 560] on img "Ask AI" at bounding box center [41, 562] width 22 height 22
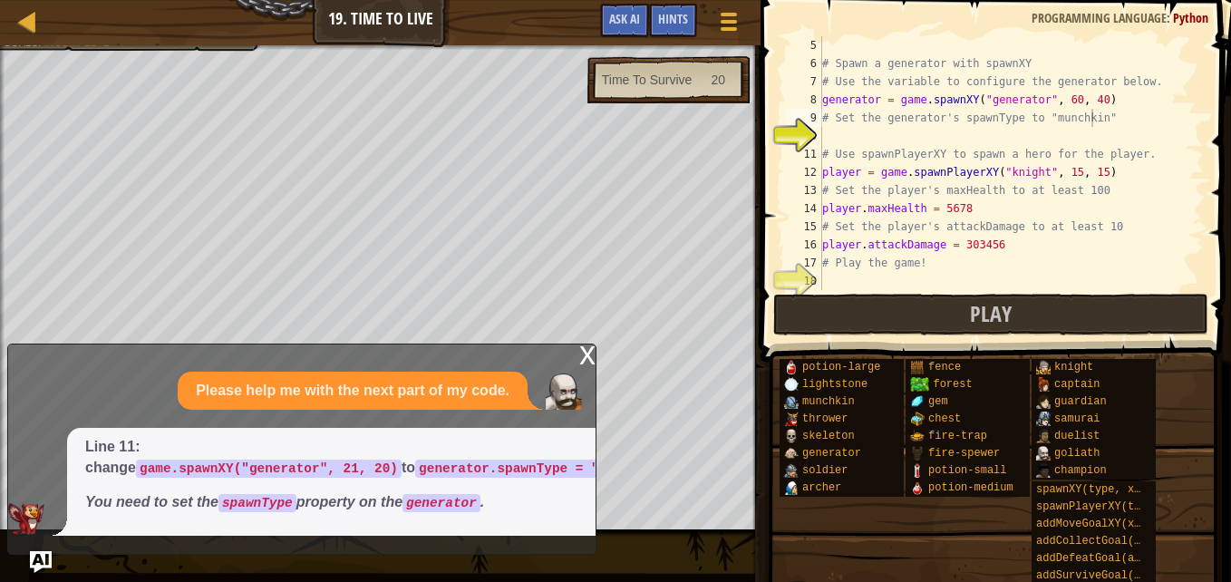
drag, startPoint x: 335, startPoint y: 458, endPoint x: 206, endPoint y: 468, distance: 130.0
click at [206, 468] on p "Line 11: change game.spawnXY("generator", 21, 20) to generator.spawnType = "mun…" at bounding box center [378, 458] width 587 height 42
click at [633, 15] on span "Ask AI" at bounding box center [624, 18] width 31 height 17
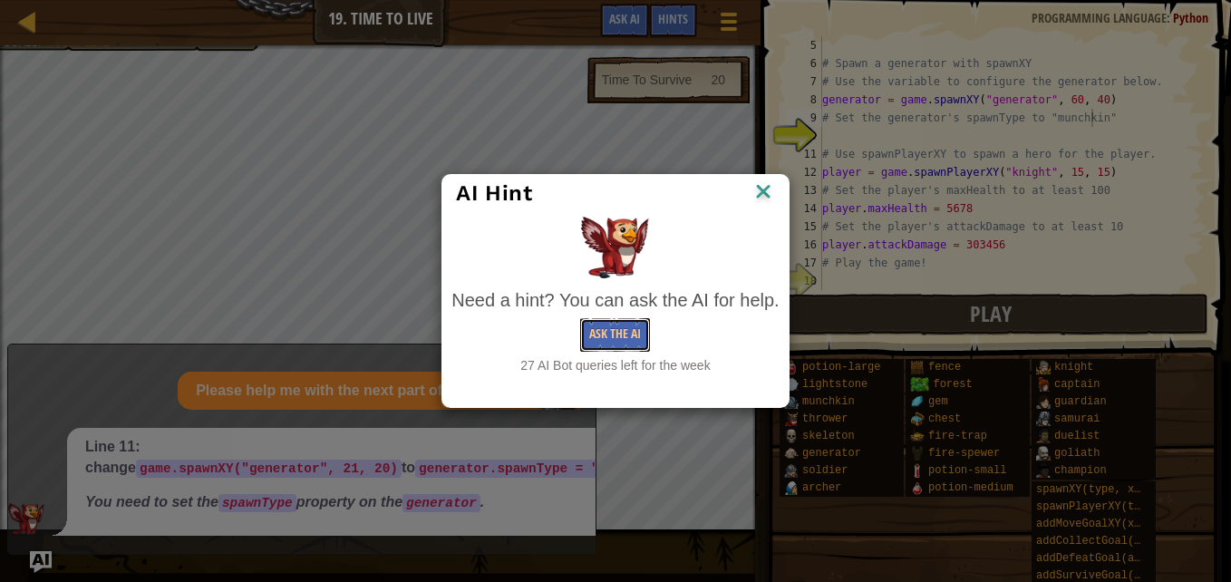
click at [611, 346] on button "Ask the AI" at bounding box center [615, 335] width 70 height 34
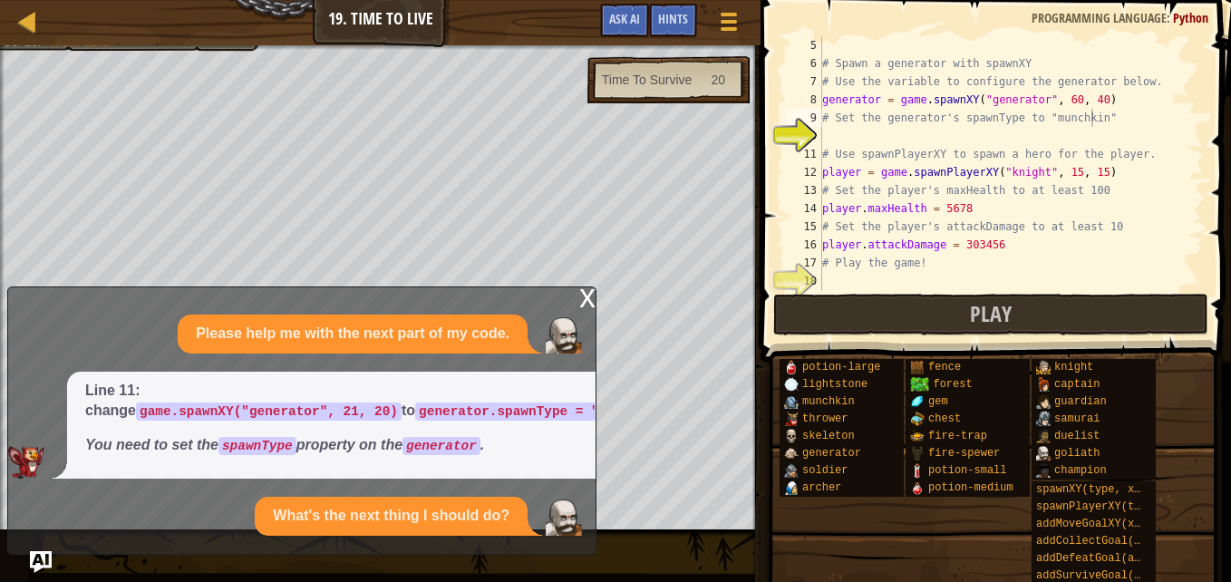
drag, startPoint x: 83, startPoint y: 468, endPoint x: 92, endPoint y: 466, distance: 9.2
click at [92, 466] on div "Line 11: change game.spawnXY("generator", 21, 20) to generator.spawnType = "mun…" at bounding box center [378, 426] width 623 height 108
click at [891, 134] on div "# Spawn a generator with spawnXY # Use the variable to configure the generator …" at bounding box center [1004, 181] width 372 height 290
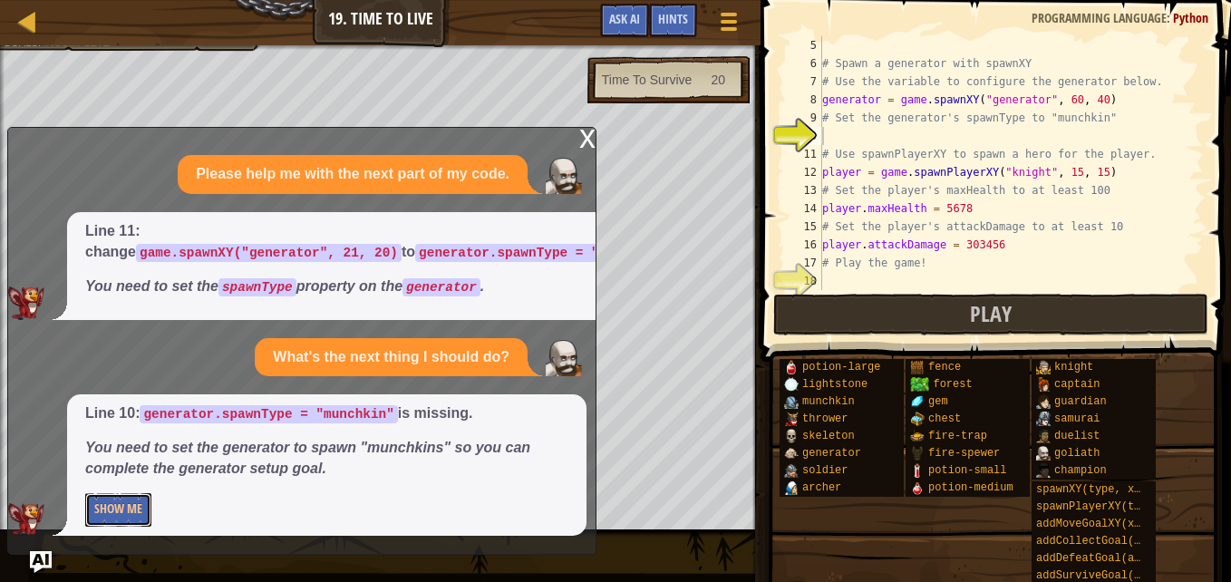
click at [121, 510] on button "Show Me" at bounding box center [118, 510] width 66 height 34
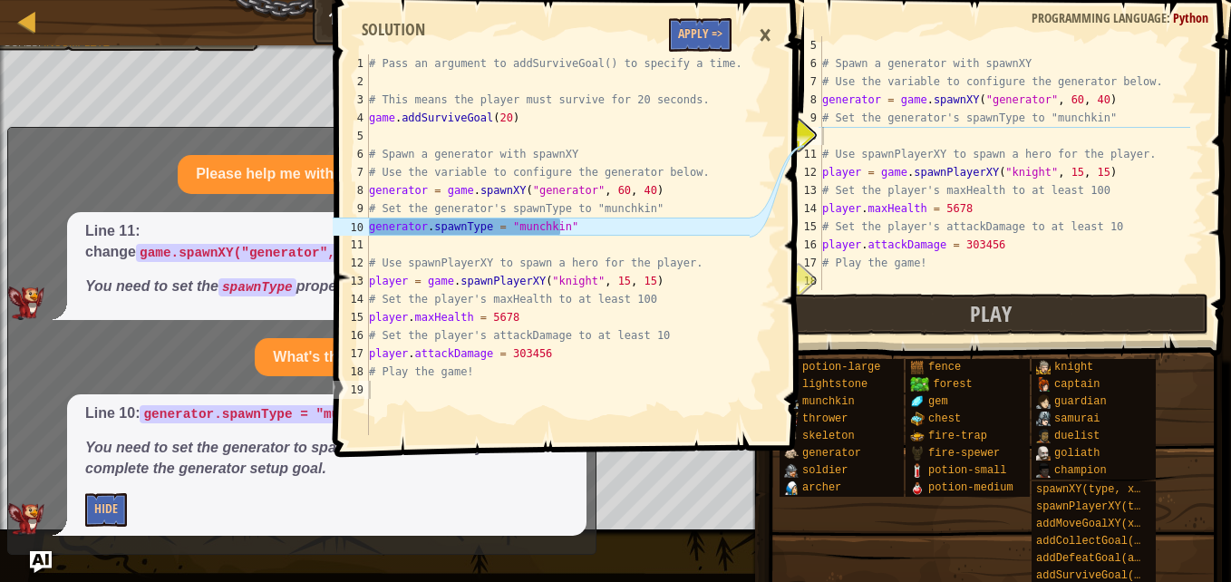
type textarea "generator.spawnType = "munchkin""
drag, startPoint x: 577, startPoint y: 230, endPoint x: 365, endPoint y: 228, distance: 212.1
click at [365, 228] on div "generator.spawnType = "munchkin" 1 2 3 4 5 6 7 8 9 10 11 12 13 14 15 16 17 18 1…" at bounding box center [539, 244] width 421 height 381
click at [771, 42] on div "×" at bounding box center [764, 35] width 31 height 42
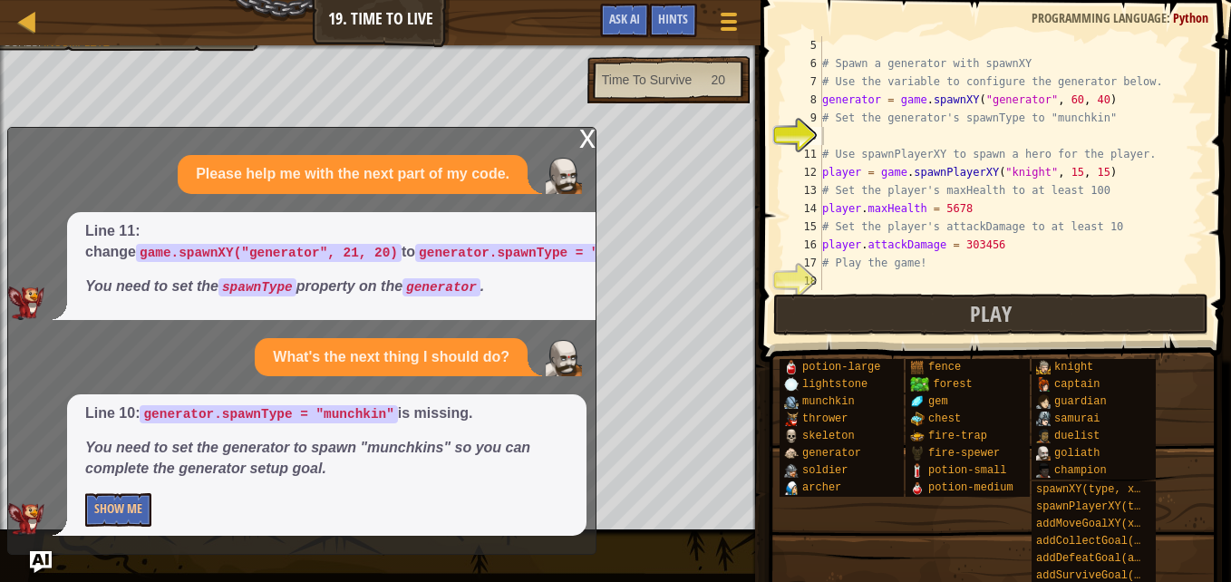
click at [867, 140] on div "# Spawn a generator with spawnXY # Use the variable to configure the generator …" at bounding box center [1004, 181] width 372 height 290
paste textarea "generator.spawnType = "munchkin""
type textarea "generator.spawnType = "munchkin""
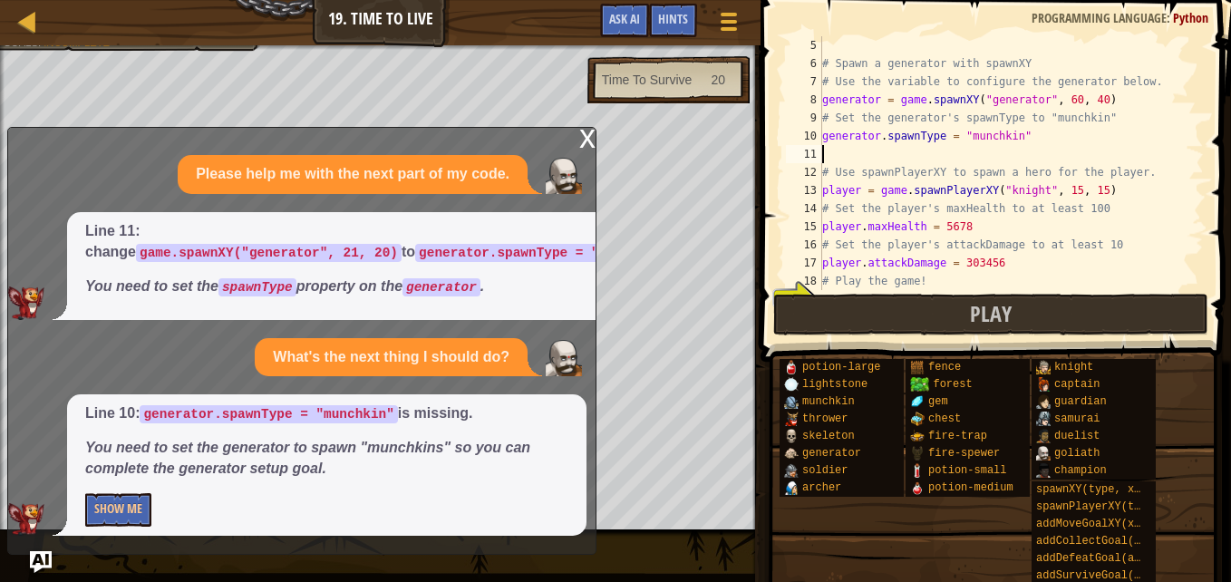
paste textarea "generator.spawnType = "munchkin""
type textarea "generator.spawnType = "munchkin""
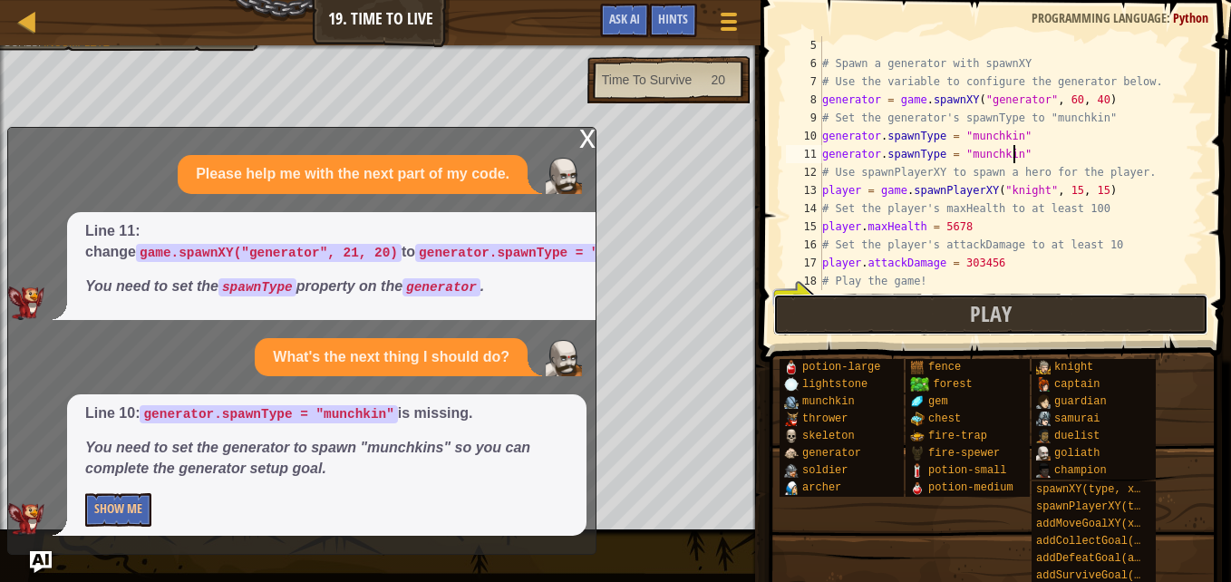
click at [996, 304] on span "Play" at bounding box center [991, 313] width 42 height 29
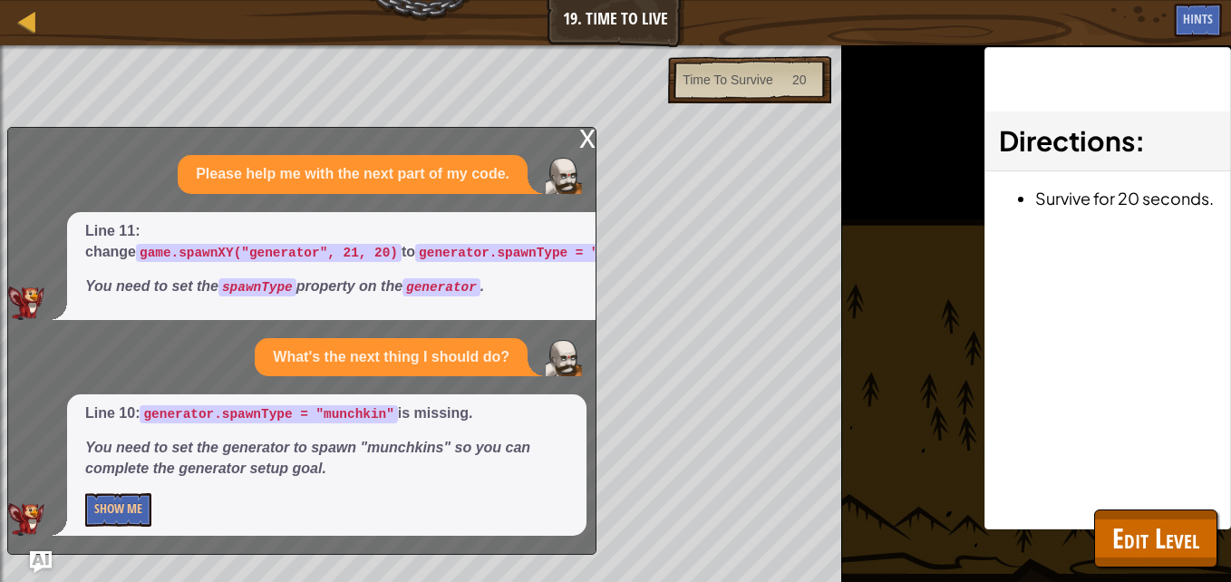
click at [591, 138] on div "x" at bounding box center [587, 137] width 16 height 18
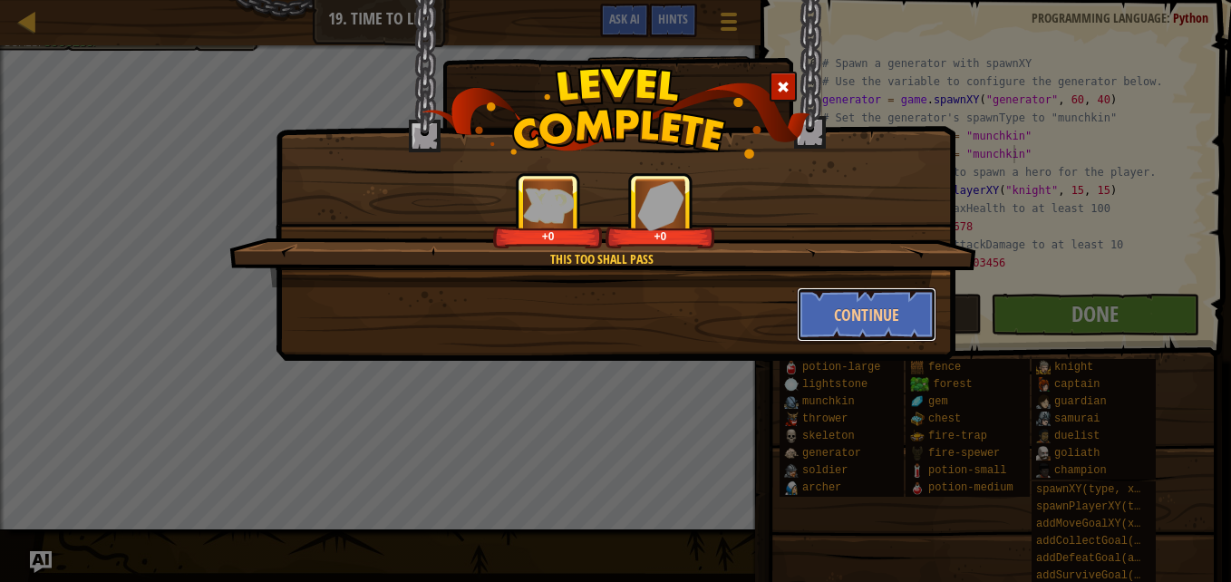
click at [818, 324] on button "Continue" at bounding box center [867, 314] width 140 height 54
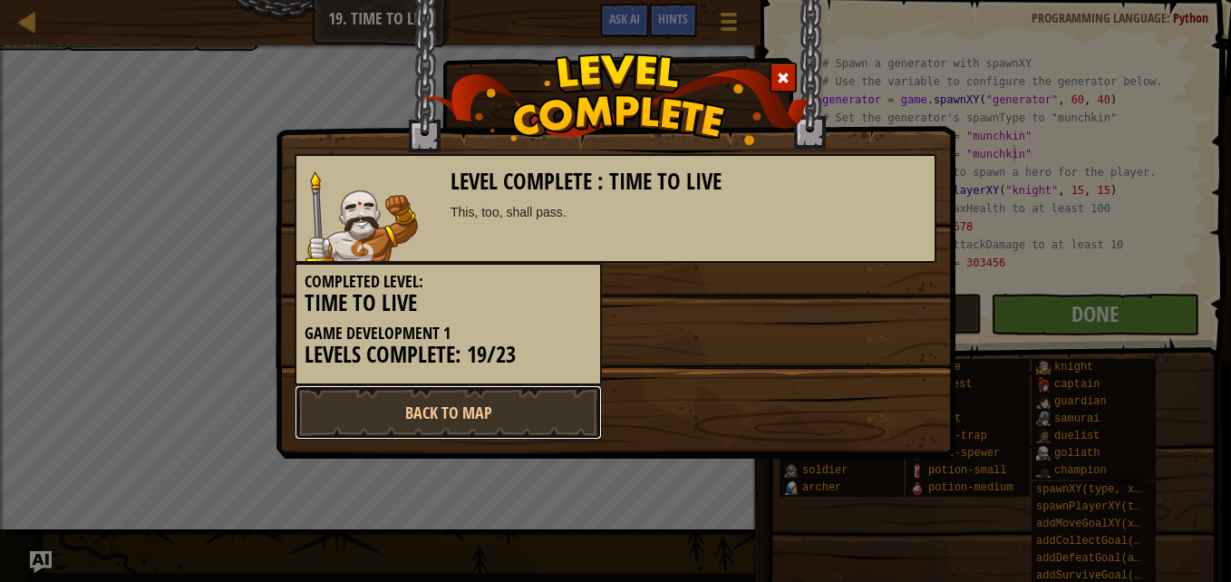
click at [464, 422] on link "Back to Map" at bounding box center [448, 412] width 307 height 54
